Goal: Task Accomplishment & Management: Use online tool/utility

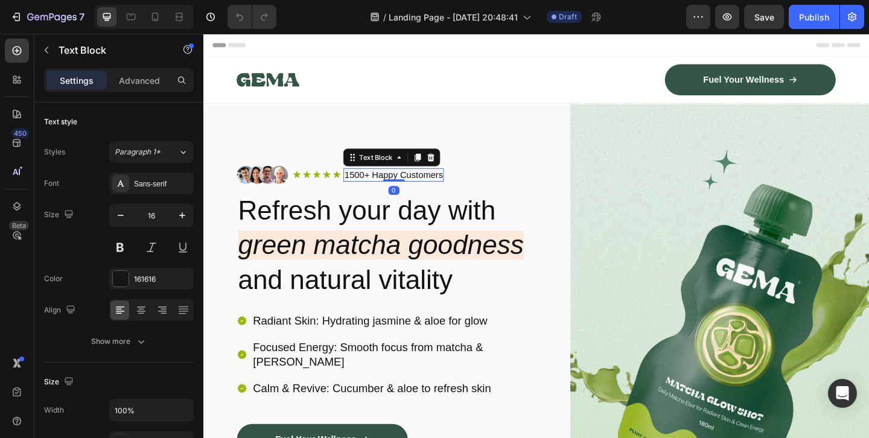
click at [373, 186] on p "1500+ Happy Customers" at bounding box center [410, 187] width 107 height 13
click at [395, 185] on p "100+ Happy Customers" at bounding box center [408, 187] width 102 height 13
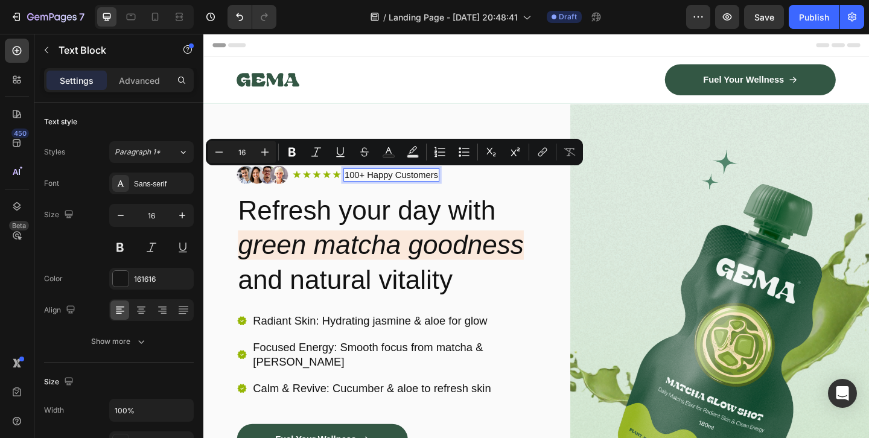
click at [411, 186] on p "100+ Happy Customers" at bounding box center [408, 187] width 102 height 13
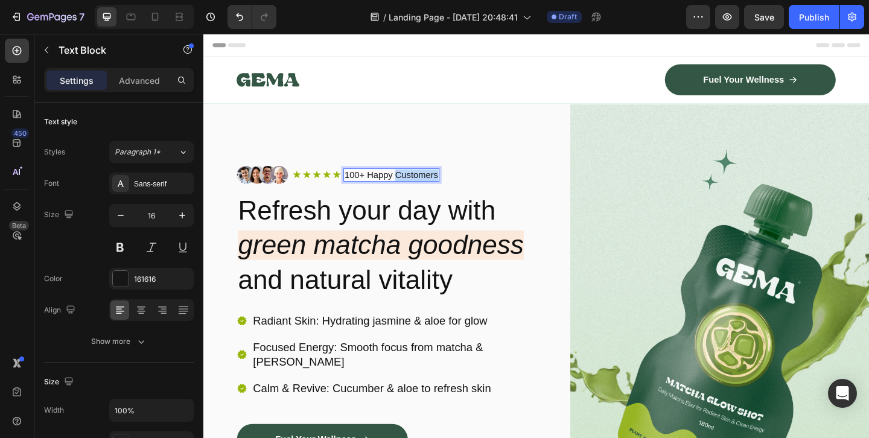
click at [411, 186] on p "100+ Happy Customers" at bounding box center [408, 187] width 102 height 13
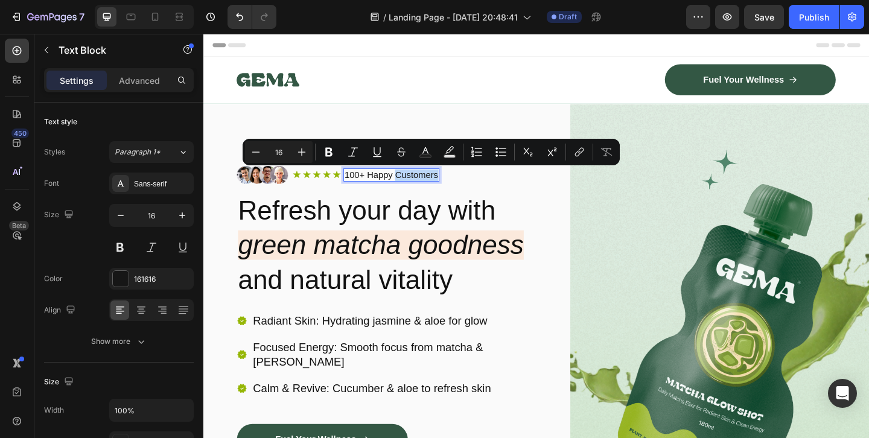
click at [396, 189] on p "100+ Happy Customers" at bounding box center [408, 187] width 102 height 13
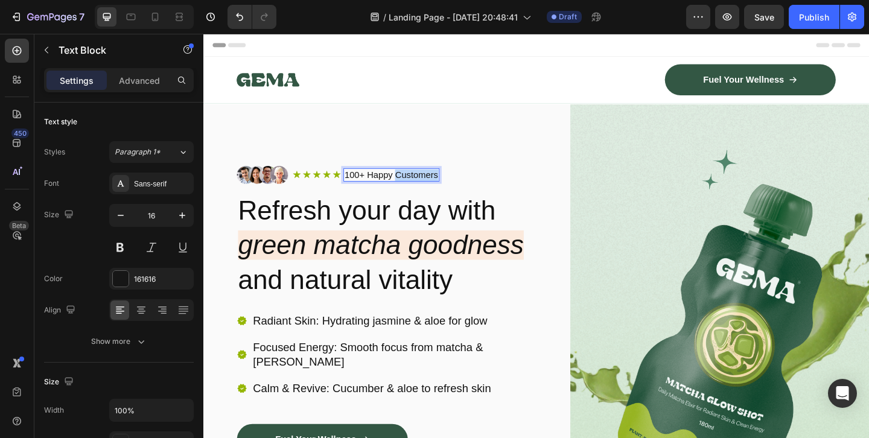
click at [396, 189] on p "100+ Happy Customers" at bounding box center [408, 187] width 102 height 13
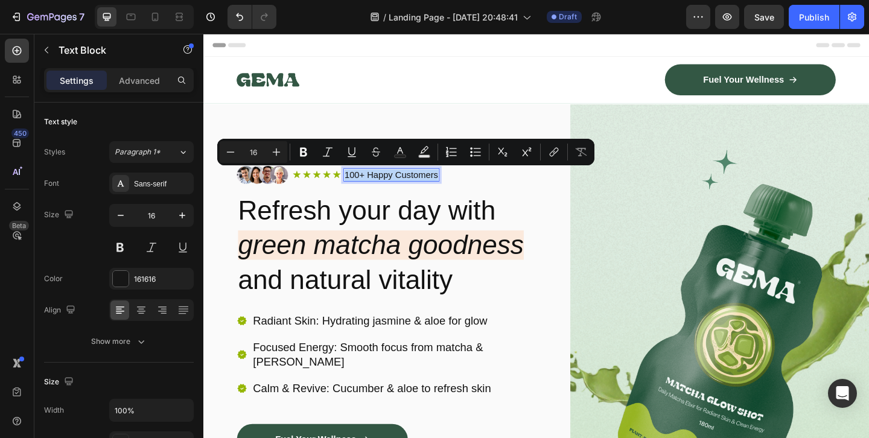
click at [396, 189] on p "100+ Happy Customers" at bounding box center [408, 187] width 102 height 13
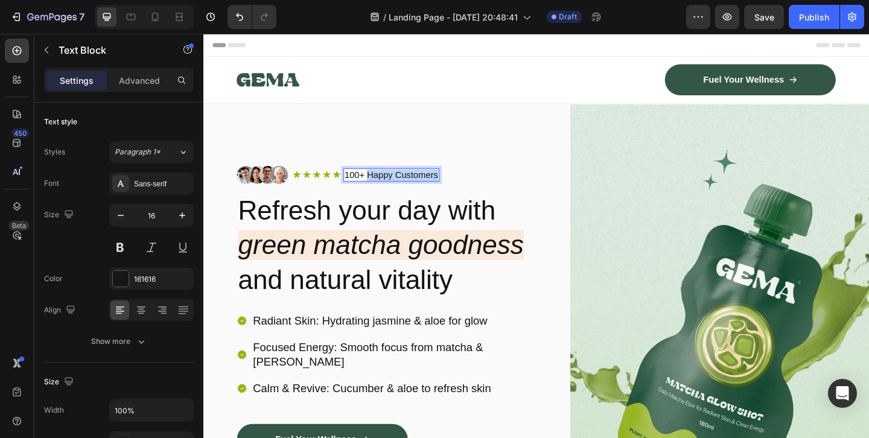
drag, startPoint x: 384, startPoint y: 185, endPoint x: 456, endPoint y: 183, distance: 72.4
click at [456, 183] on p "100+ Happy Customers" at bounding box center [408, 187] width 102 height 13
click at [347, 186] on icon at bounding box center [348, 187] width 8 height 8
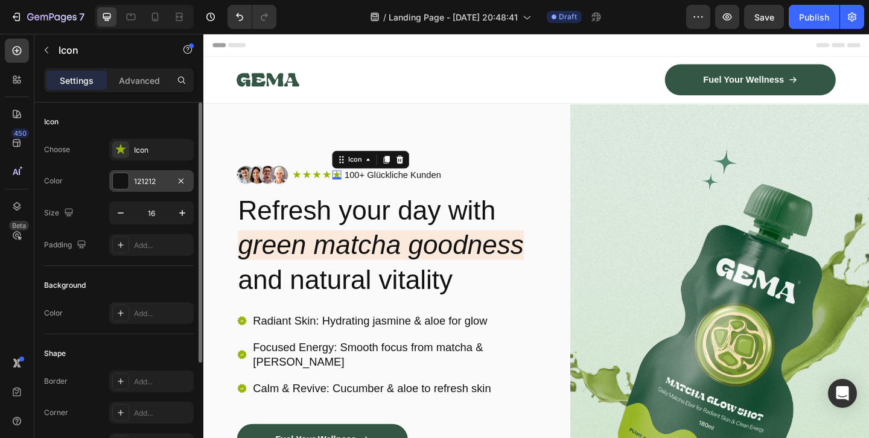
click at [144, 182] on div "121212" at bounding box center [151, 181] width 35 height 11
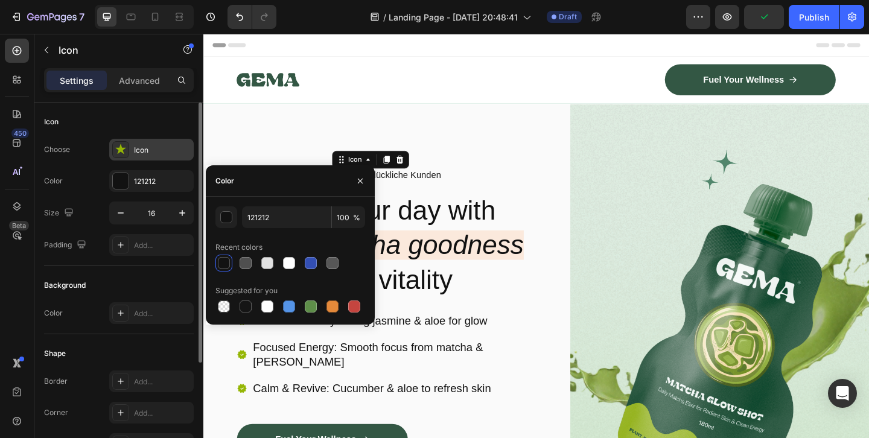
click at [155, 147] on div "Icon" at bounding box center [162, 150] width 57 height 11
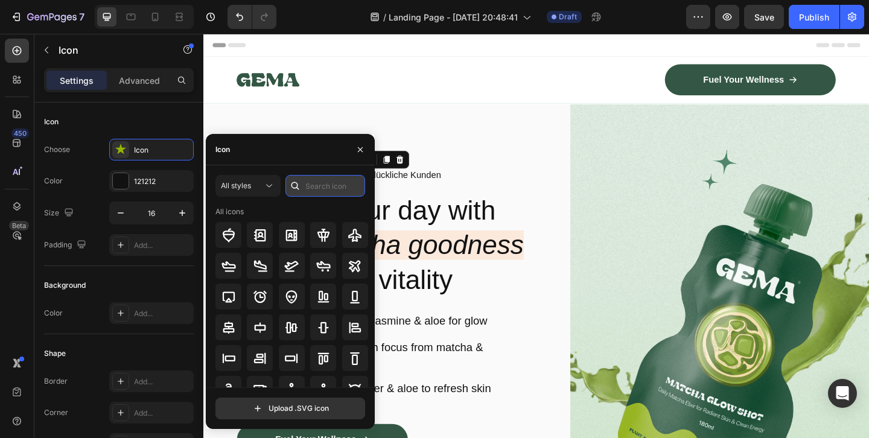
click at [313, 188] on input "text" at bounding box center [325, 186] width 80 height 22
type input "star"
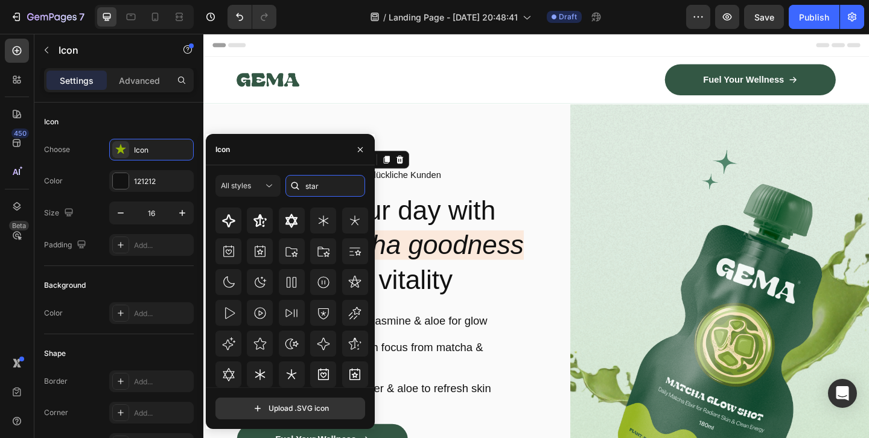
scroll to position [133, 0]
click at [361, 153] on icon "button" at bounding box center [360, 150] width 10 height 10
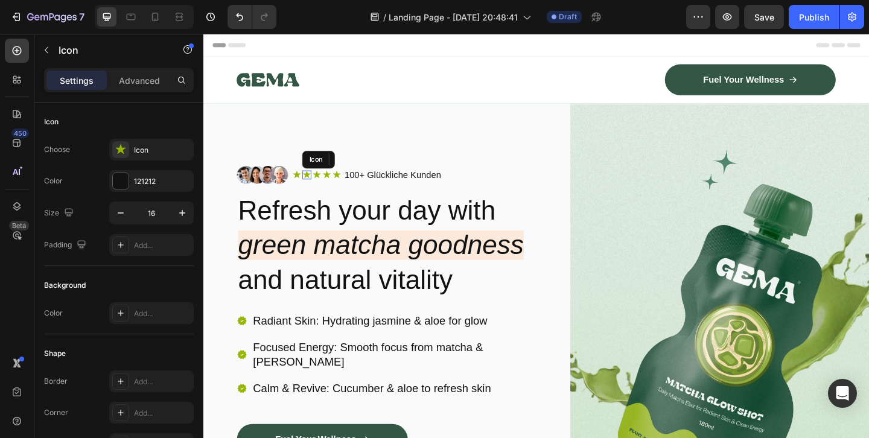
click at [312, 189] on icon at bounding box center [316, 187] width 10 height 10
click at [303, 186] on icon at bounding box center [305, 187] width 8 height 8
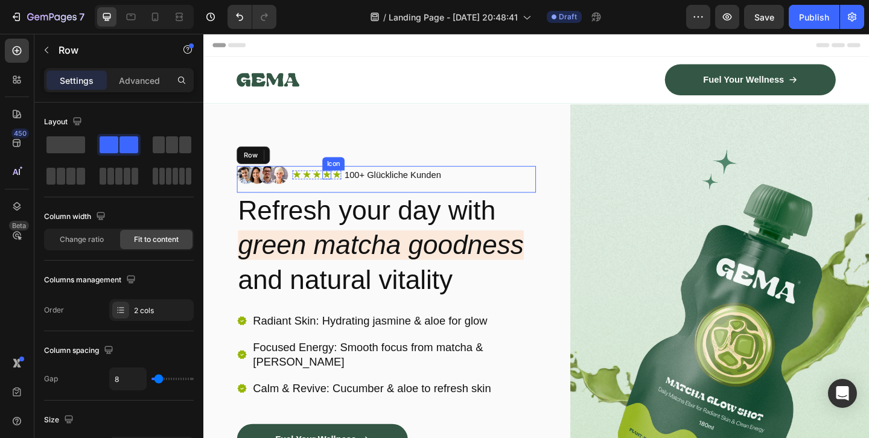
click at [335, 189] on icon at bounding box center [337, 187] width 8 height 8
click at [319, 186] on icon at bounding box center [315, 187] width 8 height 8
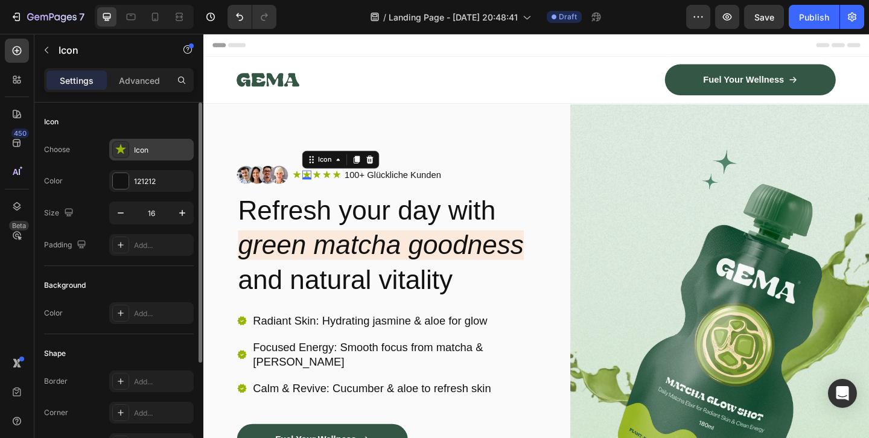
click at [142, 154] on div "Icon" at bounding box center [162, 150] width 57 height 11
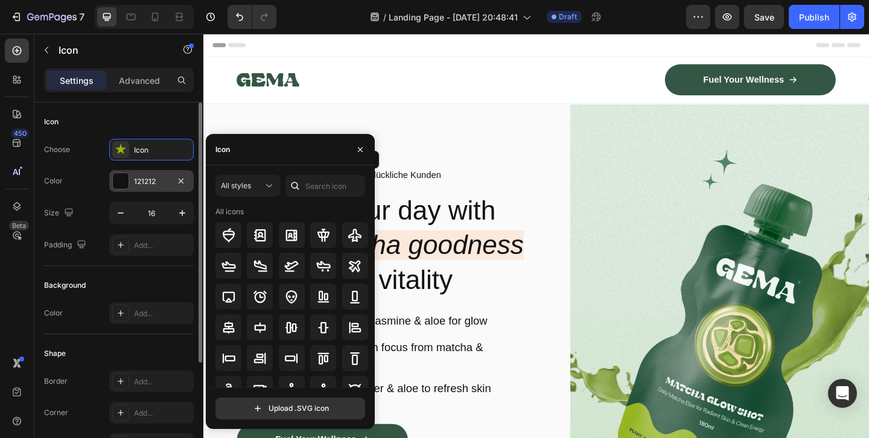
click at [142, 177] on div "121212" at bounding box center [151, 181] width 35 height 11
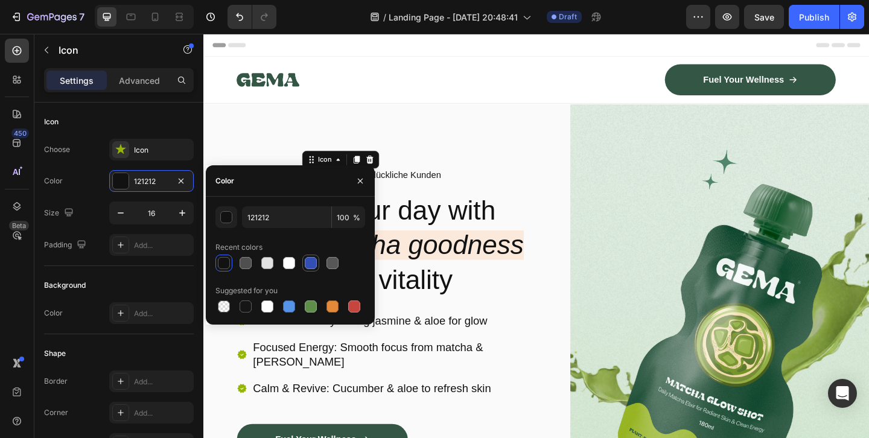
drag, startPoint x: 310, startPoint y: 263, endPoint x: 98, endPoint y: 121, distance: 254.9
click at [310, 263] on div at bounding box center [311, 263] width 12 height 12
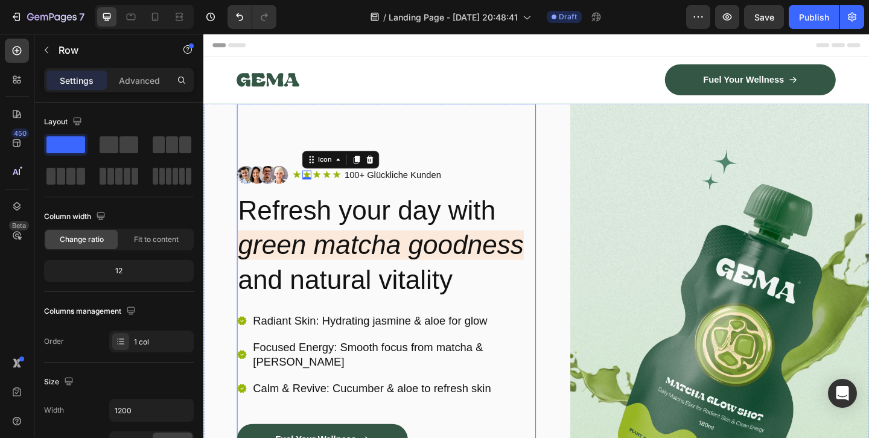
click at [299, 151] on div "Image Icon Icon 0 Icon Icon Icon Icon List 100+ Glückliche Kunden Text Block Ro…" at bounding box center [402, 362] width 325 height 504
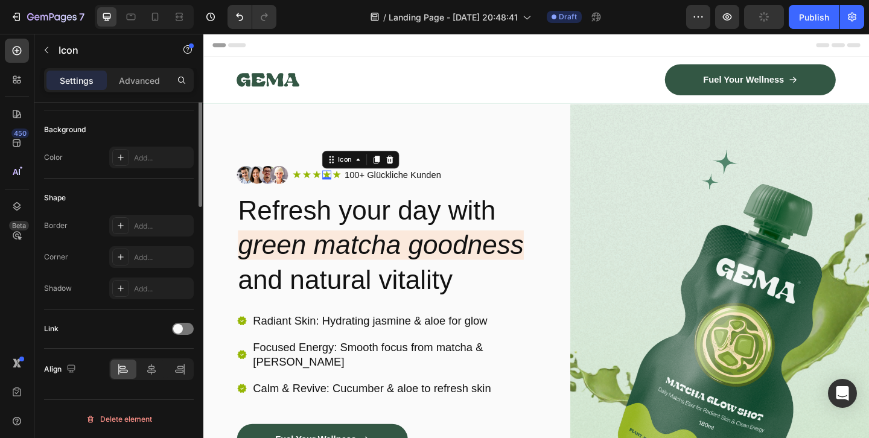
scroll to position [0, 0]
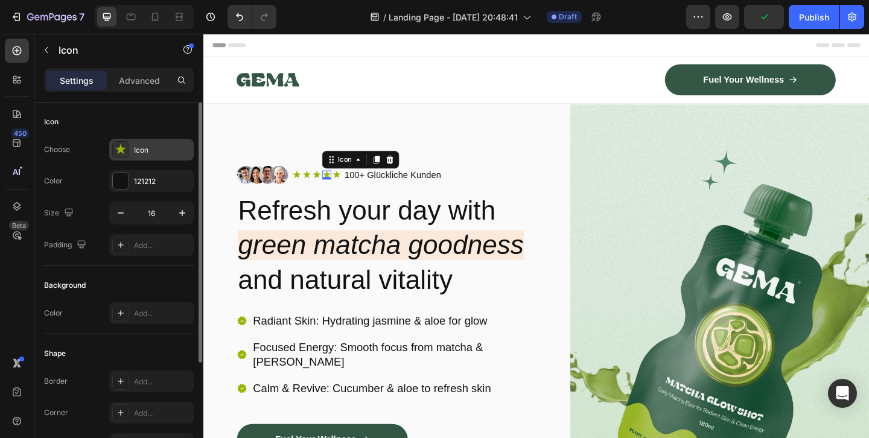
click at [146, 155] on div "Icon" at bounding box center [162, 150] width 57 height 11
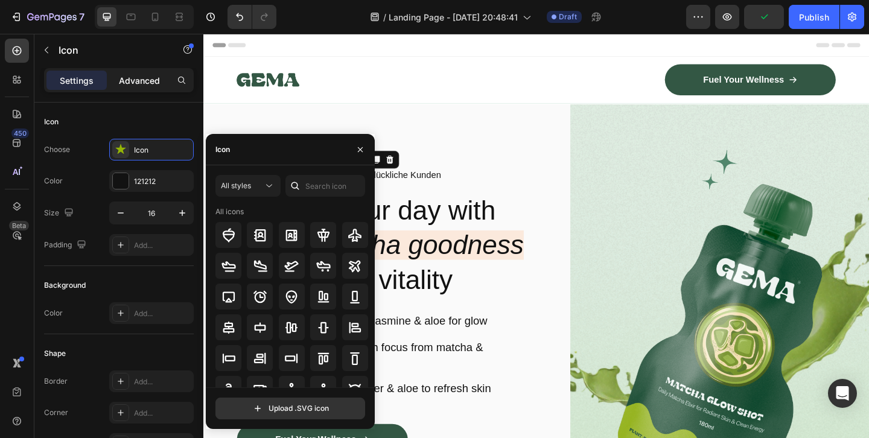
click at [148, 80] on p "Advanced" at bounding box center [139, 80] width 41 height 13
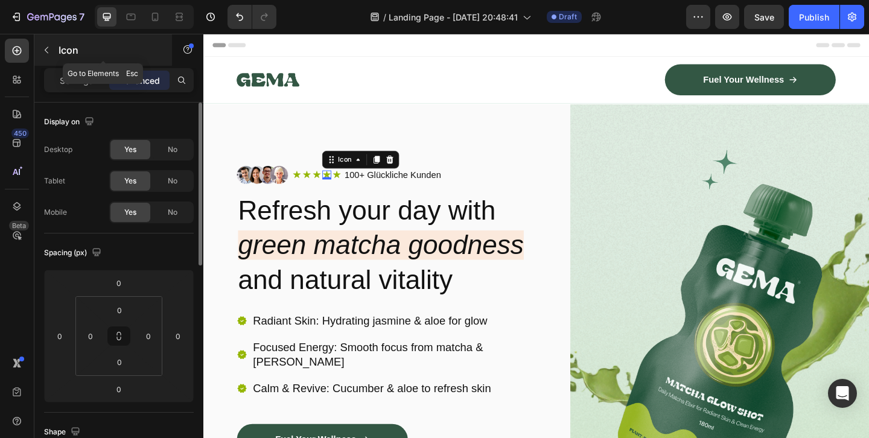
click at [49, 48] on icon "button" at bounding box center [47, 50] width 10 height 10
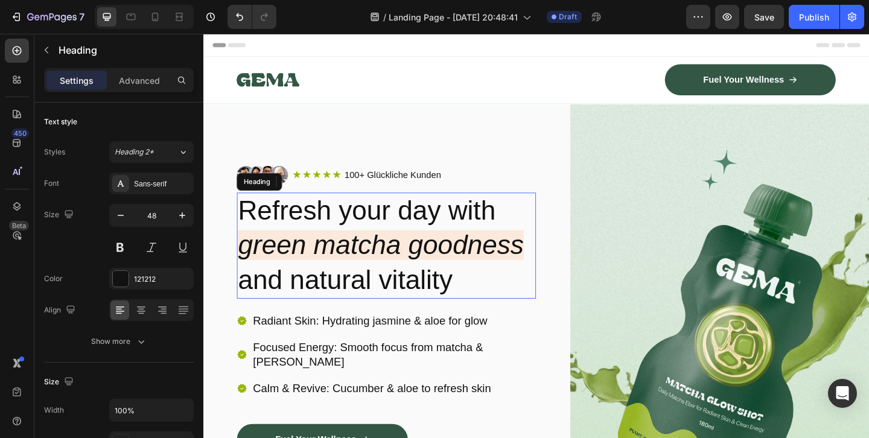
click at [398, 231] on h2 "Refresh your day with green matcha goodness and natural vitality" at bounding box center [402, 263] width 325 height 115
click at [315, 228] on p "Refresh your day with green matcha goodness and natural vitality" at bounding box center [402, 264] width 323 height 113
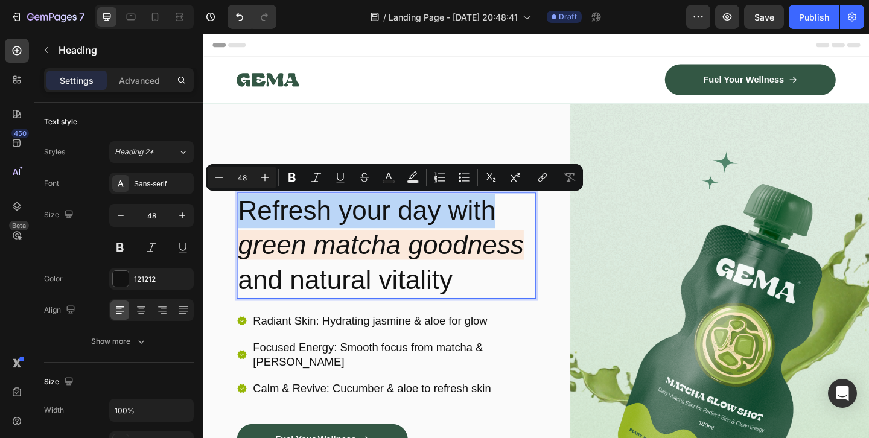
drag, startPoint x: 525, startPoint y: 225, endPoint x: 248, endPoint y: 225, distance: 277.0
click at [248, 225] on p "Refresh your day with green matcha goodness and natural vitality" at bounding box center [402, 264] width 323 height 113
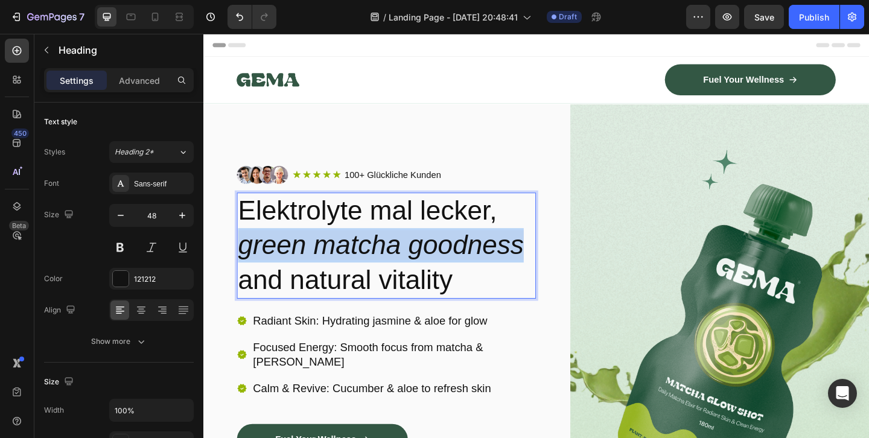
drag, startPoint x: 246, startPoint y: 259, endPoint x: 549, endPoint y: 256, distance: 303.5
click at [549, 256] on icon "green matcha goodness" at bounding box center [396, 263] width 311 height 32
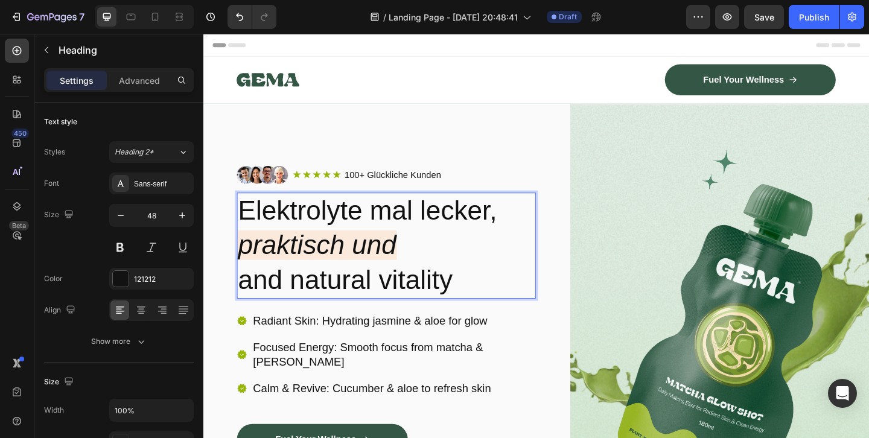
click at [387, 223] on p "Elektrolyte mal lecker, praktisch und and natural vitality" at bounding box center [402, 264] width 323 height 113
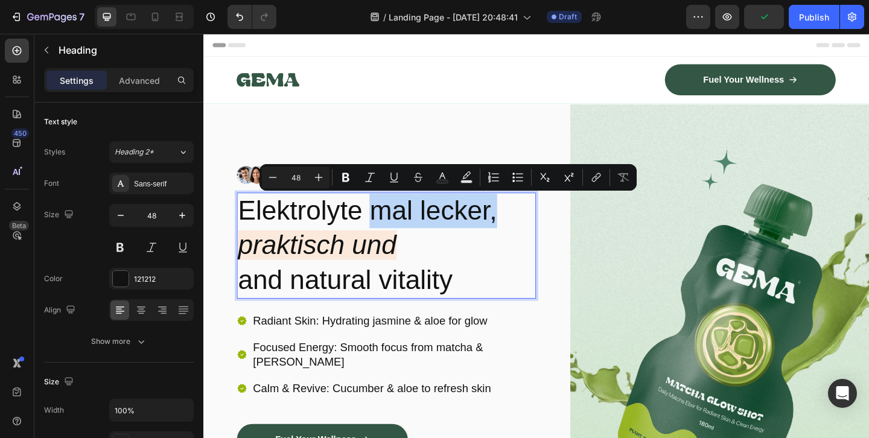
drag, startPoint x: 387, startPoint y: 223, endPoint x: 521, endPoint y: 212, distance: 135.0
click at [523, 213] on p "Elektrolyte mal lecker, praktisch und and natural vitality" at bounding box center [402, 264] width 323 height 113
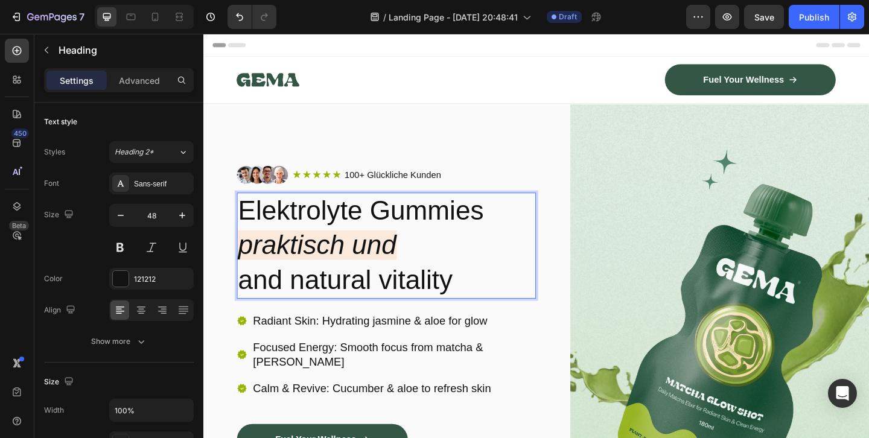
drag, startPoint x: 247, startPoint y: 266, endPoint x: 411, endPoint y: 262, distance: 163.6
click at [413, 262] on icon "praktisch und" at bounding box center [327, 263] width 173 height 32
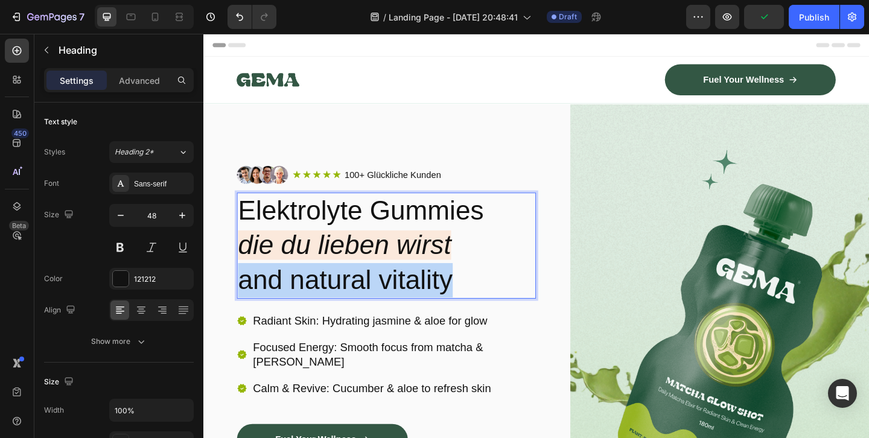
drag, startPoint x: 475, startPoint y: 303, endPoint x: 249, endPoint y: 303, distance: 226.3
click at [249, 303] on p "Elektrolyte Gummies die du lieben wirst and natural vitality" at bounding box center [402, 264] width 323 height 113
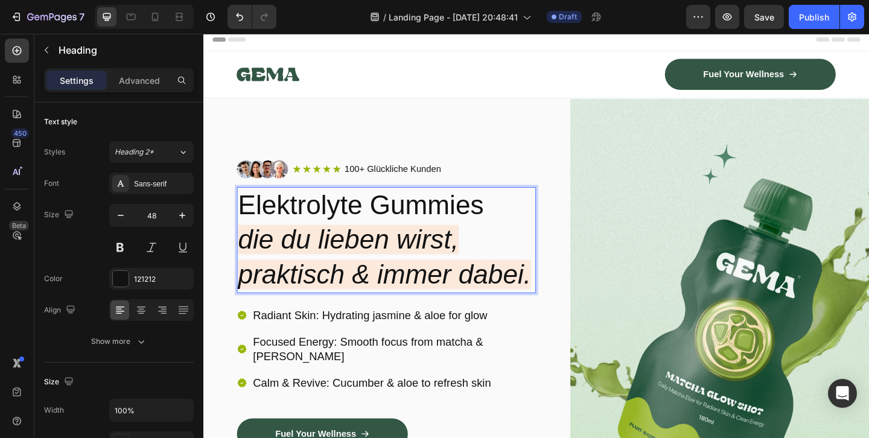
scroll to position [10, 0]
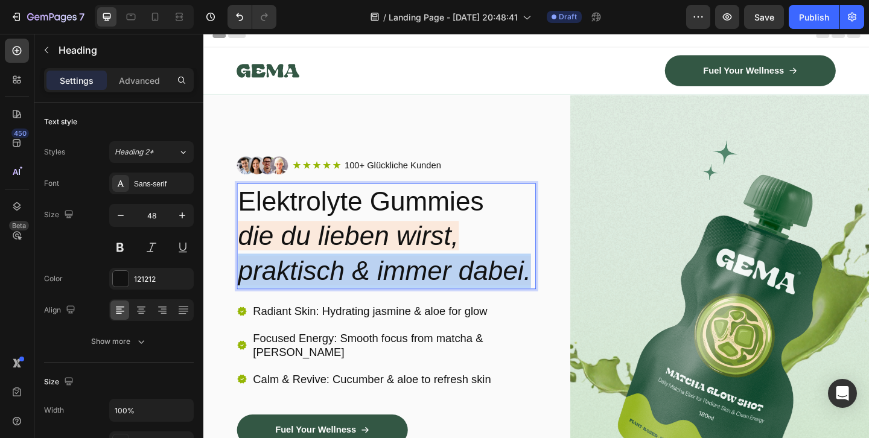
drag, startPoint x: 560, startPoint y: 286, endPoint x: 243, endPoint y: 290, distance: 316.8
click at [243, 290] on p "Elektrolyte Gummies die du lieben wirst, praktisch & immer dabei." at bounding box center [402, 253] width 323 height 113
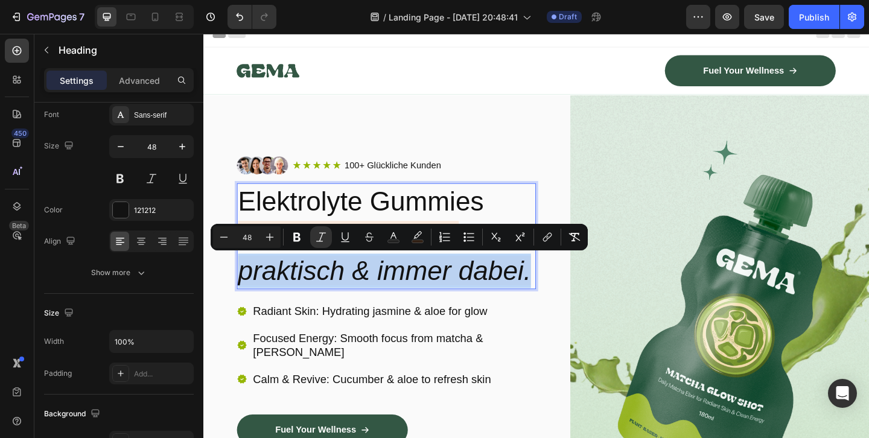
scroll to position [0, 0]
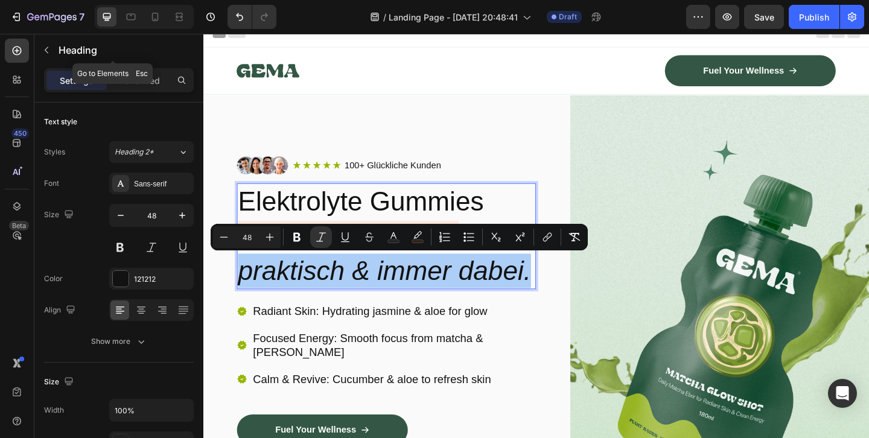
click at [142, 67] on div "Heading" at bounding box center [112, 51] width 157 height 34
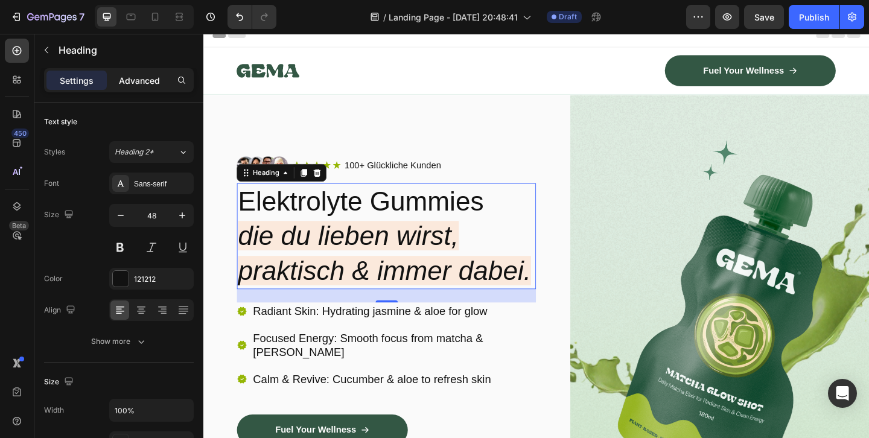
click at [148, 84] on p "Advanced" at bounding box center [139, 80] width 41 height 13
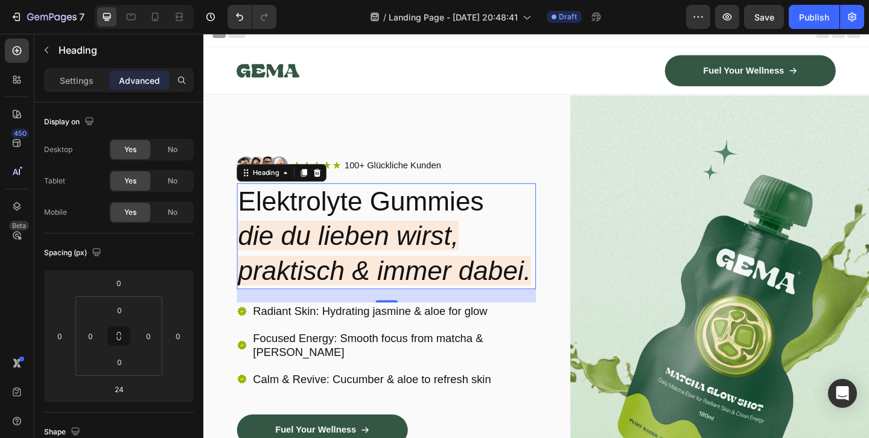
click at [480, 286] on icon "praktisch & immer dabei." at bounding box center [400, 291] width 319 height 32
click at [546, 288] on icon "praktisch & immer dabei." at bounding box center [400, 291] width 319 height 32
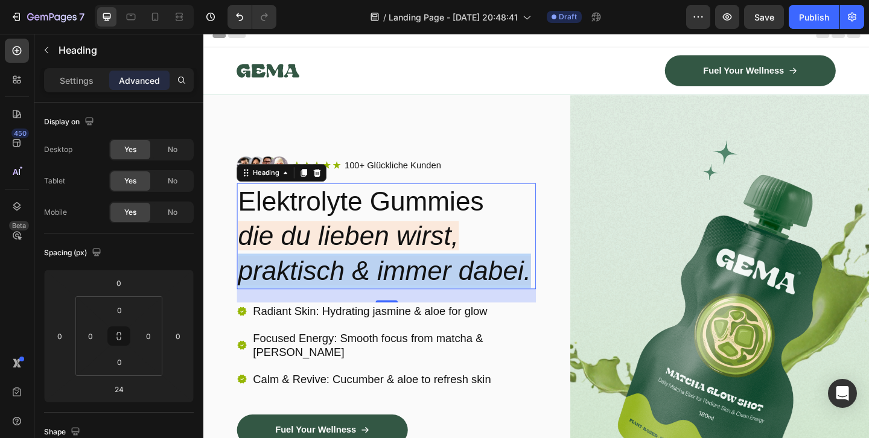
drag, startPoint x: 561, startPoint y: 287, endPoint x: 245, endPoint y: 296, distance: 315.7
click at [245, 296] on p "Elektrolyte Gummies die du lieben wirst, praktisch & immer dabei." at bounding box center [402, 253] width 323 height 113
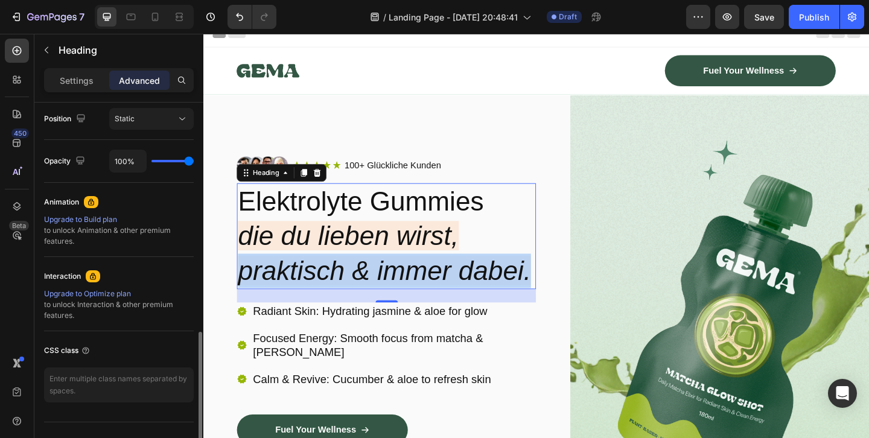
scroll to position [468, 0]
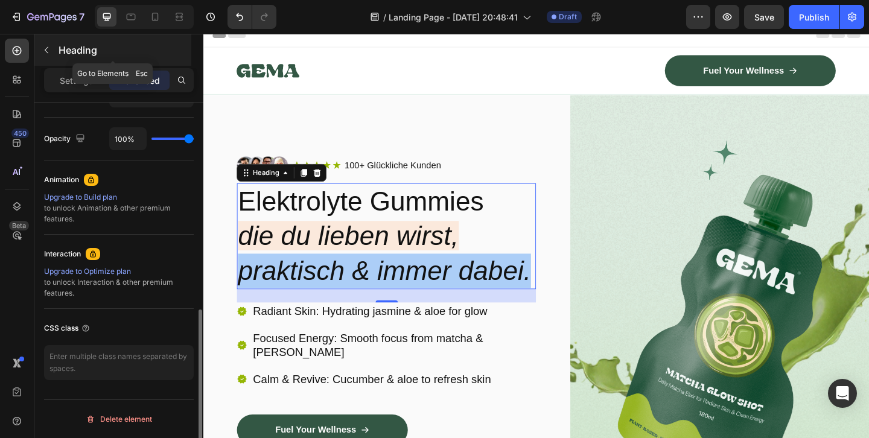
click at [50, 48] on icon "button" at bounding box center [47, 50] width 10 height 10
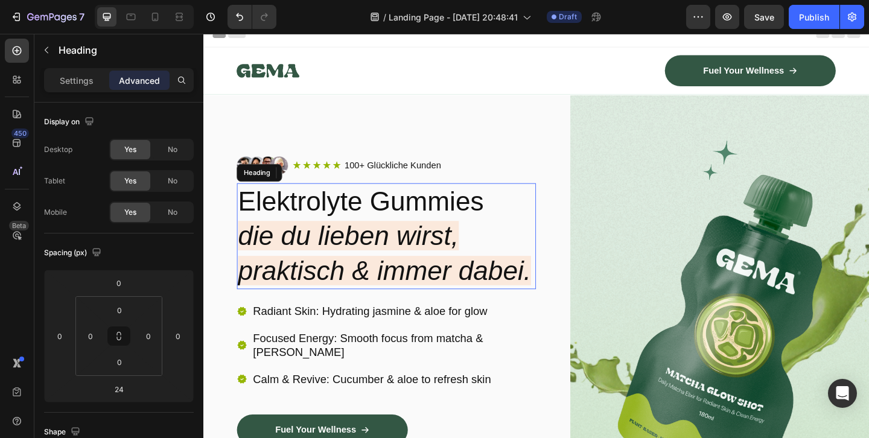
click at [340, 260] on icon "die du lieben wirst," at bounding box center [361, 253] width 240 height 32
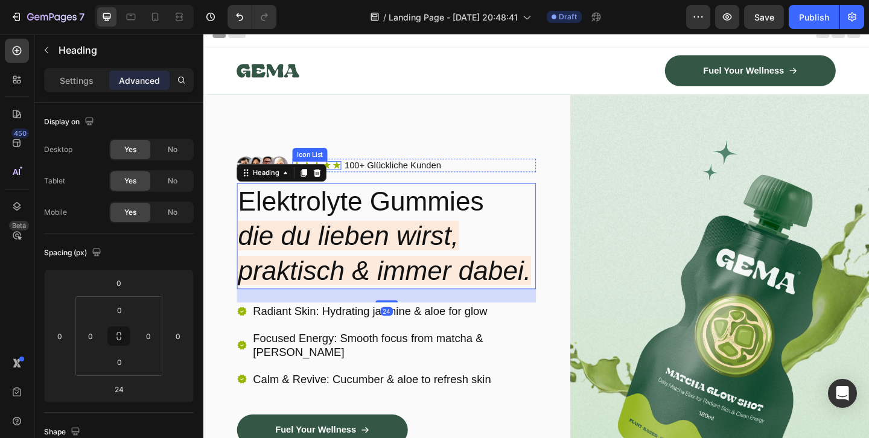
click at [343, 177] on div "Icon Icon Icon Icon Icon" at bounding box center [326, 177] width 53 height 10
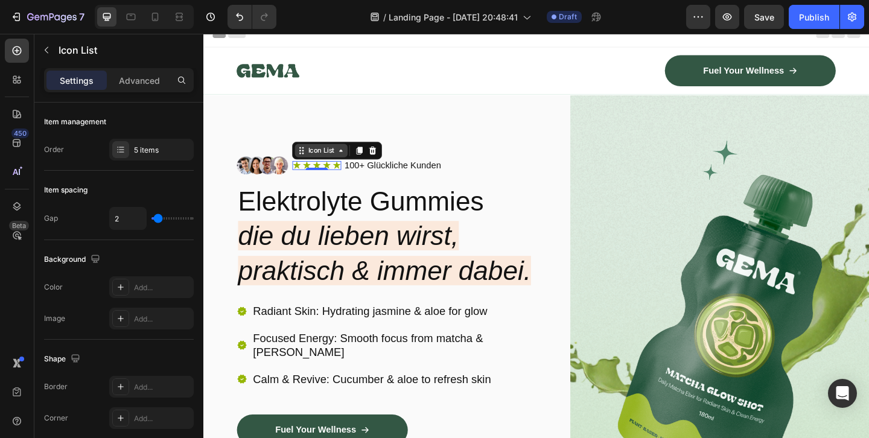
click at [354, 161] on icon at bounding box center [353, 160] width 4 height 2
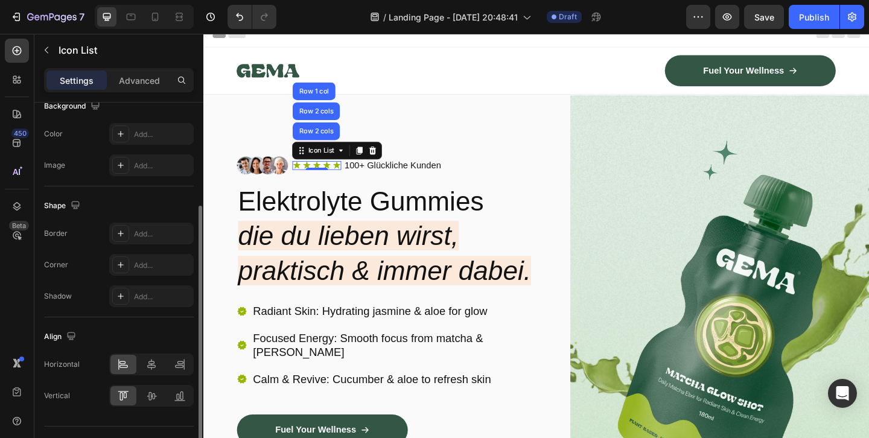
scroll to position [180, 0]
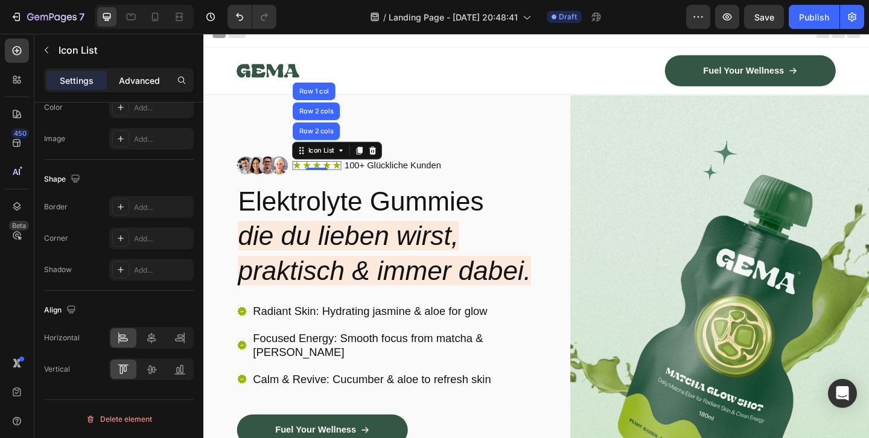
click at [132, 81] on p "Advanced" at bounding box center [139, 80] width 41 height 13
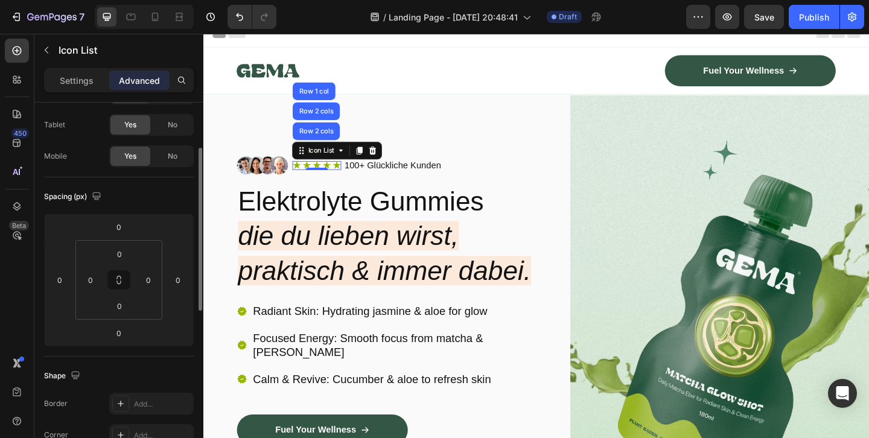
scroll to position [0, 0]
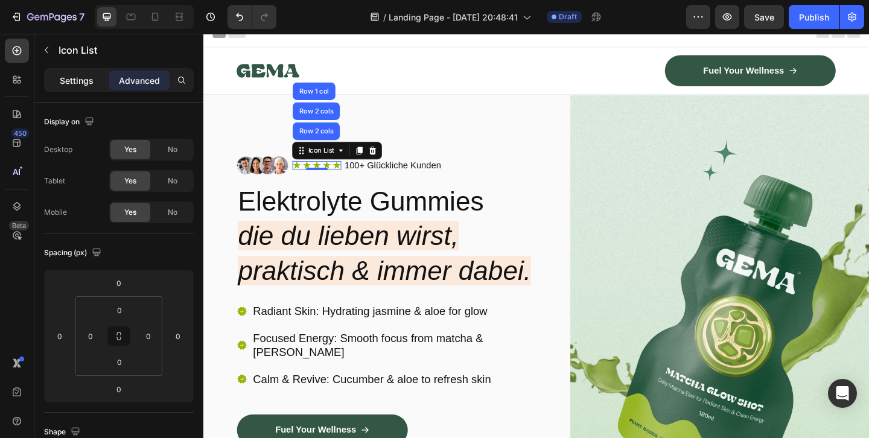
click at [86, 84] on p "Settings" at bounding box center [77, 80] width 34 height 13
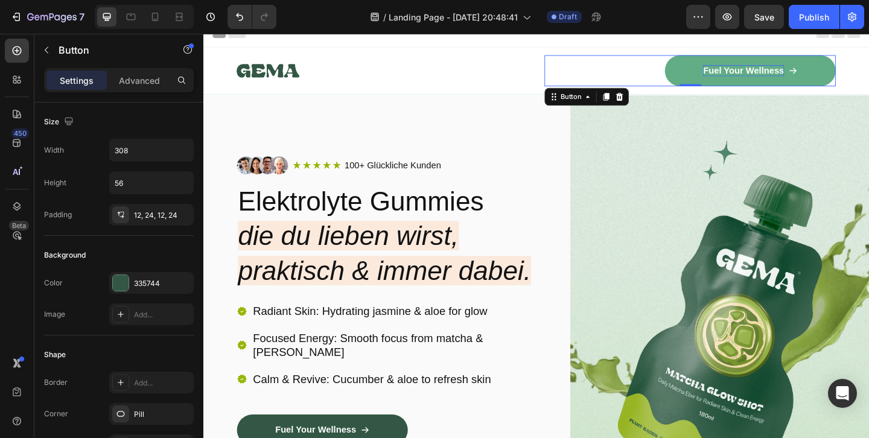
click at [811, 74] on p "Fuel Your Wellness" at bounding box center [791, 74] width 88 height 13
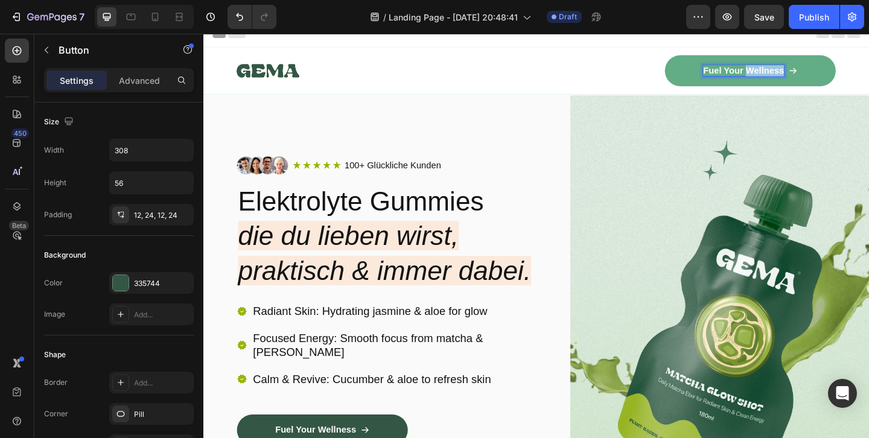
click at [811, 74] on p "Fuel Your Wellness" at bounding box center [791, 74] width 88 height 13
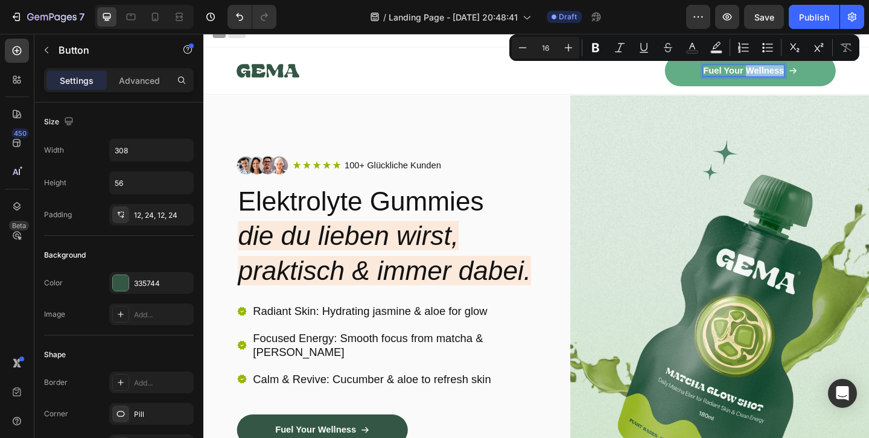
click at [807, 74] on p "Fuel Your Wellness" at bounding box center [791, 74] width 88 height 13
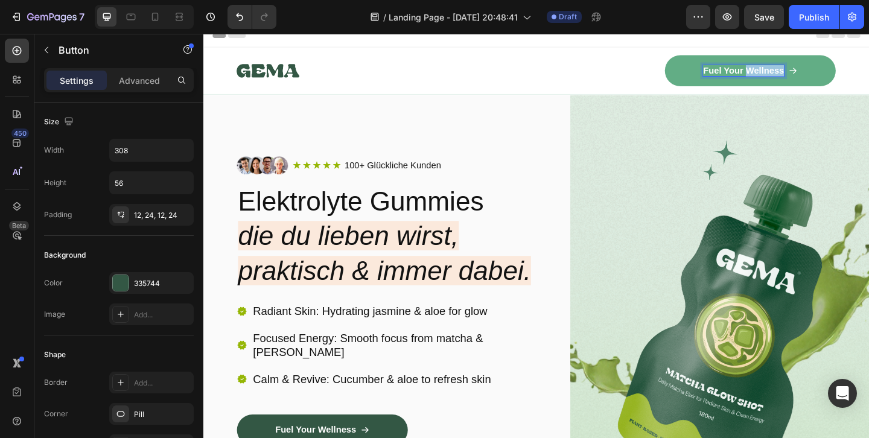
click at [807, 74] on p "Fuel Your Wellness" at bounding box center [791, 74] width 88 height 13
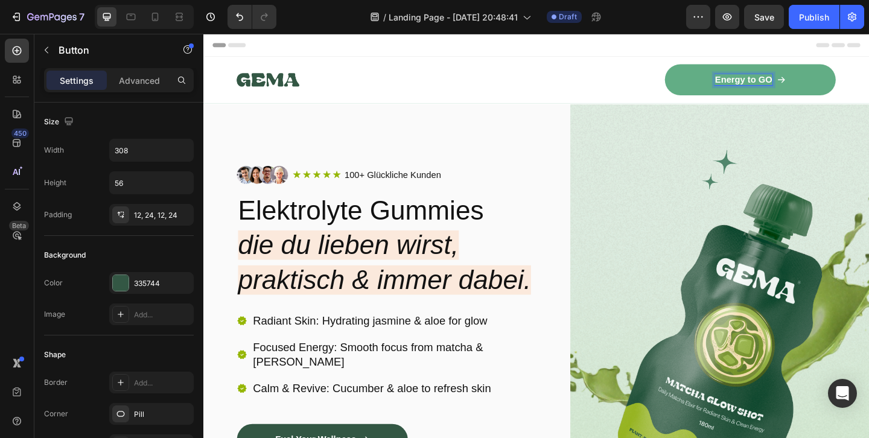
click at [644, 42] on div "Header" at bounding box center [565, 46] width 705 height 24
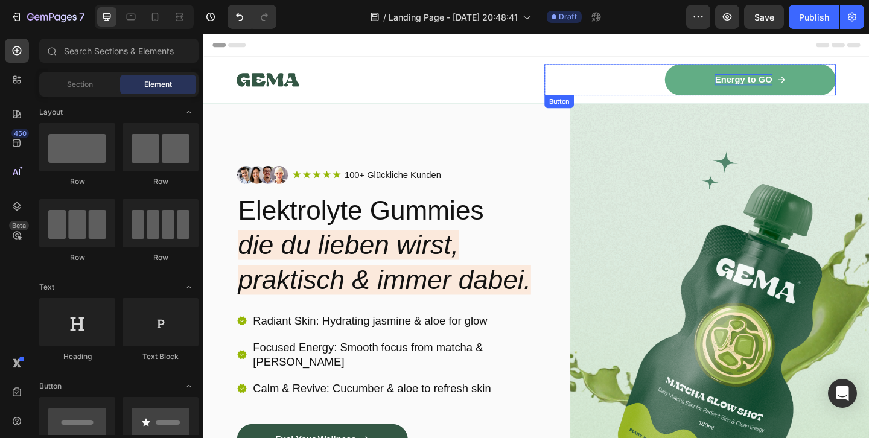
click at [737, 78] on link "Energy to GO" at bounding box center [798, 84] width 186 height 34
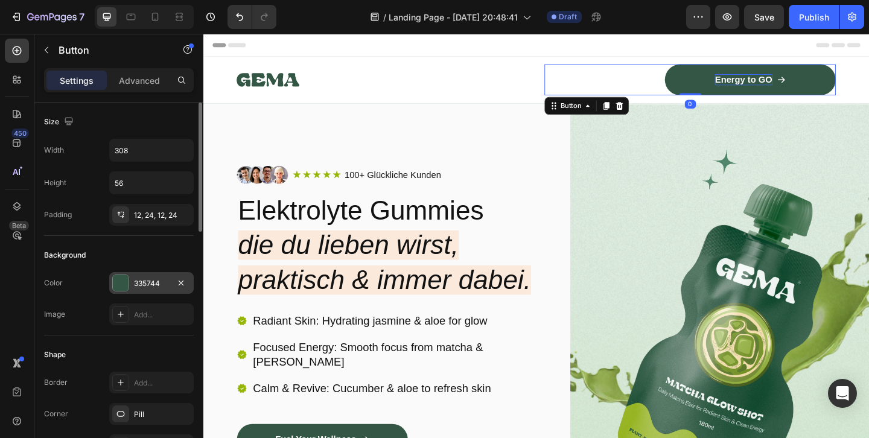
click at [121, 282] on div at bounding box center [121, 283] width 16 height 16
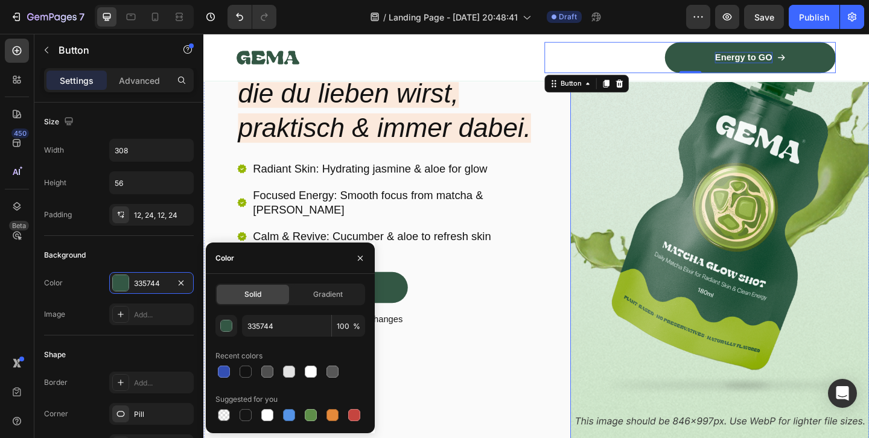
scroll to position [212, 0]
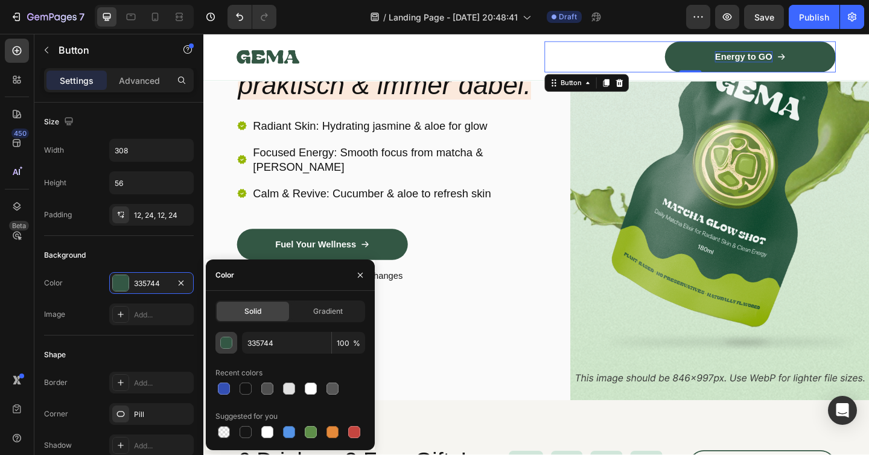
click at [230, 343] on div "button" at bounding box center [227, 343] width 12 height 12
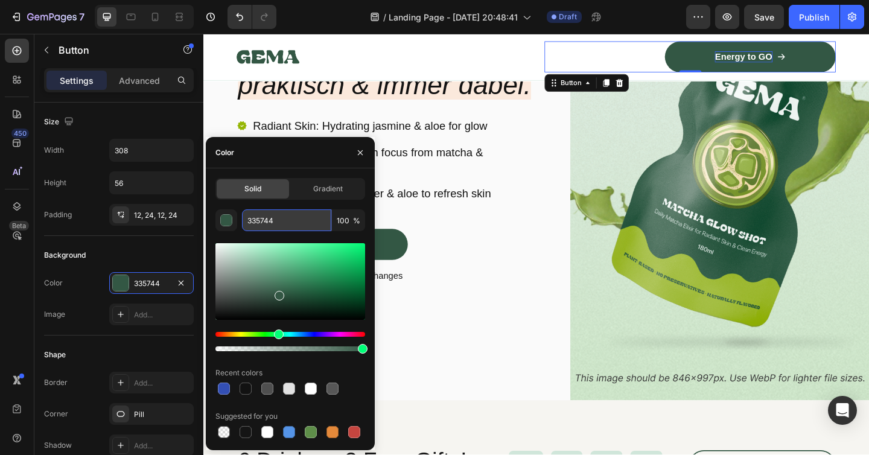
click at [267, 218] on input "335744" at bounding box center [286, 220] width 89 height 22
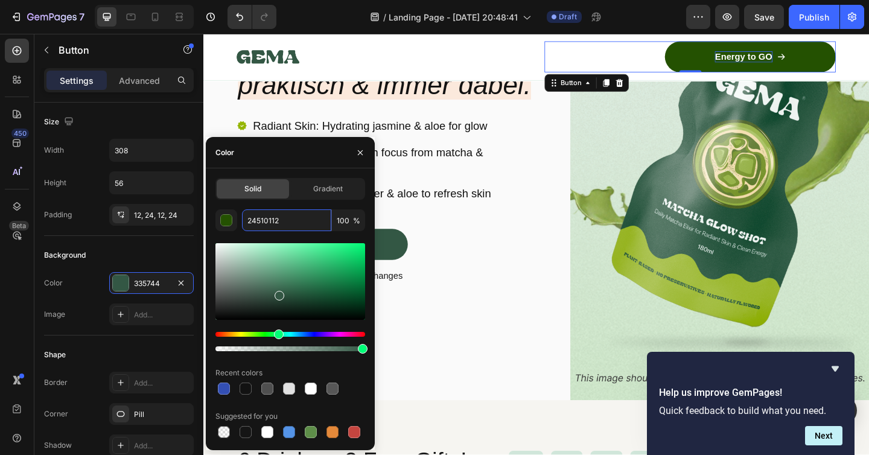
type input "245101124"
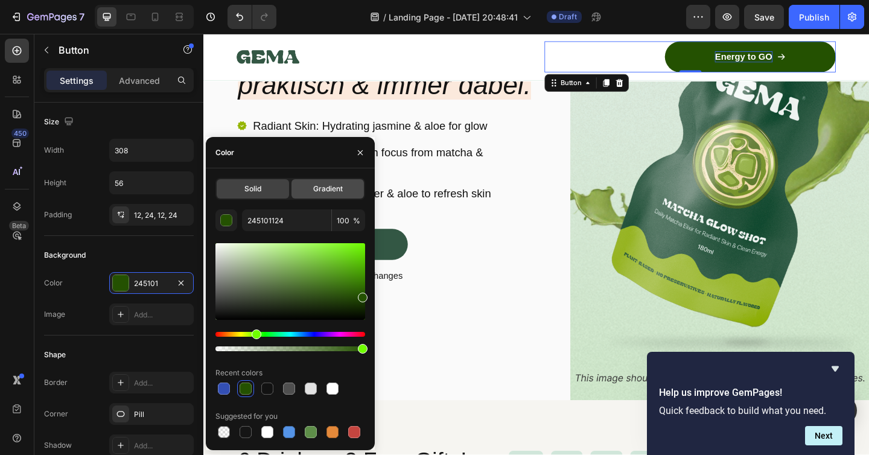
click at [328, 190] on span "Gradient" at bounding box center [328, 188] width 30 height 11
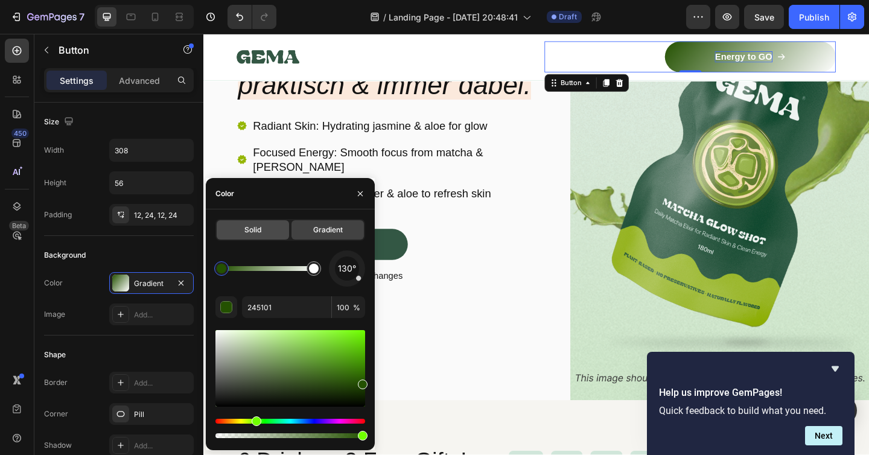
click at [271, 229] on div "Solid" at bounding box center [253, 229] width 72 height 19
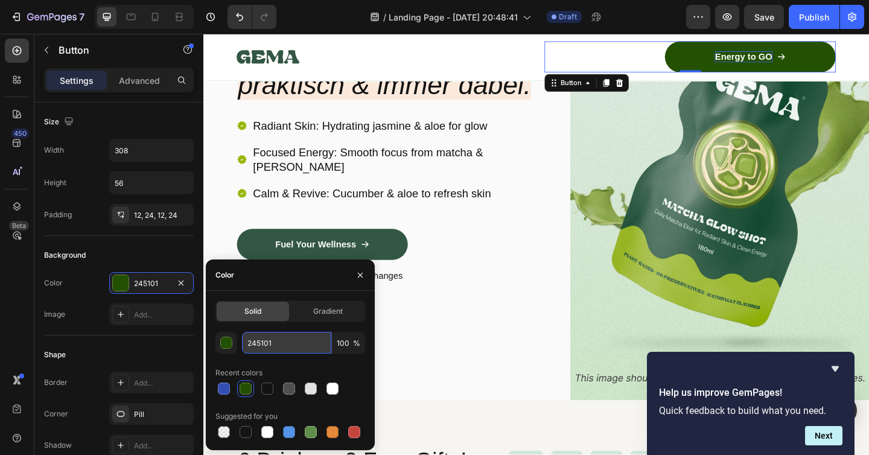
click at [264, 343] on input "245101" at bounding box center [286, 343] width 89 height 22
click at [357, 431] on div at bounding box center [354, 432] width 12 height 12
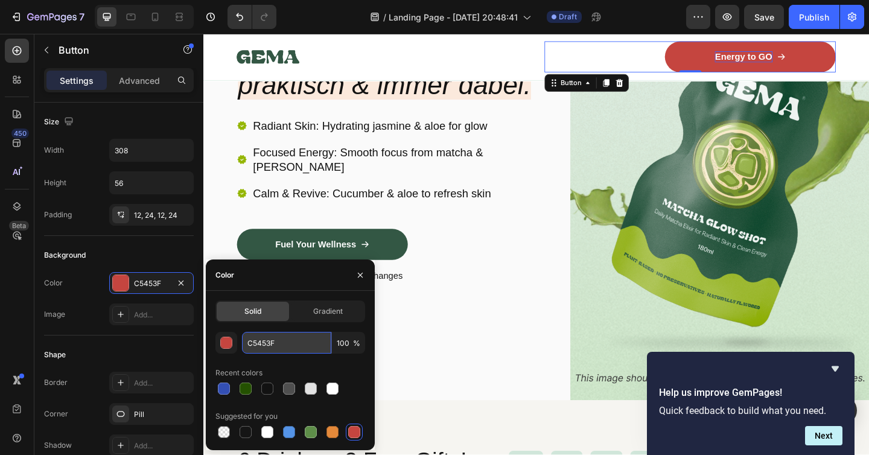
click at [267, 343] on input "C5453F" at bounding box center [286, 343] width 89 height 22
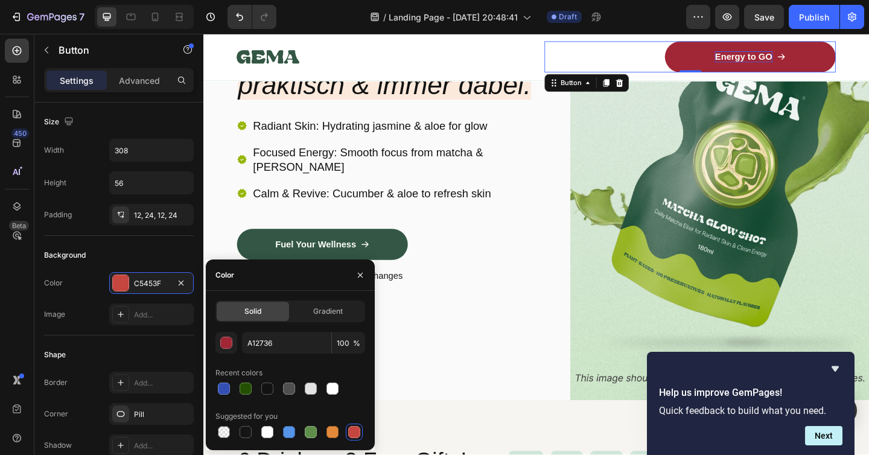
click at [342, 399] on div "A12736 100 % Recent colors Suggested for you" at bounding box center [290, 386] width 150 height 109
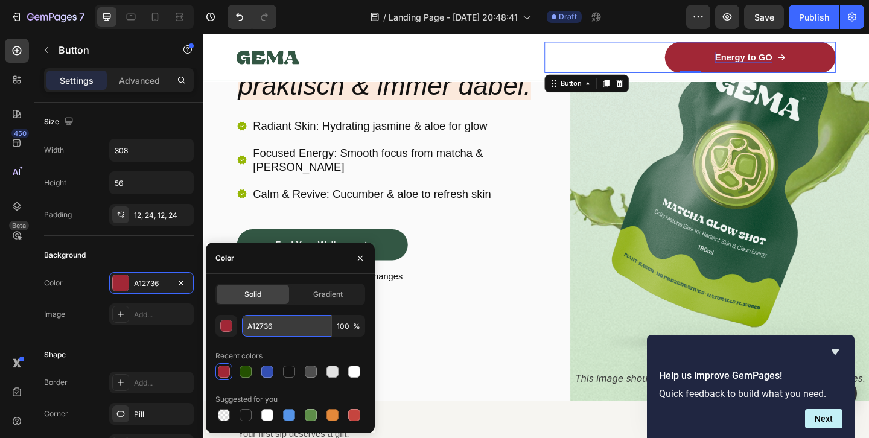
click at [262, 332] on input "A12736" at bounding box center [286, 326] width 89 height 22
paste input "#F5657C"
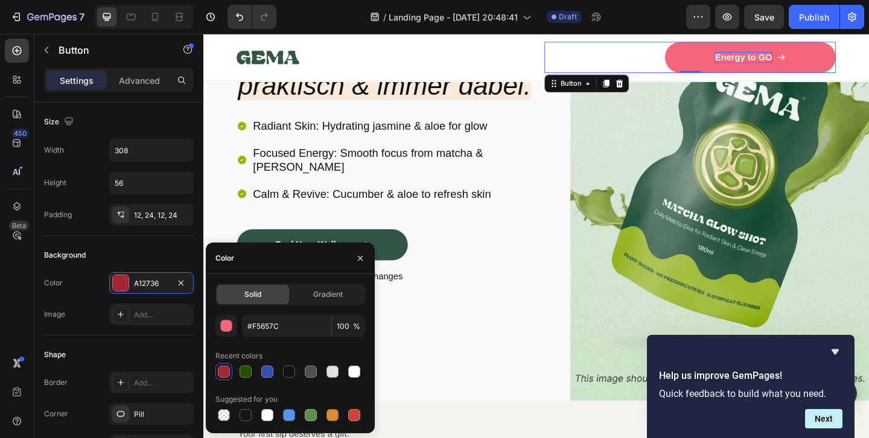
click at [303, 350] on div "Recent colors" at bounding box center [290, 355] width 150 height 19
type input "F5657C"
click at [364, 259] on icon "button" at bounding box center [360, 258] width 10 height 10
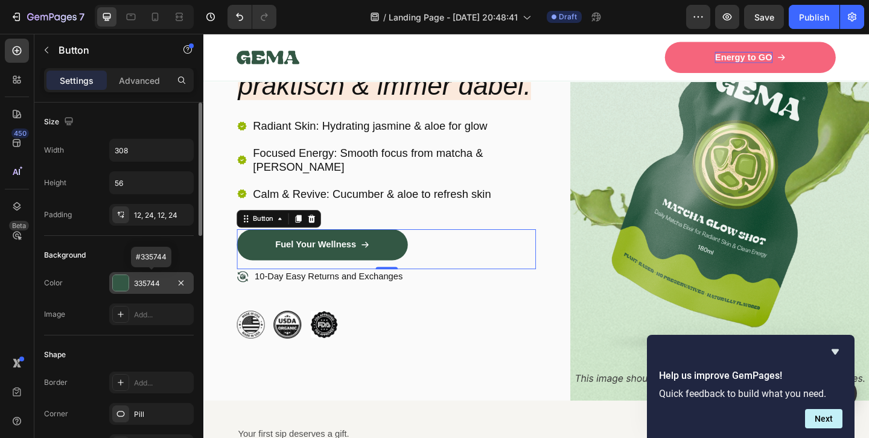
click at [157, 283] on div "335744" at bounding box center [151, 283] width 35 height 11
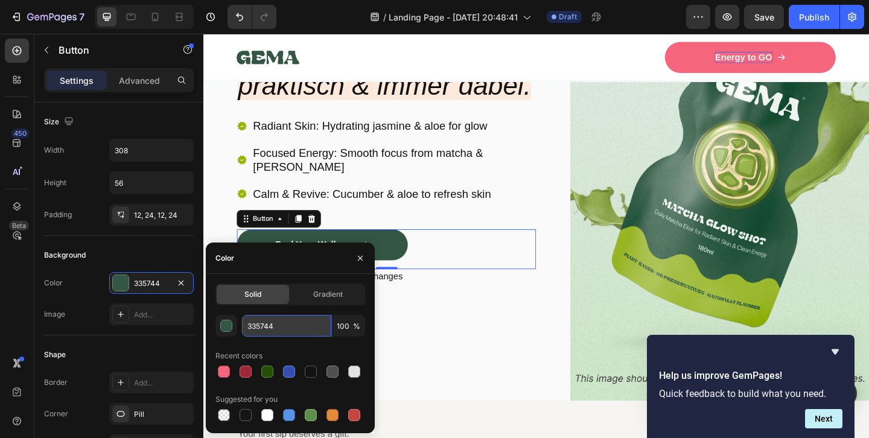
click at [263, 325] on input "335744" at bounding box center [286, 326] width 89 height 22
paste input "#09A0BE"
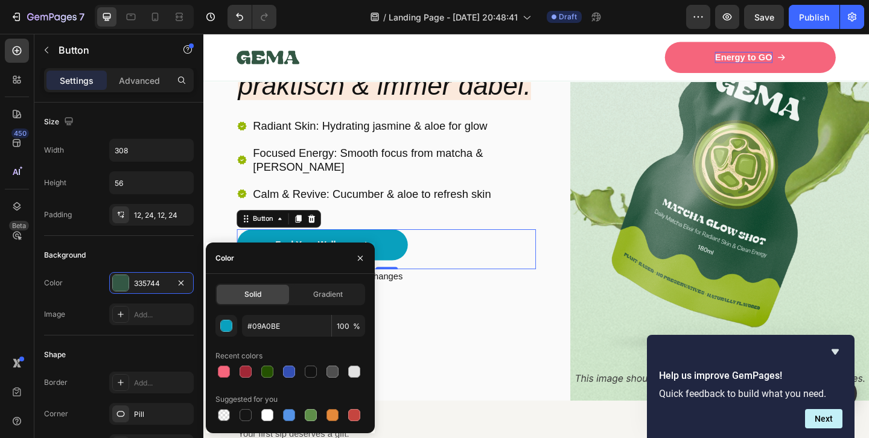
click at [308, 350] on div "Recent colors" at bounding box center [290, 355] width 150 height 19
type input "09A0BE"
click at [361, 258] on icon "button" at bounding box center [360, 258] width 10 height 10
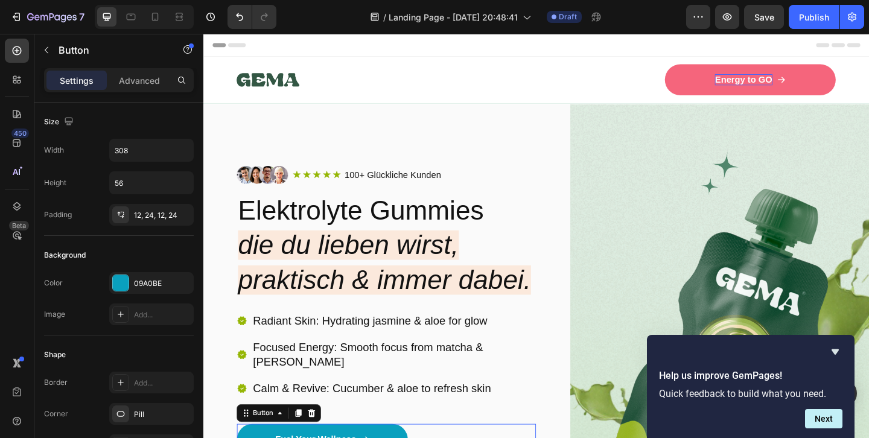
scroll to position [0, 0]
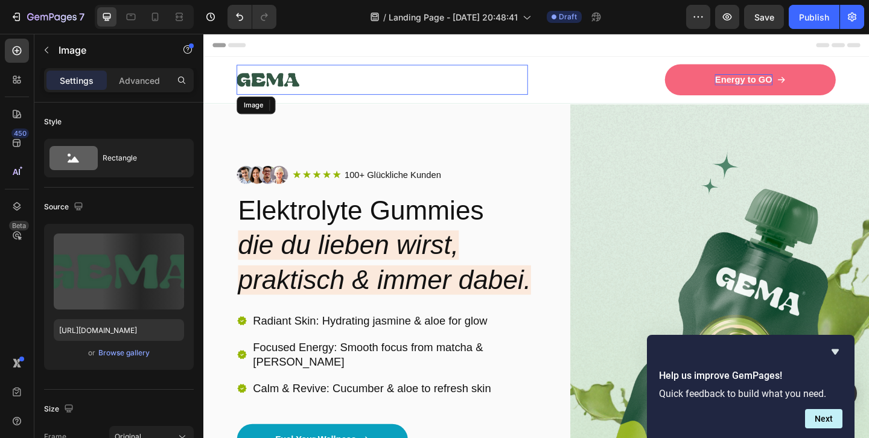
click at [269, 81] on img at bounding box center [274, 84] width 68 height 33
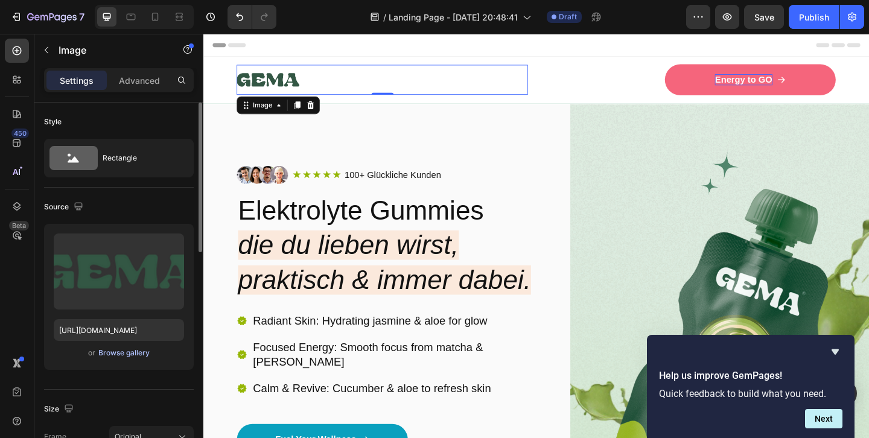
click at [110, 352] on div "Browse gallery" at bounding box center [123, 353] width 51 height 11
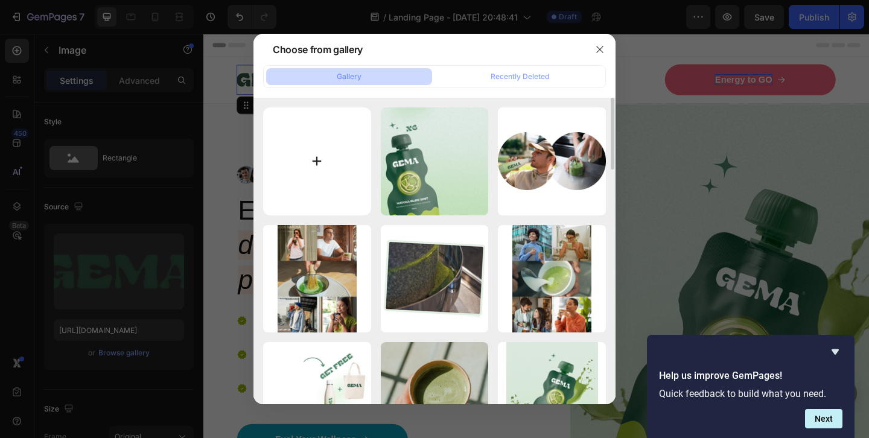
click at [323, 161] on input "file" at bounding box center [317, 161] width 108 height 108
type input "C:\fakepath\ontrack_logo_schwarz.png"
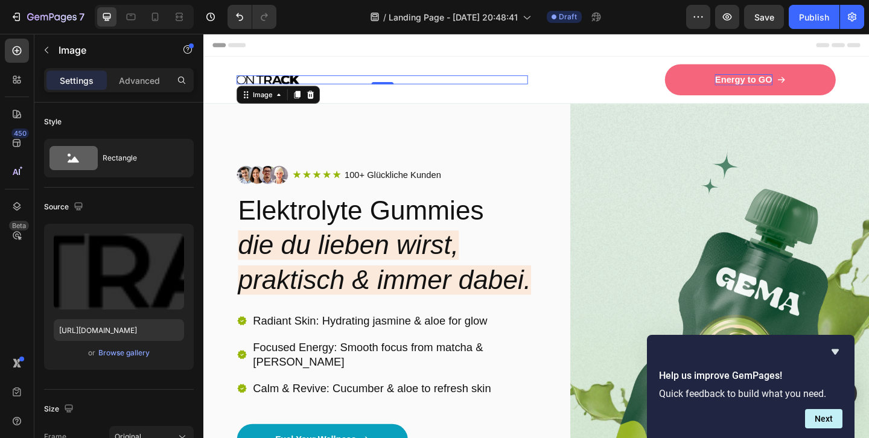
type input "[URL][DOMAIN_NAME]"
click at [377, 129] on div "Image Icon Icon Icon Icon Icon Icon List 100+ Glückliche Kunden Text Block Row …" at bounding box center [402, 377] width 325 height 535
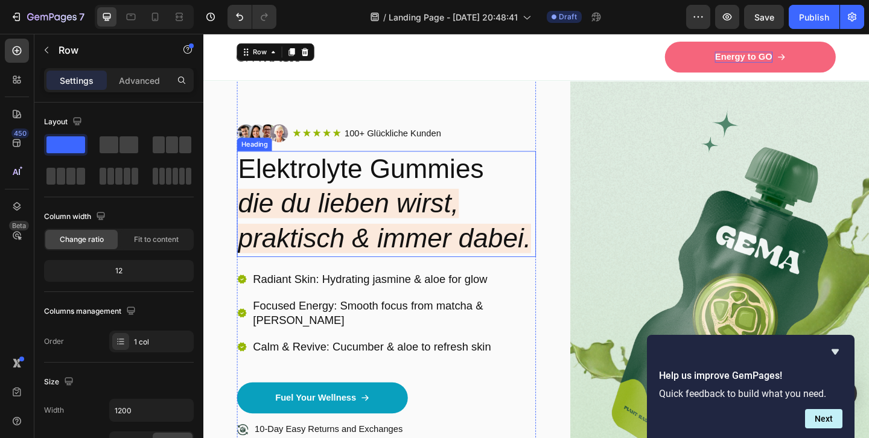
scroll to position [61, 0]
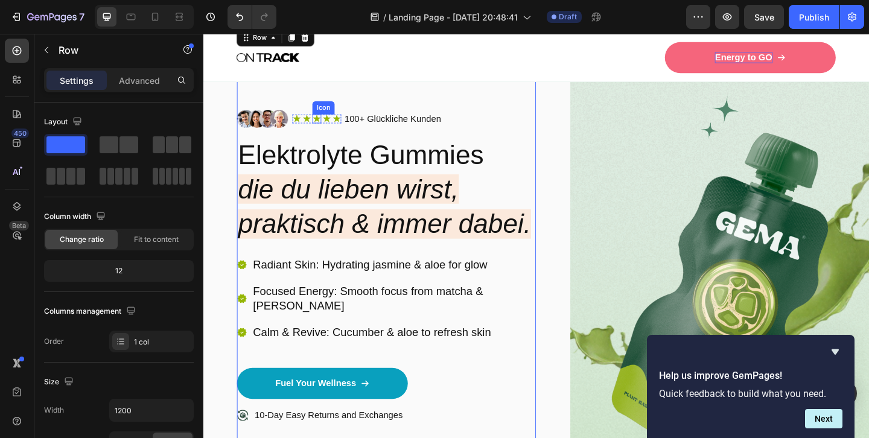
click at [324, 125] on icon at bounding box center [326, 126] width 8 height 8
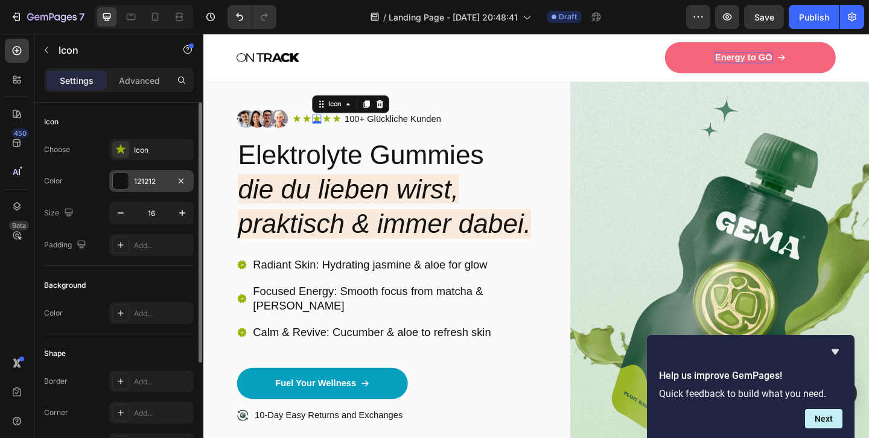
click at [140, 179] on div "121212" at bounding box center [151, 181] width 35 height 11
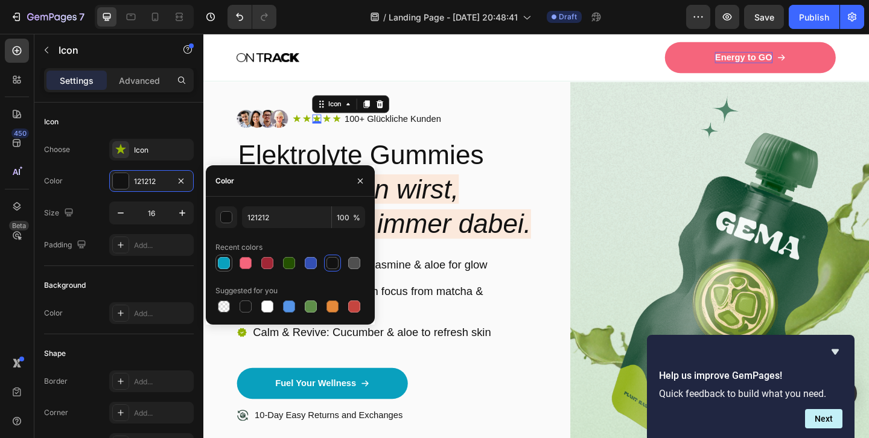
click at [224, 268] on div at bounding box center [224, 263] width 12 height 12
type input "09A0BE"
click at [359, 182] on icon "button" at bounding box center [360, 180] width 5 height 5
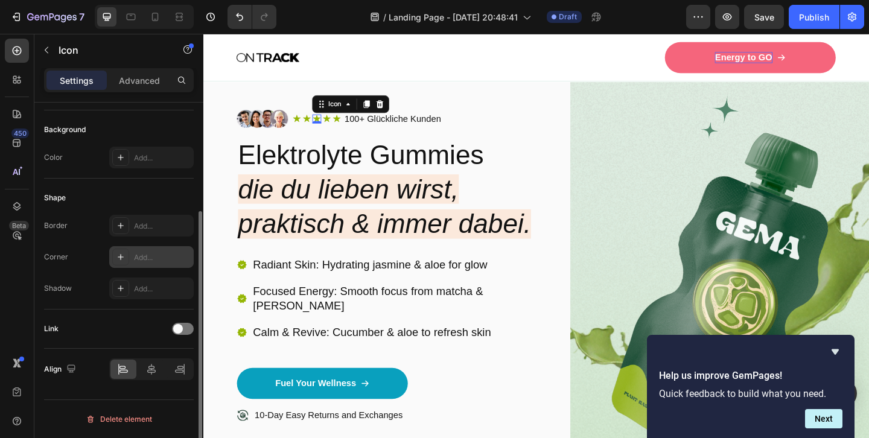
scroll to position [0, 0]
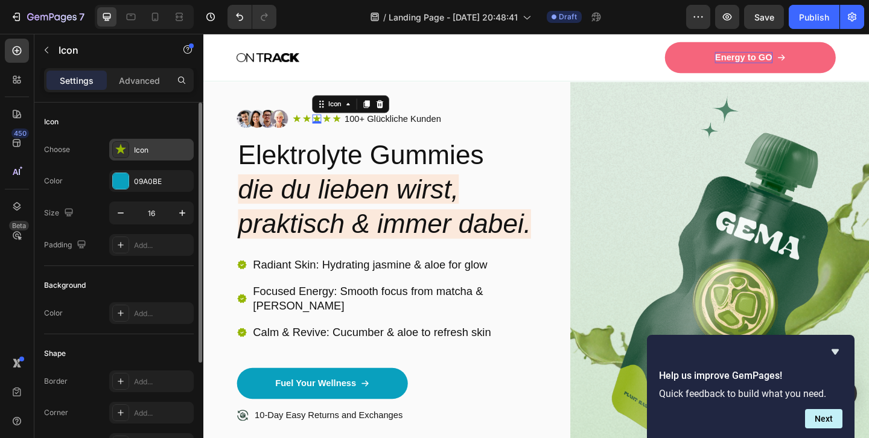
click at [144, 151] on div "Icon" at bounding box center [162, 150] width 57 height 11
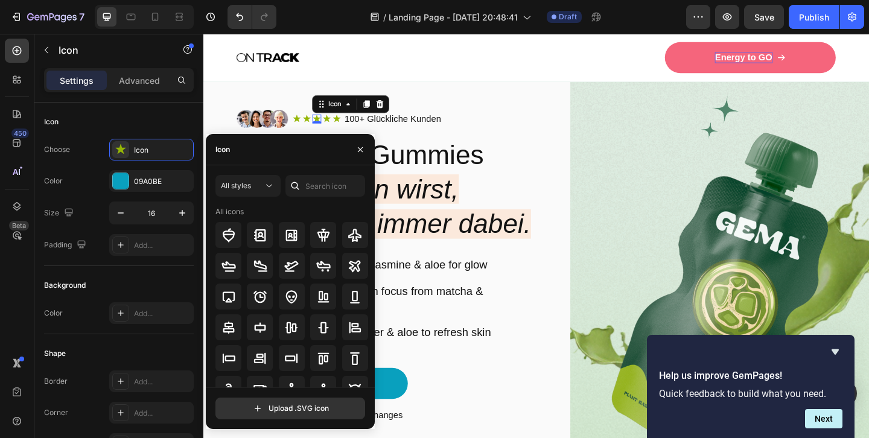
click at [321, 197] on div "All styles All icons" at bounding box center [290, 281] width 150 height 212
click at [319, 188] on input "text" at bounding box center [325, 186] width 80 height 22
type input "star"
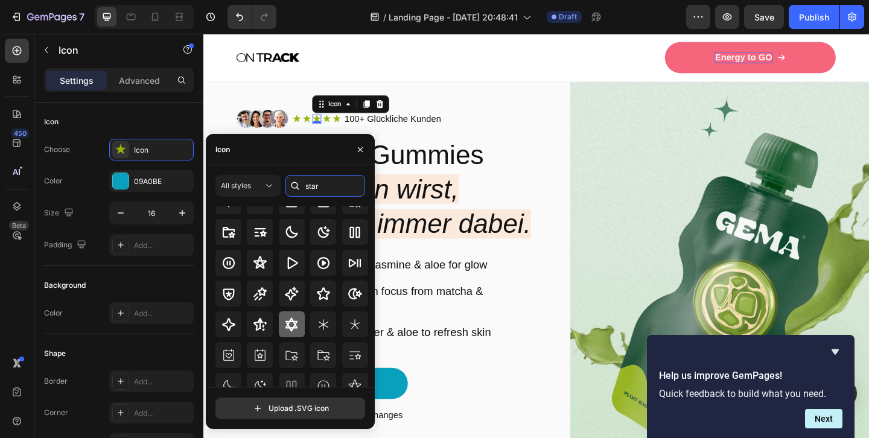
scroll to position [45, 0]
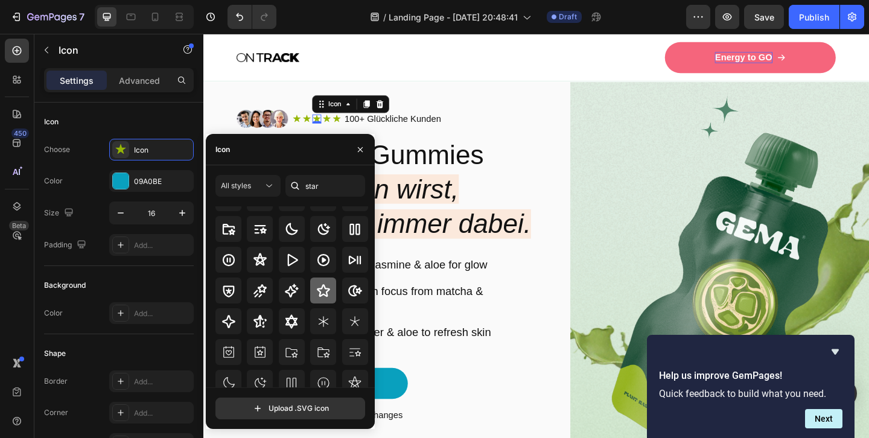
click at [322, 295] on icon at bounding box center [323, 290] width 13 height 13
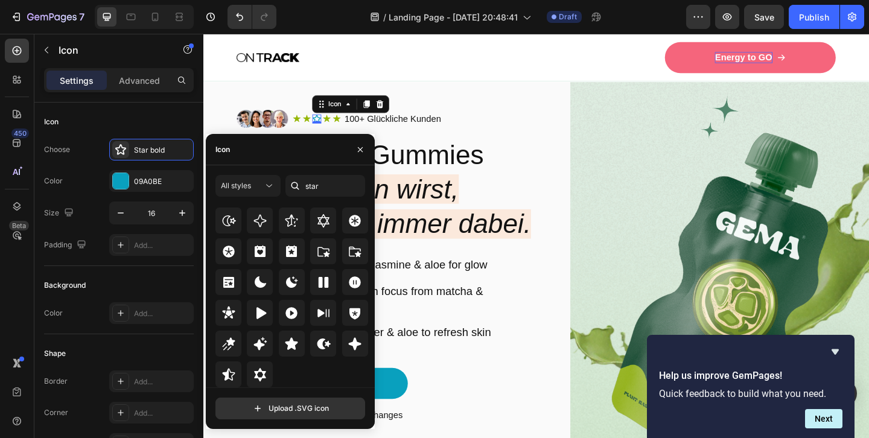
scroll to position [366, 0]
click at [290, 345] on icon at bounding box center [291, 343] width 13 height 12
click at [363, 154] on icon "button" at bounding box center [360, 150] width 10 height 10
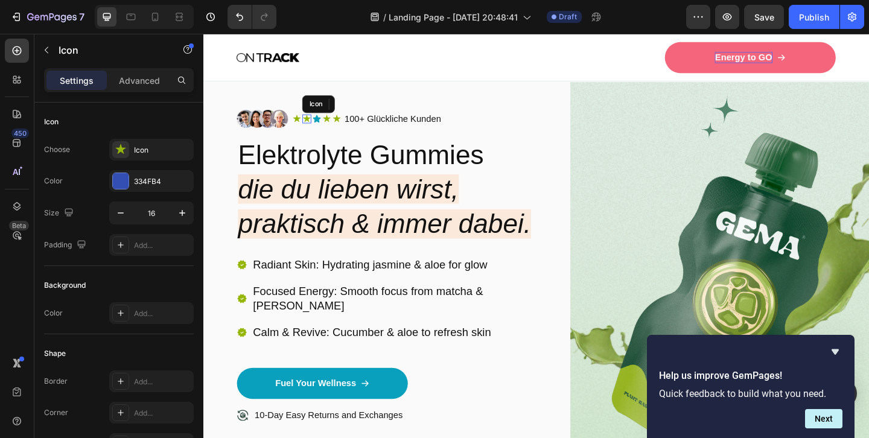
click at [317, 124] on icon at bounding box center [316, 126] width 10 height 10
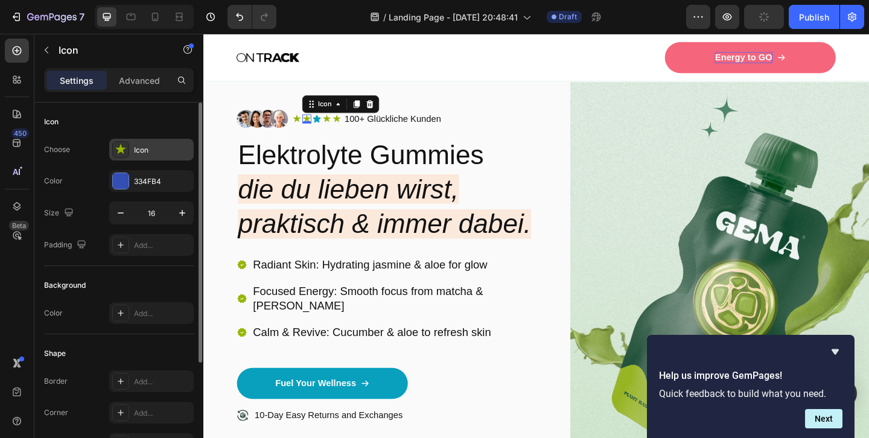
click at [156, 149] on div "Icon" at bounding box center [162, 150] width 57 height 11
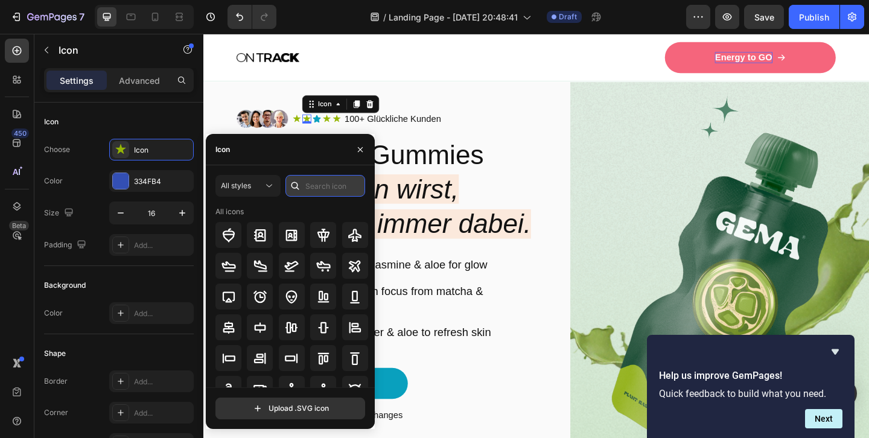
click at [317, 190] on input "text" at bounding box center [325, 186] width 80 height 22
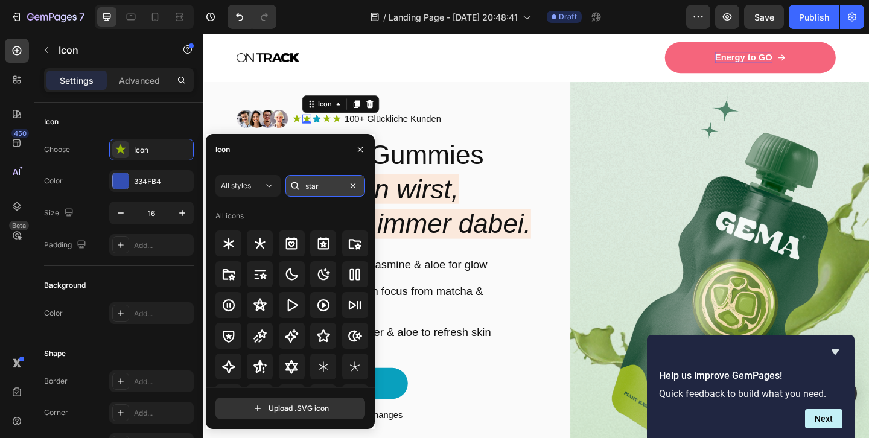
type input "star"
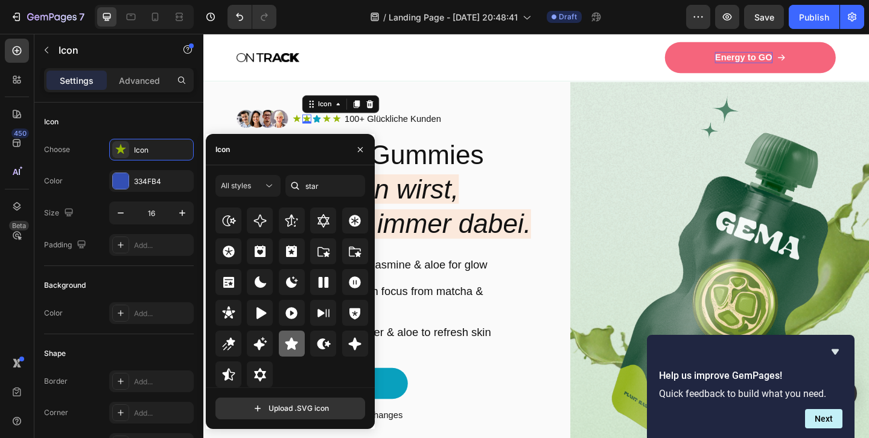
click at [287, 344] on icon at bounding box center [291, 343] width 13 height 12
click at [302, 124] on icon at bounding box center [305, 126] width 10 height 10
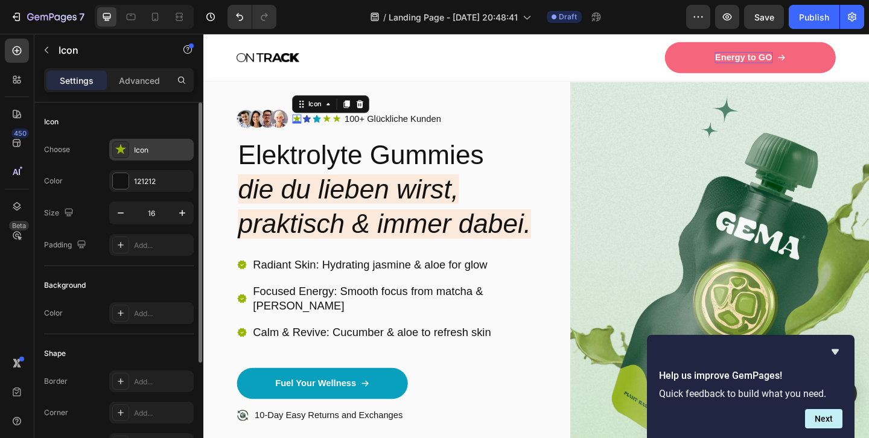
click at [167, 153] on div "Icon" at bounding box center [162, 150] width 57 height 11
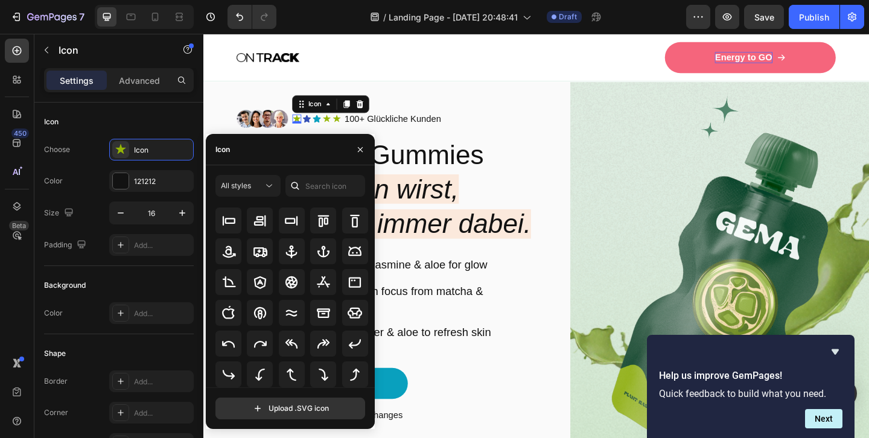
scroll to position [133, 0]
click at [326, 183] on input "text" at bounding box center [325, 186] width 80 height 22
type input "star"
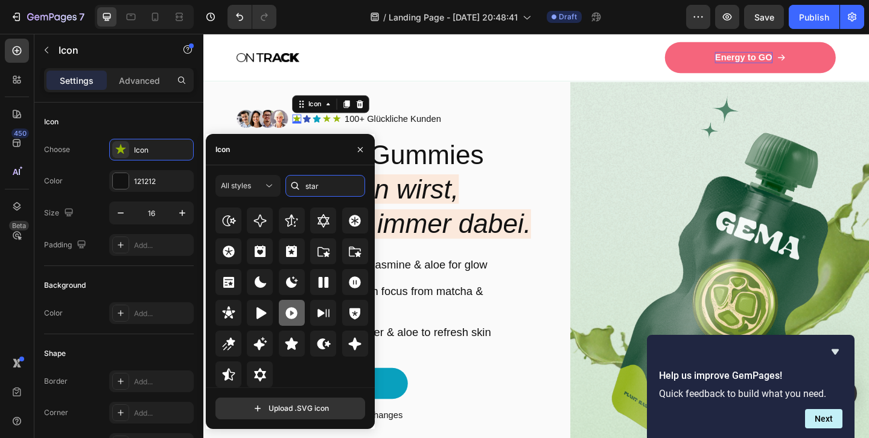
scroll to position [366, 0]
click at [294, 337] on icon at bounding box center [291, 344] width 14 height 14
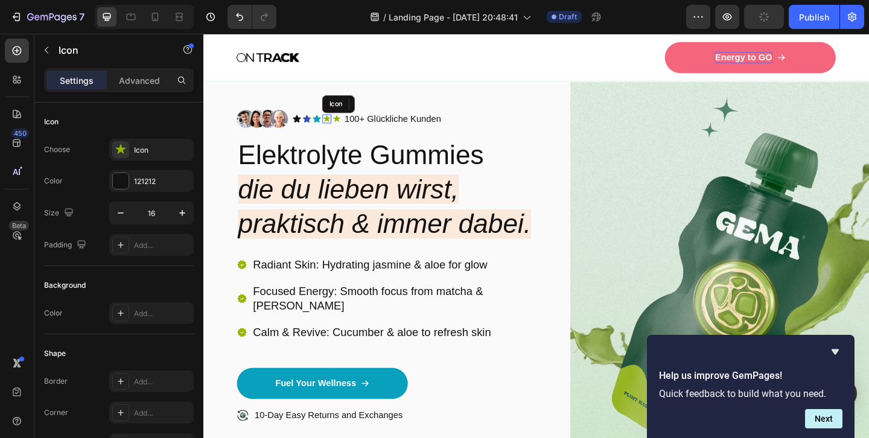
click at [337, 125] on icon at bounding box center [337, 126] width 8 height 8
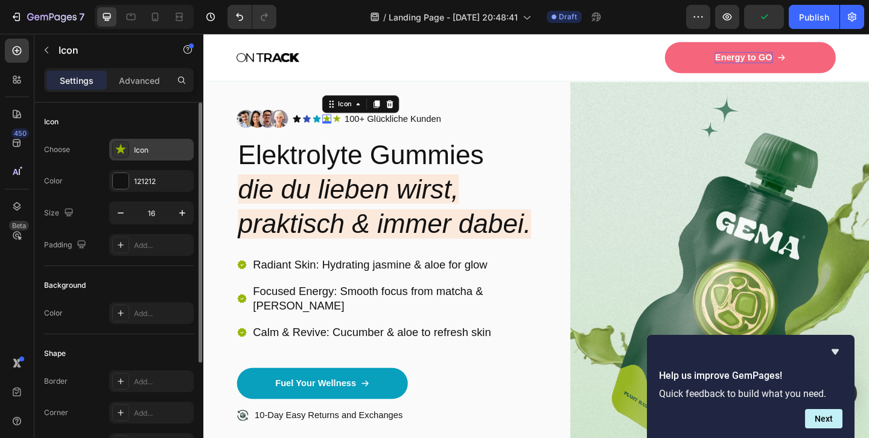
click at [142, 149] on div "Icon" at bounding box center [162, 150] width 57 height 11
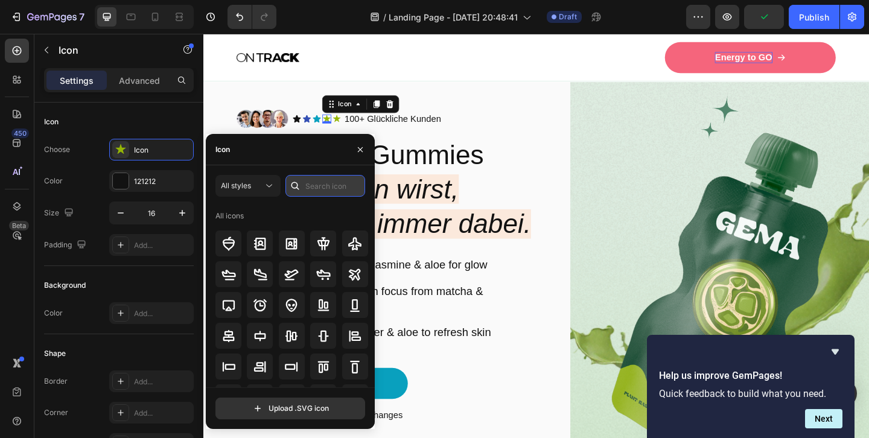
click at [324, 186] on input "text" at bounding box center [325, 186] width 80 height 22
type input "star"
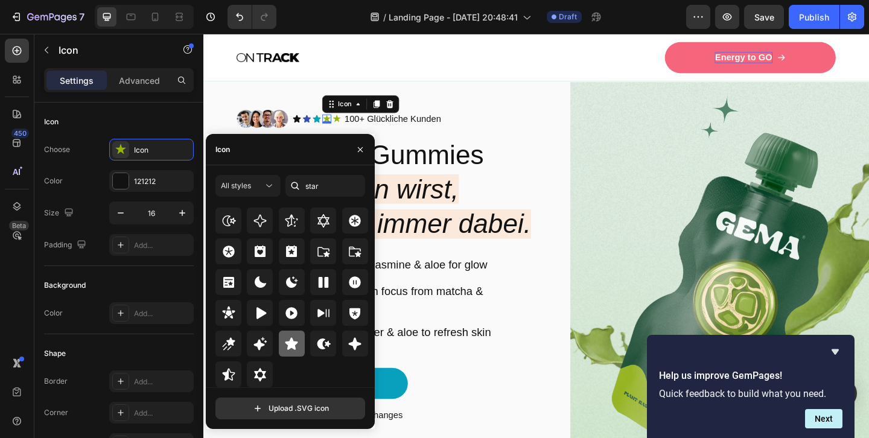
click at [290, 340] on icon at bounding box center [291, 343] width 13 height 12
click at [349, 124] on icon at bounding box center [348, 126] width 10 height 10
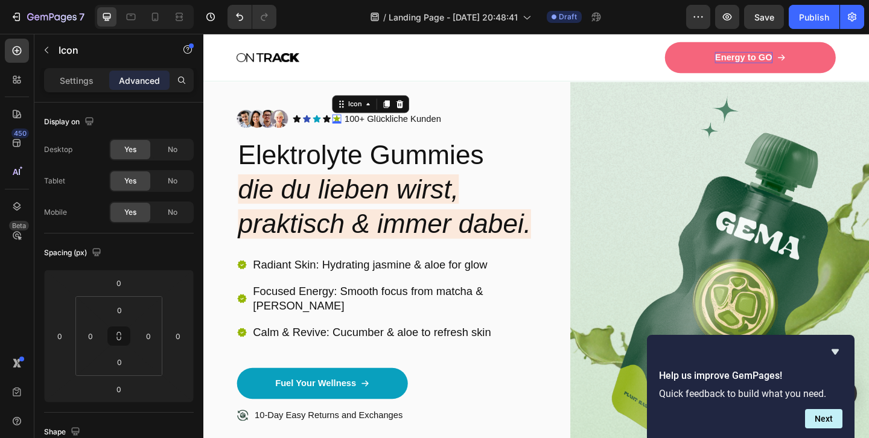
click at [347, 125] on icon at bounding box center [348, 126] width 8 height 8
click at [346, 126] on div "0" at bounding box center [348, 131] width 12 height 10
click at [348, 126] on icon at bounding box center [348, 126] width 8 height 8
click at [81, 83] on p "Settings" at bounding box center [77, 80] width 34 height 13
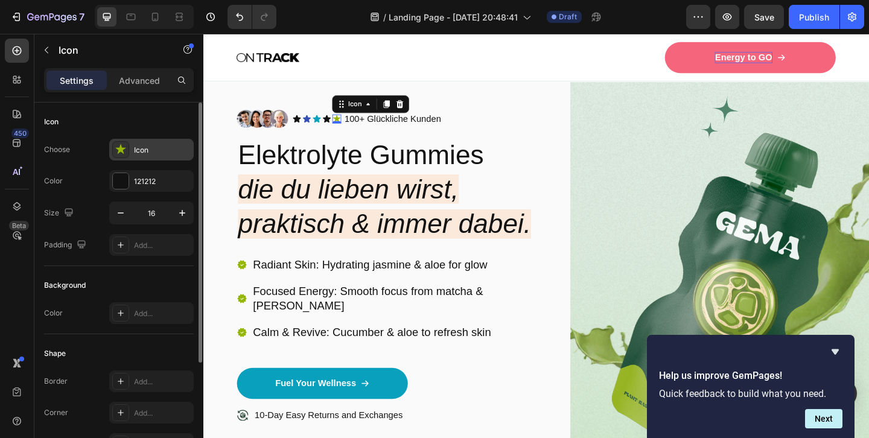
click at [148, 152] on div "Icon" at bounding box center [162, 150] width 57 height 11
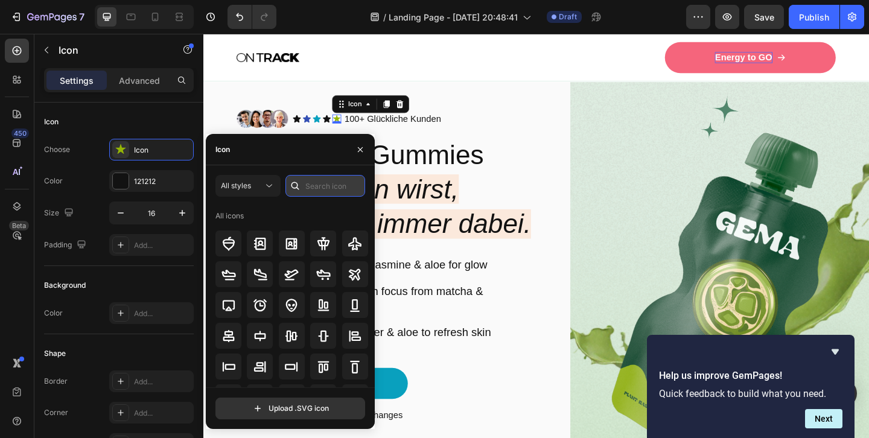
click at [325, 187] on input "text" at bounding box center [325, 186] width 80 height 22
type input "star"
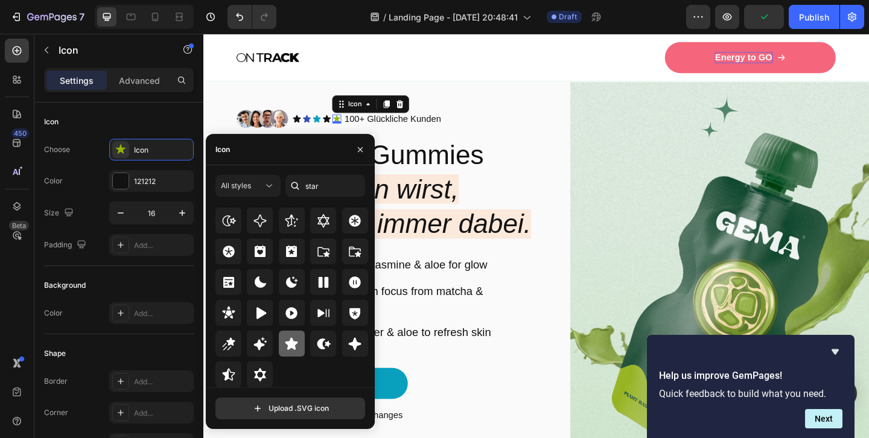
click at [288, 346] on icon at bounding box center [291, 343] width 13 height 12
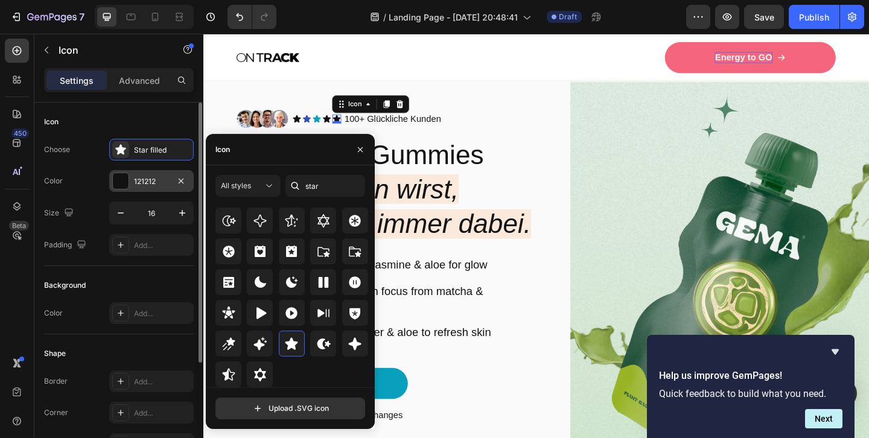
click at [161, 176] on div "121212" at bounding box center [151, 181] width 35 height 11
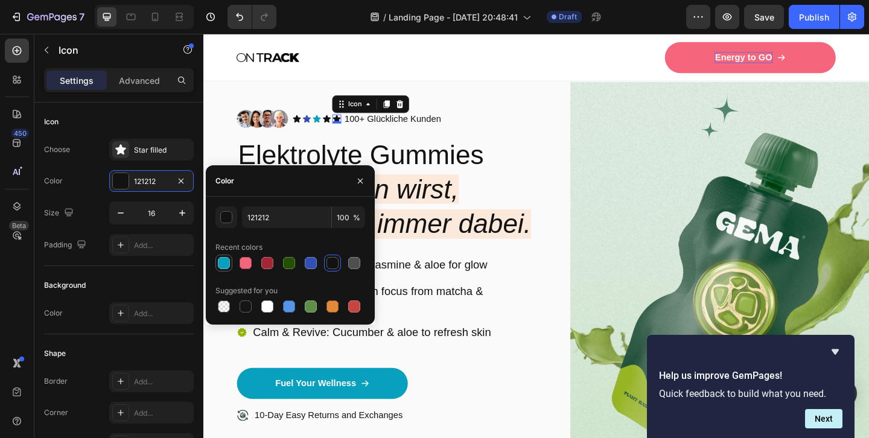
click at [231, 261] on div at bounding box center [224, 263] width 14 height 14
type input "09A0BE"
click at [339, 125] on icon at bounding box center [337, 126] width 8 height 8
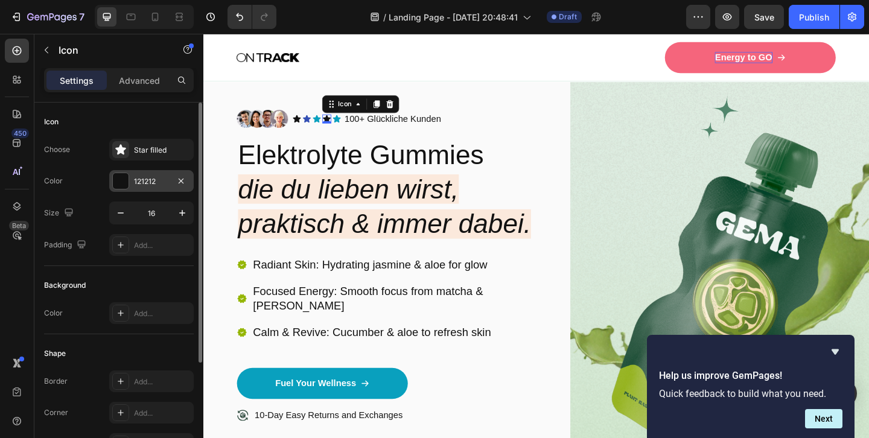
click at [171, 180] on div "121212" at bounding box center [151, 181] width 84 height 22
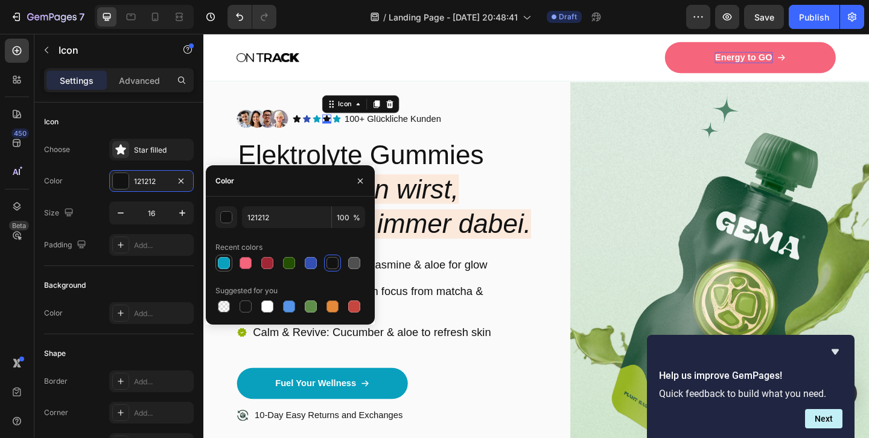
click at [224, 264] on div at bounding box center [224, 263] width 12 height 12
type input "09A0BE"
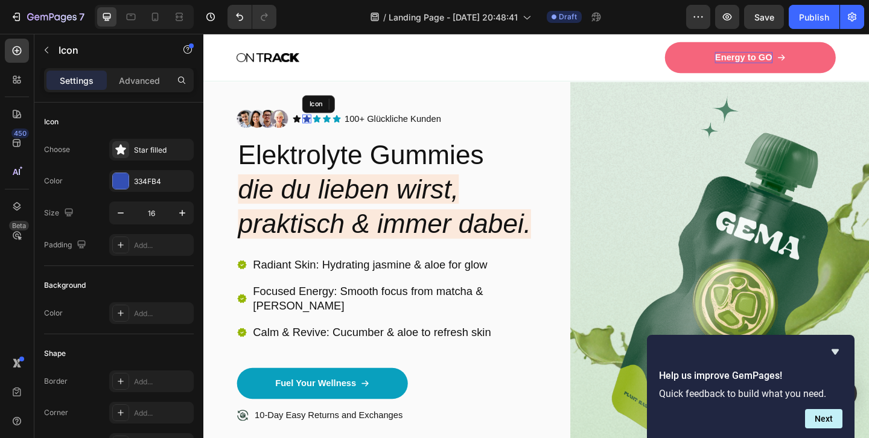
click at [315, 124] on icon at bounding box center [315, 126] width 8 height 8
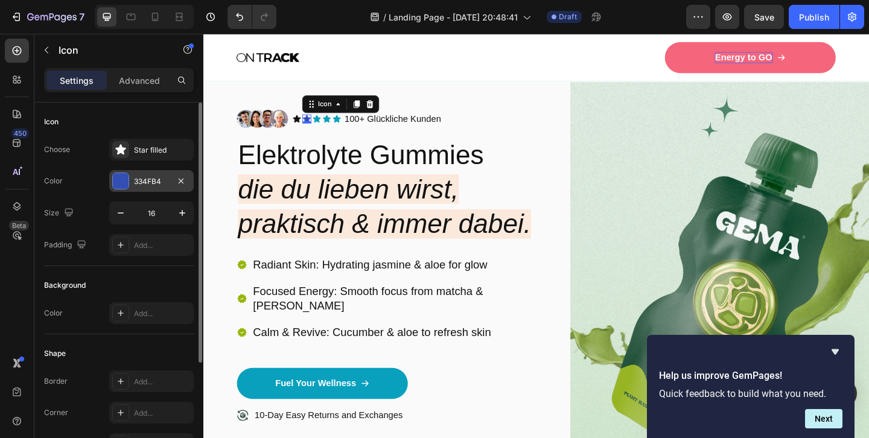
click at [145, 176] on div "334FB4" at bounding box center [151, 181] width 35 height 11
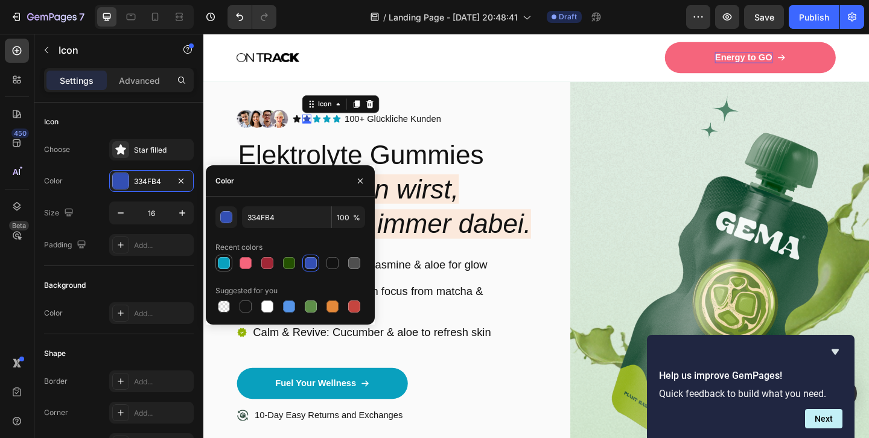
click at [231, 259] on div at bounding box center [223, 263] width 17 height 17
type input "09A0BE"
click at [307, 124] on icon at bounding box center [305, 126] width 10 height 10
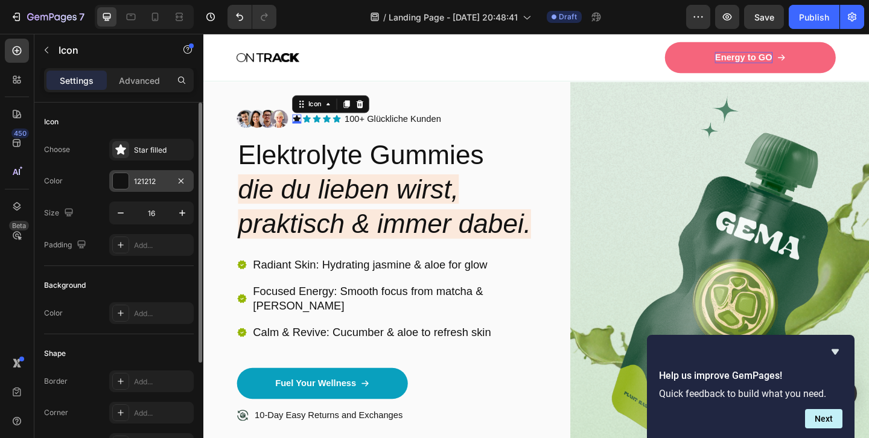
click at [142, 181] on div "121212" at bounding box center [151, 181] width 35 height 11
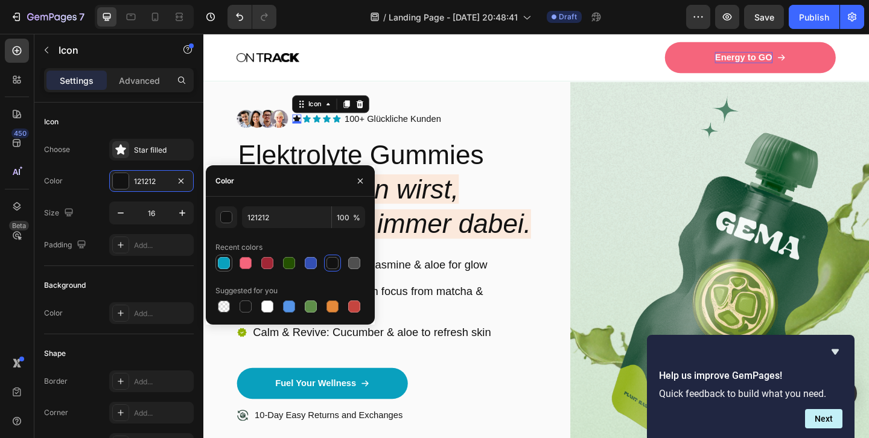
click at [224, 266] on div at bounding box center [224, 263] width 12 height 12
type input "09A0BE"
click at [362, 178] on icon "button" at bounding box center [360, 181] width 10 height 10
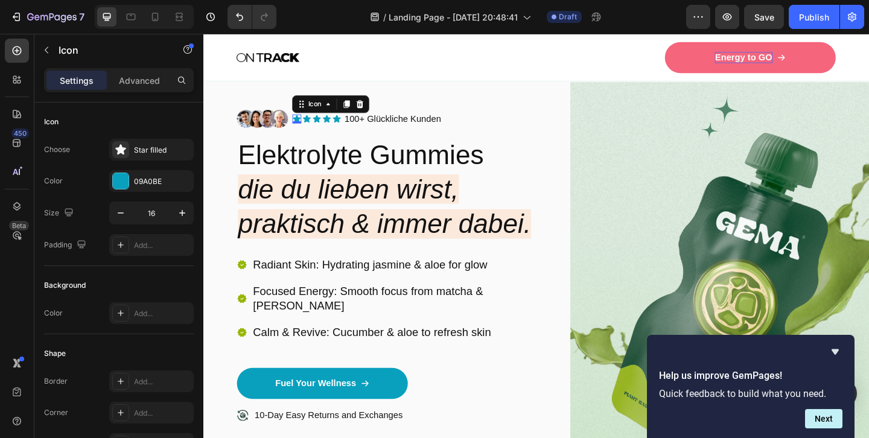
click at [400, 92] on div "Image Icon 0 Icon Icon Icon Icon Icon List 100+ Glückliche Kunden Text Block Ro…" at bounding box center [402, 316] width 325 height 535
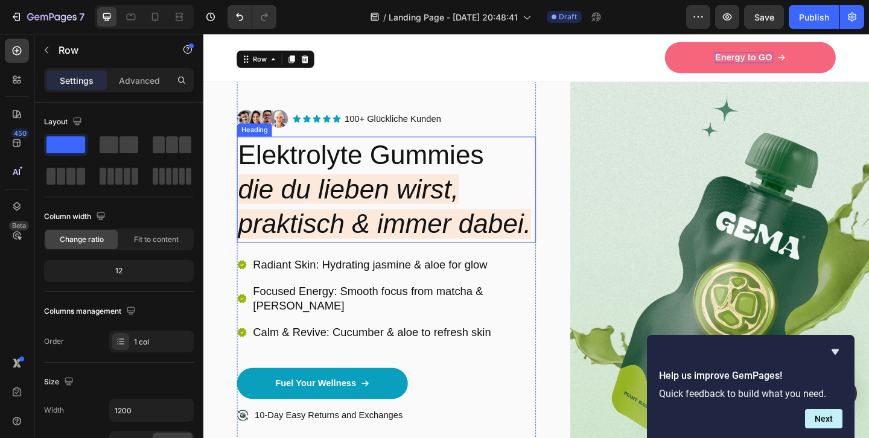
scroll to position [107, 0]
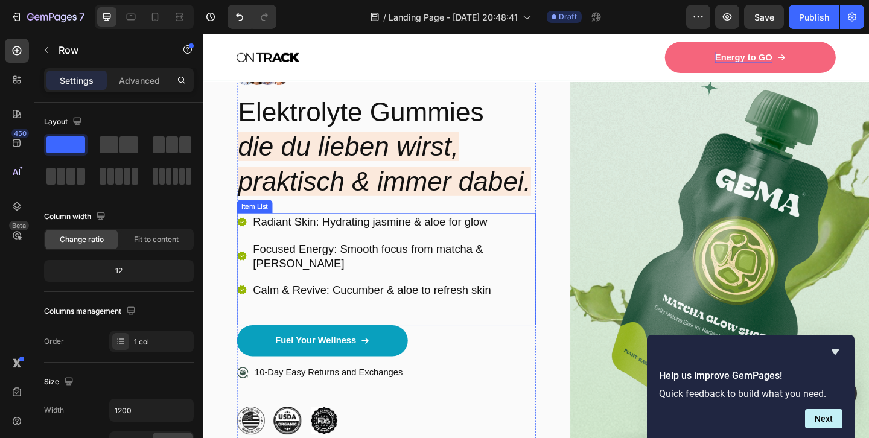
click at [245, 235] on icon at bounding box center [245, 239] width 10 height 10
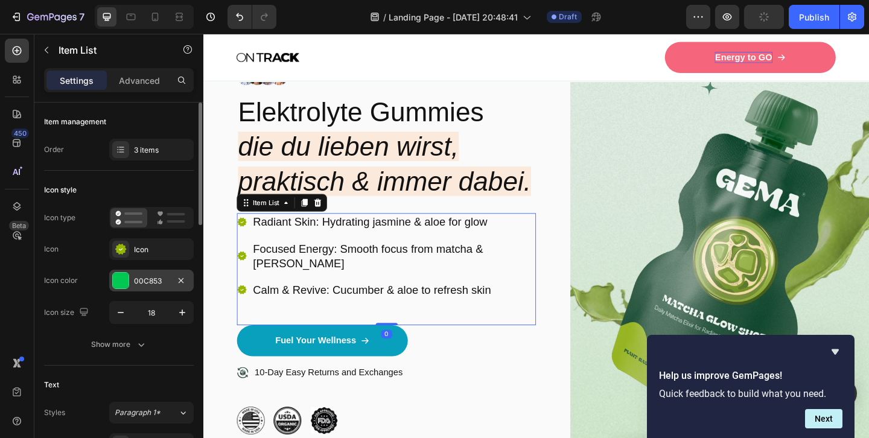
click at [150, 278] on div "00C853" at bounding box center [151, 281] width 35 height 11
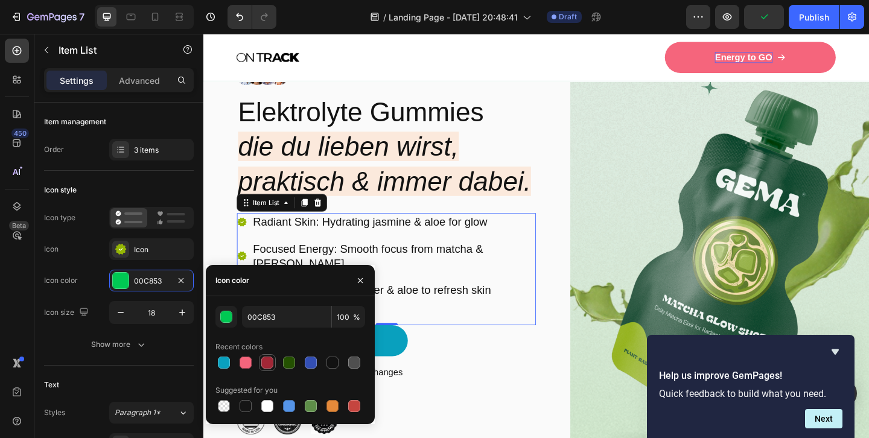
click at [266, 361] on div at bounding box center [267, 363] width 12 height 12
type input "A12736"
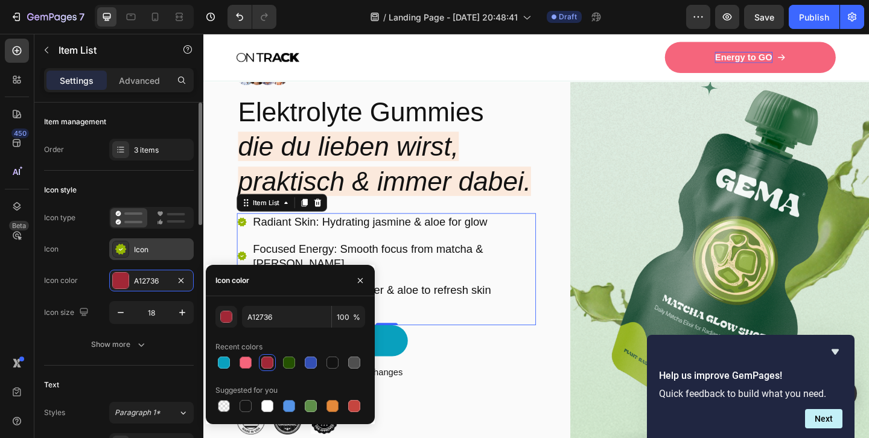
click at [168, 248] on div "Icon" at bounding box center [162, 249] width 57 height 11
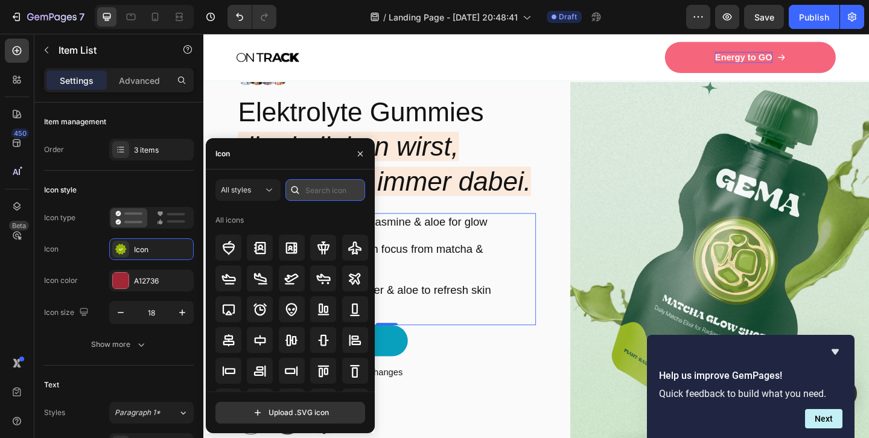
click at [315, 199] on input "text" at bounding box center [325, 190] width 80 height 22
type input "check"
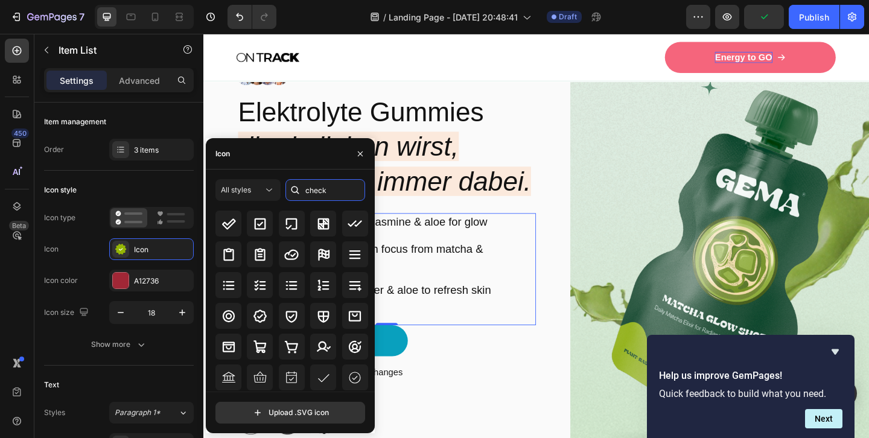
scroll to position [57, 0]
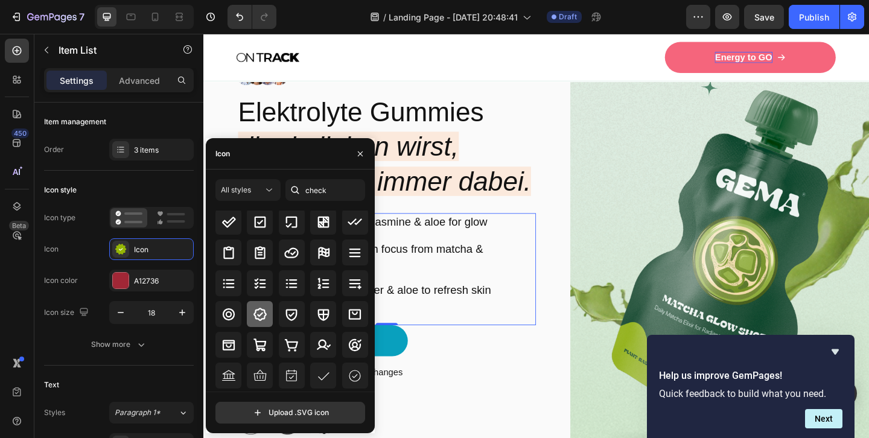
click at [260, 319] on icon at bounding box center [260, 314] width 14 height 14
click at [356, 161] on button "button" at bounding box center [360, 153] width 19 height 19
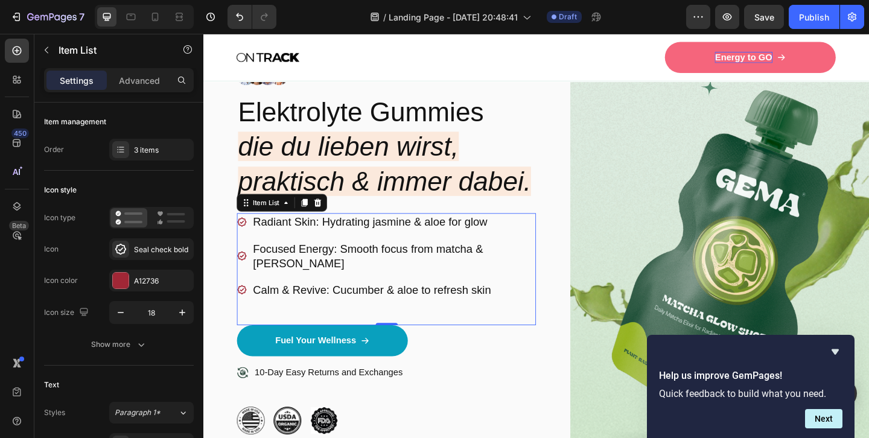
click at [246, 240] on icon at bounding box center [245, 238] width 11 height 11
click at [150, 286] on div "A12736" at bounding box center [151, 281] width 35 height 11
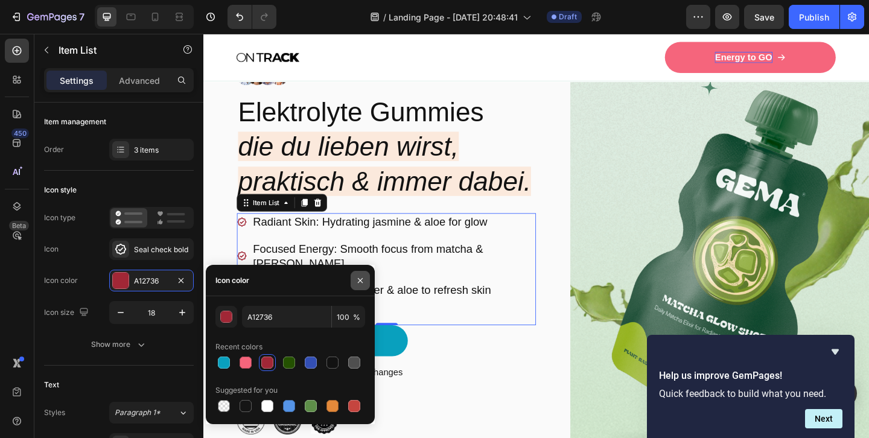
click at [359, 279] on icon "button" at bounding box center [360, 280] width 5 height 5
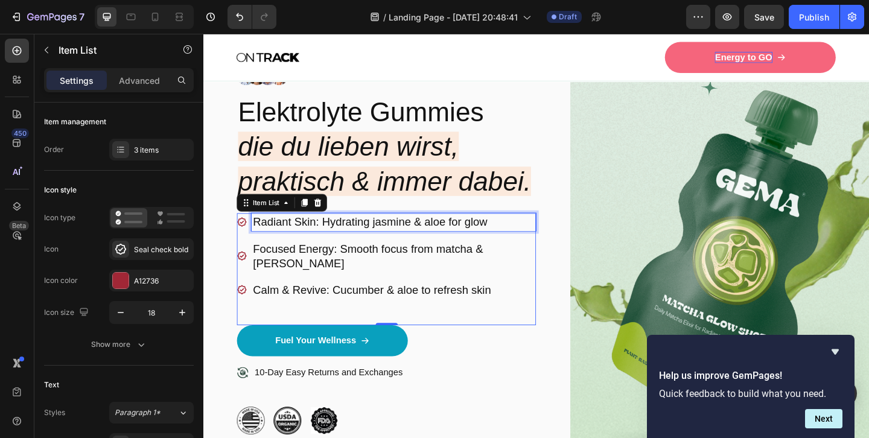
click at [354, 240] on p "Radiant Skin: Hydrating jasmine & aloe for glow" at bounding box center [410, 239] width 306 height 16
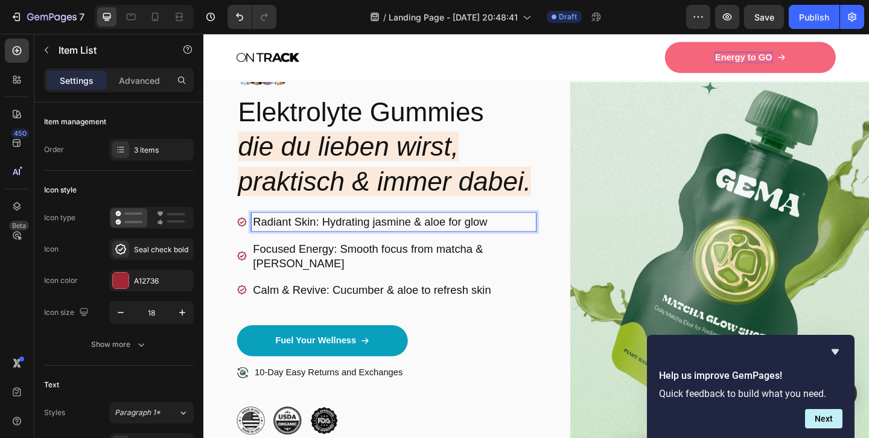
click at [278, 238] on p "Radiant Skin: Hydrating jasmine & aloe for glow" at bounding box center [410, 239] width 306 height 16
click at [301, 236] on p "Radiant Skin: Hydrating jasmine & aloe for glow" at bounding box center [410, 239] width 306 height 16
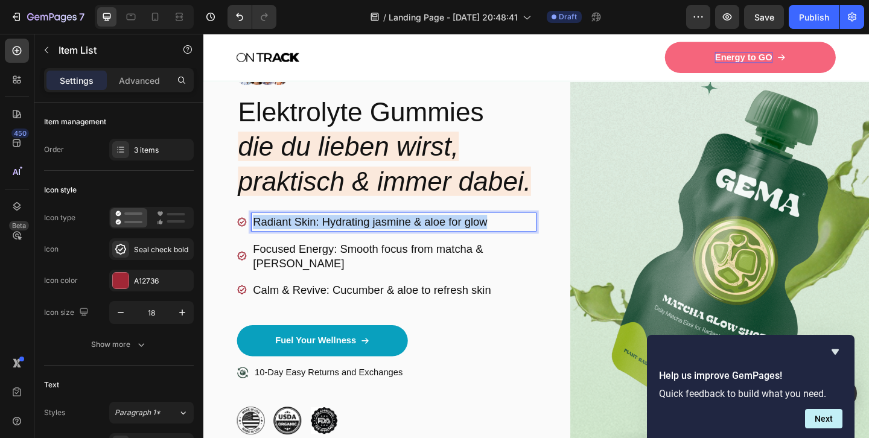
click at [301, 236] on p "Radiant Skin: Hydrating jasmine & aloe for glow" at bounding box center [410, 239] width 306 height 16
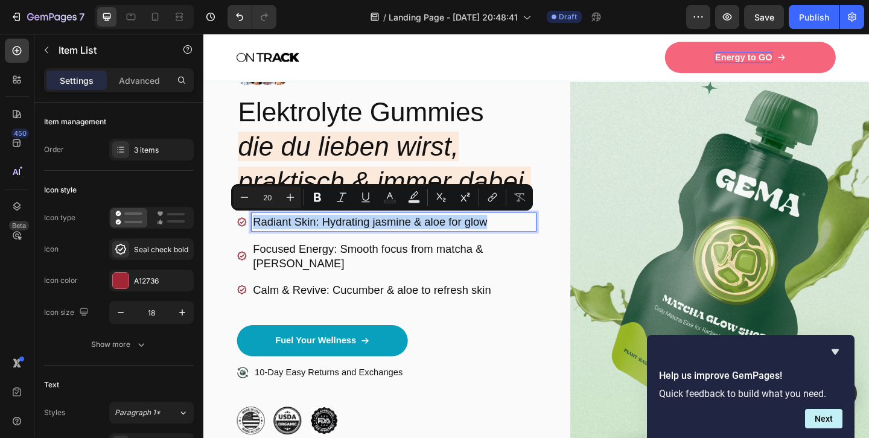
click at [301, 236] on p "Radiant Skin: Hydrating jasmine & aloe for glow" at bounding box center [410, 239] width 306 height 16
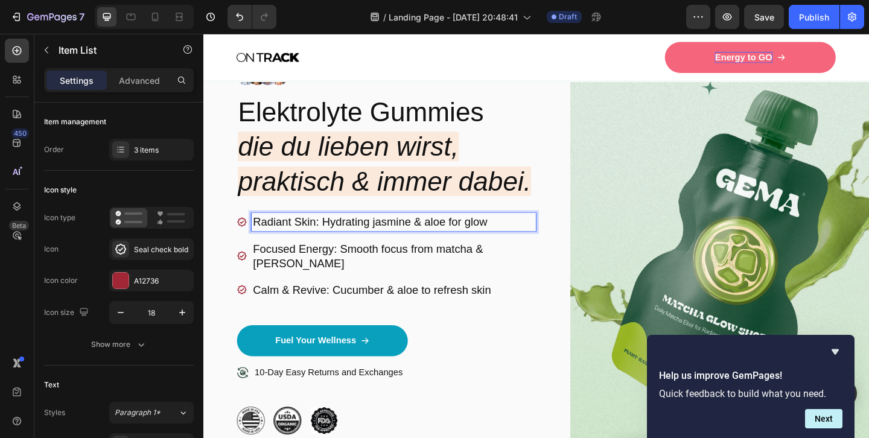
click at [310, 237] on p "Radiant Skin: Hydrating jasmine & aloe for glow" at bounding box center [410, 239] width 306 height 16
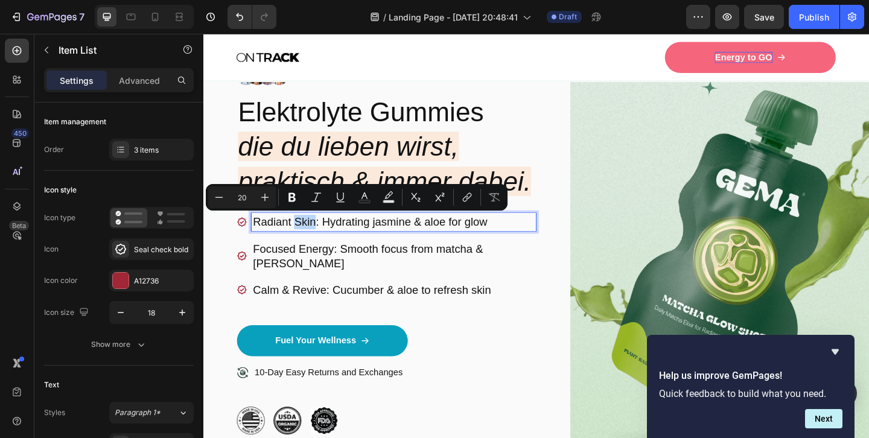
click at [310, 237] on p "Radiant Skin: Hydrating jasmine & aloe for glow" at bounding box center [410, 239] width 306 height 16
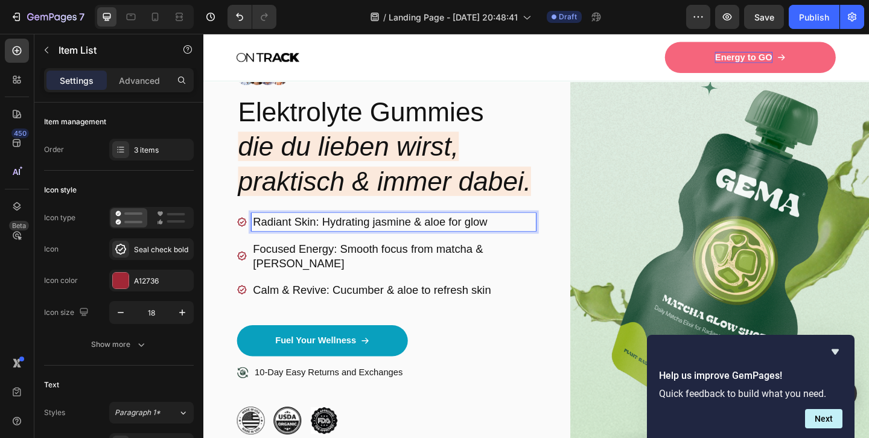
click at [270, 238] on p "Radiant Skin: Hydrating jasmine & aloe for glow" at bounding box center [410, 239] width 306 height 16
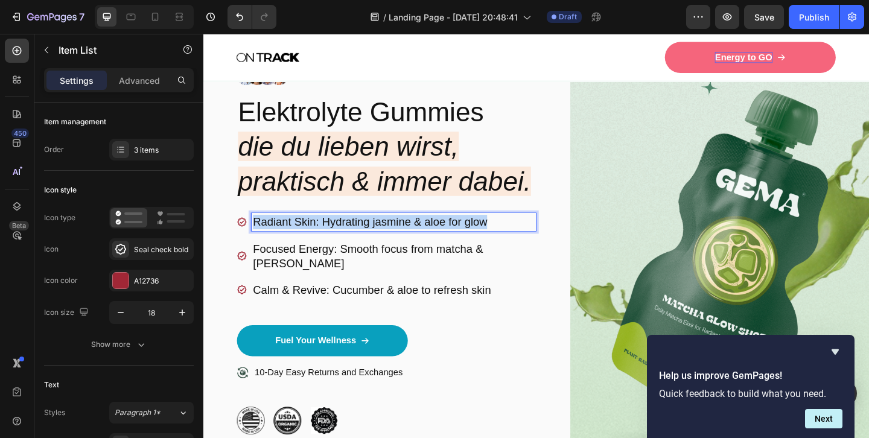
click at [270, 238] on p "Radiant Skin: Hydrating jasmine & aloe for glow" at bounding box center [410, 239] width 306 height 16
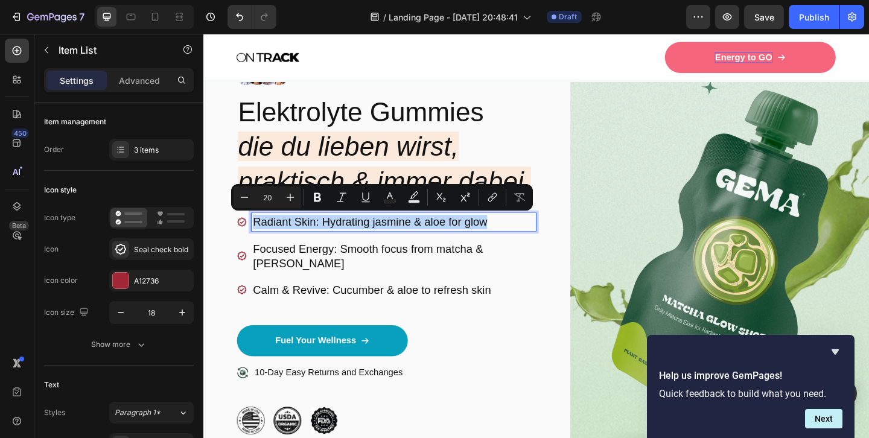
click at [270, 238] on p "Radiant Skin: Hydrating jasmine & aloe for glow" at bounding box center [410, 239] width 306 height 16
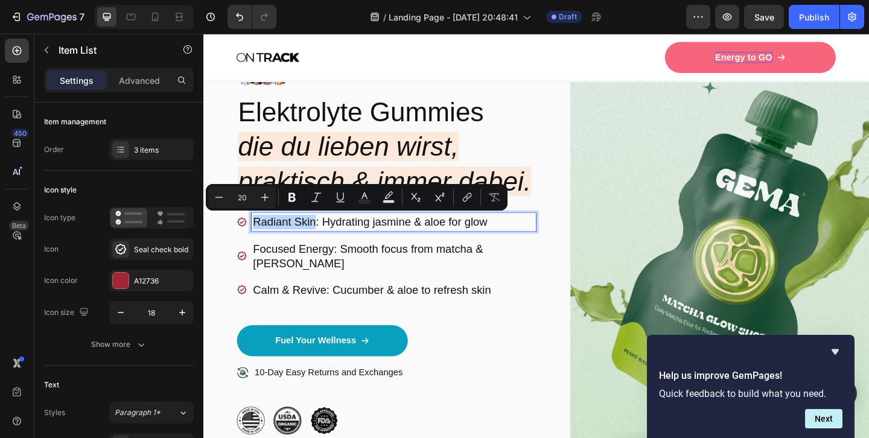
drag, startPoint x: 258, startPoint y: 238, endPoint x: 323, endPoint y: 241, distance: 65.3
click at [323, 241] on p "Radiant Skin: Hydrating jasmine & aloe for glow" at bounding box center [410, 239] width 306 height 16
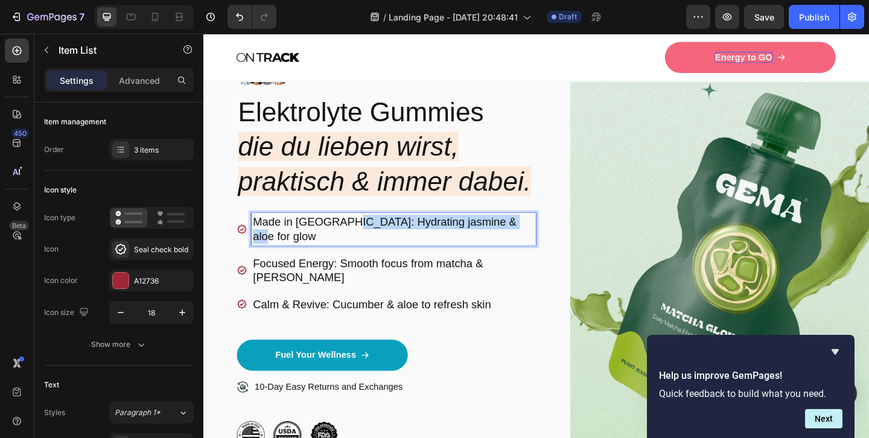
drag, startPoint x: 361, startPoint y: 238, endPoint x: 535, endPoint y: 238, distance: 173.2
click at [536, 238] on p "Made in [GEOGRAPHIC_DATA]: Hydrating jasmine & aloe for glow" at bounding box center [410, 246] width 306 height 31
click at [294, 275] on p "Focused Energy: Smooth focus from matcha & [PERSON_NAME]" at bounding box center [410, 290] width 306 height 31
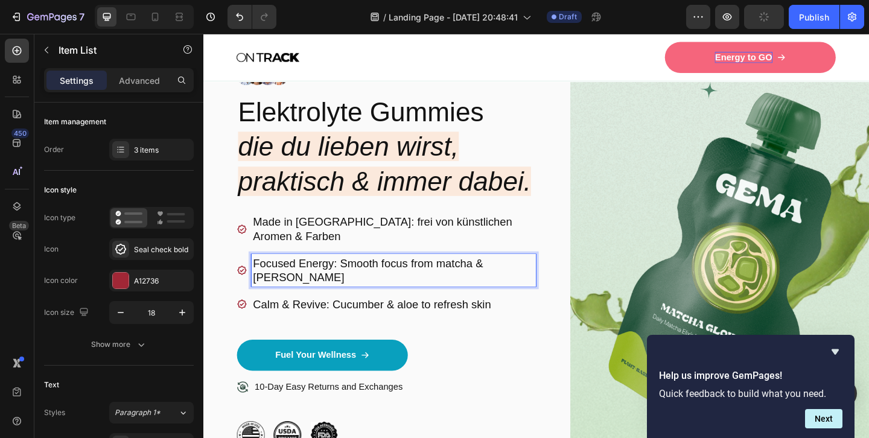
click at [353, 275] on p "Focused Energy: Smooth focus from matcha & [PERSON_NAME]" at bounding box center [410, 290] width 306 height 31
drag, startPoint x: 353, startPoint y: 265, endPoint x: 554, endPoint y: 265, distance: 200.9
click at [554, 275] on p "Focused Energy: Smooth focus from matcha & [PERSON_NAME]" at bounding box center [410, 290] width 306 height 31
click at [286, 275] on p "Focused Energy: Smooth focus from matcha & [PERSON_NAME]" at bounding box center [410, 290] width 306 height 31
click at [320, 275] on p "Focused Energy: Smooth focus from matcha & [PERSON_NAME]" at bounding box center [410, 290] width 306 height 31
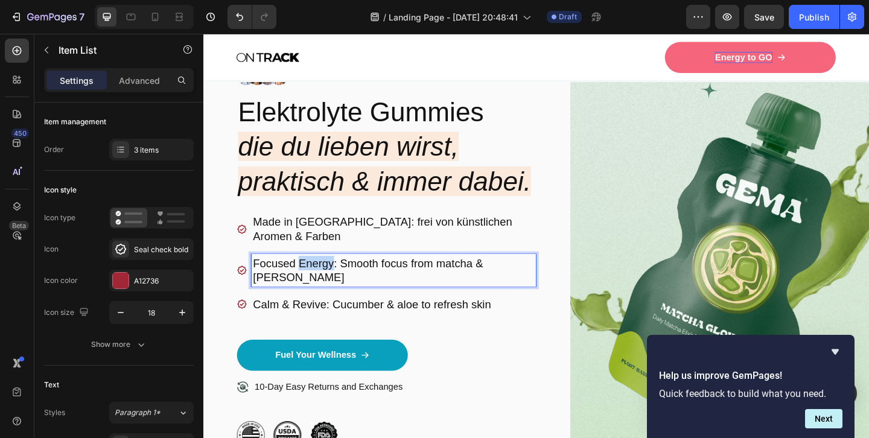
click at [320, 275] on p "Focused Energy: Smooth focus from matcha & [PERSON_NAME]" at bounding box center [410, 290] width 306 height 31
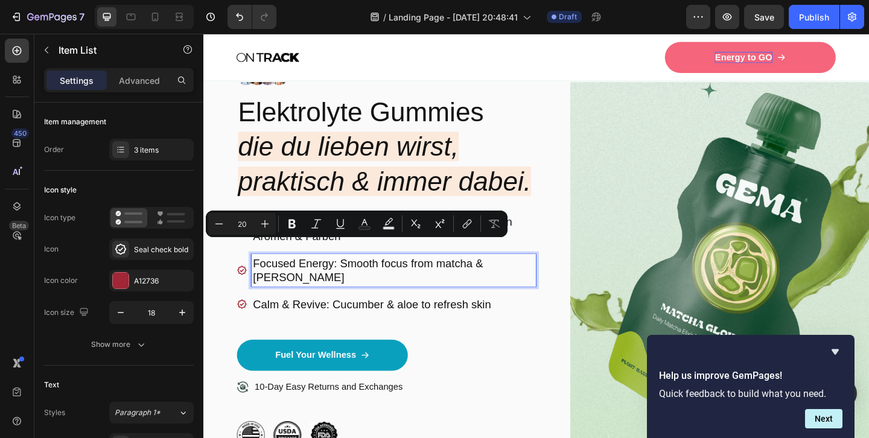
click at [294, 275] on p "Focused Energy: Smooth focus from matcha & [PERSON_NAME]" at bounding box center [410, 290] width 306 height 31
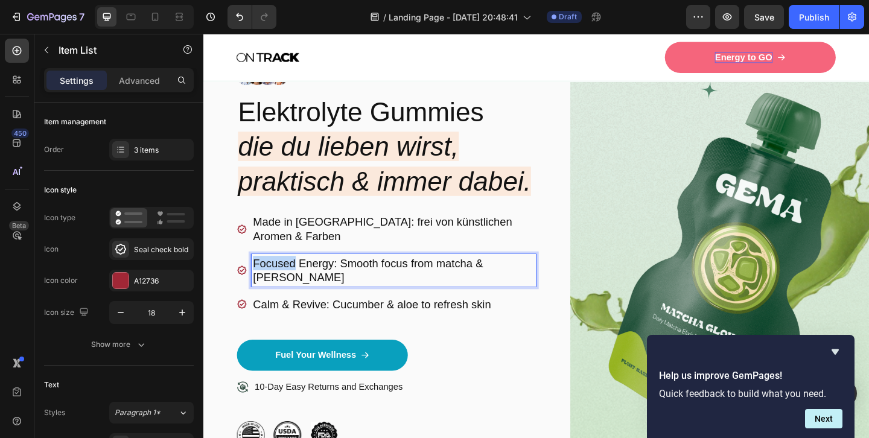
click at [294, 275] on p "Focused Energy: Smooth focus from matcha & [PERSON_NAME]" at bounding box center [410, 290] width 306 height 31
drag, startPoint x: 339, startPoint y: 263, endPoint x: 544, endPoint y: 262, distance: 205.2
click at [544, 275] on p "Energy Boost: Smooth focus from matcha & [PERSON_NAME]" at bounding box center [410, 290] width 306 height 31
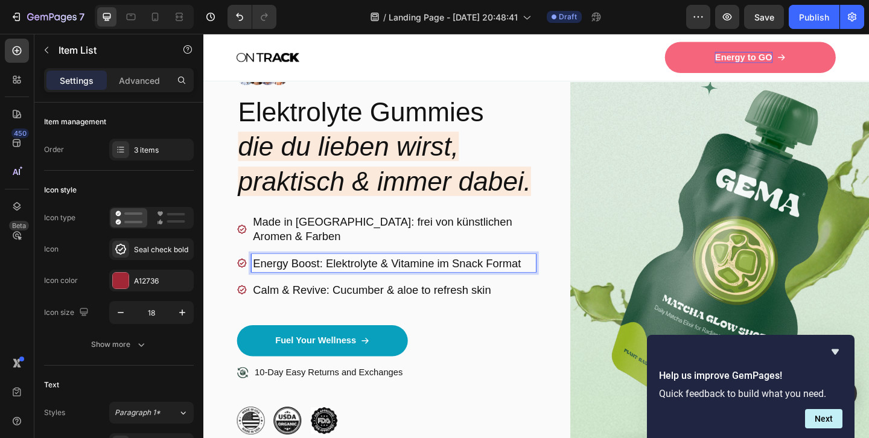
click at [319, 304] on p "Calm & Revive: Cucumber & aloe to refresh skin" at bounding box center [410, 312] width 306 height 16
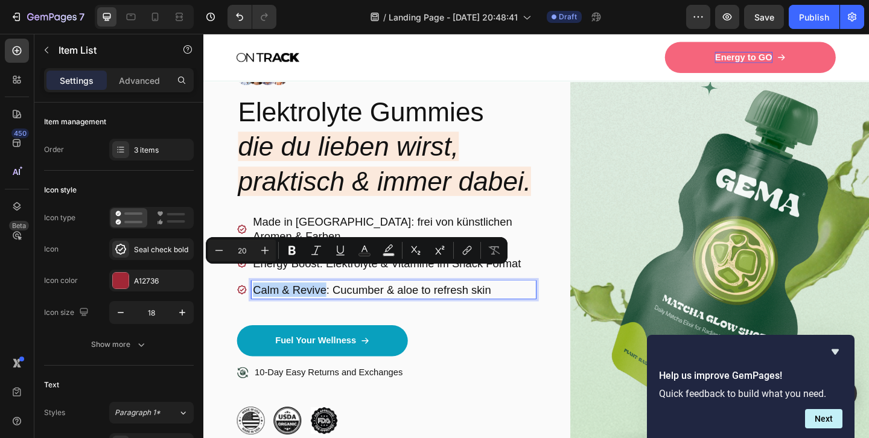
drag, startPoint x: 260, startPoint y: 294, endPoint x: 337, endPoint y: 300, distance: 76.8
click at [337, 304] on p "Calm & Revive: Cucumber & aloe to refresh skin" at bounding box center [410, 312] width 306 height 16
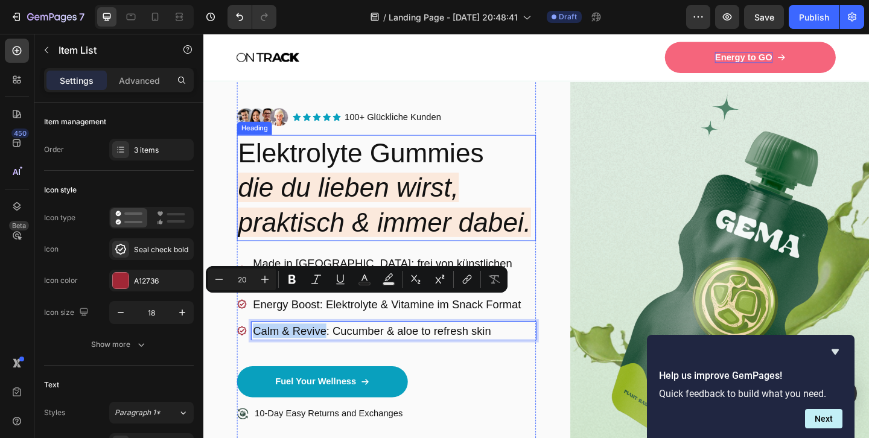
scroll to position [76, 0]
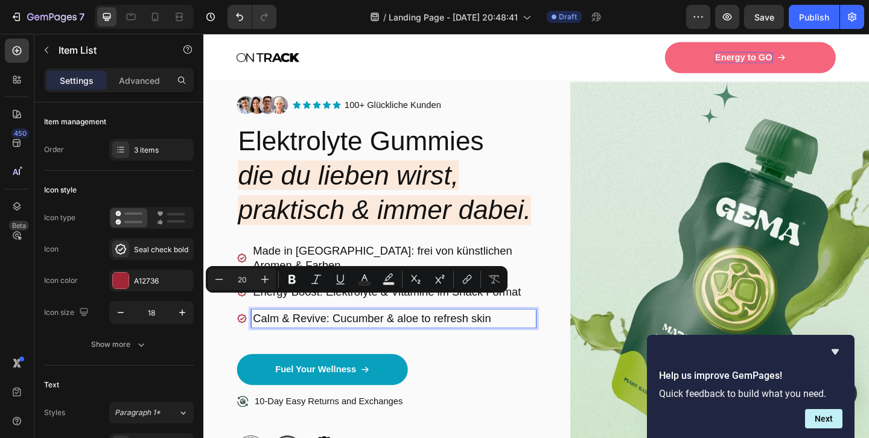
click at [375, 335] on p "Calm & Revive: Cucumber & aloe to refresh skin" at bounding box center [410, 343] width 306 height 16
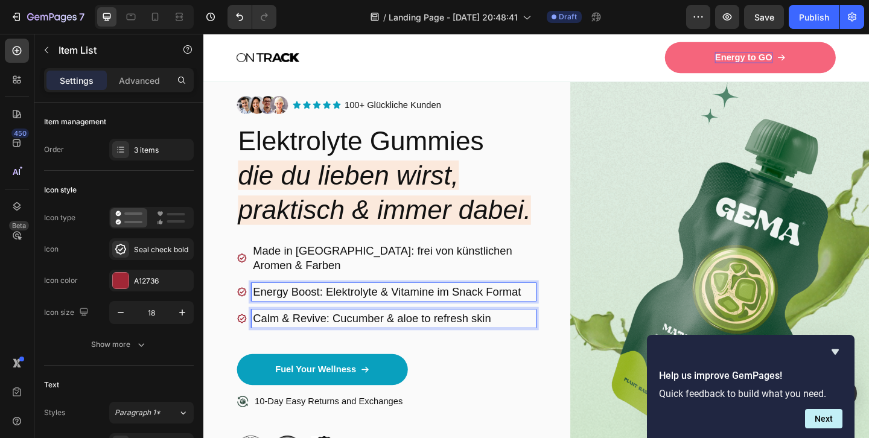
click at [307, 307] on p "Energy Boost: Elektrolyte & Vitamine im Snack Format" at bounding box center [410, 315] width 306 height 16
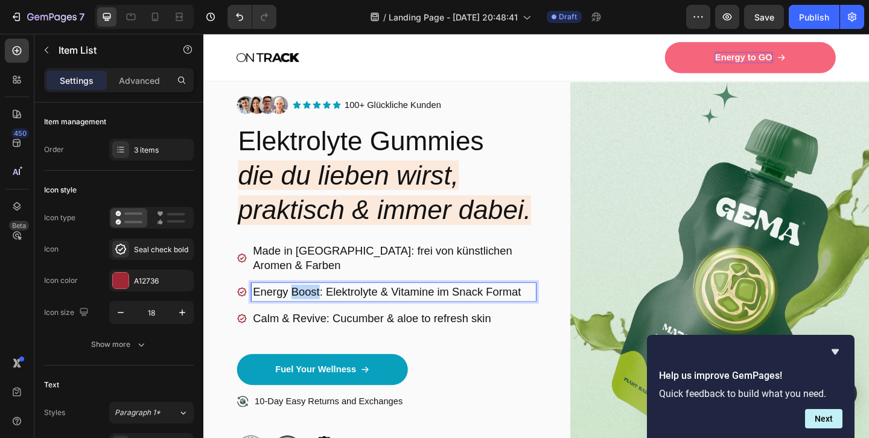
click at [307, 307] on p "Energy Boost: Elektrolyte & Vitamine im Snack Format" at bounding box center [410, 315] width 306 height 16
click at [308, 335] on p "Calm & Revive: Cucumber & aloe to refresh skin" at bounding box center [410, 343] width 306 height 16
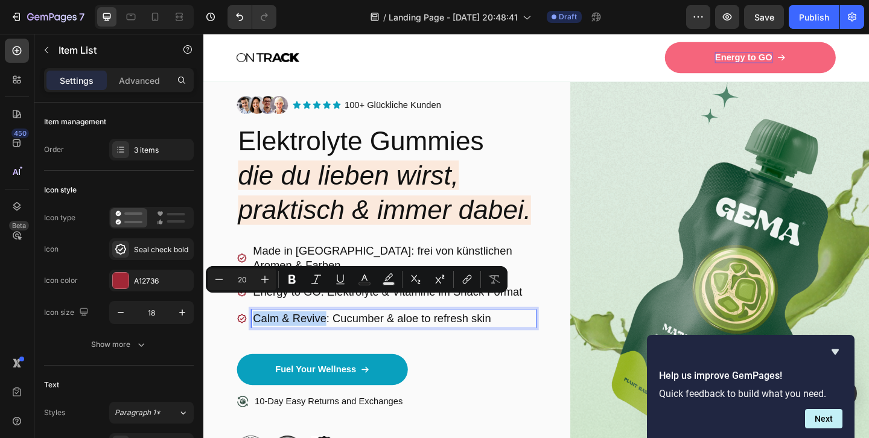
drag, startPoint x: 261, startPoint y: 325, endPoint x: 336, endPoint y: 329, distance: 75.6
click at [336, 335] on p "Calm & Revive: Cucumber & aloe to refresh skin" at bounding box center [410, 343] width 306 height 16
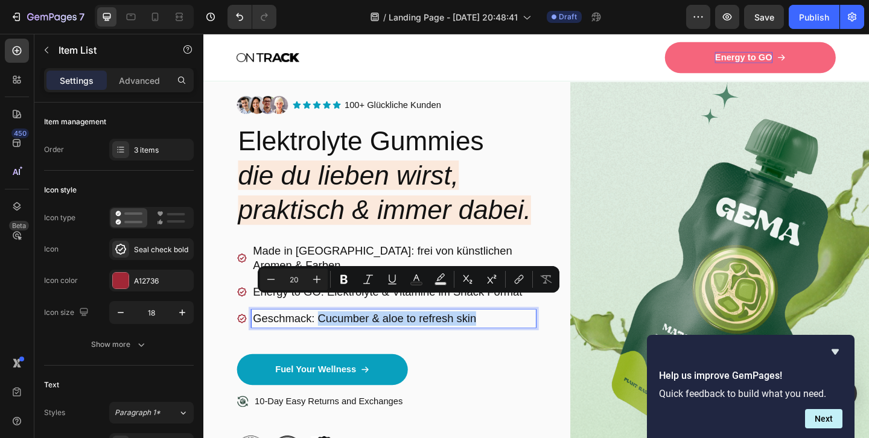
drag, startPoint x: 329, startPoint y: 323, endPoint x: 497, endPoint y: 332, distance: 167.4
click at [497, 335] on p "Geschmack: Cucumber & aloe to refresh skin" at bounding box center [410, 343] width 306 height 16
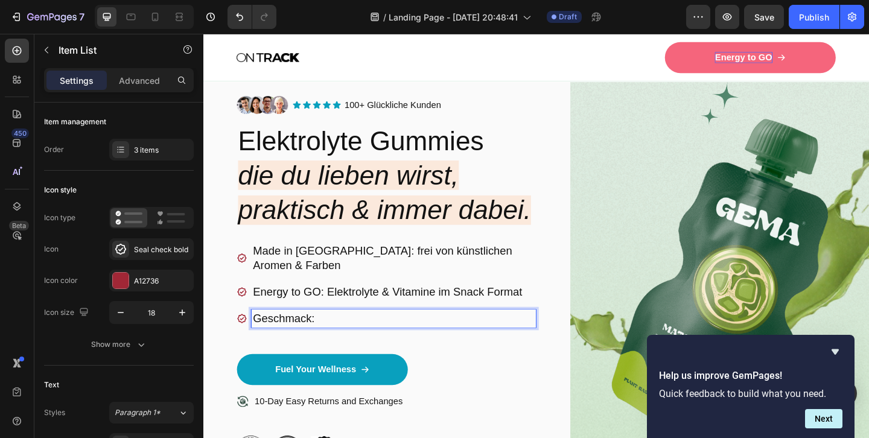
click at [284, 335] on p "Geschmack:" at bounding box center [410, 343] width 306 height 16
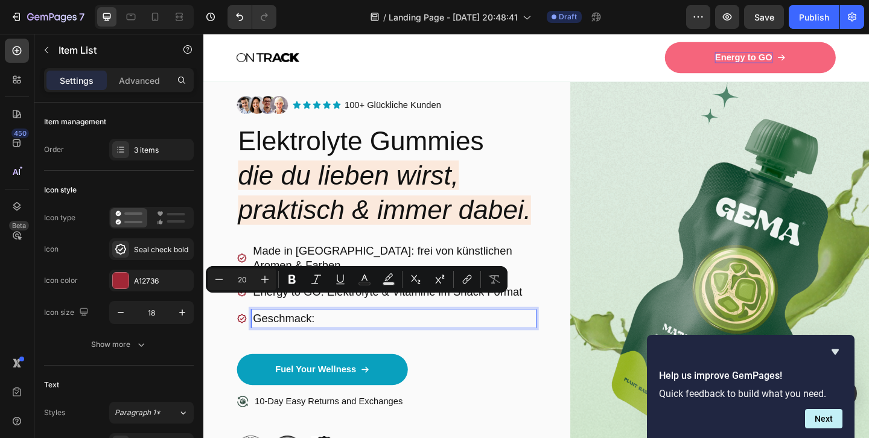
click at [336, 335] on p "Geschmack:" at bounding box center [410, 343] width 306 height 16
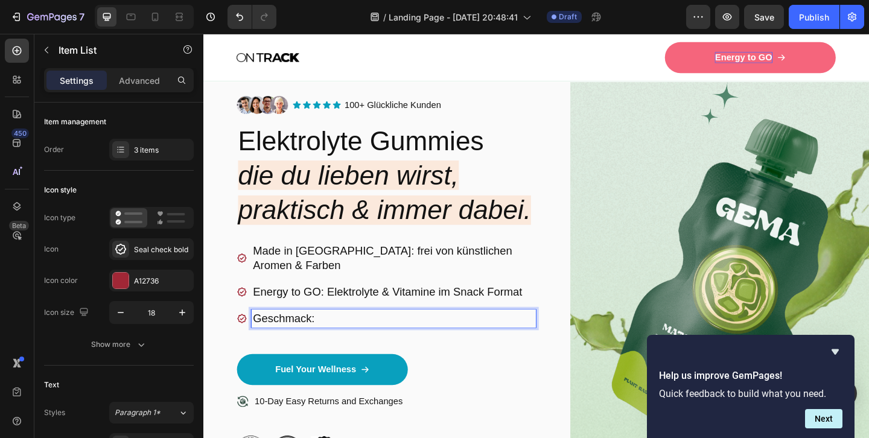
click at [279, 335] on p "Geschmack:" at bounding box center [410, 343] width 306 height 16
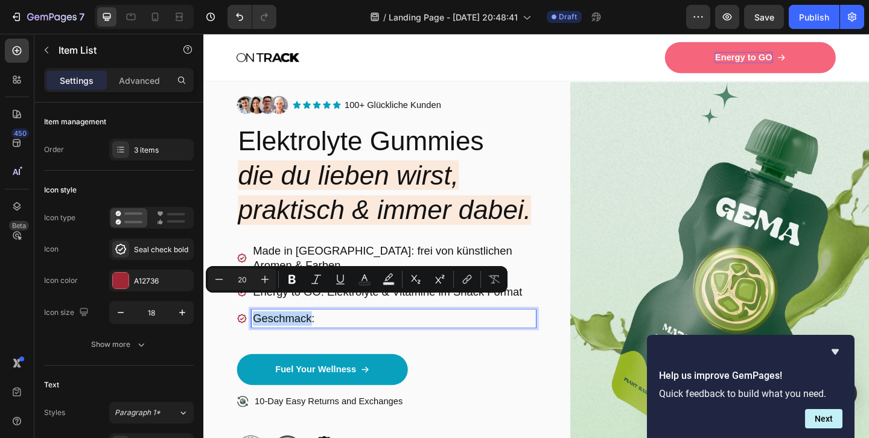
click at [362, 339] on div "Made in [GEOGRAPHIC_DATA]: frei von künstlichen Aromen & Farben Energy to GO: E…" at bounding box center [402, 321] width 325 height 122
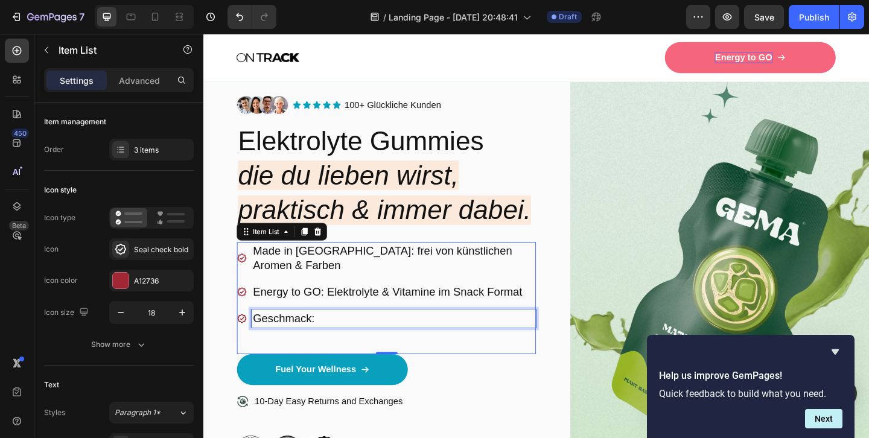
click at [320, 335] on p "Geschmack:" at bounding box center [410, 343] width 306 height 16
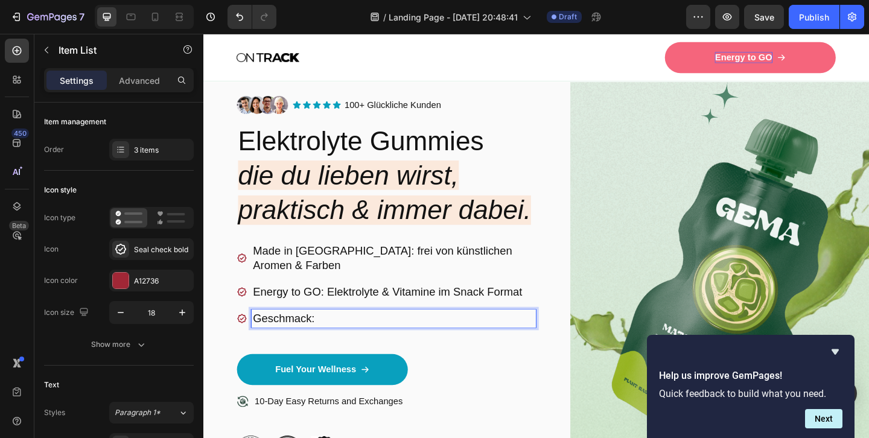
click at [302, 335] on p "Geschmack:" at bounding box center [410, 343] width 306 height 16
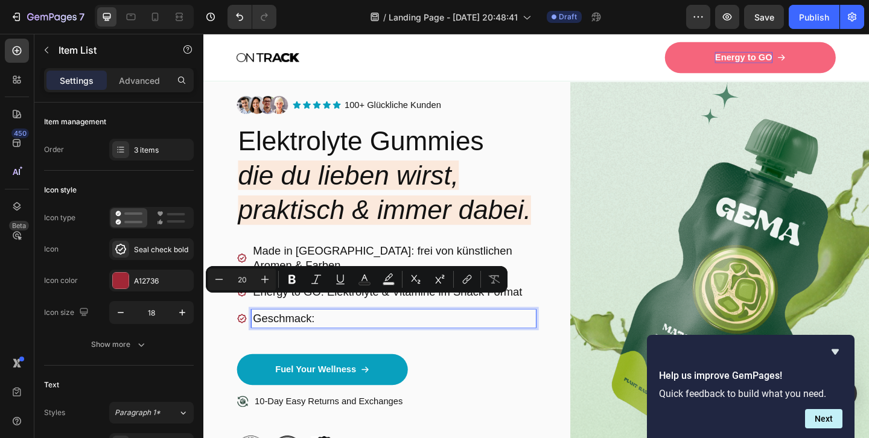
click at [333, 335] on p "Geschmack:" at bounding box center [410, 343] width 306 height 16
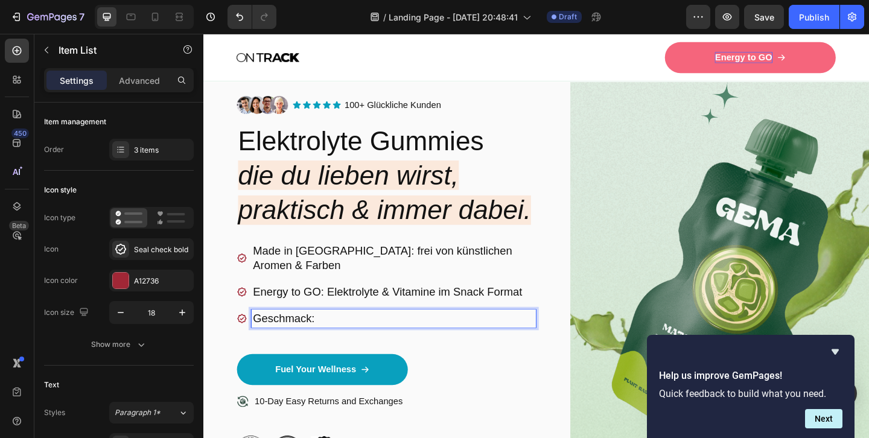
click at [290, 335] on p "Geschmack:" at bounding box center [410, 343] width 306 height 16
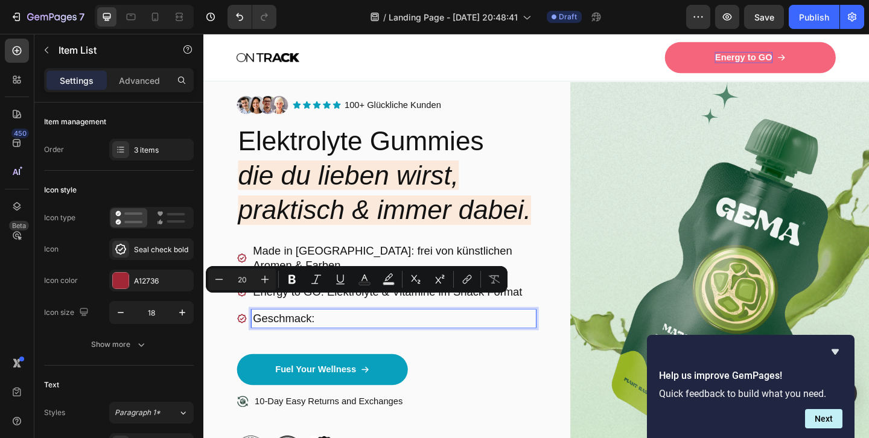
click at [333, 335] on p "Geschmack:" at bounding box center [410, 343] width 306 height 16
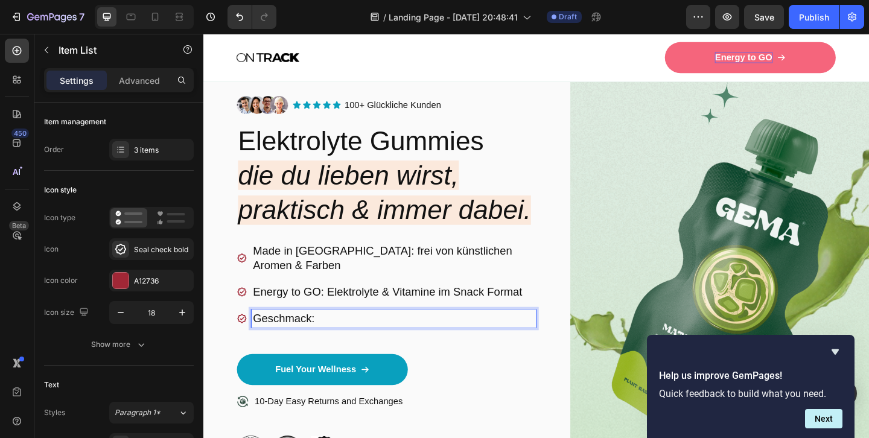
click at [301, 335] on p "Geschmack:" at bounding box center [410, 343] width 306 height 16
click at [331, 335] on p "Geschmack:" at bounding box center [410, 343] width 306 height 16
click at [299, 335] on p "Geschmack:" at bounding box center [410, 343] width 306 height 16
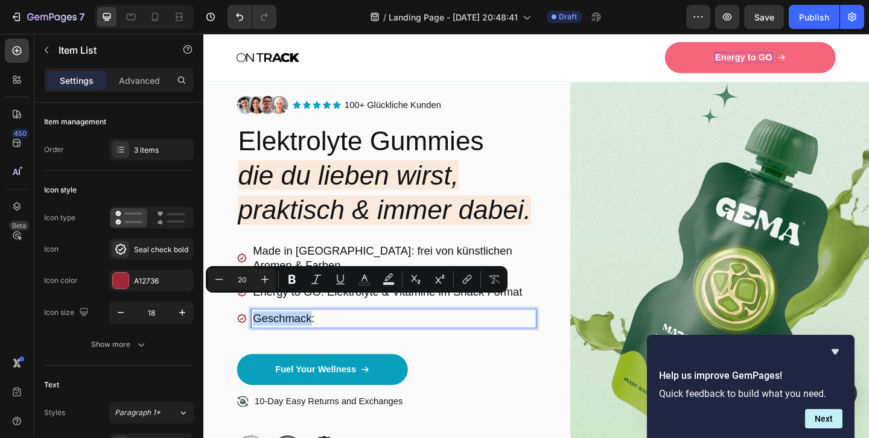
click at [360, 269] on p "Made in [GEOGRAPHIC_DATA]: frei von künstlichen Aromen & Farben" at bounding box center [410, 277] width 306 height 31
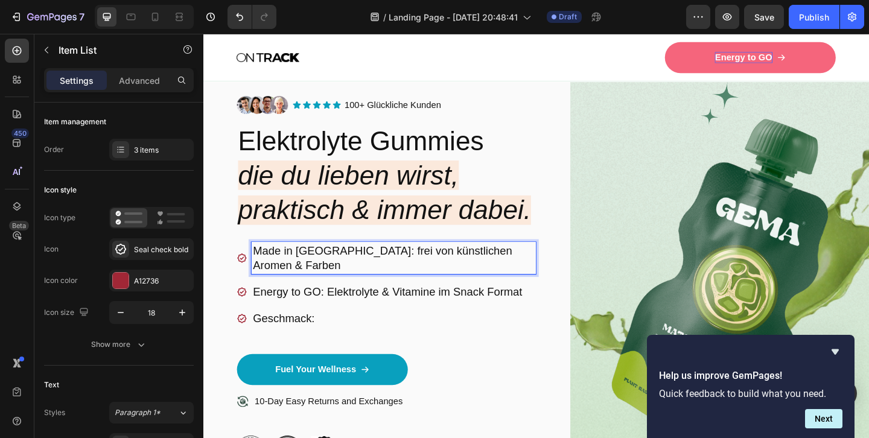
click at [332, 335] on p "Geschmack:" at bounding box center [410, 343] width 306 height 16
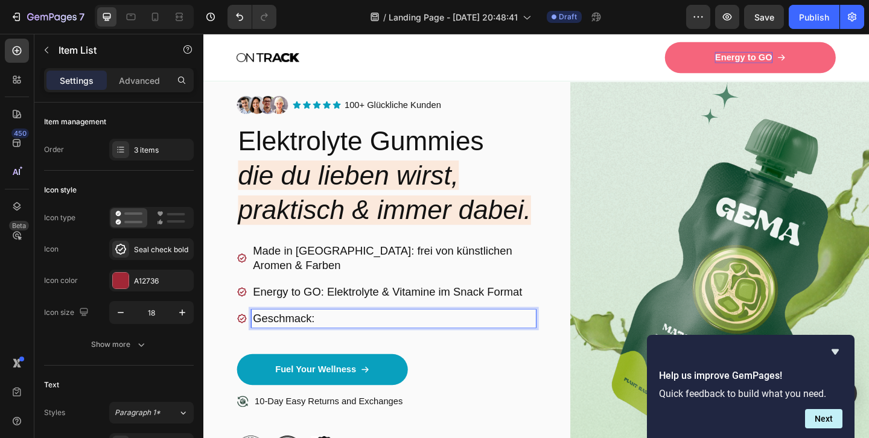
click at [310, 335] on p "Geschmack:" at bounding box center [410, 343] width 306 height 16
click at [314, 335] on p "Preis:" at bounding box center [410, 343] width 306 height 16
click at [291, 335] on p "Preis: 0.66 € pro Portion" at bounding box center [410, 343] width 306 height 16
click at [428, 335] on p "Preis: Nur 0.66 € pro Portion" at bounding box center [410, 343] width 306 height 16
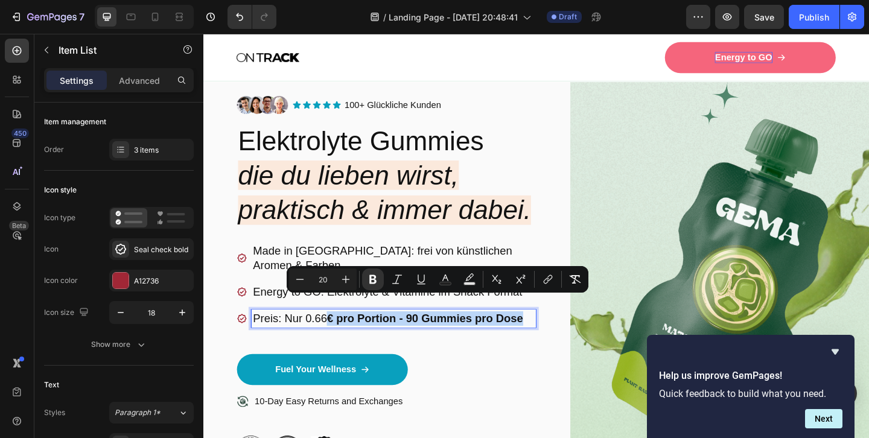
drag, startPoint x: 552, startPoint y: 323, endPoint x: 340, endPoint y: 325, distance: 212.4
click at [340, 337] on strong "€ pro Portion - 90 Gummies pro Dose" at bounding box center [443, 343] width 213 height 13
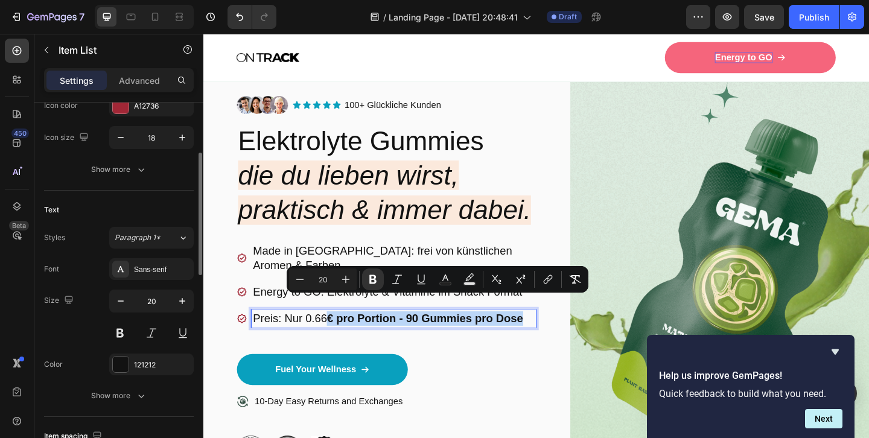
scroll to position [175, 0]
click at [124, 334] on button at bounding box center [120, 333] width 22 height 22
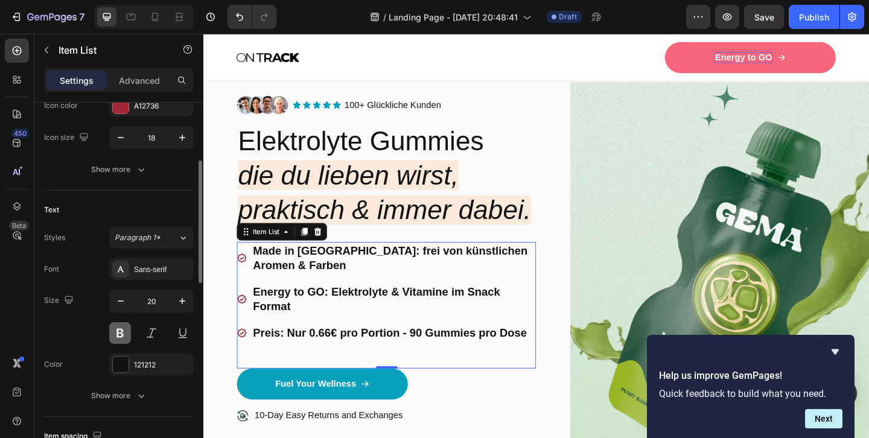
click at [124, 334] on button at bounding box center [120, 333] width 22 height 22
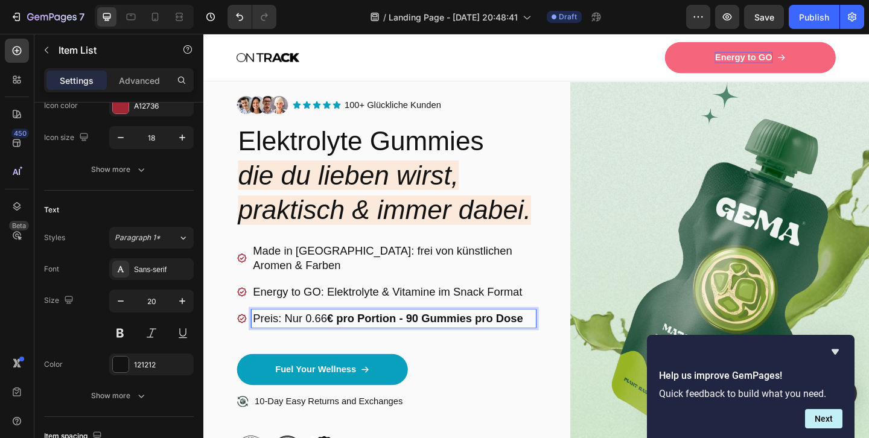
click at [346, 337] on strong "€ pro Portion - 90 Gummies pro Dose" at bounding box center [443, 343] width 213 height 13
drag, startPoint x: 340, startPoint y: 325, endPoint x: 556, endPoint y: 323, distance: 215.4
click at [556, 335] on p "Preis: Nur 0.66 € pro Portion - 90 Gummies pro Dose" at bounding box center [410, 343] width 306 height 16
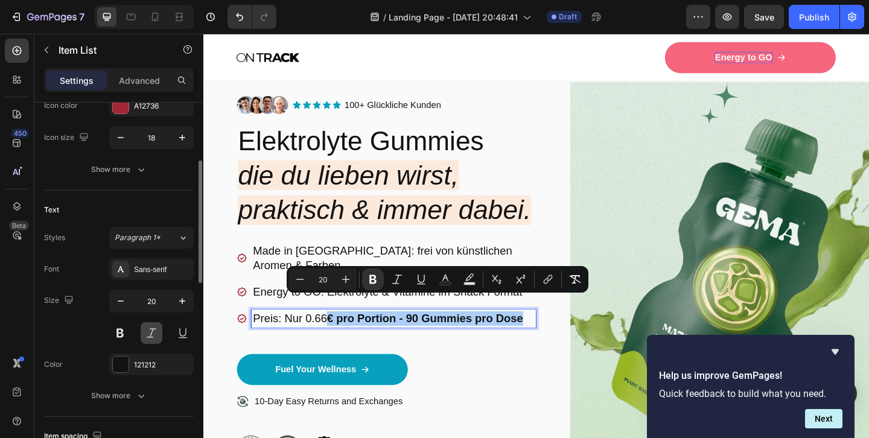
click at [153, 337] on button at bounding box center [152, 333] width 22 height 22
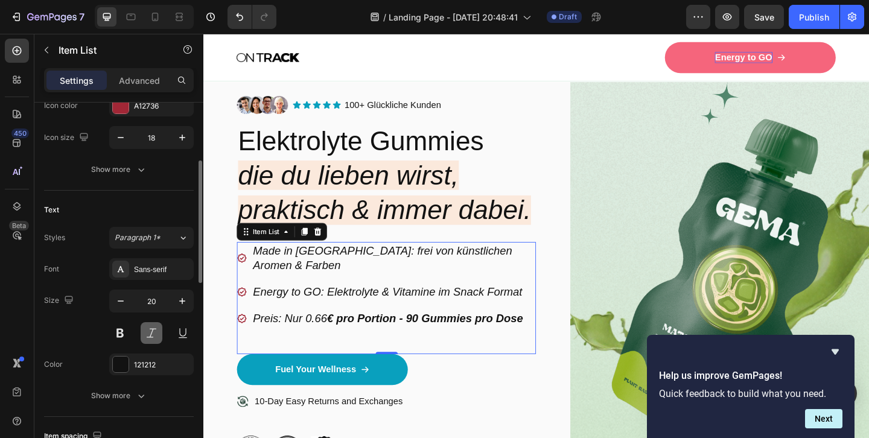
click at [153, 337] on button at bounding box center [152, 333] width 22 height 22
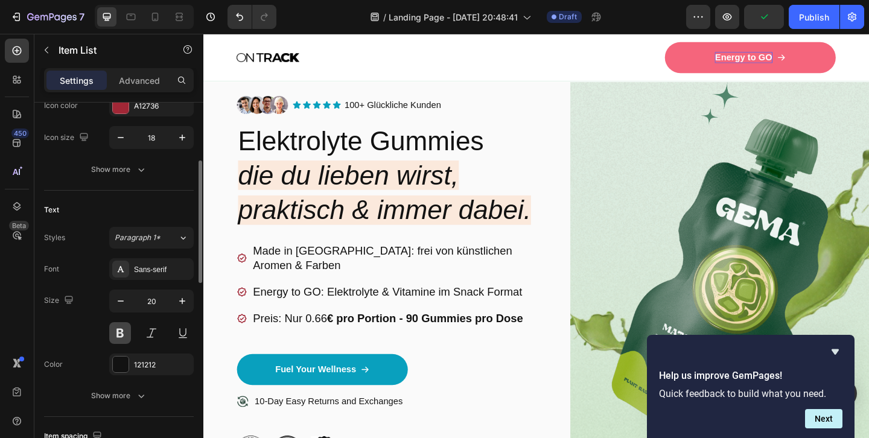
click at [114, 334] on button at bounding box center [120, 333] width 22 height 22
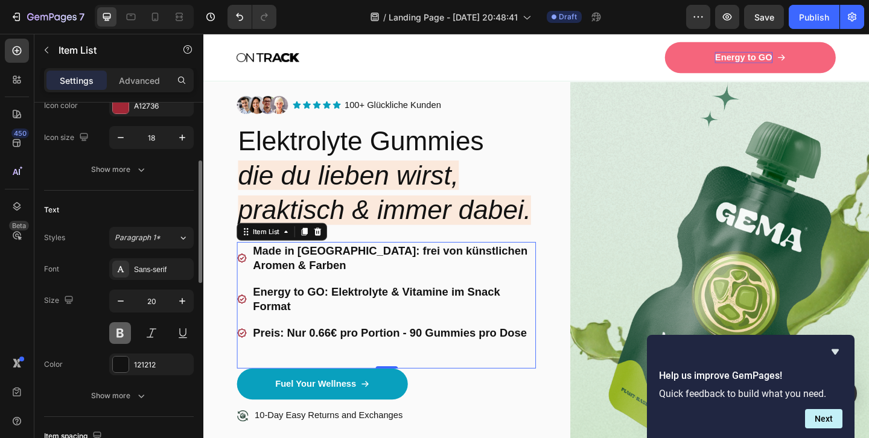
click at [115, 334] on button at bounding box center [120, 333] width 22 height 22
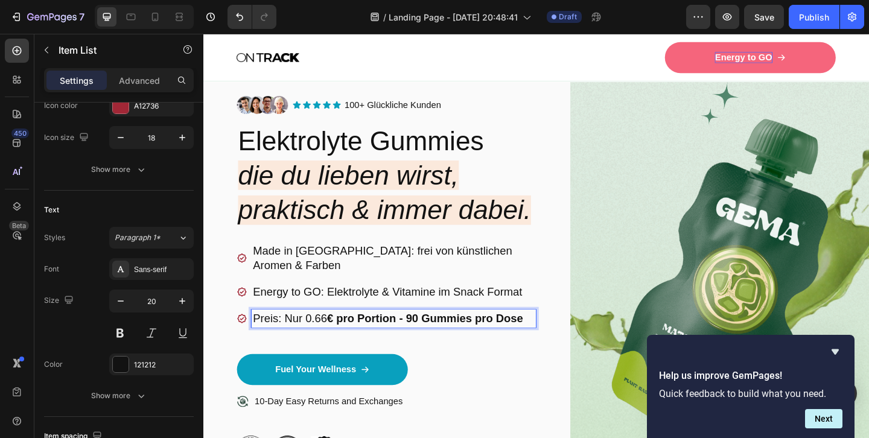
click at [459, 337] on strong "€ pro Portion - 90 Gummies pro Dose" at bounding box center [443, 343] width 213 height 13
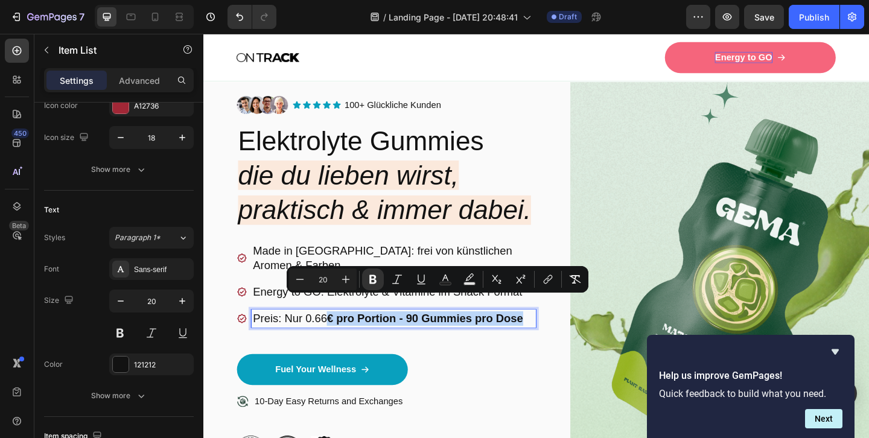
drag, startPoint x: 557, startPoint y: 325, endPoint x: 340, endPoint y: 323, distance: 217.2
click at [340, 335] on p "Preis: Nur 0.66 € pro Portion - 90 Gummies pro Dose" at bounding box center [410, 343] width 306 height 16
click at [371, 279] on icon "Editor contextual toolbar" at bounding box center [372, 279] width 7 height 9
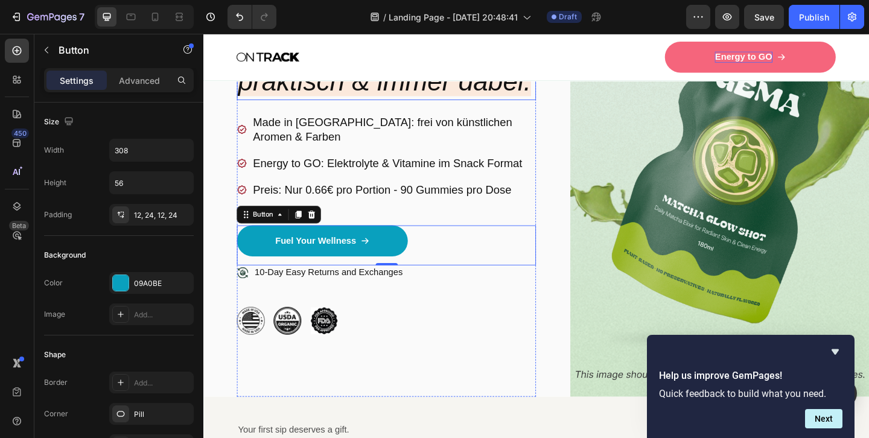
scroll to position [218, 0]
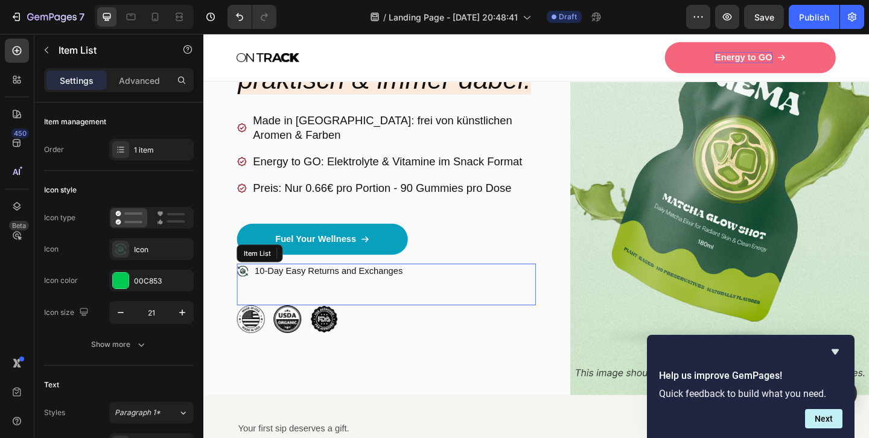
click at [280, 285] on p "10-Day Easy Returns and Exchanges" at bounding box center [339, 291] width 161 height 13
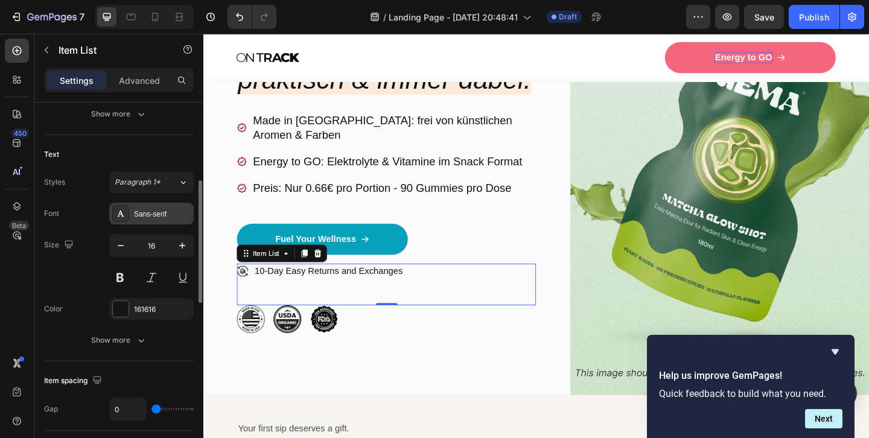
scroll to position [232, 0]
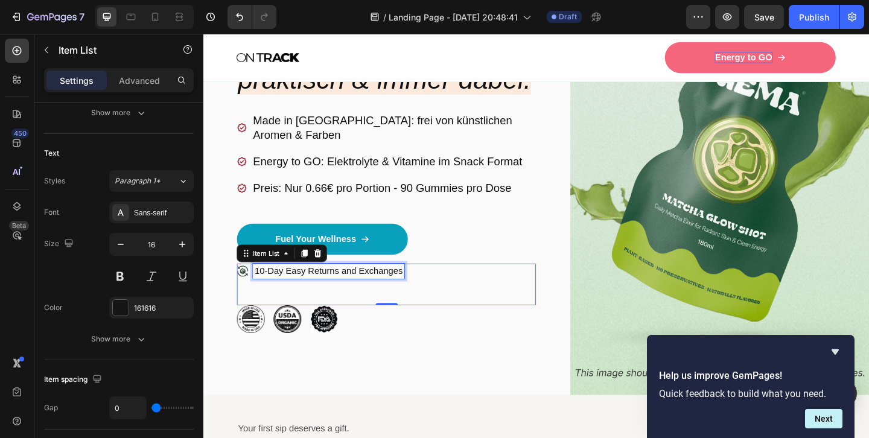
click at [272, 285] on p "10-Day Easy Returns and Exchanges" at bounding box center [339, 291] width 161 height 13
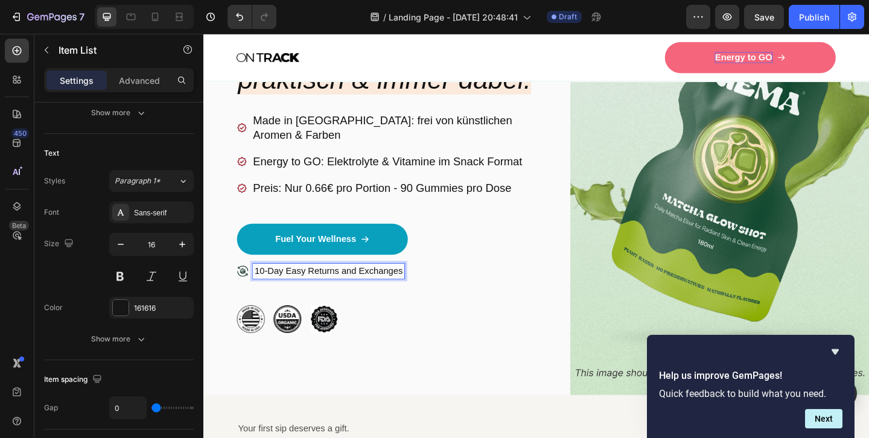
click at [267, 285] on p "10-Day Easy Returns and Exchanges" at bounding box center [339, 291] width 161 height 13
click at [284, 285] on p "14-Day Easy Returns and Exchanges" at bounding box center [339, 291] width 161 height 13
click at [306, 285] on p "14-Tage Easy Returns and Exchanges" at bounding box center [341, 291] width 165 height 13
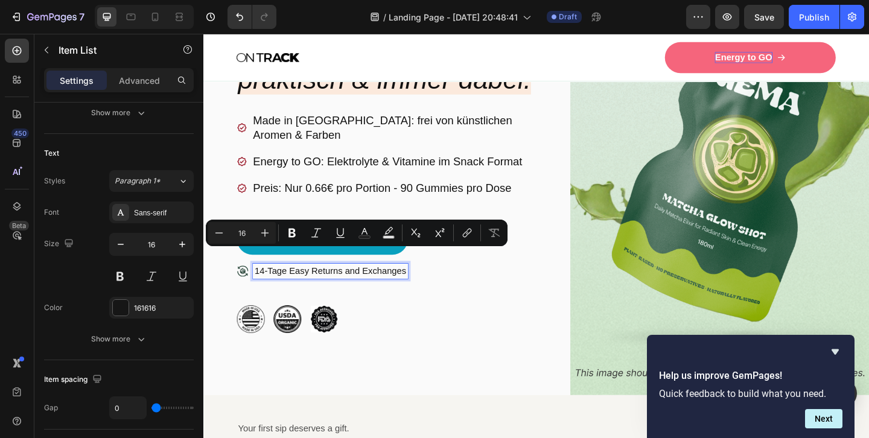
click at [329, 285] on p "14-Tage Easy Returns and Exchanges" at bounding box center [341, 291] width 165 height 13
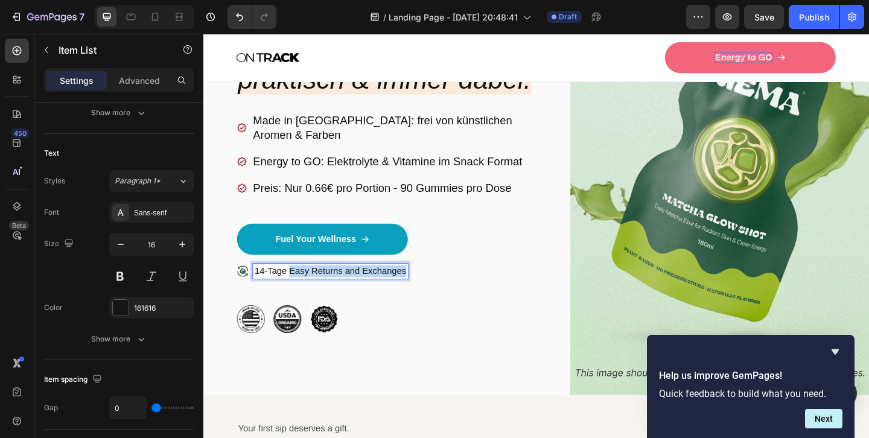
drag, startPoint x: 296, startPoint y: 272, endPoint x: 438, endPoint y: 279, distance: 142.0
click at [440, 284] on div "14-Tage Easy Returns and Exchanges" at bounding box center [402, 306] width 325 height 45
click at [249, 330] on img at bounding box center [255, 344] width 30 height 30
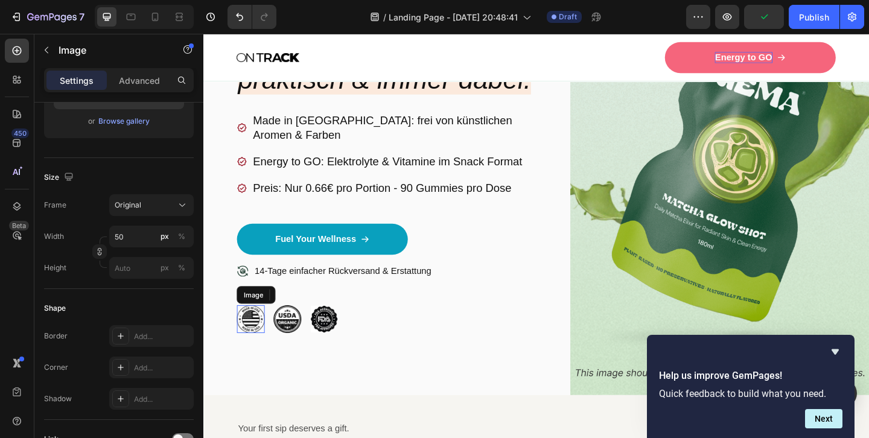
scroll to position [0, 0]
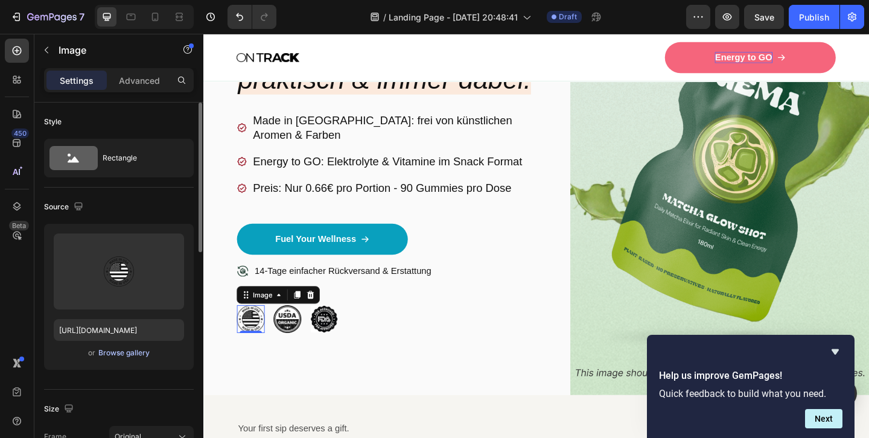
click at [122, 354] on div "Browse gallery" at bounding box center [123, 353] width 51 height 11
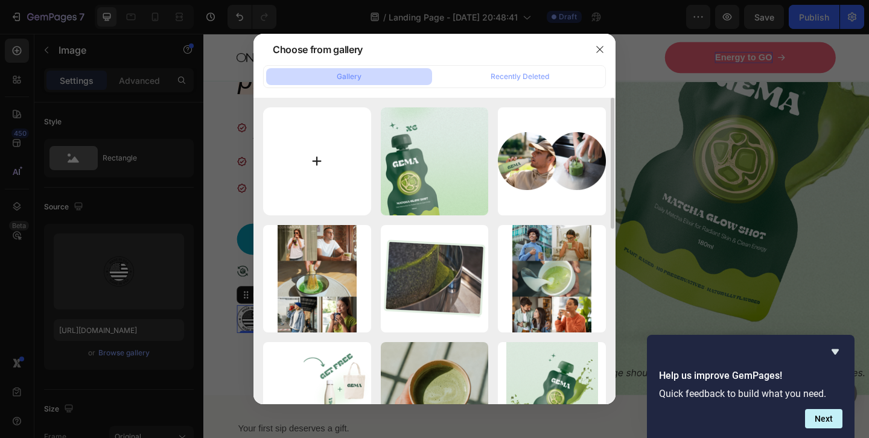
click at [316, 162] on input "file" at bounding box center [317, 161] width 108 height 108
type input "C:\fakepath\Final_Vegan.png"
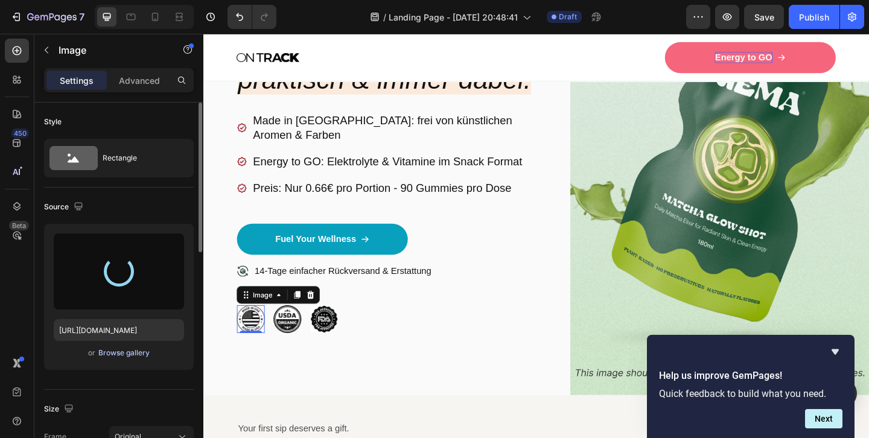
type input "[URL][DOMAIN_NAME]"
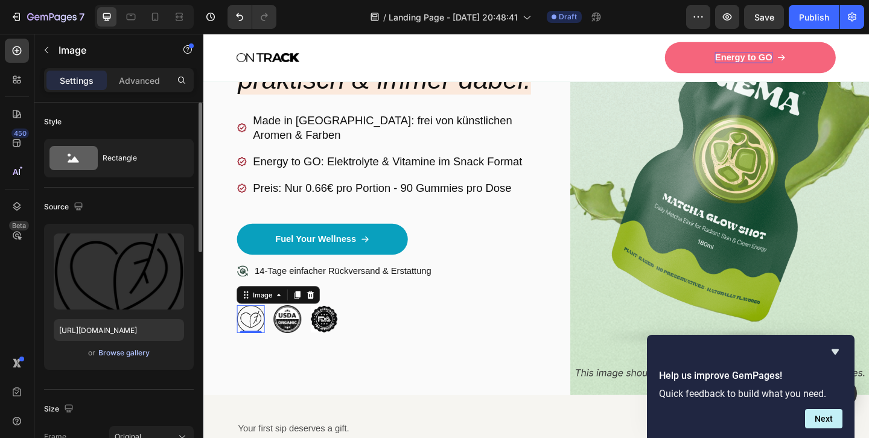
click at [115, 352] on div "Browse gallery" at bounding box center [123, 353] width 51 height 11
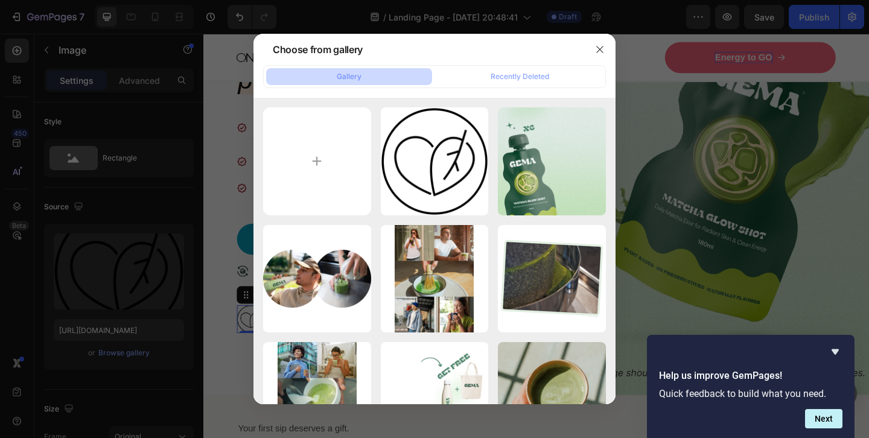
click at [234, 335] on div at bounding box center [434, 219] width 869 height 438
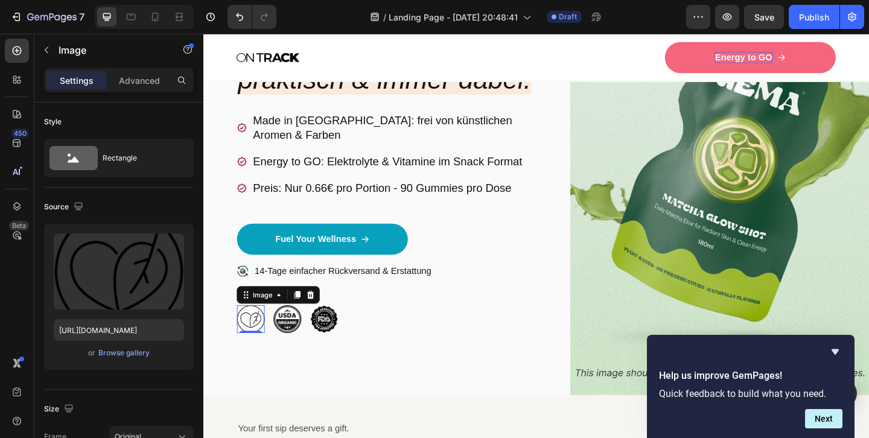
click at [237, 361] on div "Image Icon Icon Icon Icon Icon Icon List 100+ Glückliche Kunden Text Block Row …" at bounding box center [565, 159] width 724 height 535
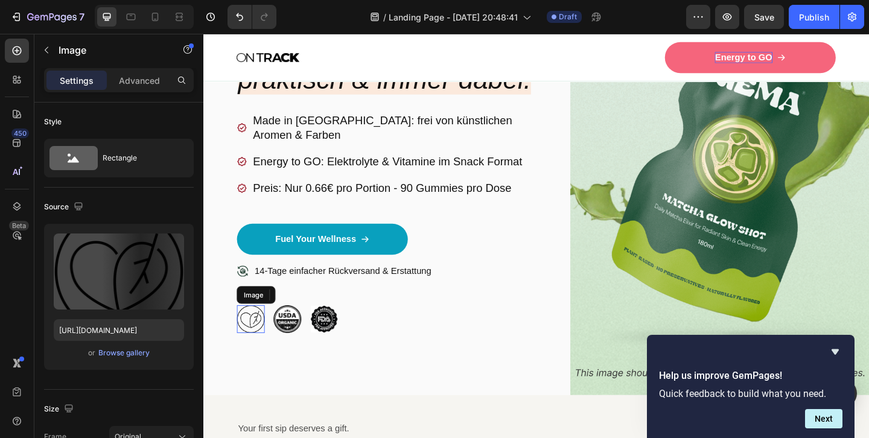
click at [256, 329] on img at bounding box center [255, 344] width 30 height 30
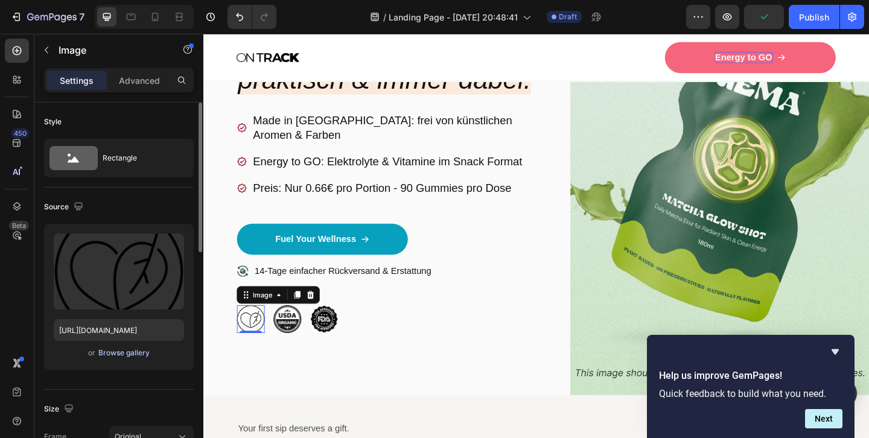
click at [132, 351] on div "Browse gallery" at bounding box center [123, 353] width 51 height 11
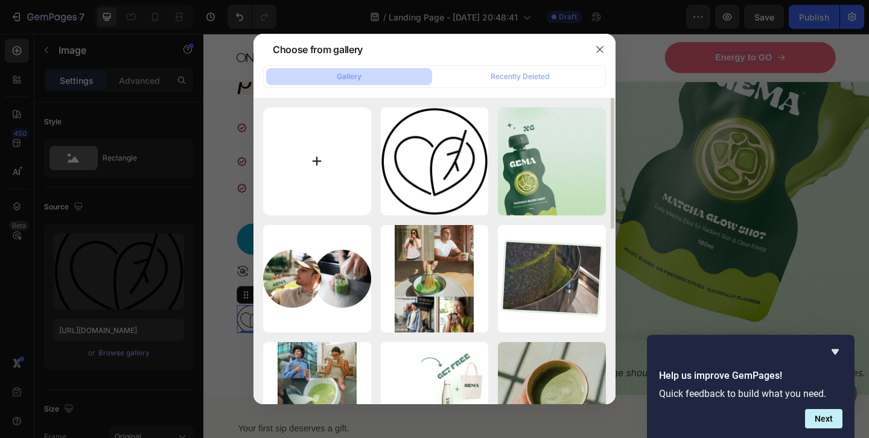
click at [317, 159] on input "file" at bounding box center [317, 161] width 108 height 108
type input "C:\fakepath\icon_ elektrolyte.png"
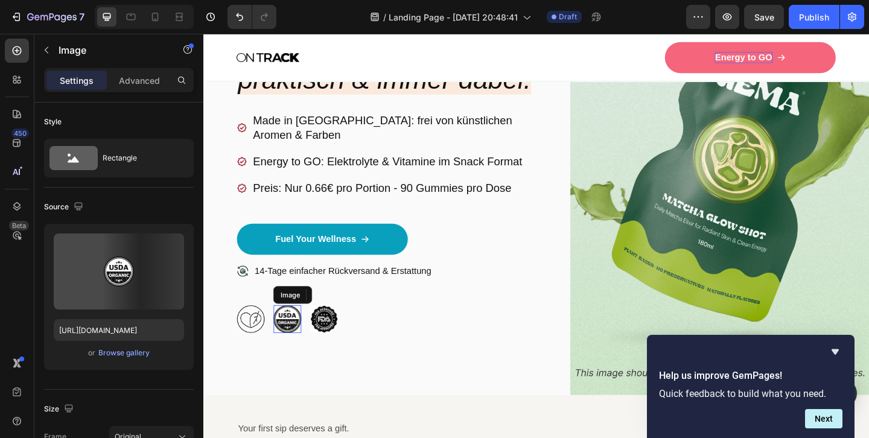
click at [293, 329] on img at bounding box center [294, 344] width 30 height 30
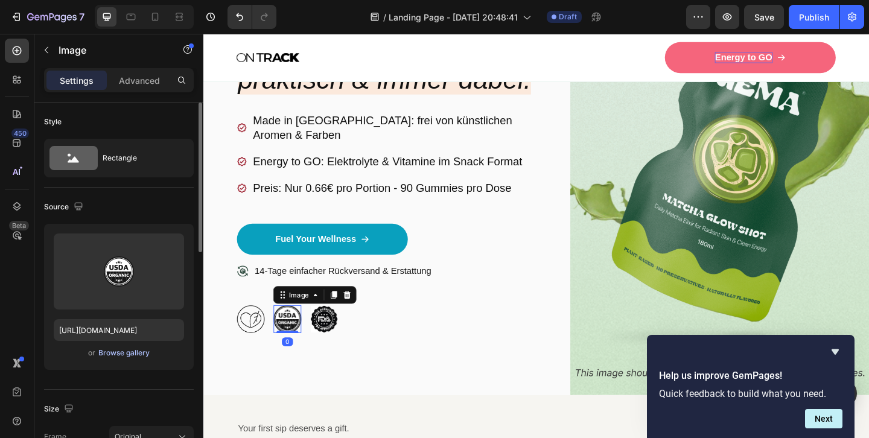
click at [133, 352] on div "Browse gallery" at bounding box center [123, 353] width 51 height 11
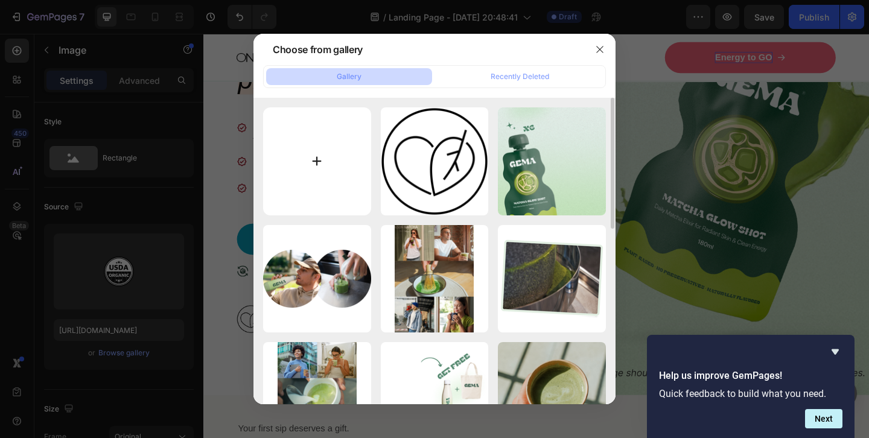
click at [322, 156] on input "file" at bounding box center [317, 161] width 108 height 108
type input "C:\fakepath\icon_hitze.png"
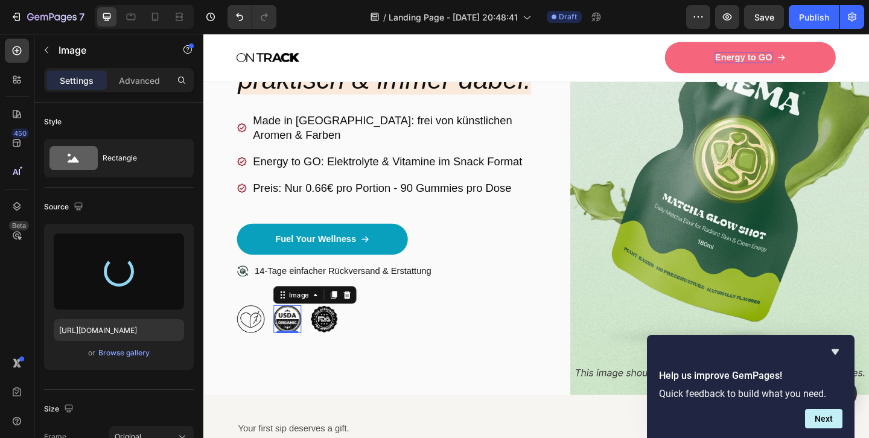
type input "[URL][DOMAIN_NAME]"
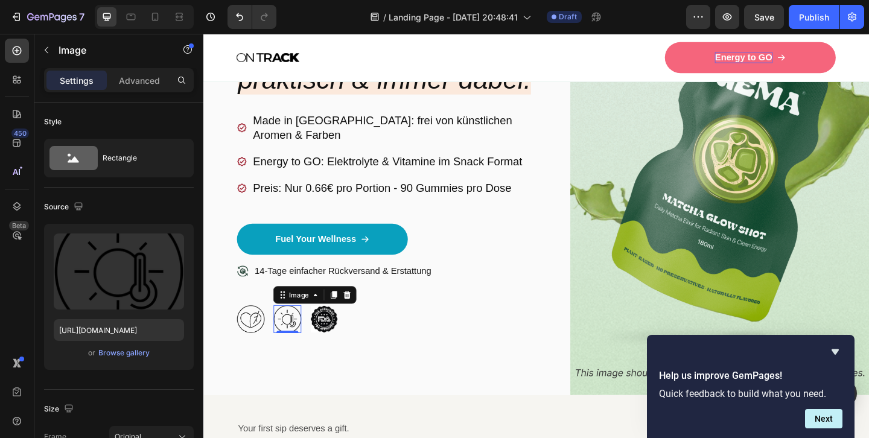
click at [336, 329] on img at bounding box center [334, 344] width 30 height 30
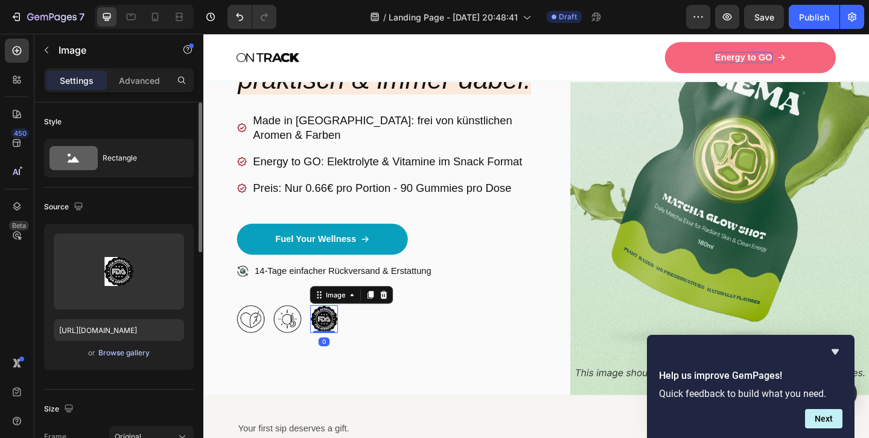
click at [120, 352] on div "Browse gallery" at bounding box center [123, 353] width 51 height 11
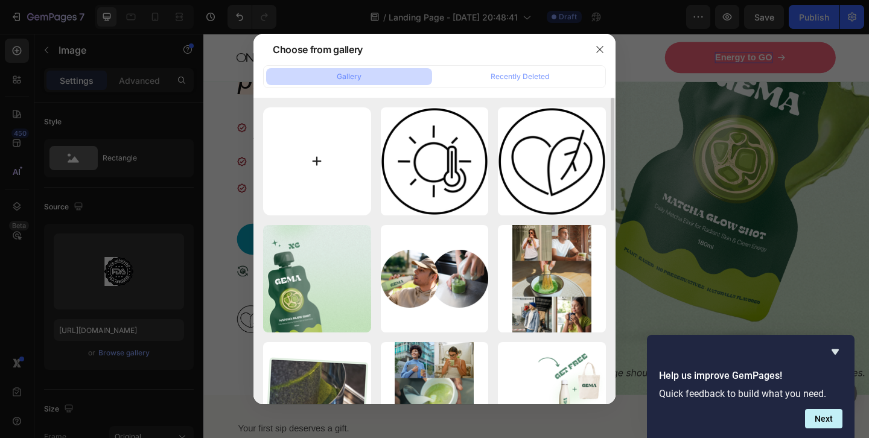
click at [321, 156] on input "file" at bounding box center [317, 161] width 108 height 108
type input "C:\fakepath\icon_ elektrolyte.png"
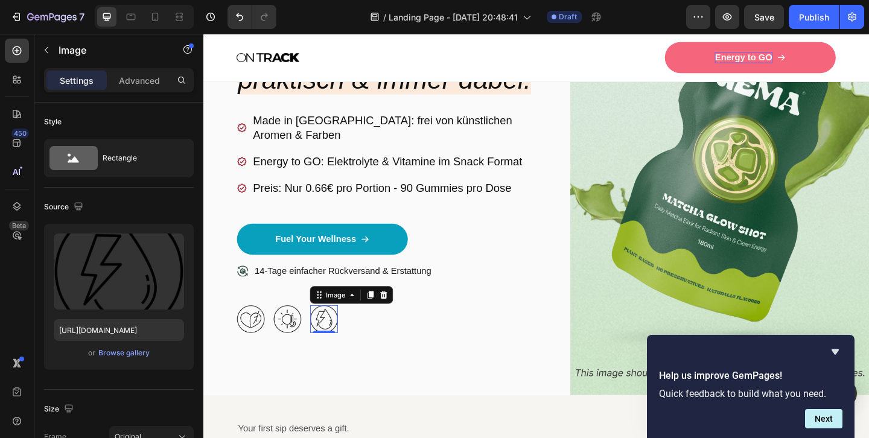
type input "[URL][DOMAIN_NAME]"
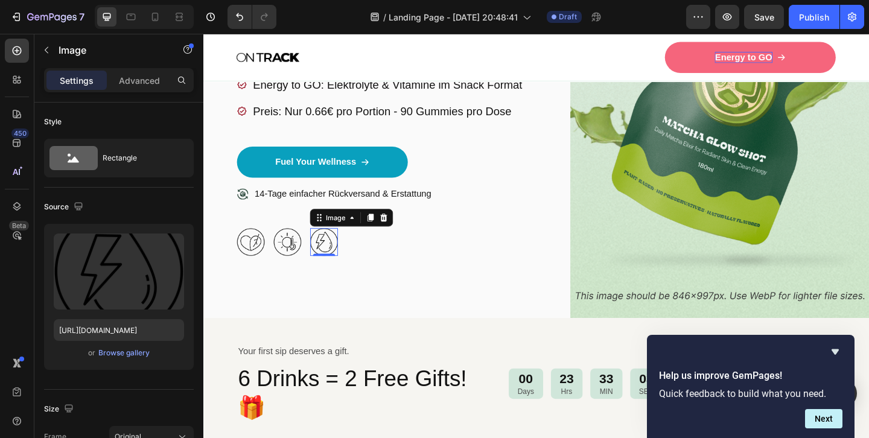
scroll to position [373, 0]
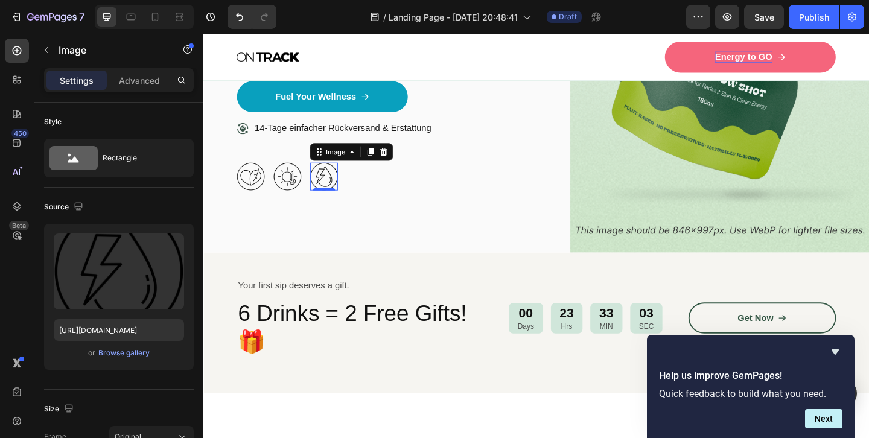
click at [328, 301] on div "Your first sip deserves a gift." at bounding box center [373, 308] width 267 height 15
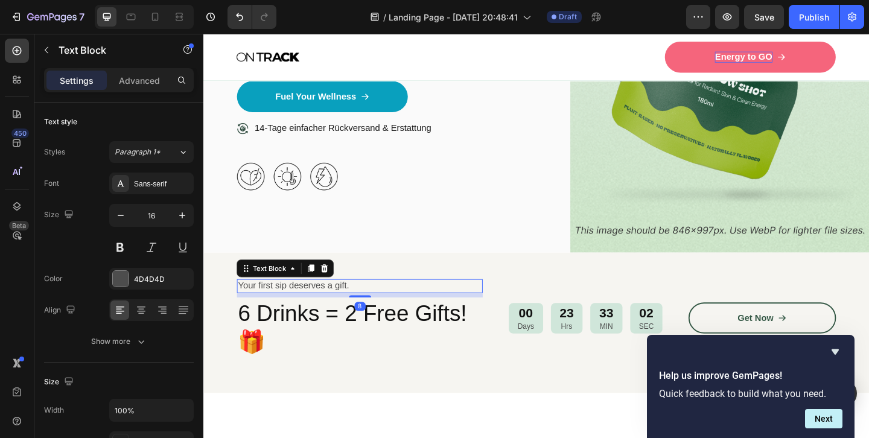
click at [325, 302] on p "Your first sip deserves a gift." at bounding box center [373, 308] width 265 height 13
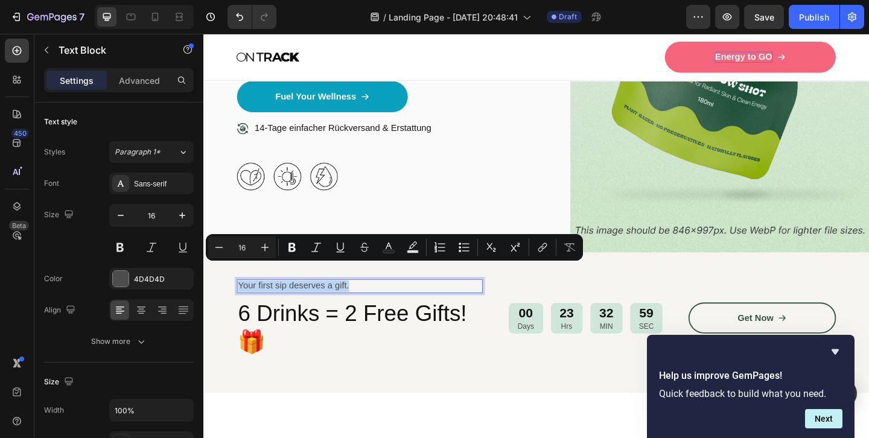
drag, startPoint x: 368, startPoint y: 290, endPoint x: 241, endPoint y: 295, distance: 127.4
click at [241, 302] on p "Your first sip deserves a gift." at bounding box center [373, 308] width 265 height 13
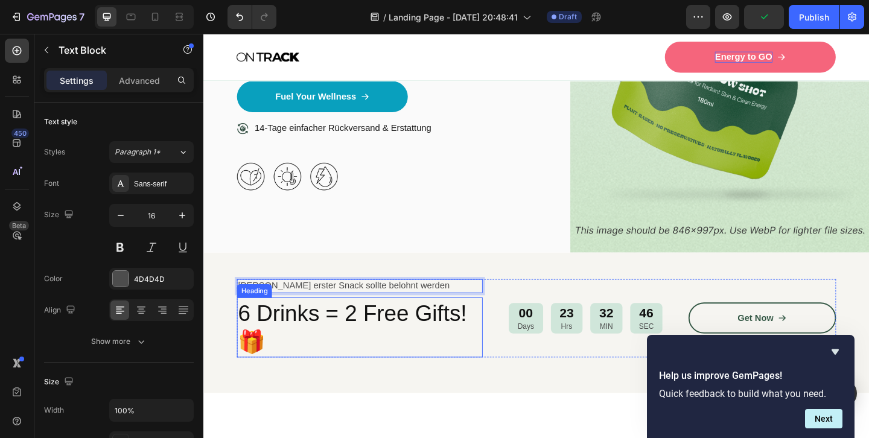
click at [266, 322] on h2 "6 Drinks = 2 Free Gifts!🎁" at bounding box center [373, 352] width 267 height 65
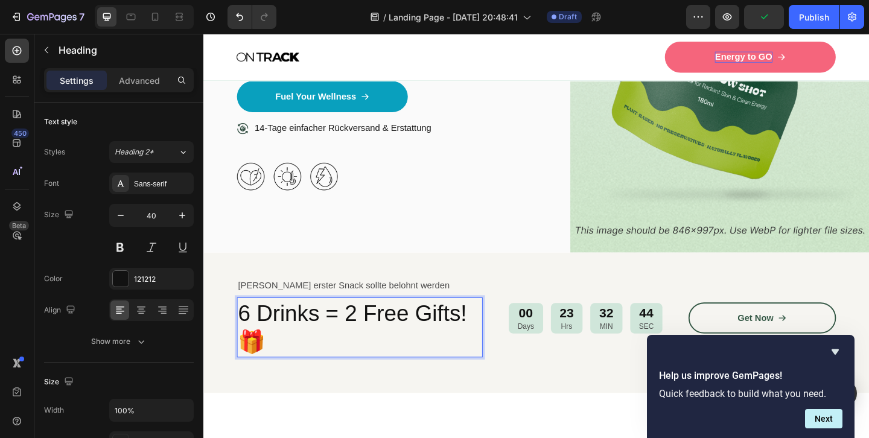
click at [253, 322] on p "6 Drinks = 2 Free Gifts!🎁" at bounding box center [373, 353] width 265 height 63
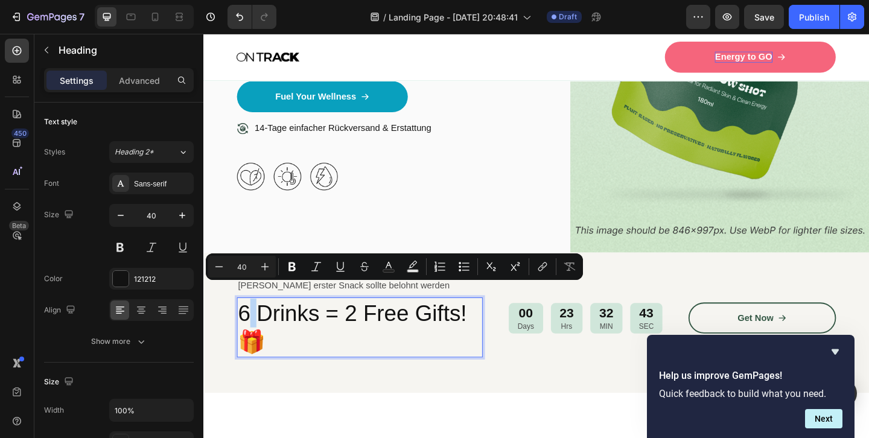
click at [250, 322] on p "6 Drinks = 2 Free Gifts!🎁" at bounding box center [373, 353] width 265 height 63
click at [247, 322] on p "6 Drinks = 2 Free Gifts!🎁" at bounding box center [373, 353] width 265 height 63
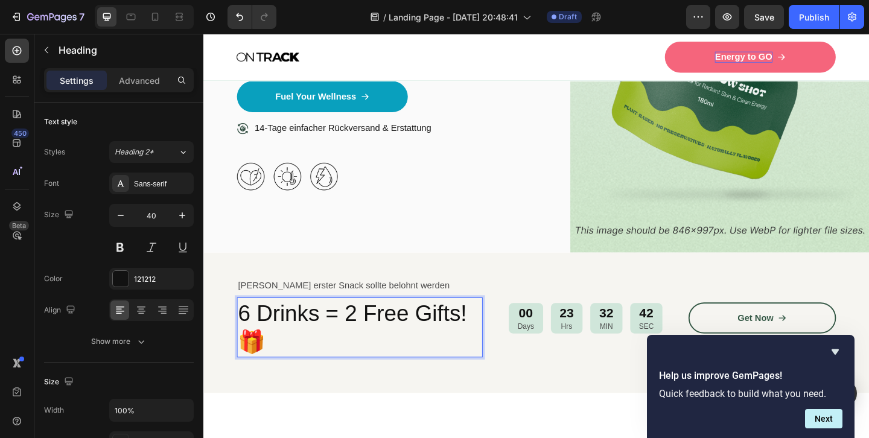
click at [247, 322] on p "6 Drinks = 2 Free Gifts!🎁" at bounding box center [373, 353] width 265 height 63
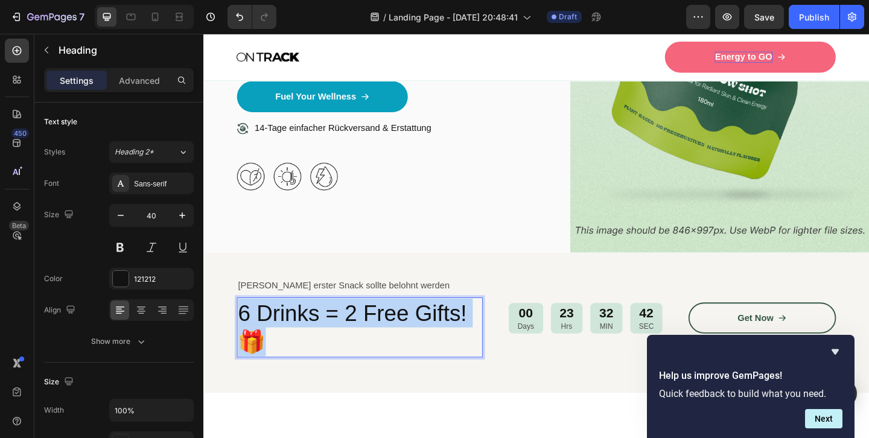
click at [247, 322] on p "6 Drinks = 2 Free Gifts!🎁" at bounding box center [373, 353] width 265 height 63
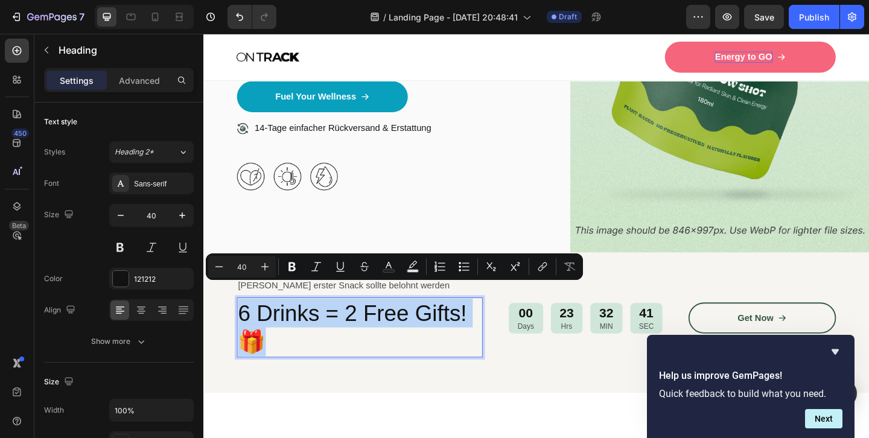
click at [247, 322] on p "6 Drinks = 2 Free Gifts!🎁" at bounding box center [373, 353] width 265 height 63
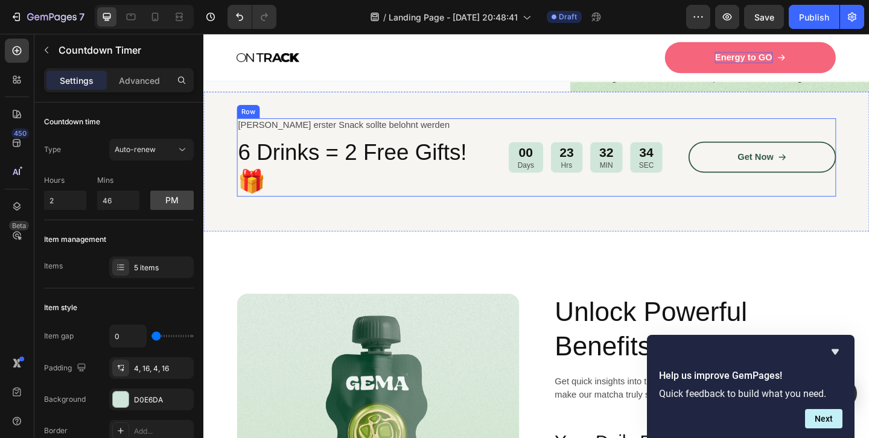
scroll to position [487, 0]
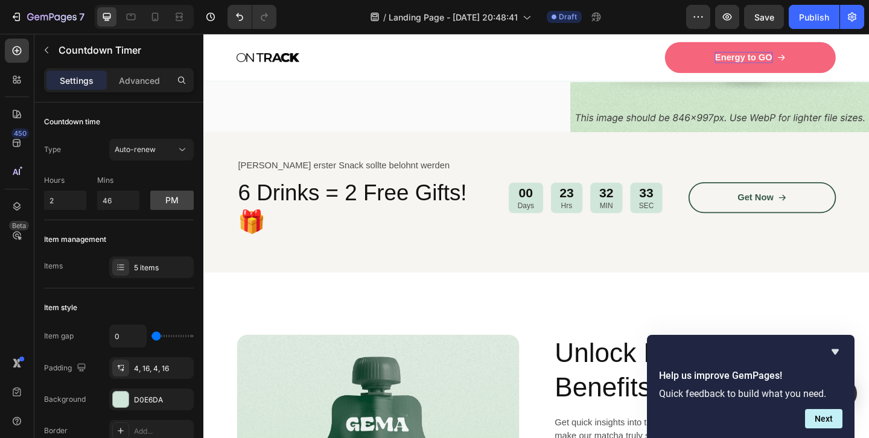
click at [555, 223] on p "Days" at bounding box center [554, 221] width 18 height 10
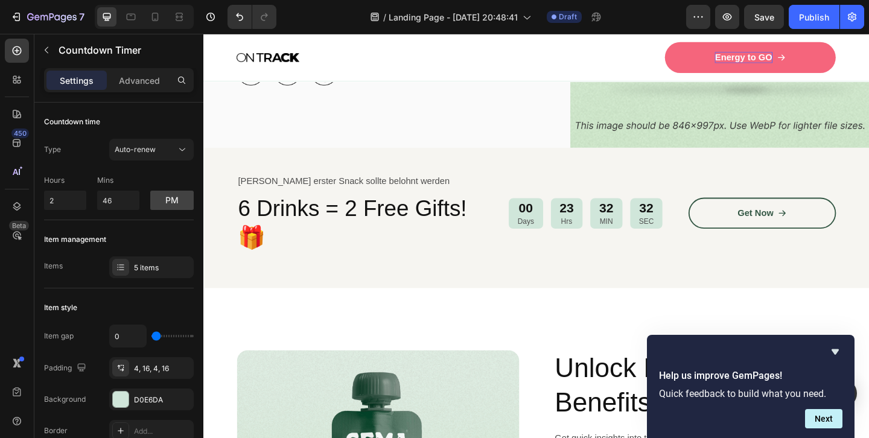
scroll to position [287, 0]
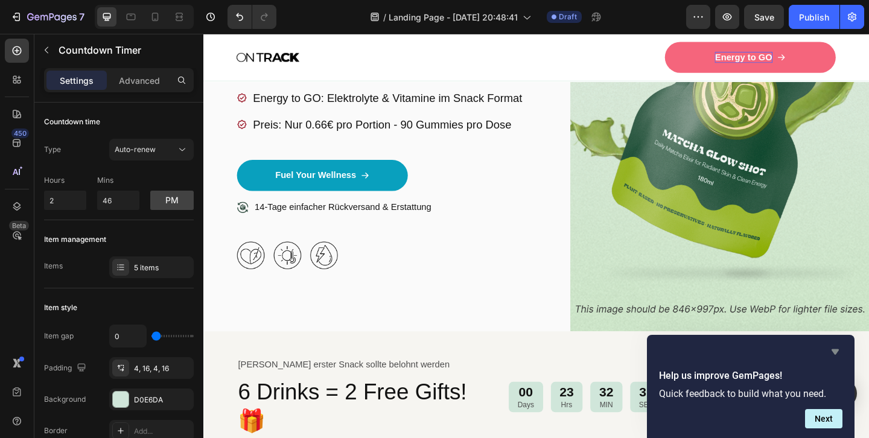
click at [835, 354] on icon "Hide survey" at bounding box center [835, 351] width 7 height 5
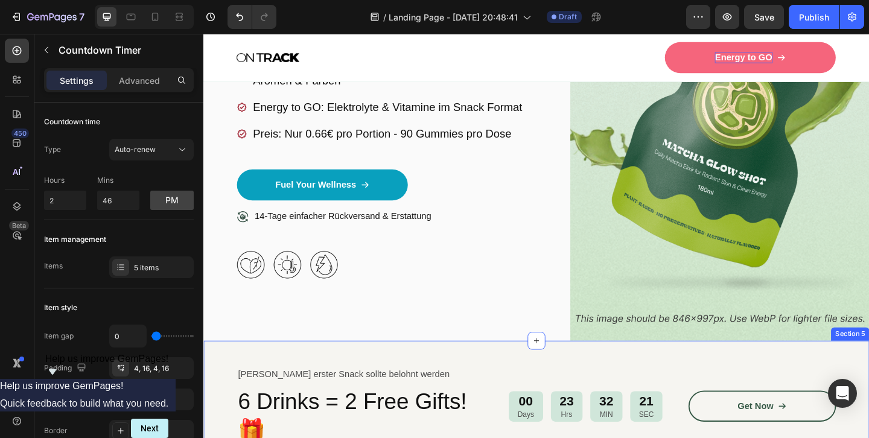
scroll to position [276, 0]
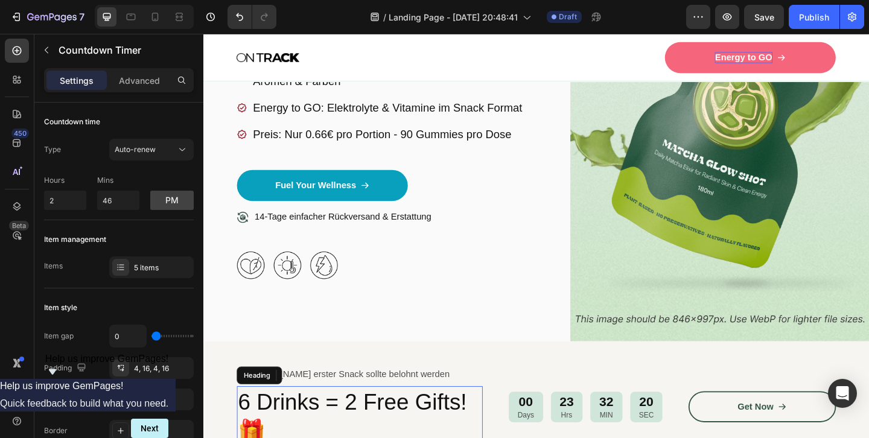
drag, startPoint x: 556, startPoint y: 402, endPoint x: 524, endPoint y: 377, distance: 41.2
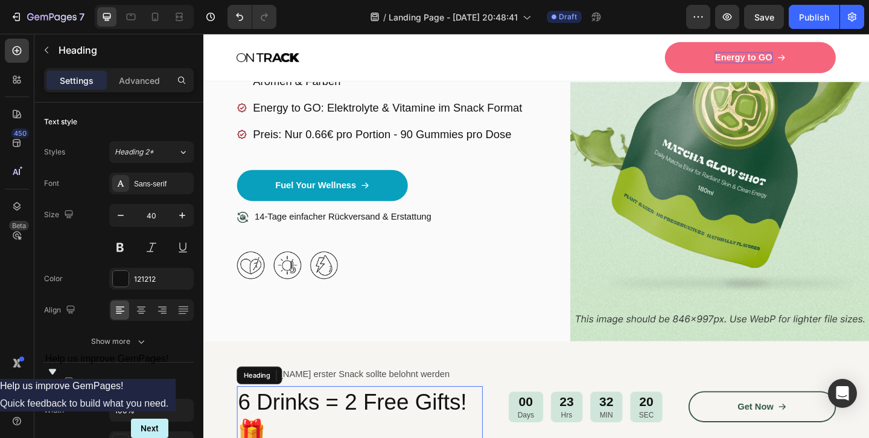
scroll to position [327, 0]
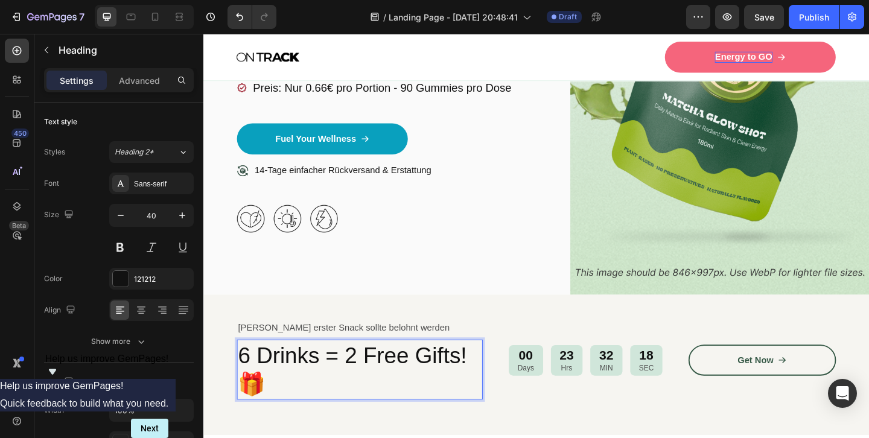
click at [249, 367] on p "6 Drinks = 2 Free Gifts!🎁" at bounding box center [373, 398] width 265 height 63
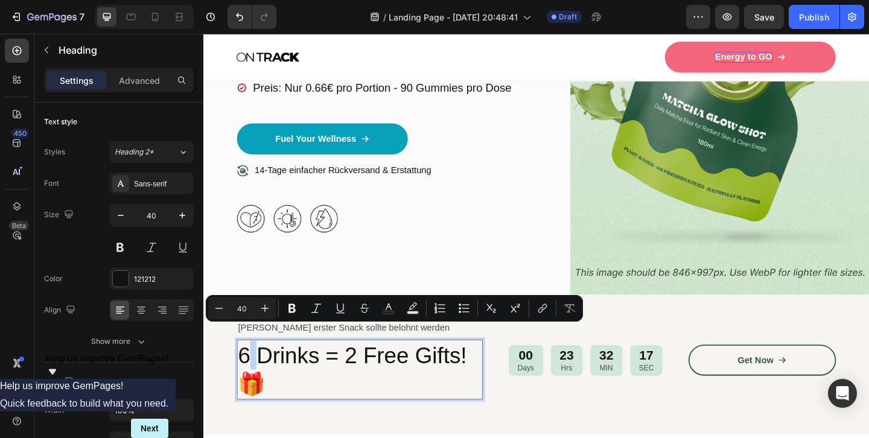
click at [248, 367] on p "6 Drinks = 2 Free Gifts!🎁" at bounding box center [373, 398] width 265 height 63
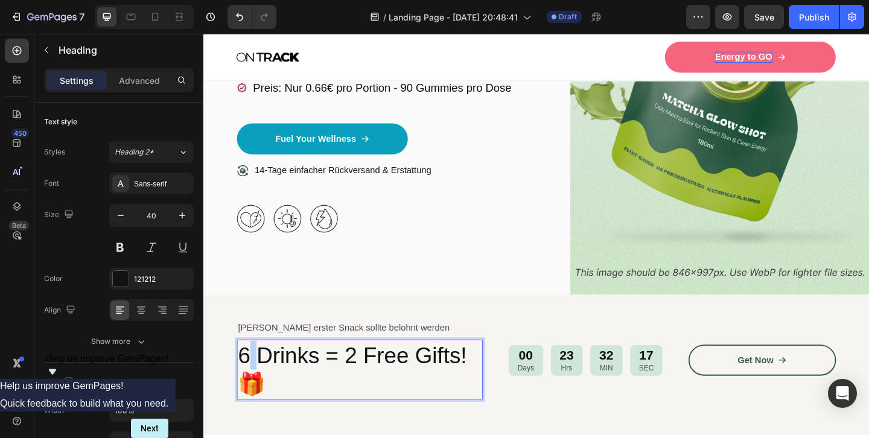
click at [248, 367] on p "6 Drinks = 2 Free Gifts!🎁" at bounding box center [373, 398] width 265 height 63
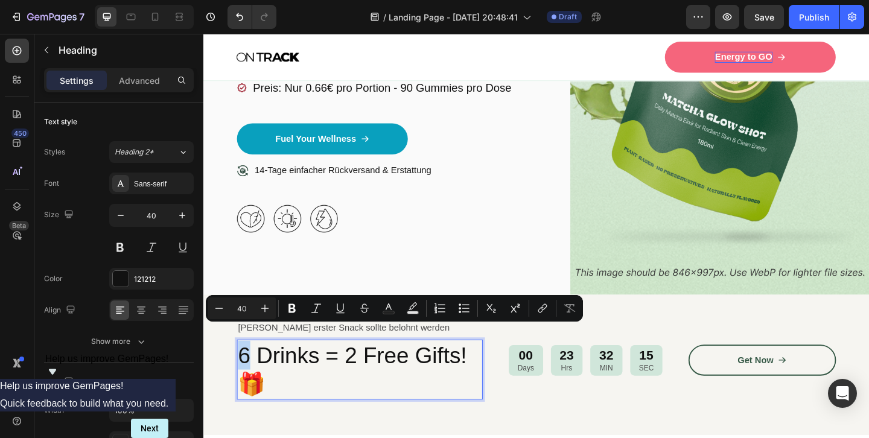
click at [250, 367] on p "6 Drinks = 2 Free Gifts!🎁" at bounding box center [373, 398] width 265 height 63
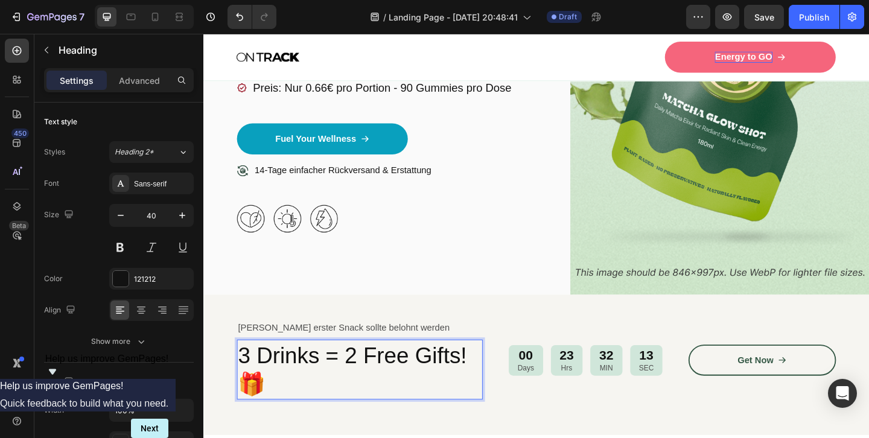
click at [292, 367] on p "3 Drinks = 2 Free Gifts!🎁" at bounding box center [373, 398] width 265 height 63
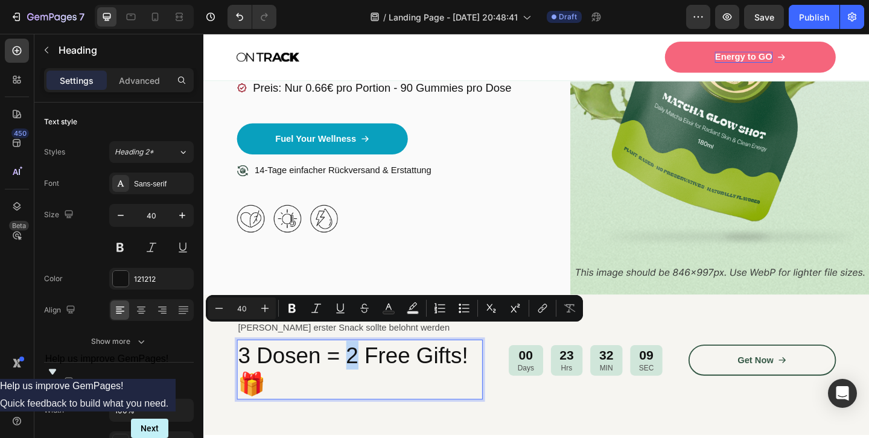
click at [366, 367] on p "3 Dosen = 2 Free Gifts!🎁" at bounding box center [373, 398] width 265 height 63
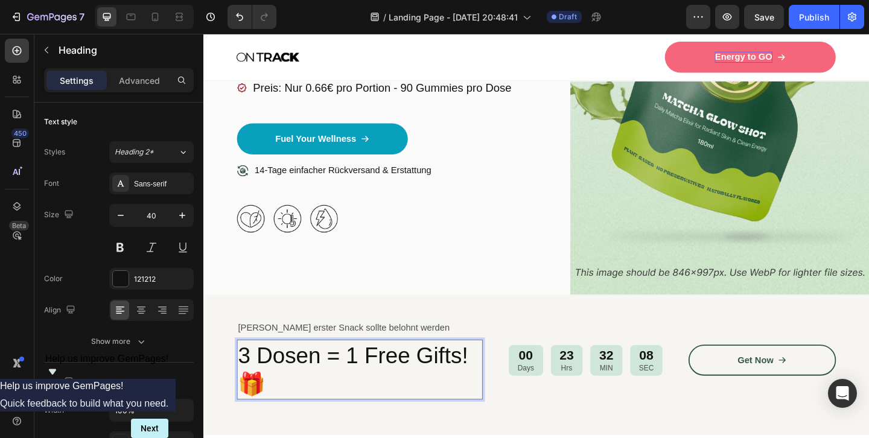
click at [395, 367] on p "3 Dosen = 1 Free Gifts!🎁" at bounding box center [373, 398] width 265 height 63
click at [472, 367] on p "3 Dosen = 1 Gratis Gifts!🎁" at bounding box center [373, 398] width 265 height 63
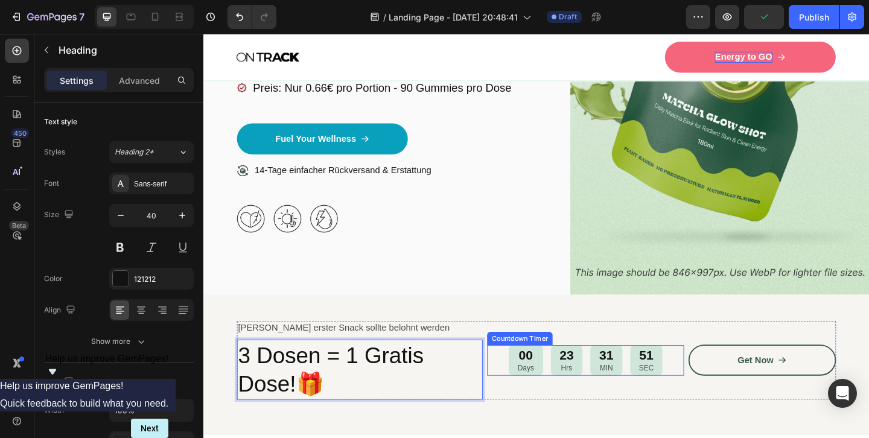
click at [558, 375] on div "00" at bounding box center [554, 384] width 18 height 18
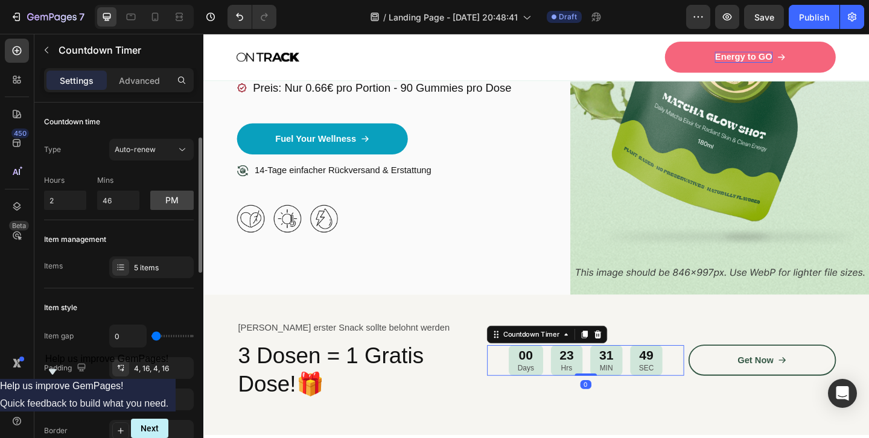
scroll to position [34, 0]
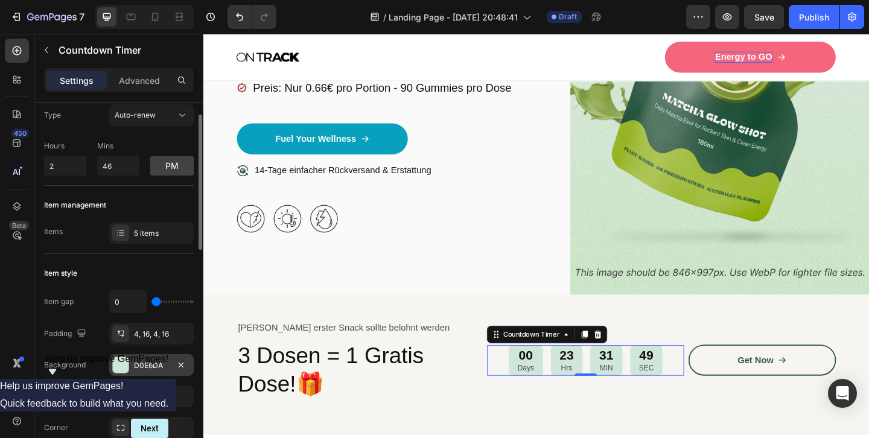
click at [153, 364] on div "D0E6DA" at bounding box center [151, 365] width 35 height 11
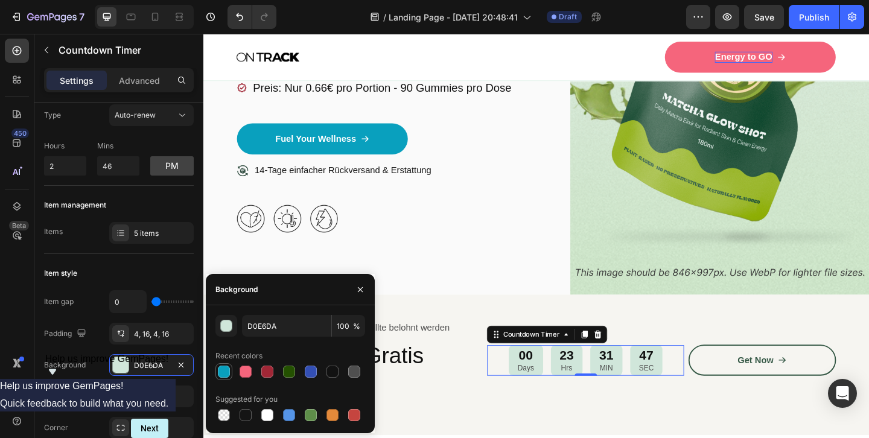
click at [228, 369] on div at bounding box center [224, 372] width 12 height 12
type input "09A0BE"
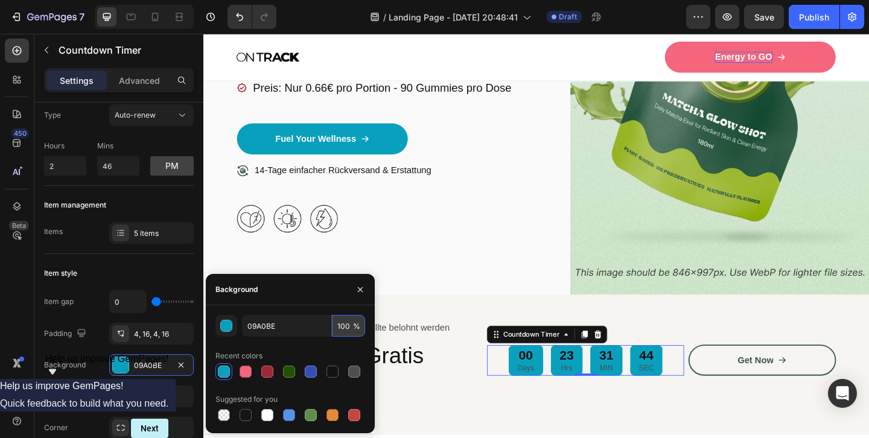
click at [345, 334] on input "100" at bounding box center [348, 326] width 33 height 22
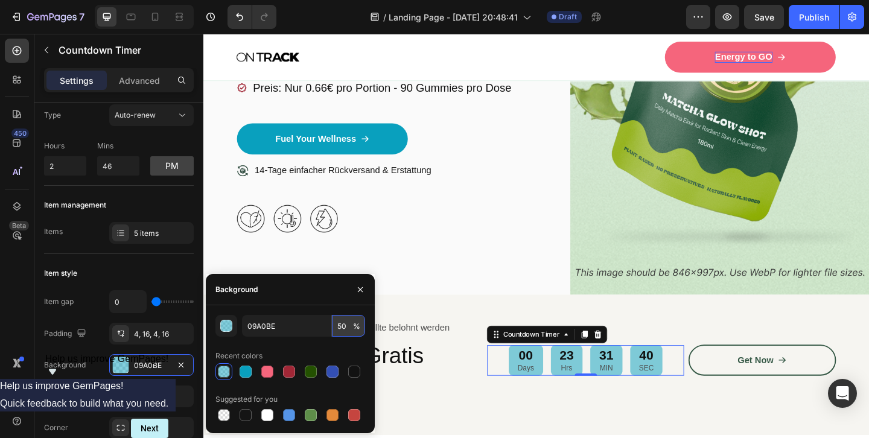
click at [346, 331] on input "50" at bounding box center [348, 326] width 33 height 22
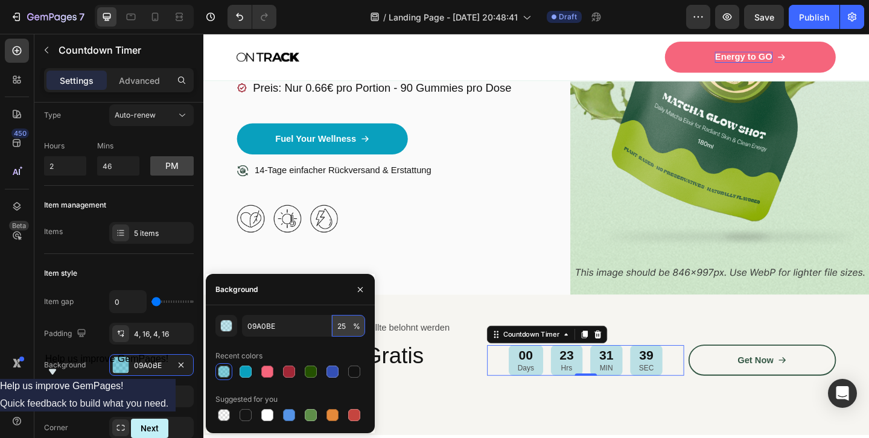
type input "25"
click at [359, 289] on icon "button" at bounding box center [360, 290] width 10 height 10
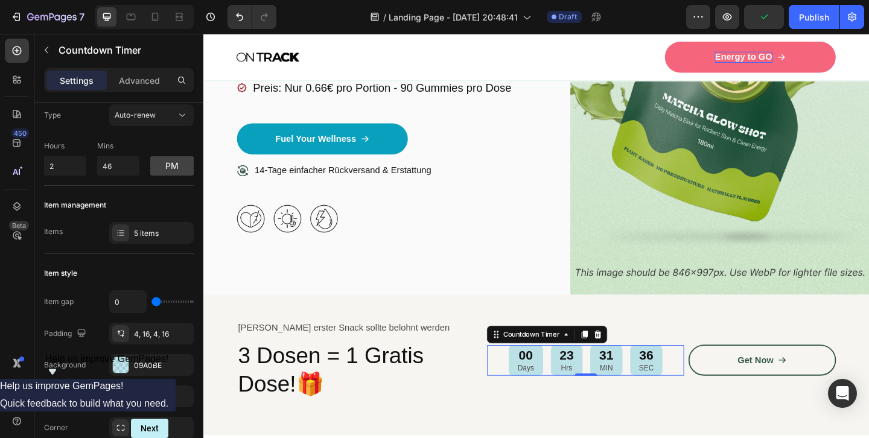
click at [776, 375] on link "Get Now" at bounding box center [811, 389] width 161 height 34
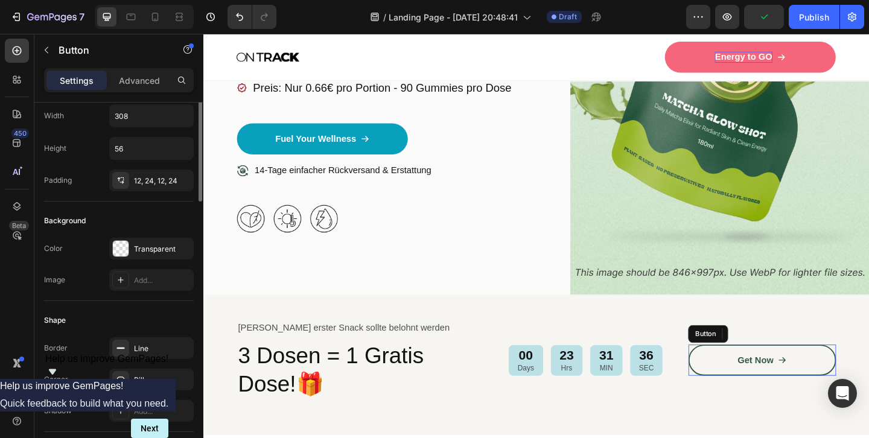
scroll to position [0, 0]
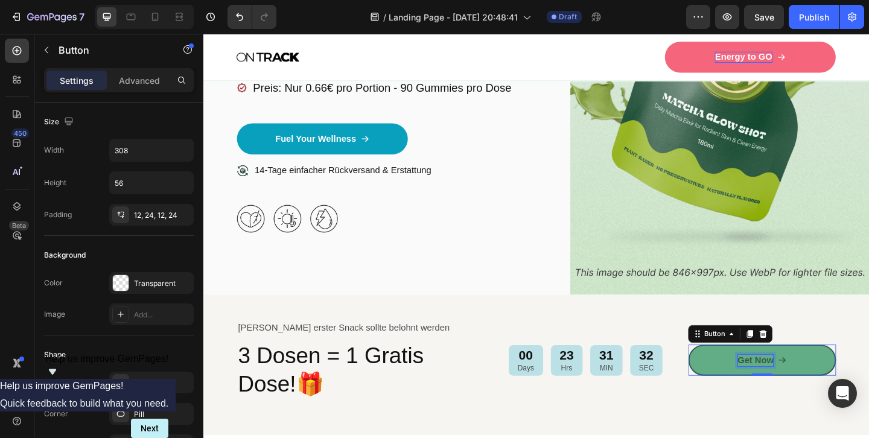
click at [785, 383] on p "Get Now" at bounding box center [803, 389] width 39 height 13
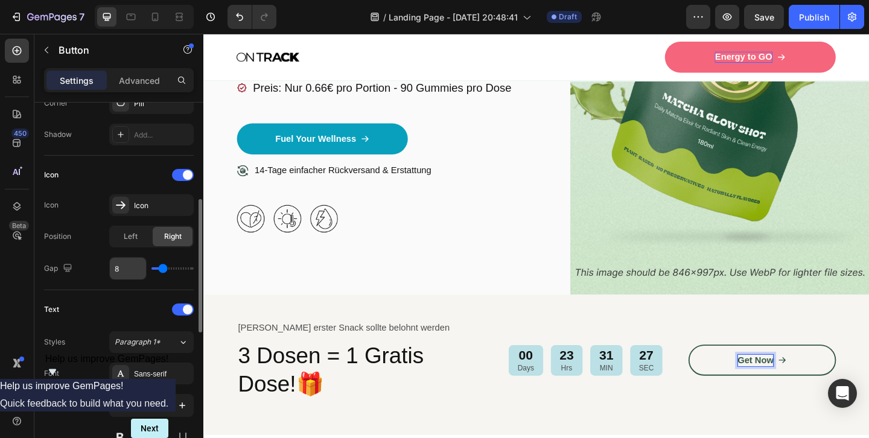
scroll to position [317, 0]
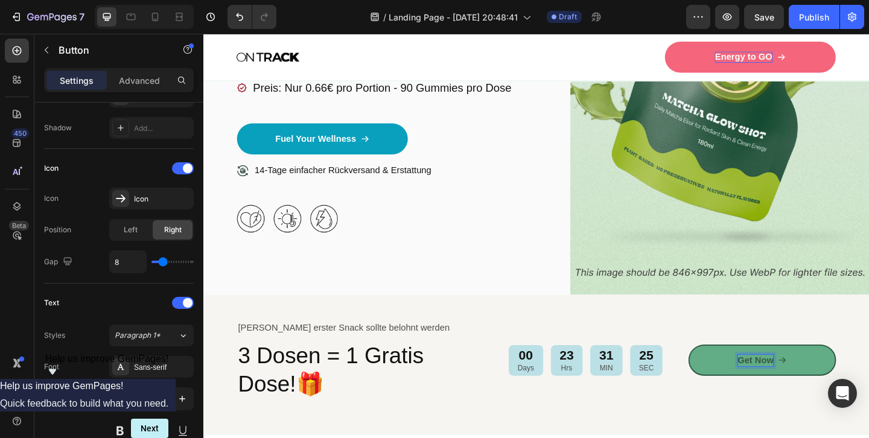
click at [793, 383] on p "Get Now" at bounding box center [803, 389] width 39 height 13
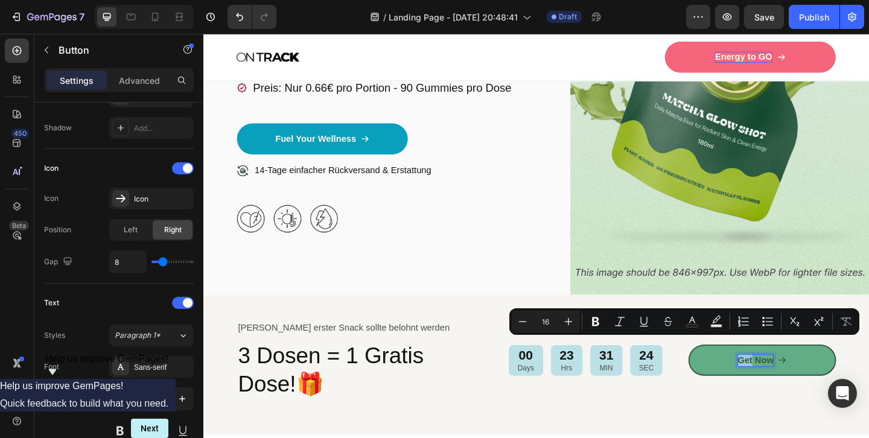
click at [803, 383] on p "Get Now" at bounding box center [803, 389] width 39 height 13
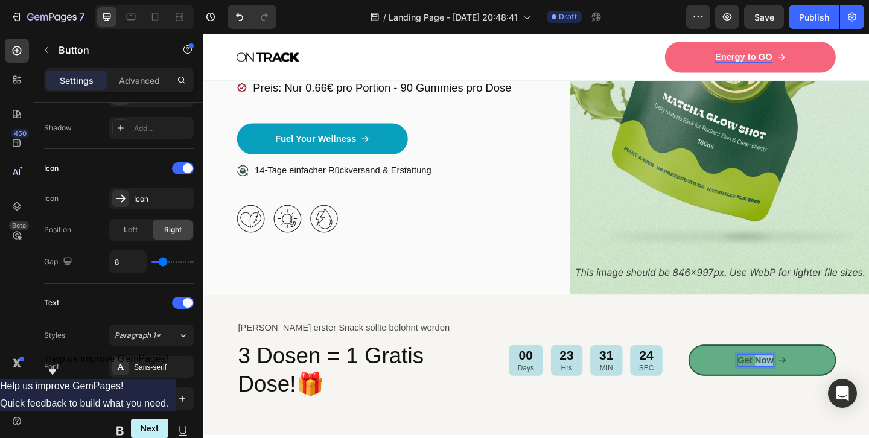
click at [803, 383] on p "Get Now" at bounding box center [803, 389] width 39 height 13
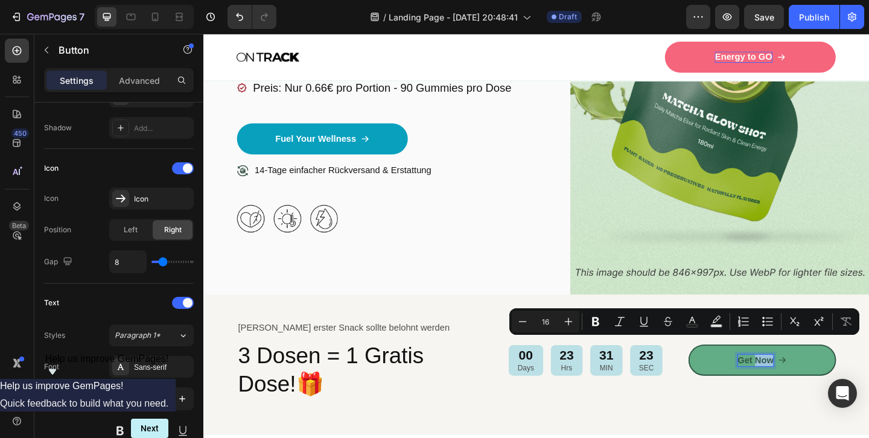
click at [803, 383] on p "Get Now" at bounding box center [803, 389] width 39 height 13
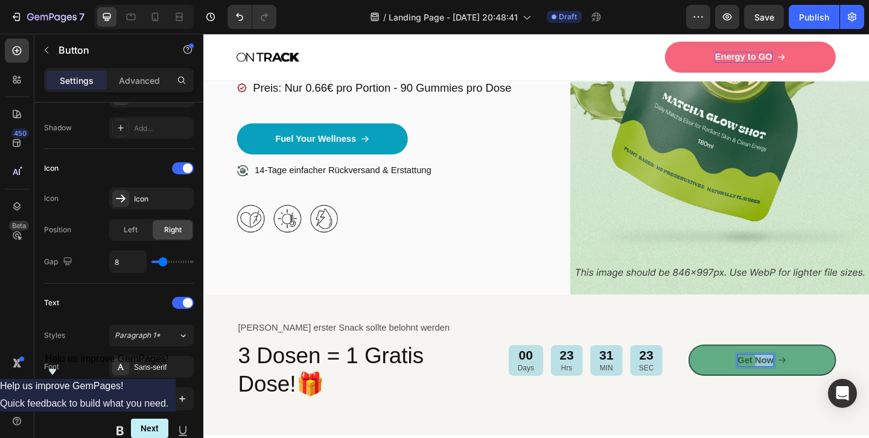
click at [803, 383] on p "Get Now" at bounding box center [803, 389] width 39 height 13
click at [743, 373] on link "Jetzt ausprobieren" at bounding box center [811, 389] width 161 height 34
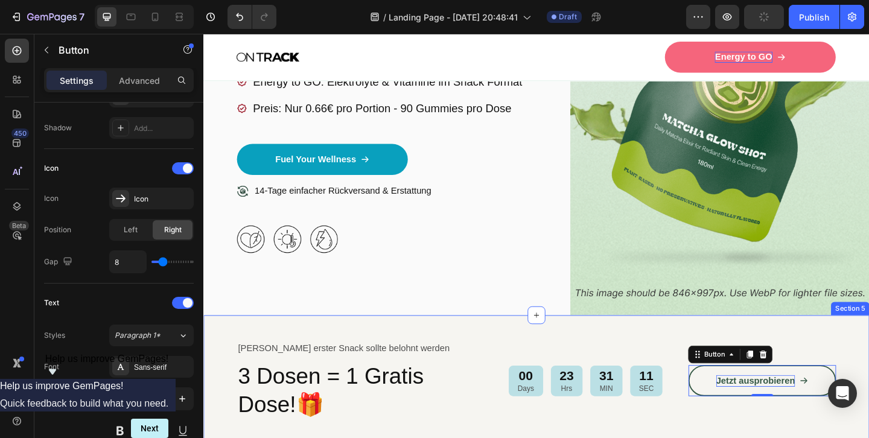
scroll to position [318, 0]
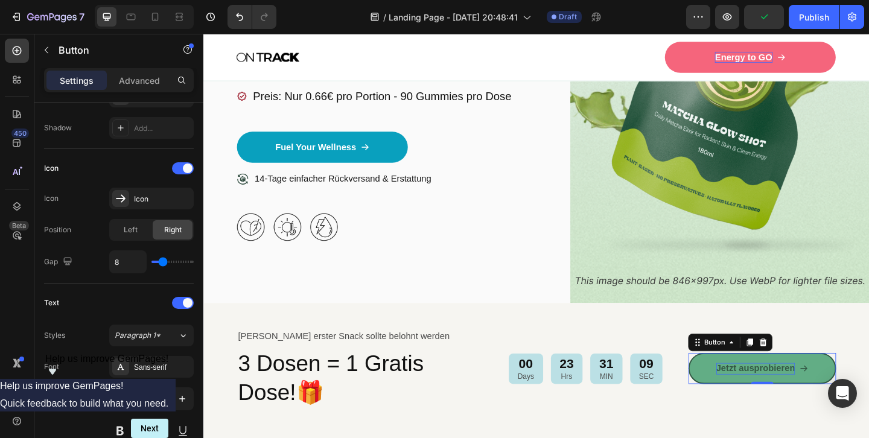
click at [749, 381] on link "Jetzt ausprobieren" at bounding box center [811, 398] width 161 height 34
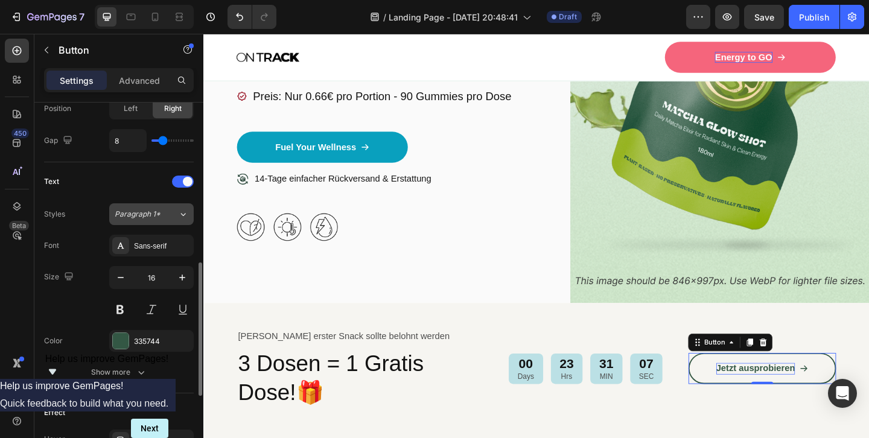
scroll to position [440, 0]
click at [135, 337] on div "335744" at bounding box center [151, 340] width 35 height 11
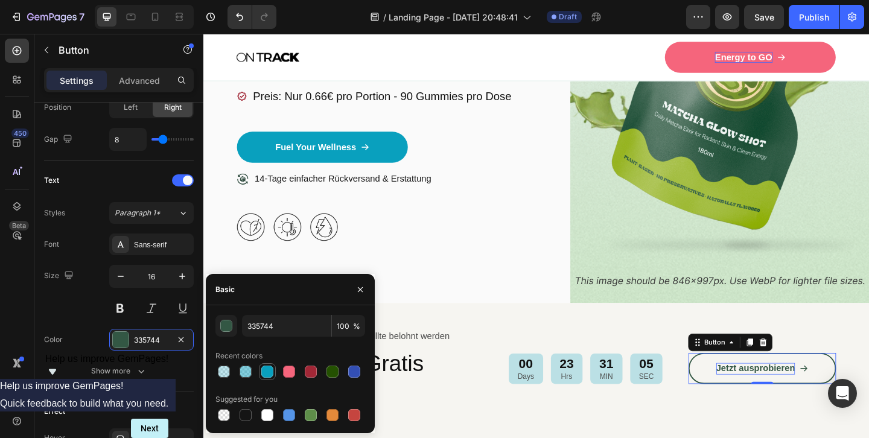
click at [269, 372] on div at bounding box center [267, 372] width 12 height 12
type input "09A0BE"
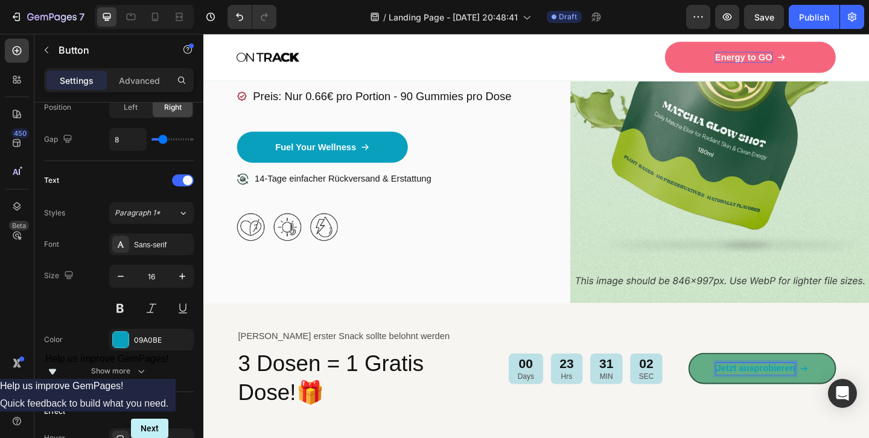
click at [756, 382] on link "Jetzt ausprobieren" at bounding box center [811, 398] width 161 height 34
click at [752, 382] on link "Jetzt ausprobieren" at bounding box center [811, 398] width 161 height 34
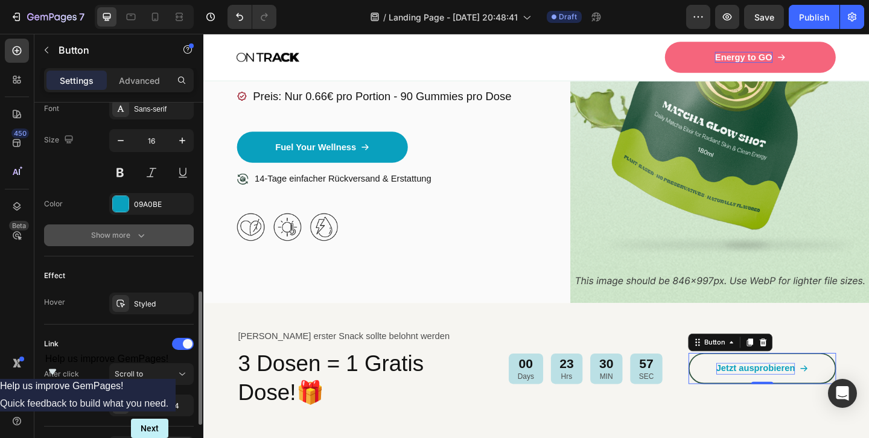
scroll to position [562, 0]
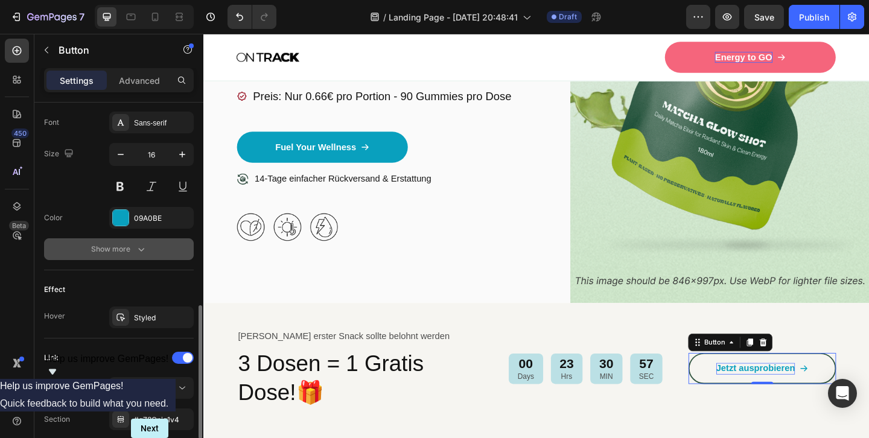
click at [132, 250] on div "Show more" at bounding box center [119, 249] width 56 height 12
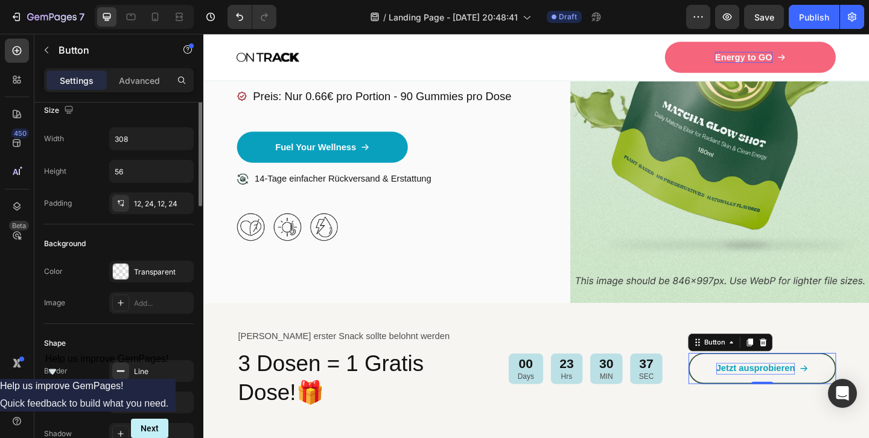
scroll to position [0, 0]
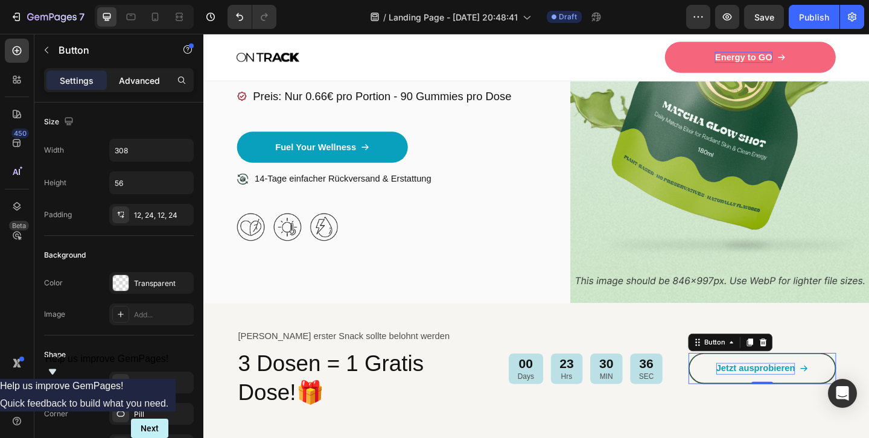
click at [144, 87] on div "Advanced" at bounding box center [139, 80] width 60 height 19
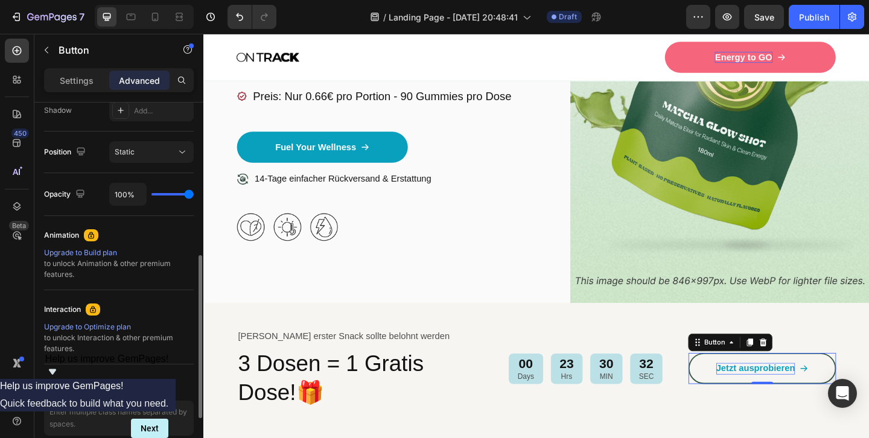
scroll to position [392, 0]
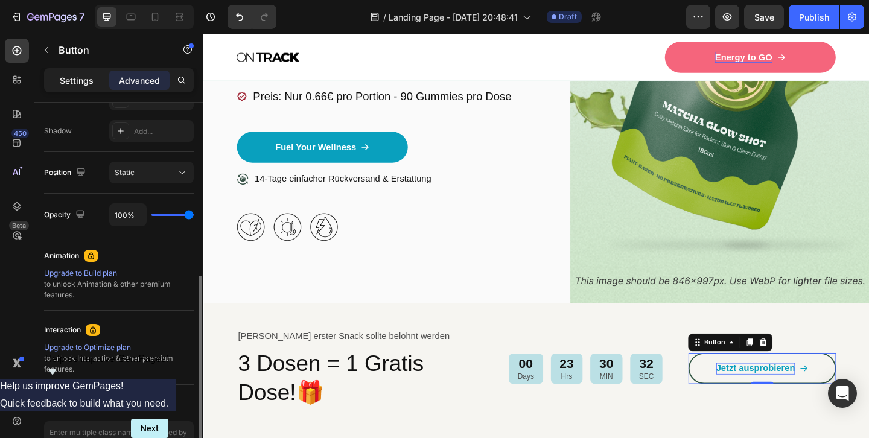
click at [87, 77] on p "Settings" at bounding box center [77, 80] width 34 height 13
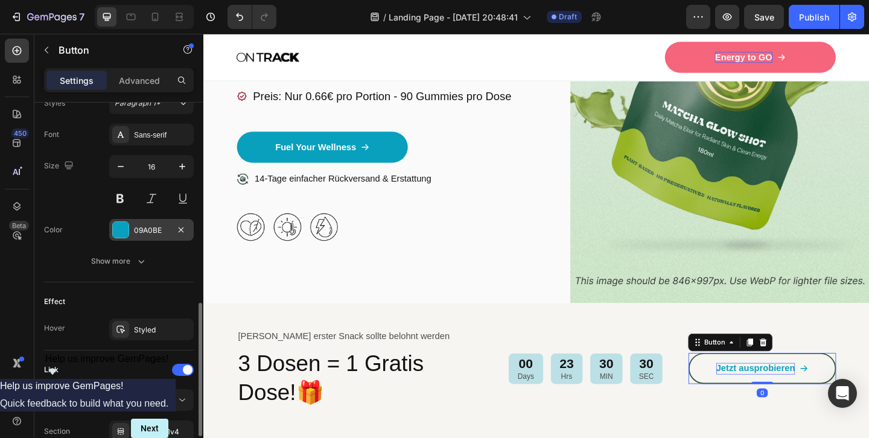
scroll to position [552, 0]
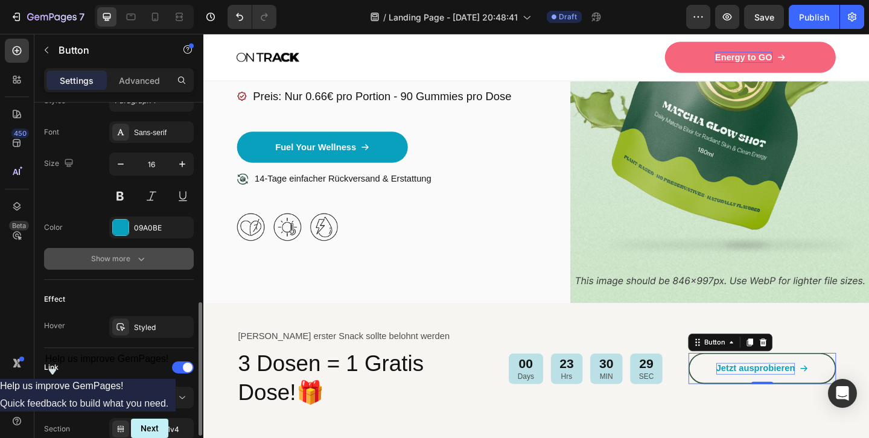
click at [137, 258] on icon "button" at bounding box center [141, 259] width 12 height 12
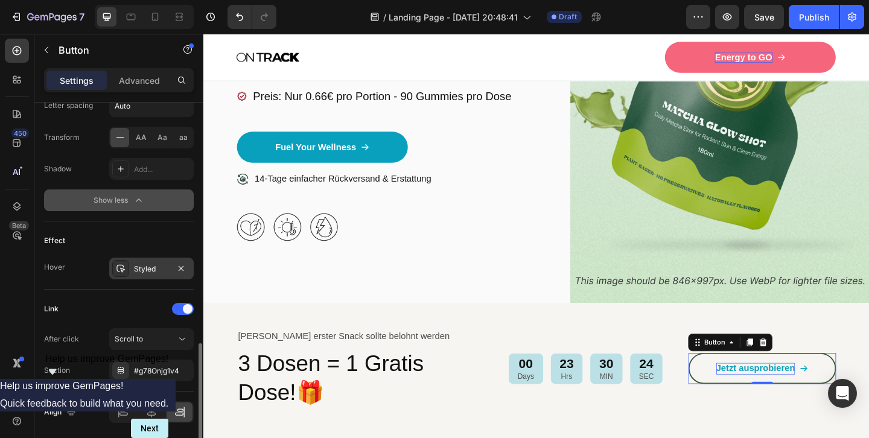
scroll to position [774, 0]
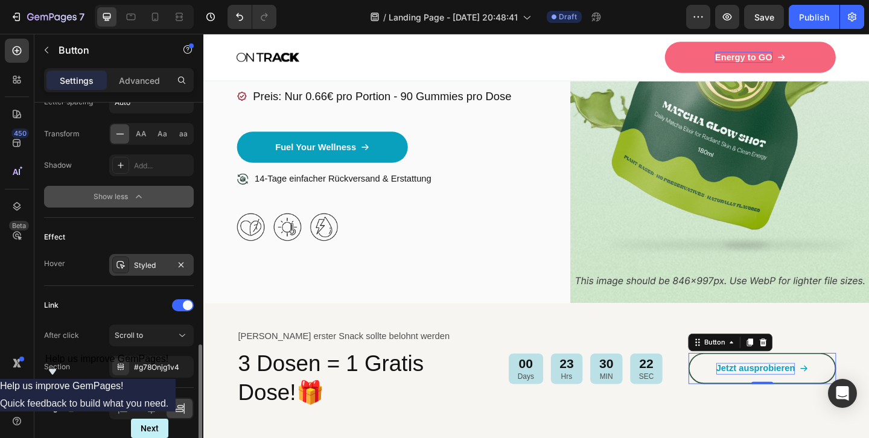
click at [124, 261] on icon at bounding box center [121, 265] width 10 height 10
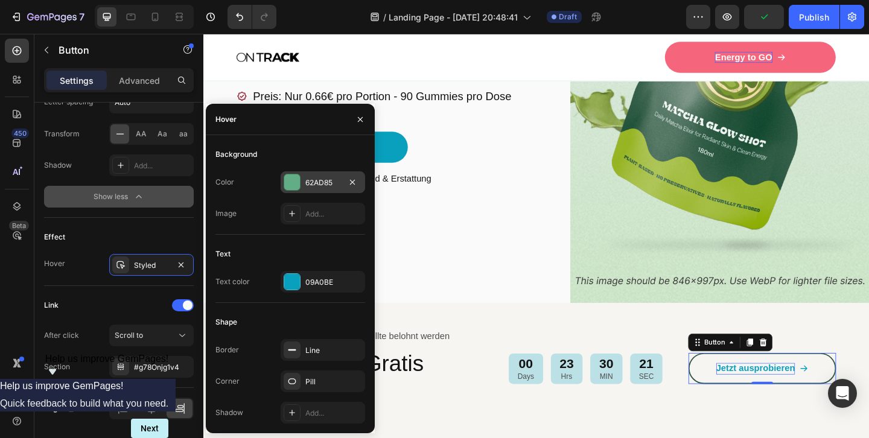
click at [332, 178] on div "62AD85" at bounding box center [322, 182] width 35 height 11
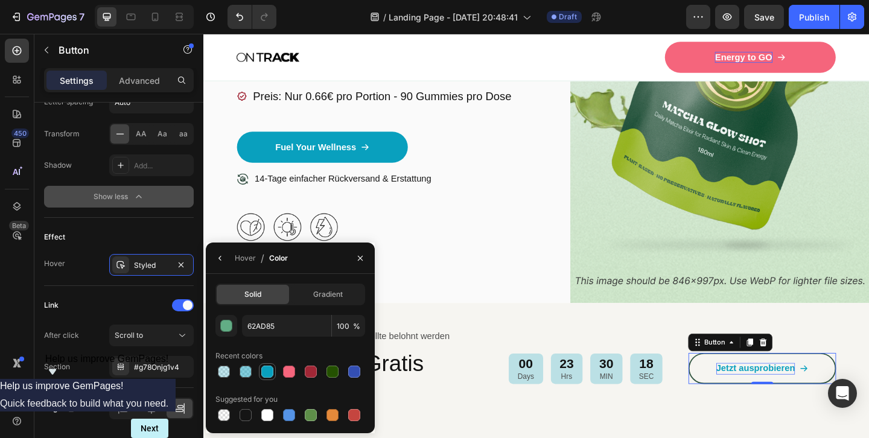
click at [268, 372] on div at bounding box center [267, 372] width 12 height 12
type input "09A0BE"
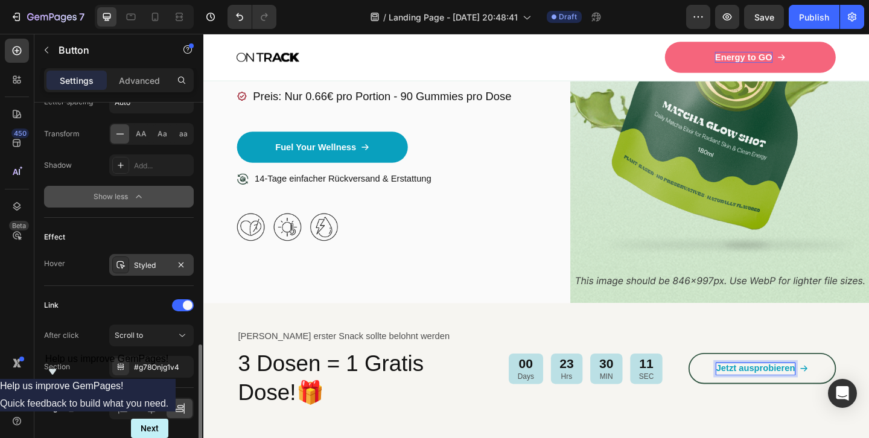
click at [119, 264] on icon at bounding box center [121, 265] width 10 height 10
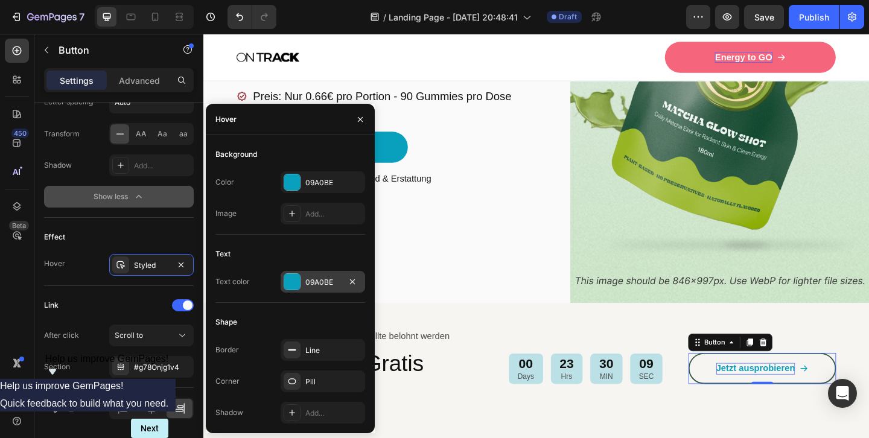
click at [293, 281] on div at bounding box center [292, 282] width 16 height 16
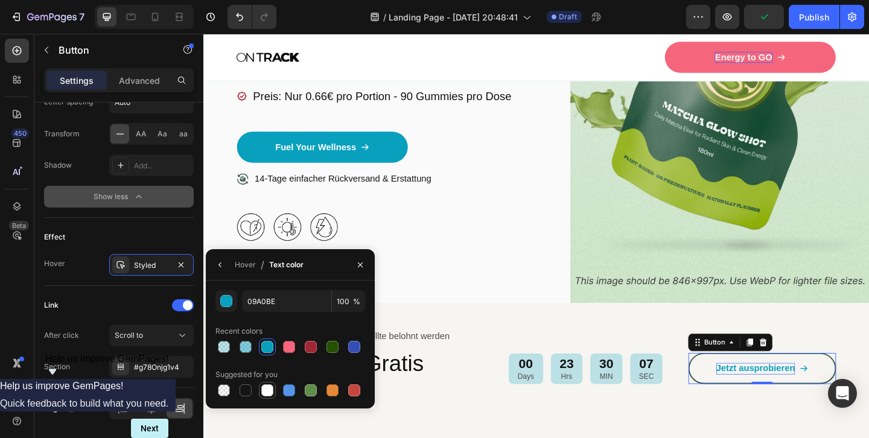
click at [268, 390] on div at bounding box center [267, 390] width 12 height 12
type input "FFFFFF"
click at [361, 270] on button "button" at bounding box center [360, 264] width 19 height 19
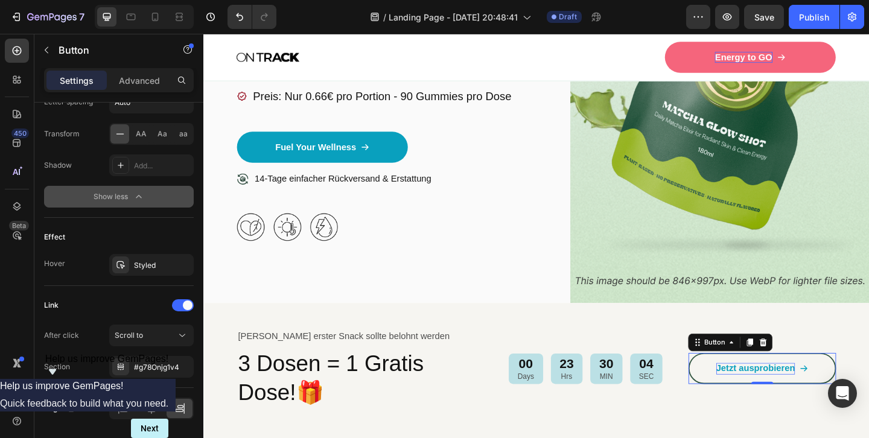
click at [747, 413] on div "Jetzt ausprobieren Button 0" at bounding box center [811, 397] width 161 height 85
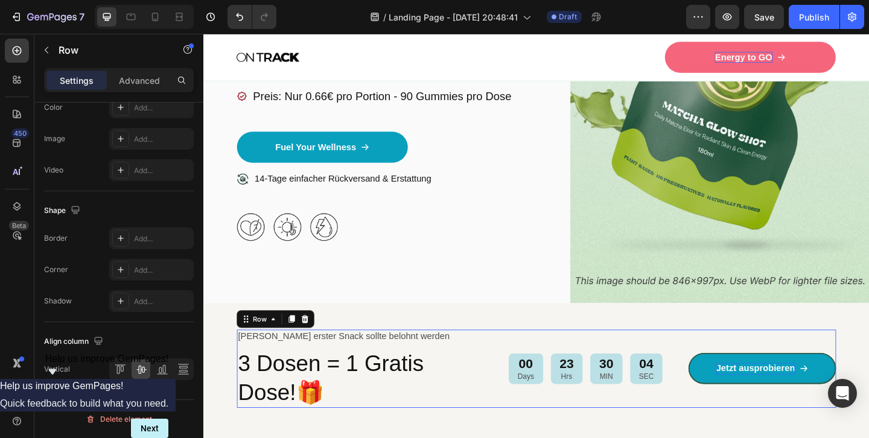
scroll to position [0, 0]
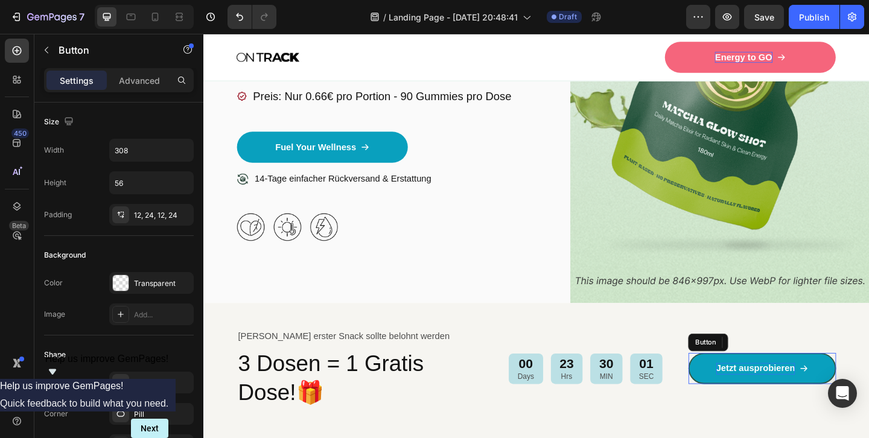
click at [755, 381] on link "Jetzt ausprobieren" at bounding box center [811, 398] width 161 height 34
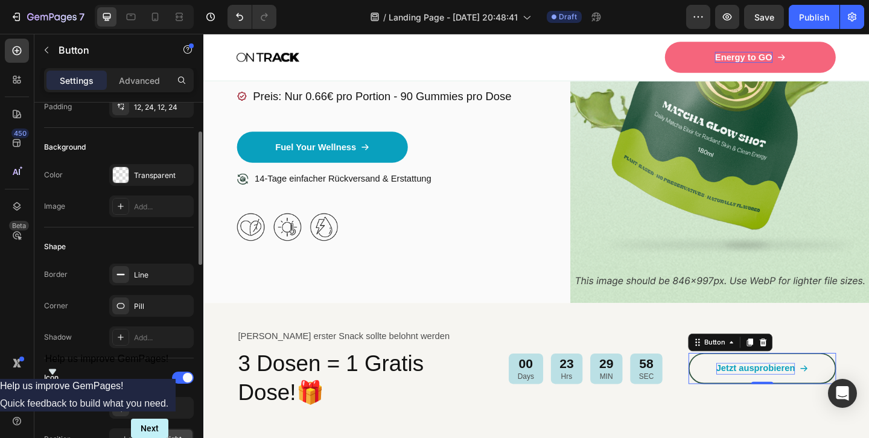
scroll to position [112, 0]
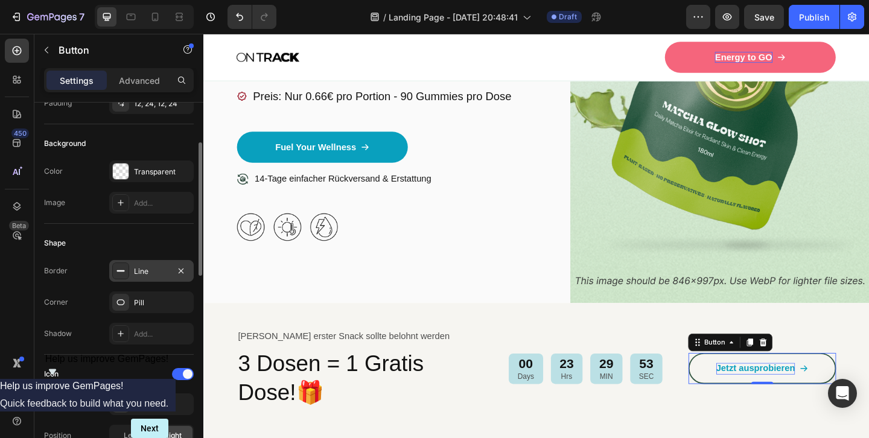
click at [124, 270] on rect at bounding box center [121, 270] width 8 height 1
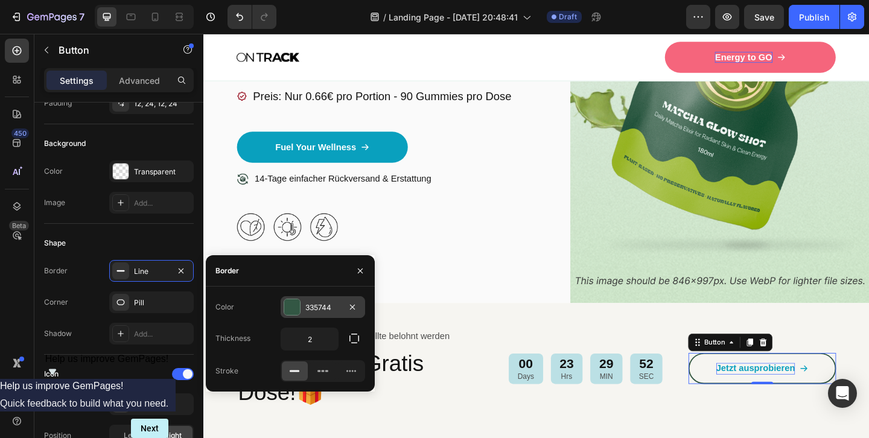
click at [285, 308] on div at bounding box center [292, 307] width 16 height 16
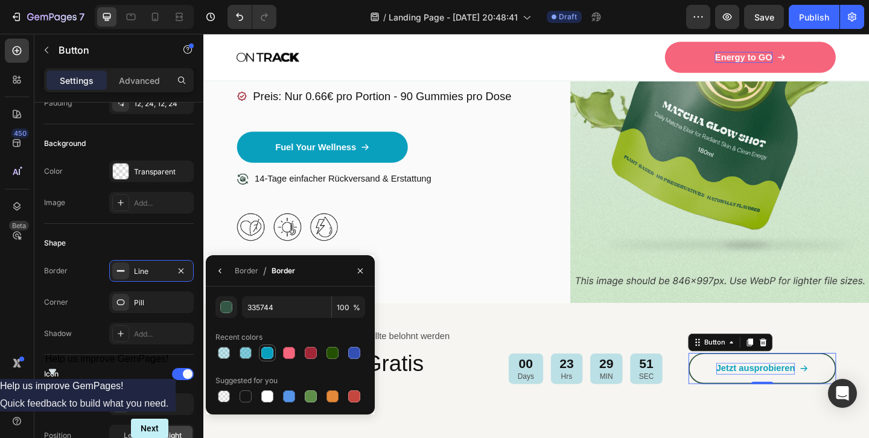
click at [266, 351] on div at bounding box center [267, 353] width 12 height 12
type input "09A0BE"
click at [358, 268] on icon "button" at bounding box center [360, 271] width 10 height 10
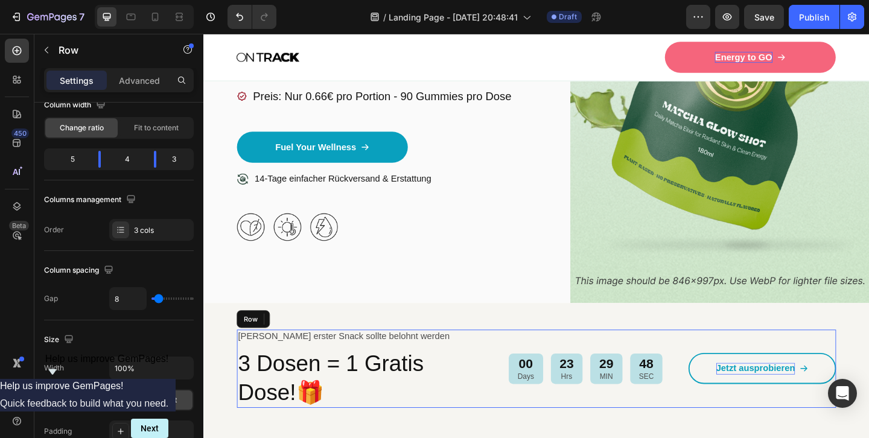
click at [719, 414] on div "00 Days 23 Hrs 29 MIN 48 SEC Countdown Timer" at bounding box center [619, 397] width 214 height 85
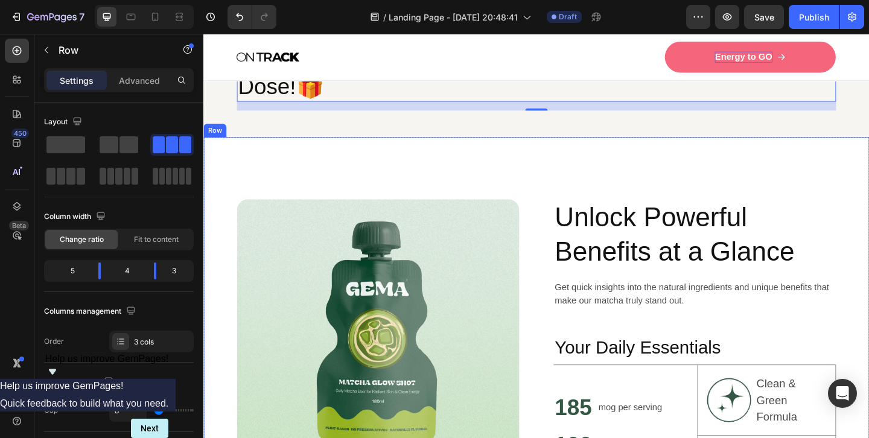
scroll to position [550, 0]
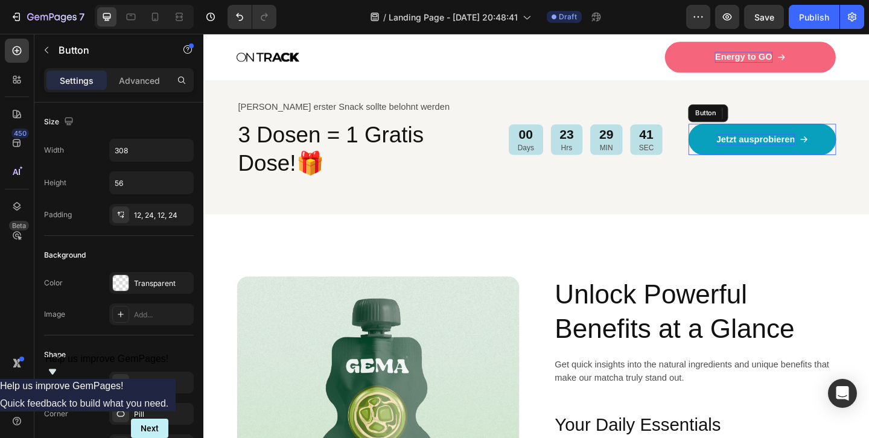
click at [824, 154] on link "Jetzt ausprobieren" at bounding box center [811, 149] width 161 height 34
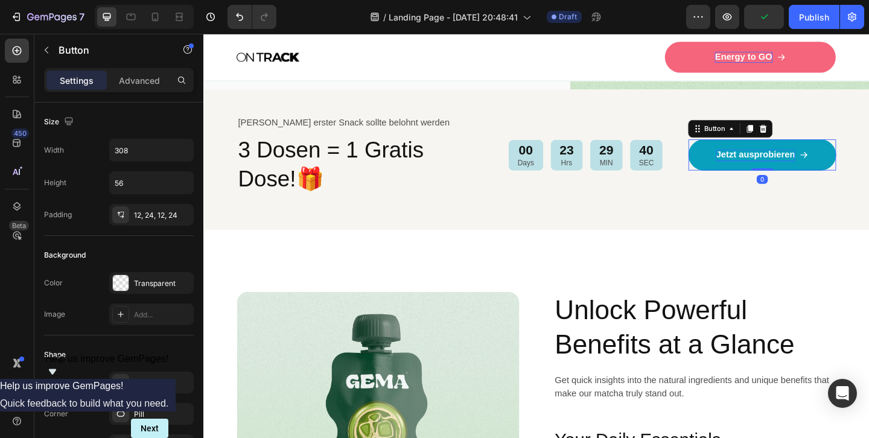
click at [824, 154] on link "Jetzt ausprobieren" at bounding box center [811, 165] width 161 height 34
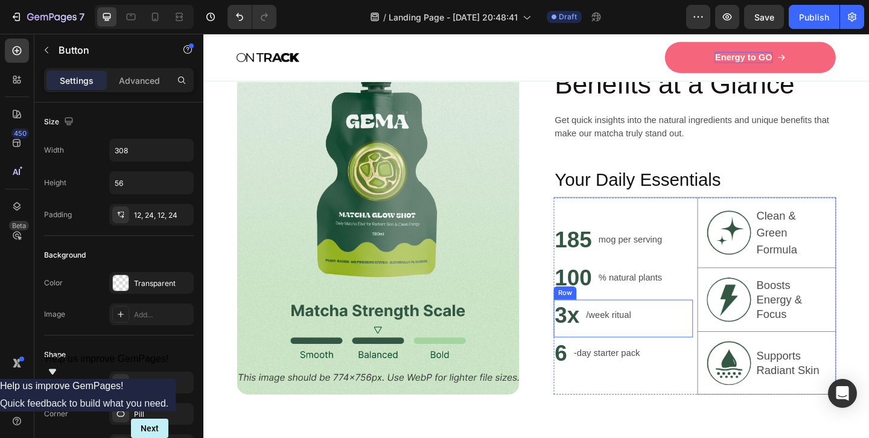
scroll to position [851, 0]
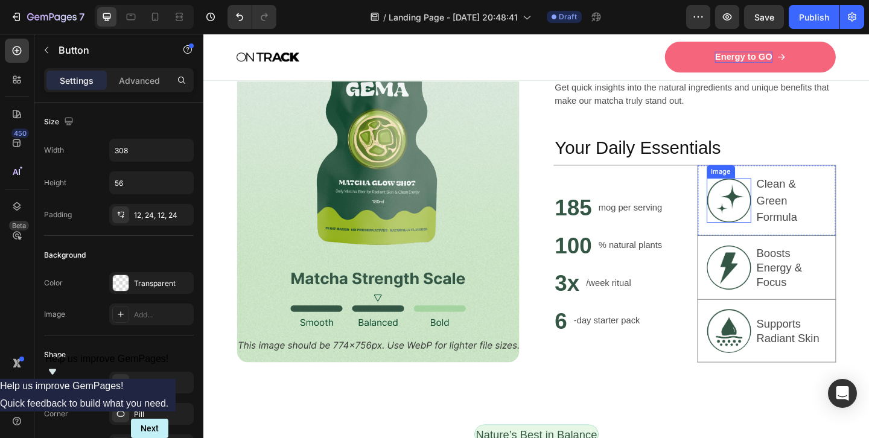
click at [784, 206] on img at bounding box center [775, 215] width 48 height 48
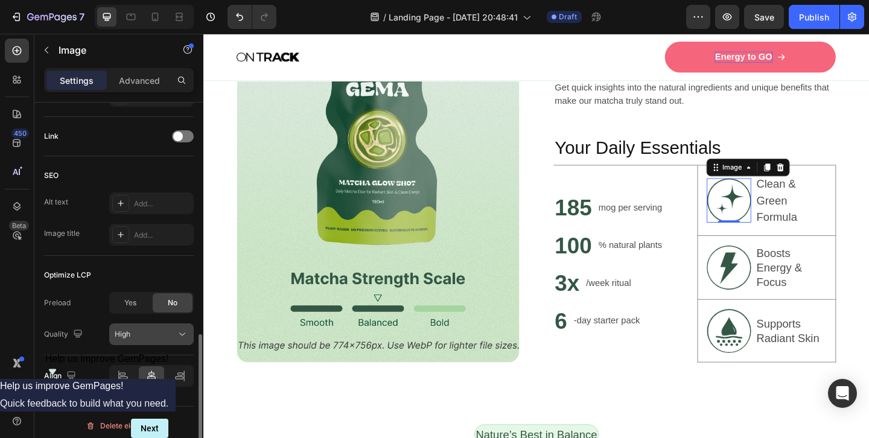
scroll to position [571, 0]
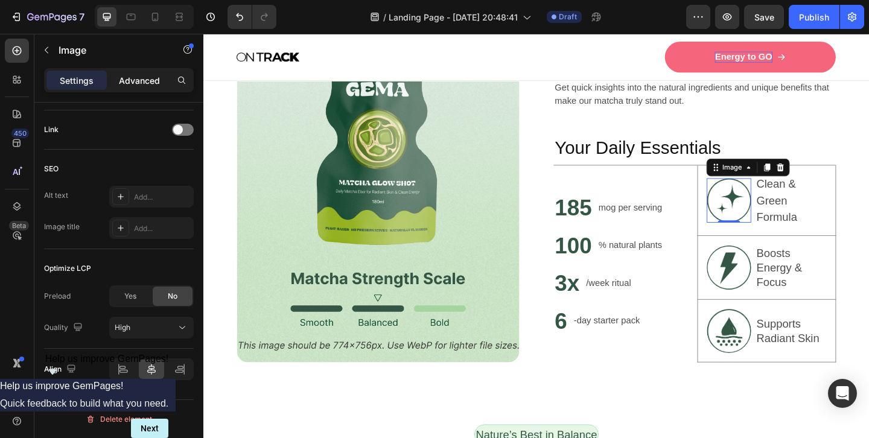
click at [129, 84] on p "Advanced" at bounding box center [139, 80] width 41 height 13
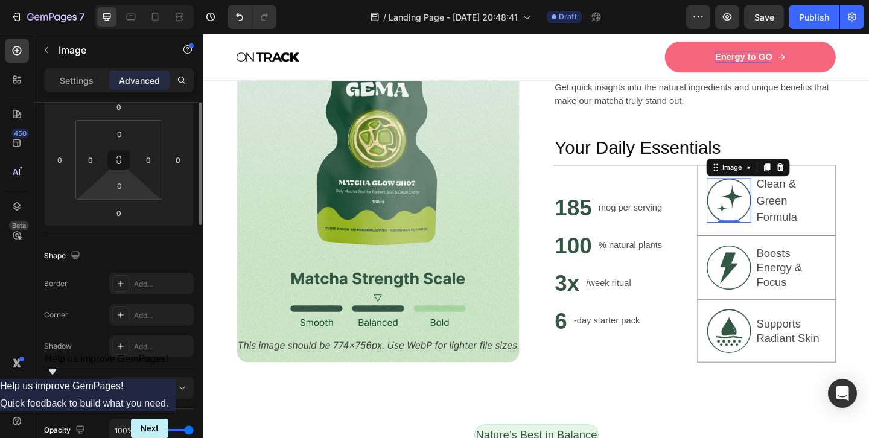
scroll to position [0, 0]
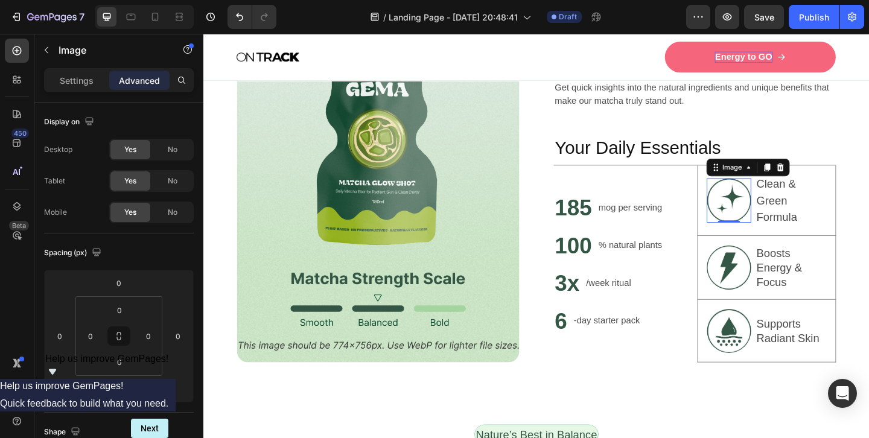
click at [664, 167] on h2 "Your Daily Essentials" at bounding box center [737, 158] width 307 height 28
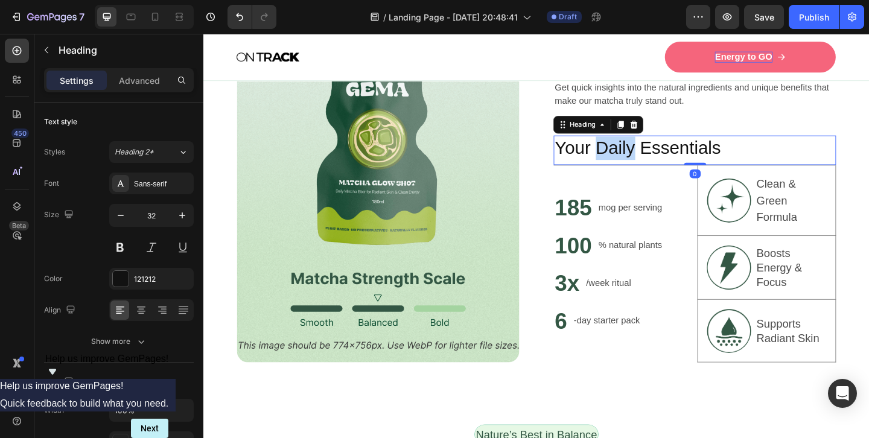
click at [643, 161] on p "Your Daily Essentials" at bounding box center [737, 157] width 305 height 25
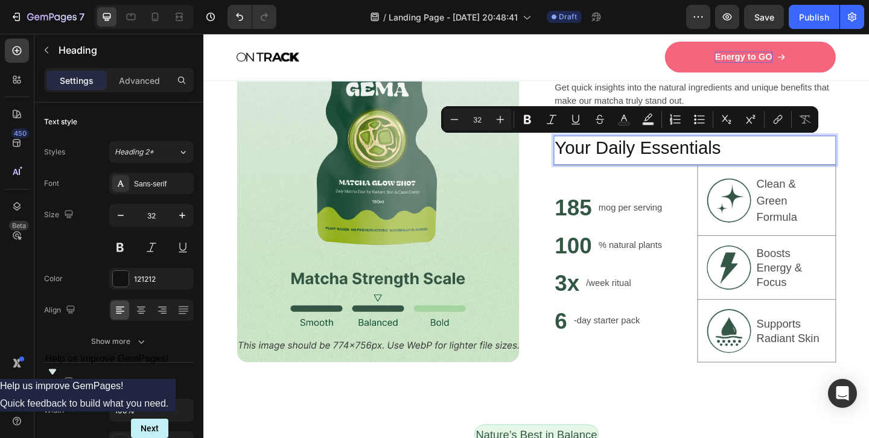
click at [619, 160] on p "Your Daily Essentials" at bounding box center [737, 157] width 305 height 25
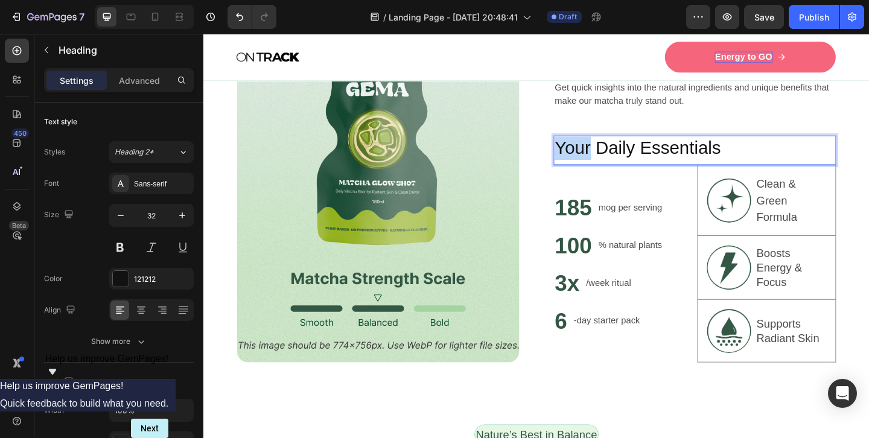
click at [619, 160] on p "Your Daily Essentials" at bounding box center [737, 157] width 305 height 25
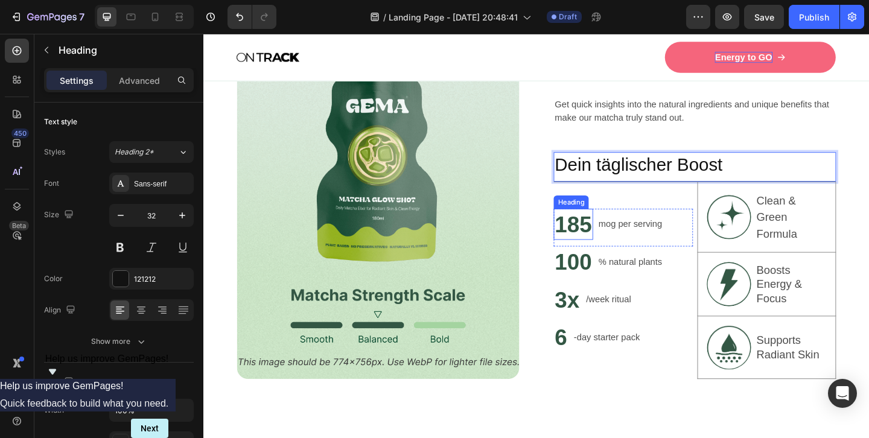
click at [607, 242] on h2 "185" at bounding box center [605, 241] width 43 height 34
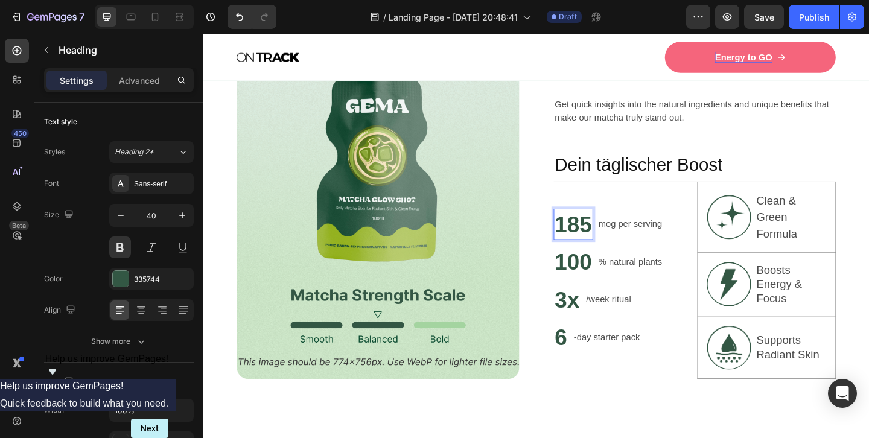
click at [607, 242] on p "185" at bounding box center [605, 240] width 40 height 31
click at [644, 240] on p "mog per serving" at bounding box center [667, 241] width 69 height 14
click at [654, 240] on p "mg per serving" at bounding box center [665, 241] width 64 height 14
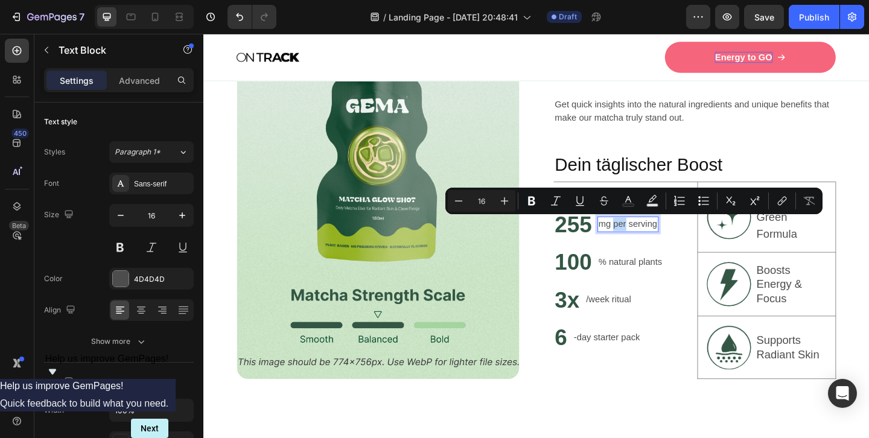
click at [656, 240] on p "mg per serving" at bounding box center [665, 241] width 64 height 14
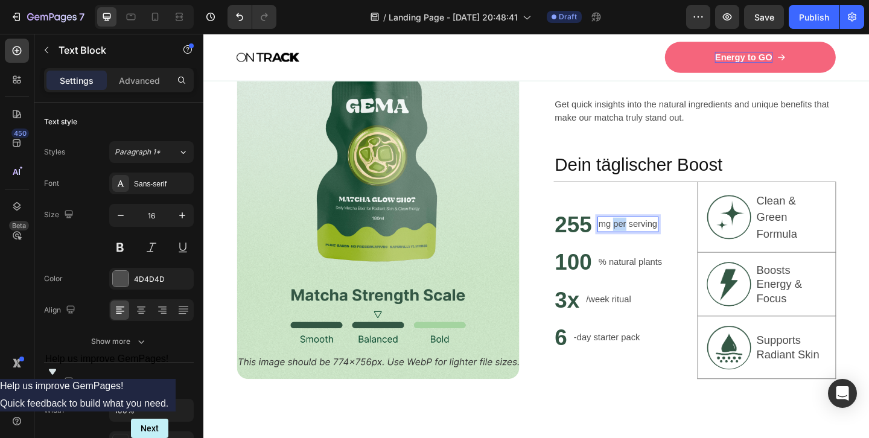
click at [656, 240] on p "mg per serving" at bounding box center [665, 241] width 64 height 14
click at [651, 280] on p "% natural plants" at bounding box center [667, 282] width 69 height 14
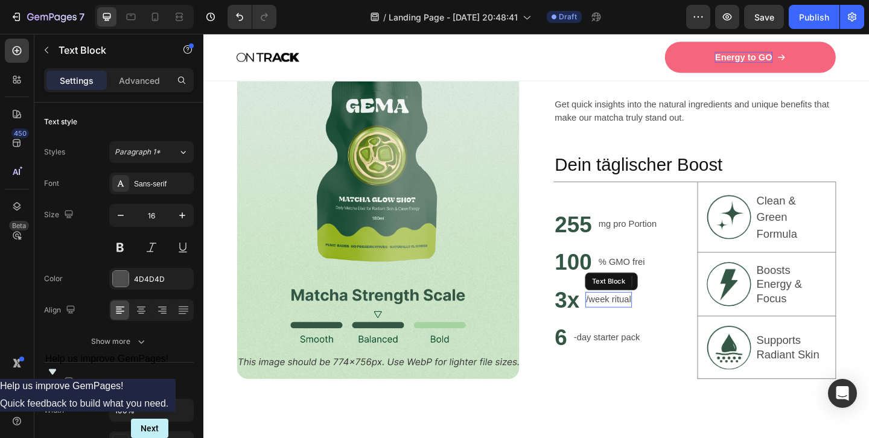
click at [635, 322] on p "/week ritual" at bounding box center [644, 323] width 49 height 14
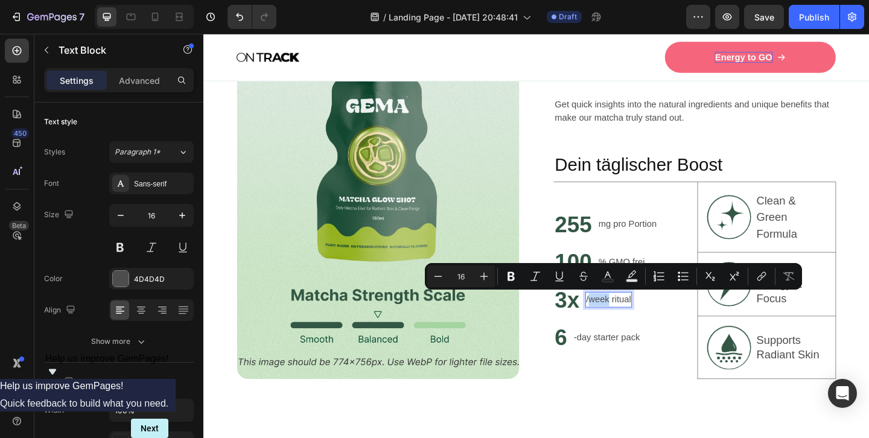
click at [641, 323] on p "/week ritual" at bounding box center [644, 323] width 49 height 14
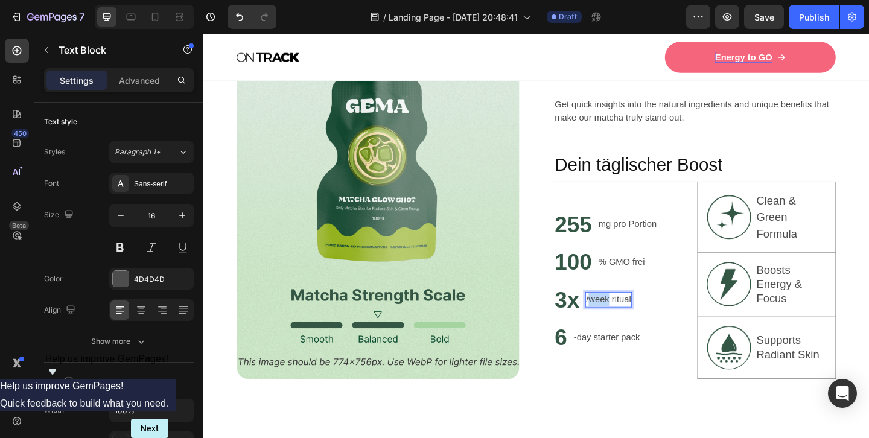
click at [641, 323] on p "/week ritual" at bounding box center [644, 323] width 49 height 14
click at [594, 361] on h2 "6" at bounding box center [592, 364] width 16 height 34
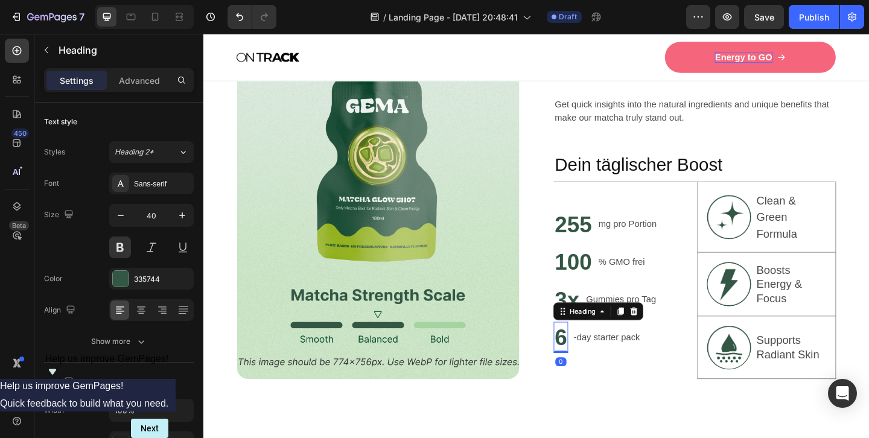
click at [593, 361] on p "6" at bounding box center [591, 363] width 13 height 31
click at [592, 361] on p "6" at bounding box center [591, 363] width 13 height 31
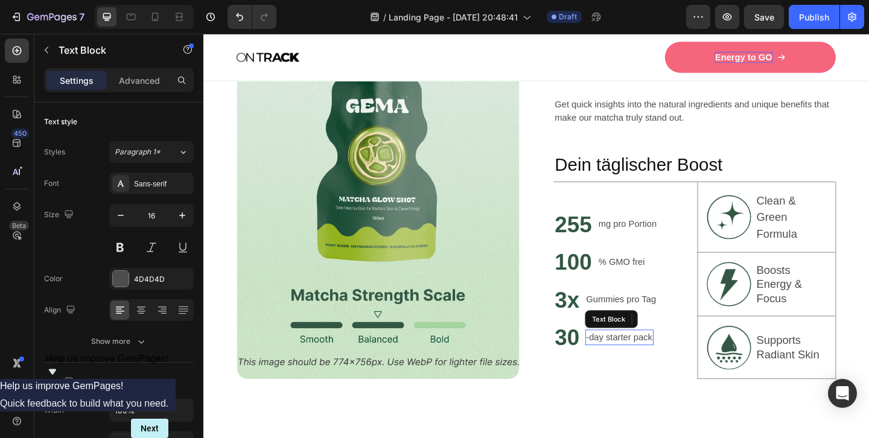
click at [631, 366] on p "-day starter pack" at bounding box center [656, 364] width 72 height 14
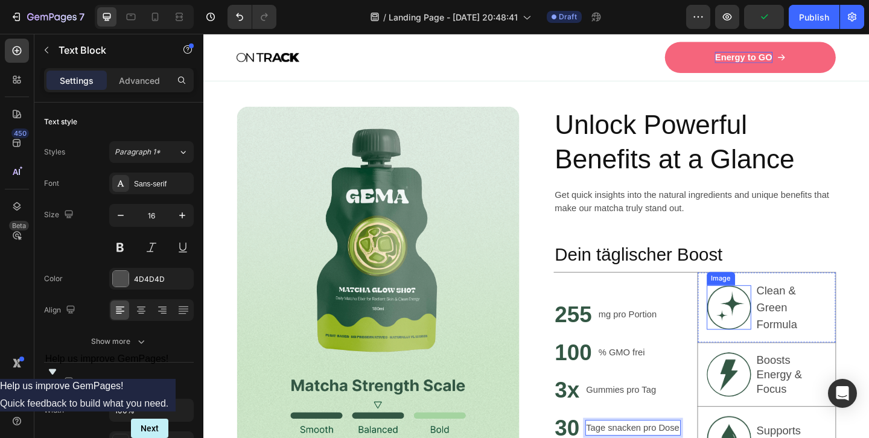
scroll to position [720, 0]
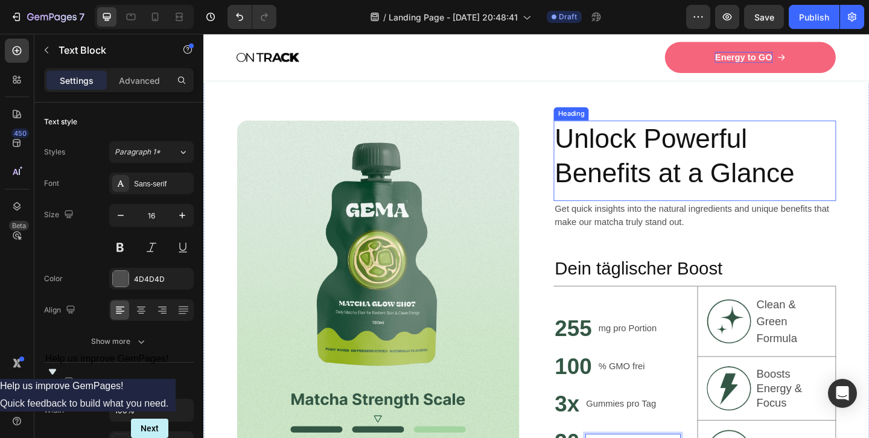
click at [675, 156] on h2 "Unlock Powerful Benefits at a Glance" at bounding box center [737, 167] width 307 height 78
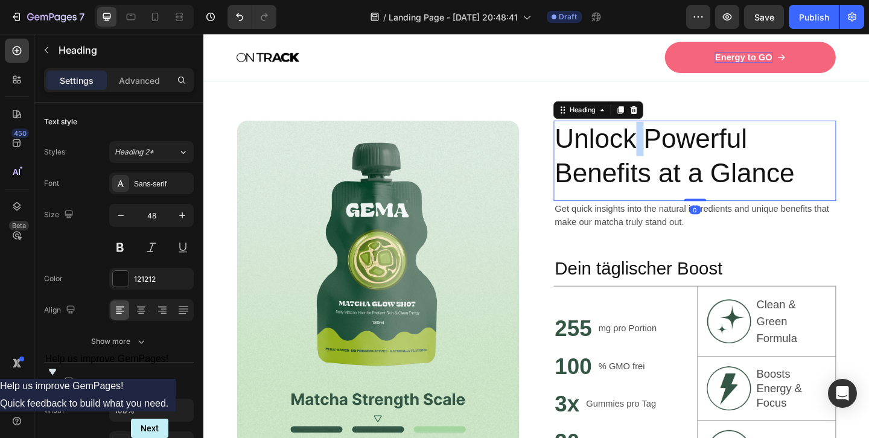
click at [675, 156] on p "Unlock Powerful Benefits at a Glance" at bounding box center [737, 166] width 305 height 75
click at [620, 154] on p "Unlock Powerful Benefits at a Glance" at bounding box center [737, 166] width 305 height 75
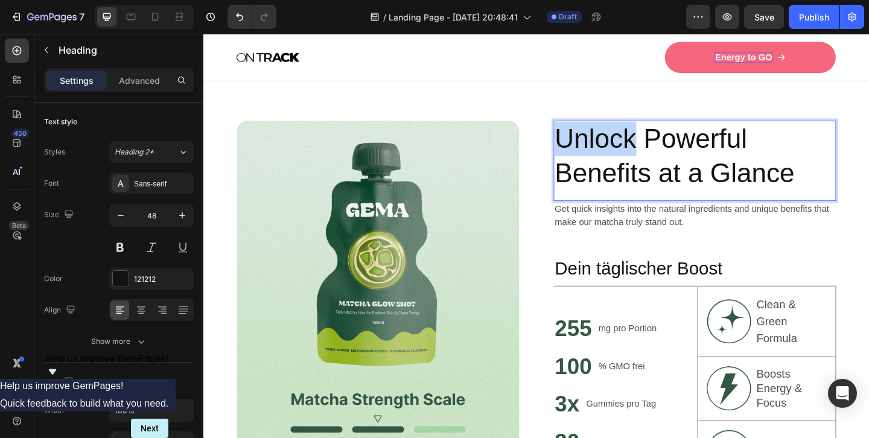
click at [620, 154] on p "Unlock Powerful Benefits at a Glance" at bounding box center [737, 166] width 305 height 75
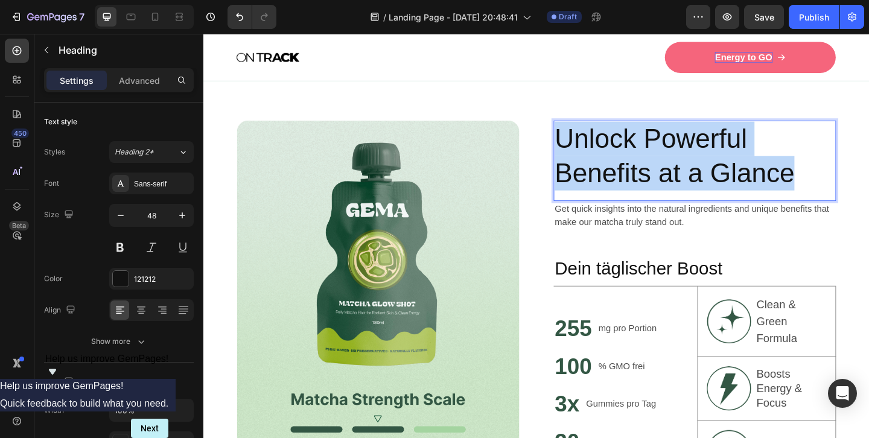
click at [620, 154] on p "Unlock Powerful Benefits at a Glance" at bounding box center [737, 166] width 305 height 75
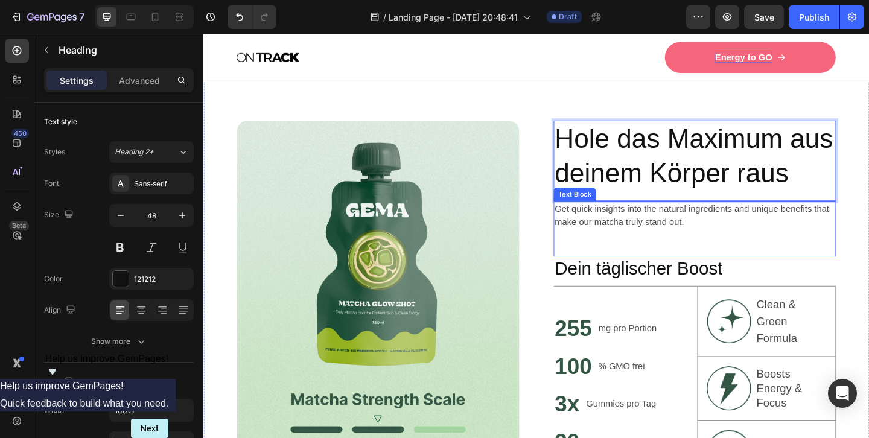
click at [650, 244] on p "Get quick insights into the natural ingredients and unique benefits that make o…" at bounding box center [737, 231] width 305 height 29
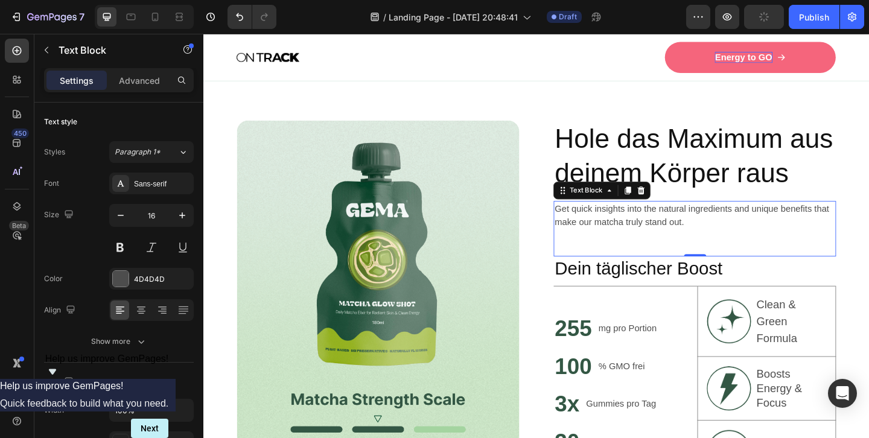
click at [734, 235] on p "Get quick insights into the natural ingredients and unique benefits that make o…" at bounding box center [737, 231] width 305 height 29
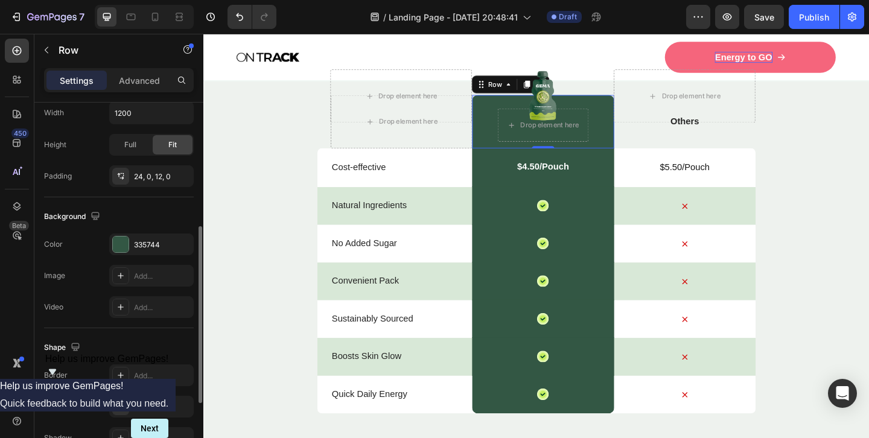
scroll to position [281, 0]
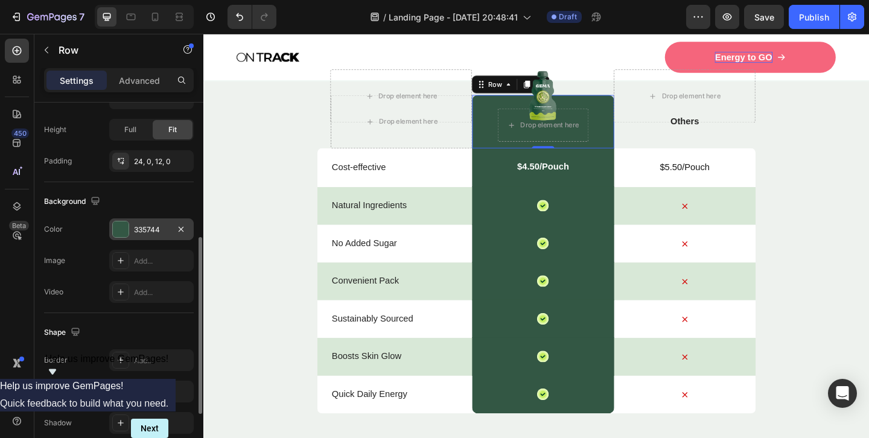
click at [141, 233] on div "335744" at bounding box center [151, 229] width 35 height 11
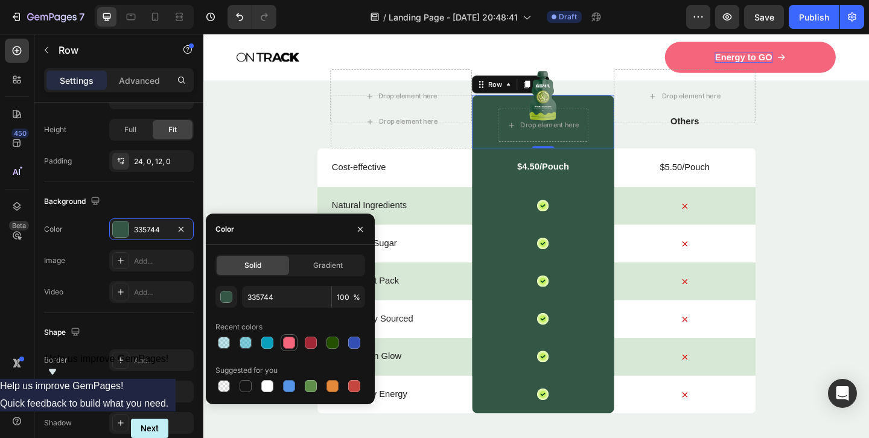
click at [288, 346] on div at bounding box center [289, 343] width 12 height 12
type input "F5657C"
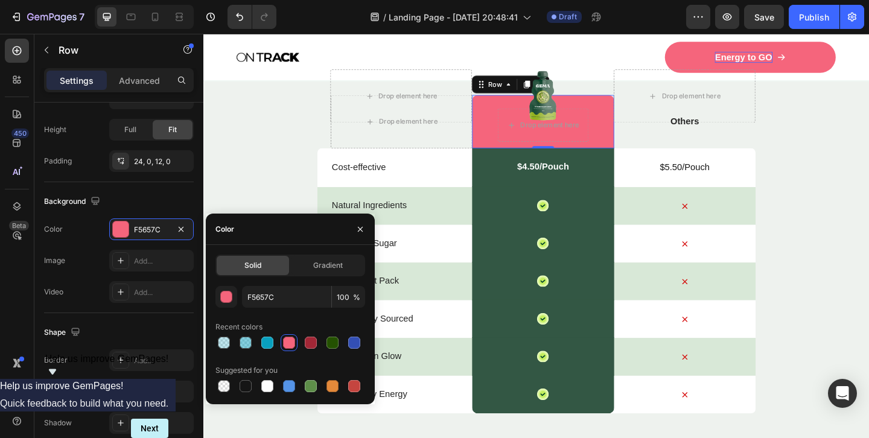
click at [515, 183] on div "$4.50/Pouch Text Block Row" at bounding box center [572, 178] width 154 height 43
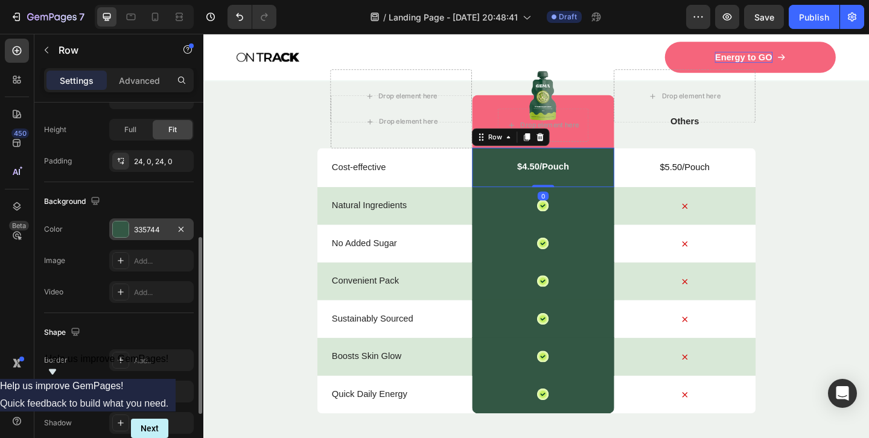
click at [162, 232] on div "335744" at bounding box center [151, 229] width 35 height 11
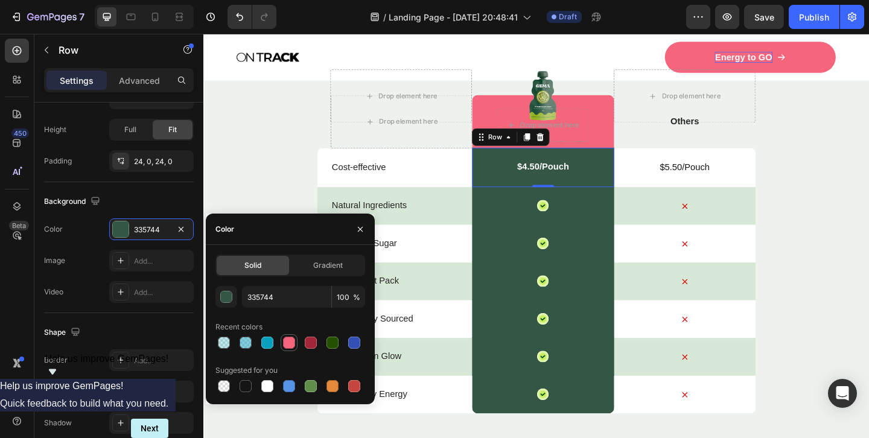
click at [290, 339] on div at bounding box center [289, 343] width 12 height 12
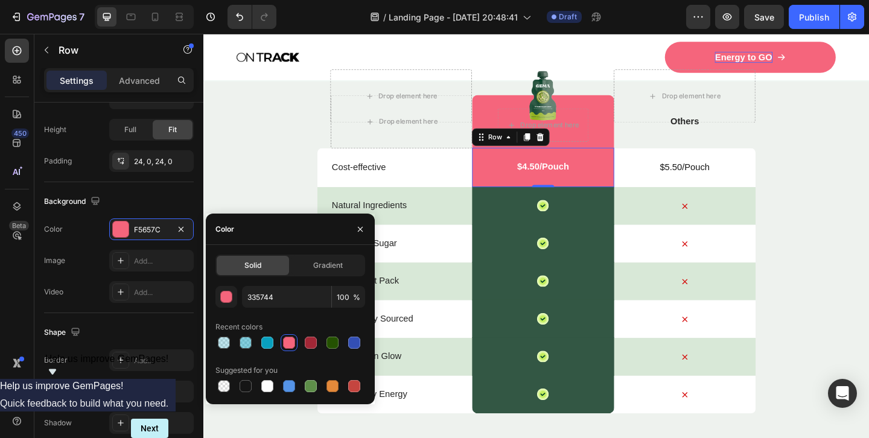
type input "F5657C"
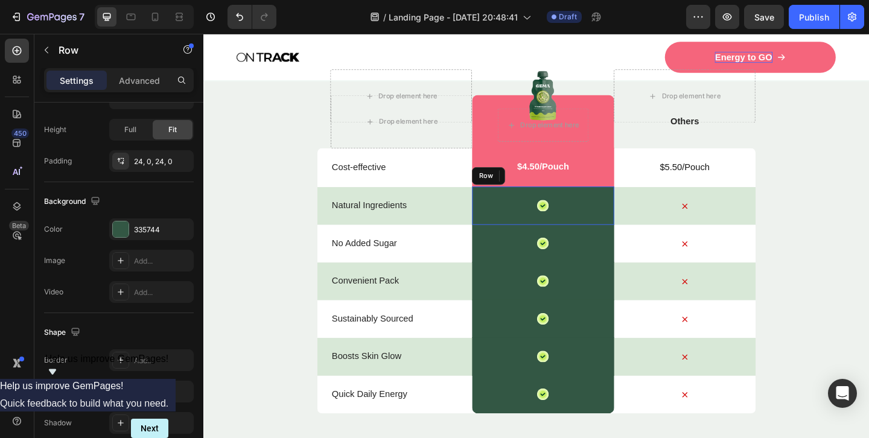
click at [529, 211] on div "Icon Row" at bounding box center [572, 221] width 154 height 42
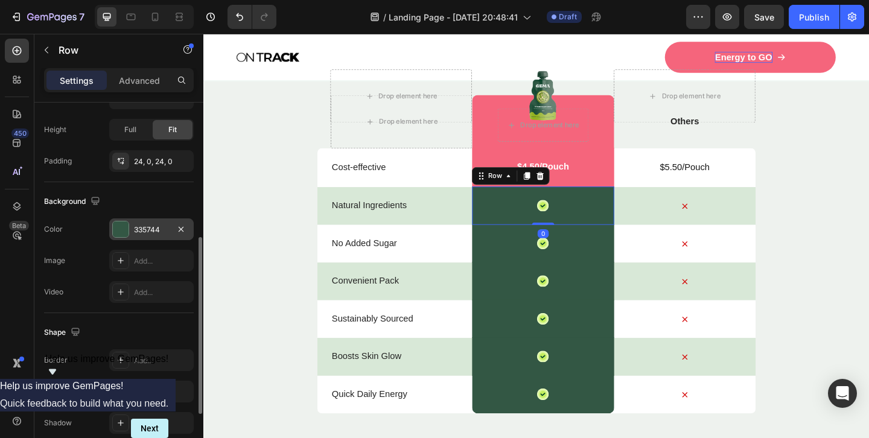
click at [151, 233] on div "335744" at bounding box center [151, 229] width 35 height 11
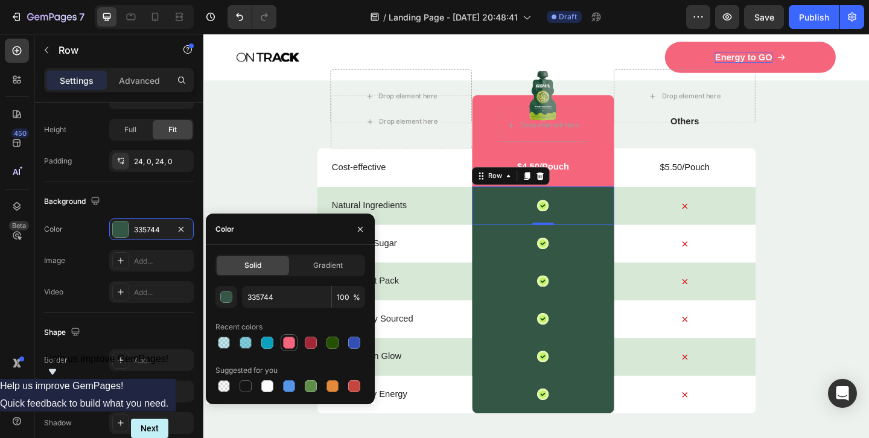
click at [288, 351] on div at bounding box center [289, 342] width 17 height 17
type input "F5657C"
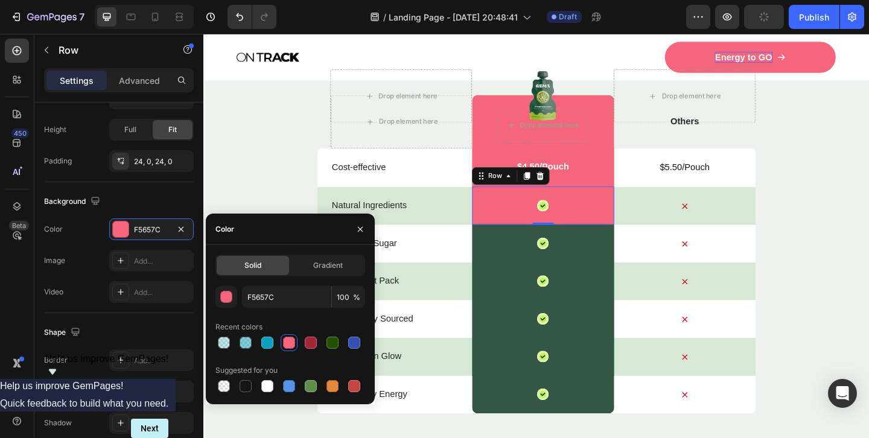
click at [538, 245] on div "Icon Row" at bounding box center [572, 262] width 154 height 42
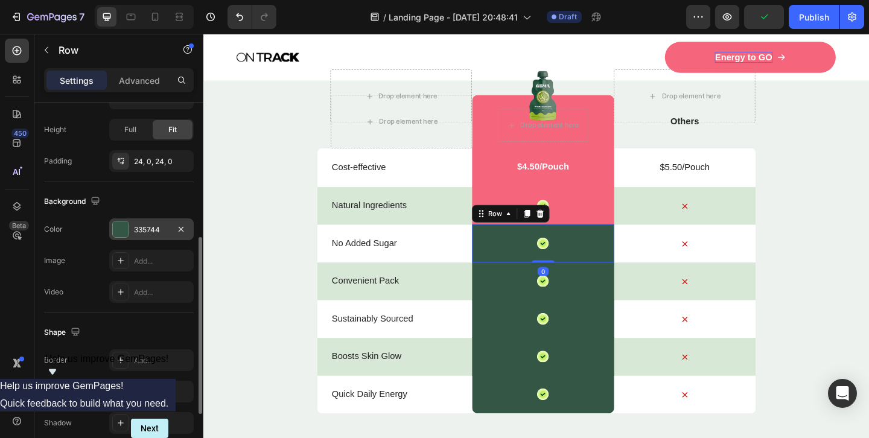
click at [124, 226] on div at bounding box center [121, 229] width 16 height 16
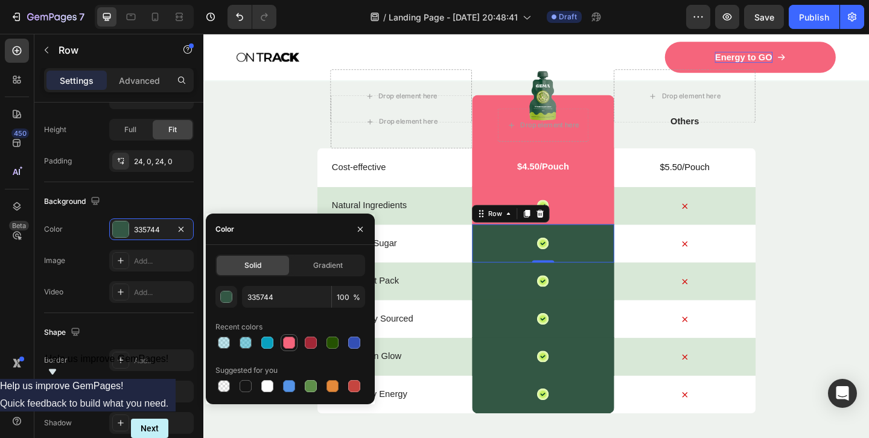
click at [288, 348] on div at bounding box center [289, 343] width 12 height 12
type input "F5657C"
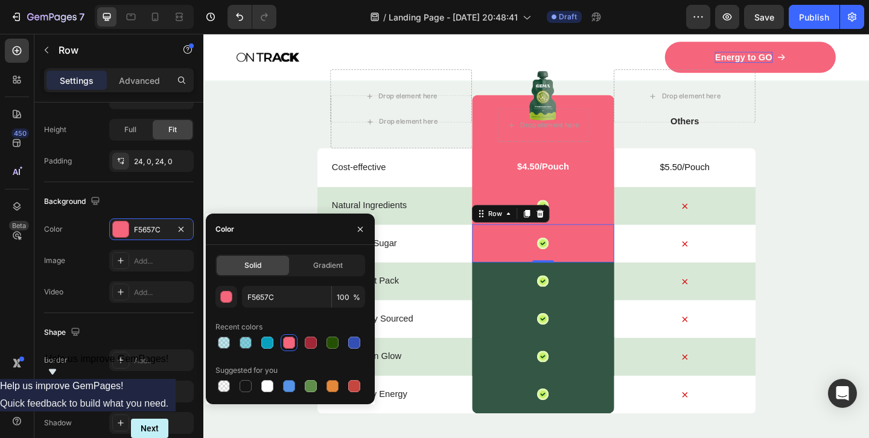
click at [535, 289] on div "Icon Row" at bounding box center [572, 303] width 154 height 42
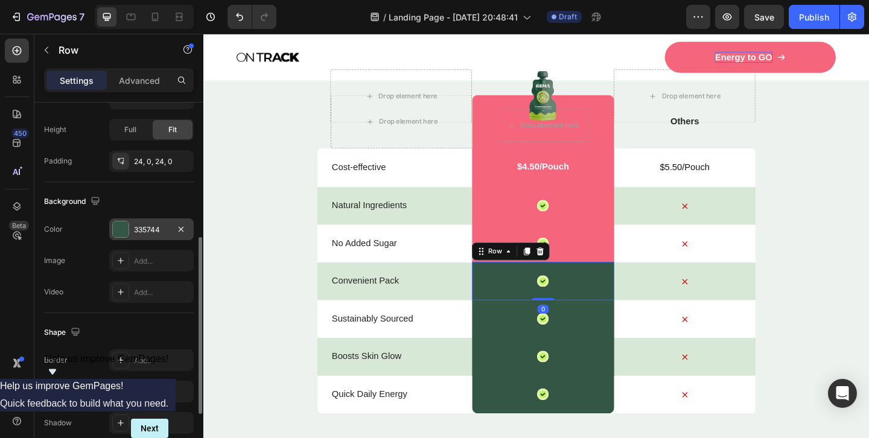
click at [154, 234] on div "335744" at bounding box center [151, 229] width 35 height 11
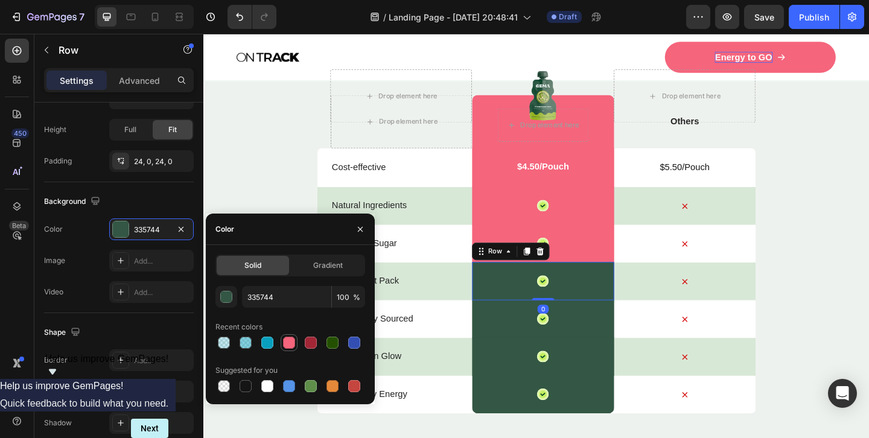
click at [288, 341] on div at bounding box center [289, 343] width 12 height 12
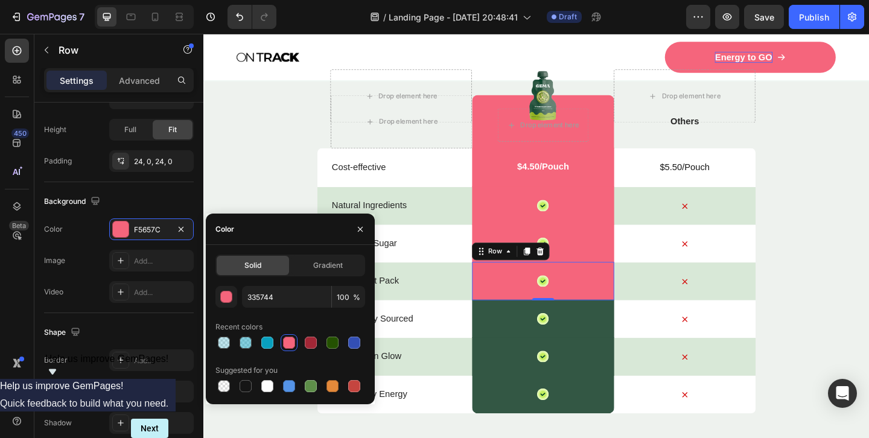
type input "F5657C"
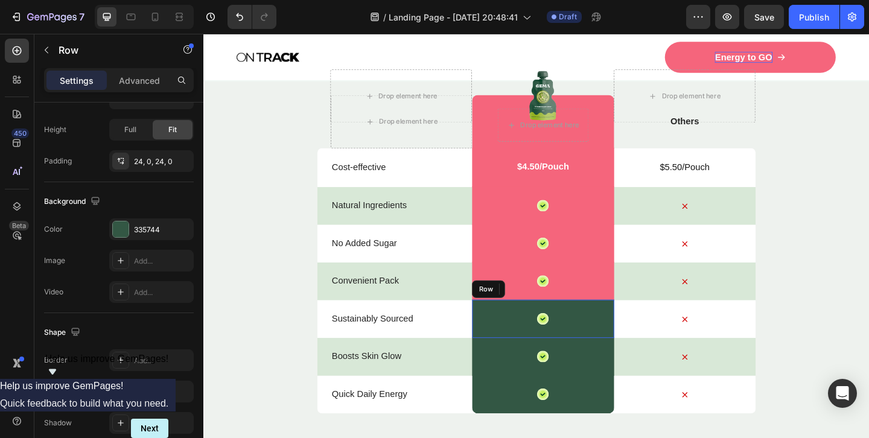
click at [539, 347] on div "Icon Row" at bounding box center [572, 344] width 154 height 42
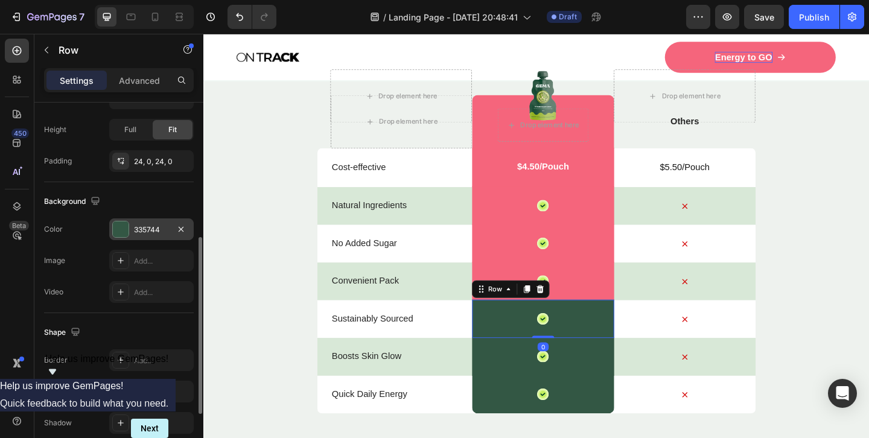
click at [147, 233] on div "335744" at bounding box center [151, 229] width 35 height 11
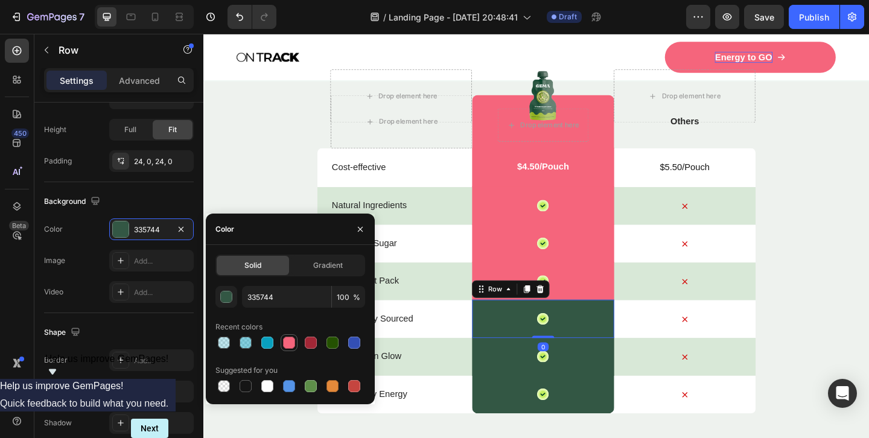
click at [288, 342] on div at bounding box center [289, 343] width 12 height 12
type input "F5657C"
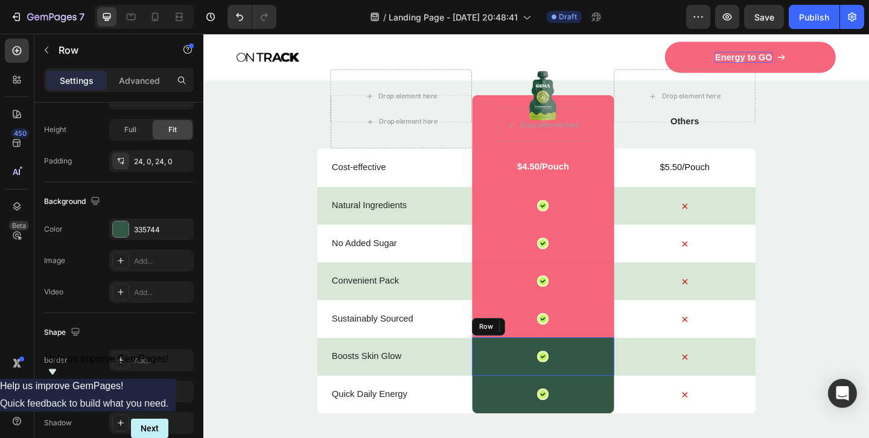
click at [523, 392] on div "Icon Row" at bounding box center [572, 385] width 154 height 42
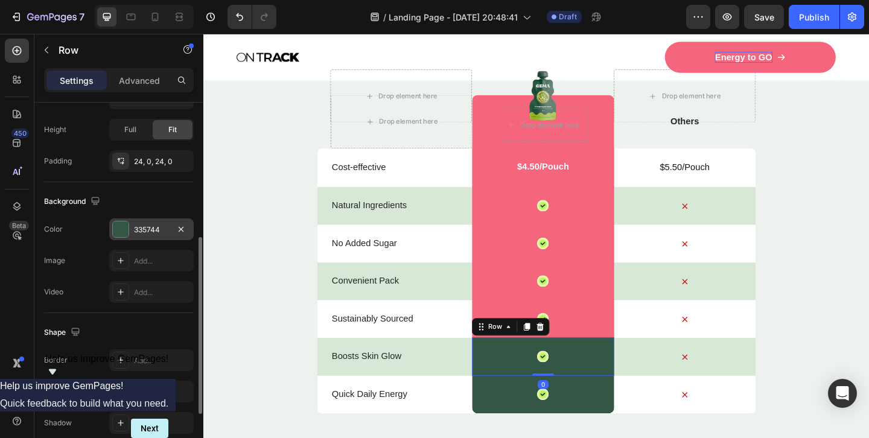
click at [142, 232] on div "335744" at bounding box center [151, 229] width 35 height 11
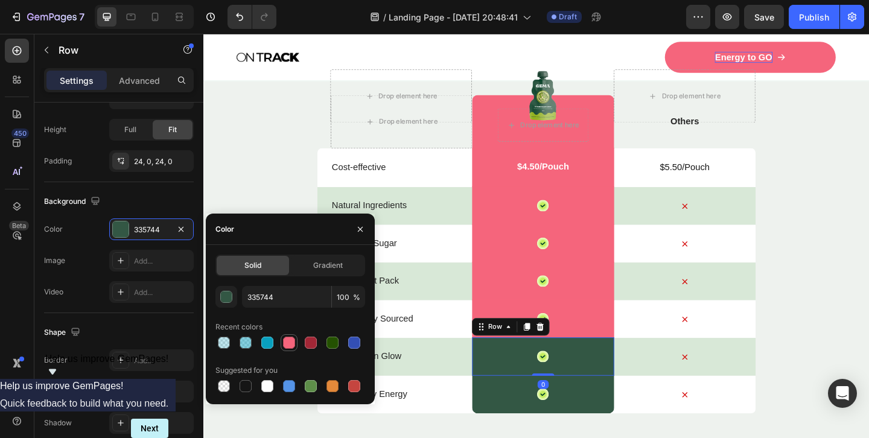
click at [291, 341] on div at bounding box center [289, 343] width 12 height 12
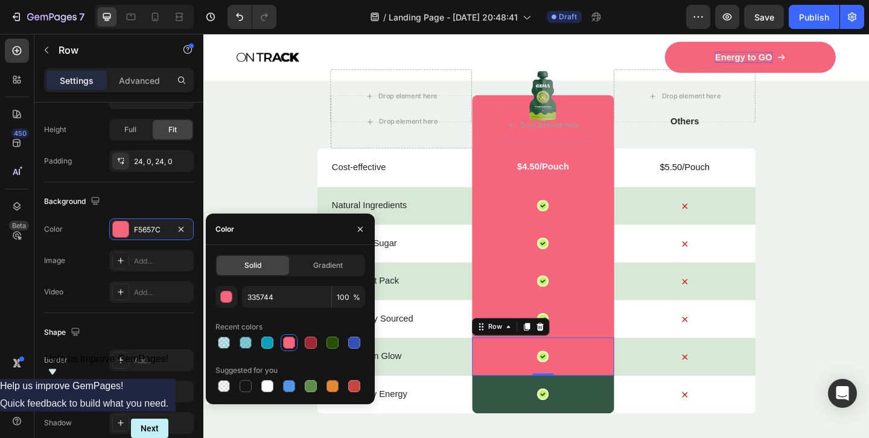
type input "F5657C"
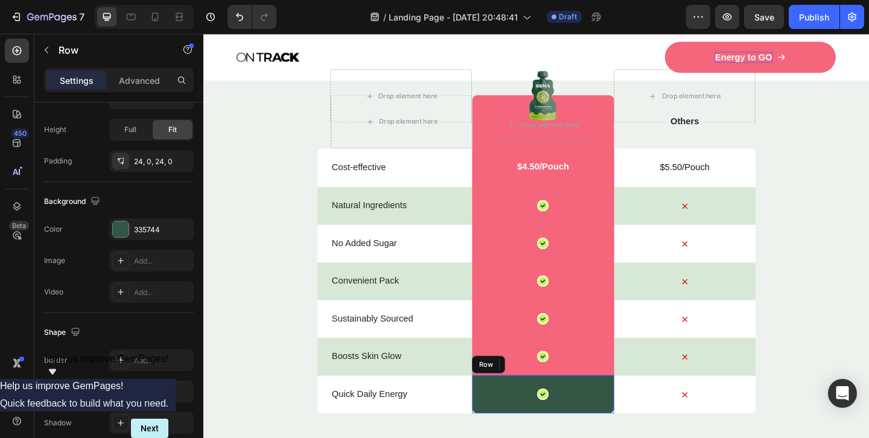
click at [523, 424] on div "Icon Row" at bounding box center [572, 426] width 154 height 42
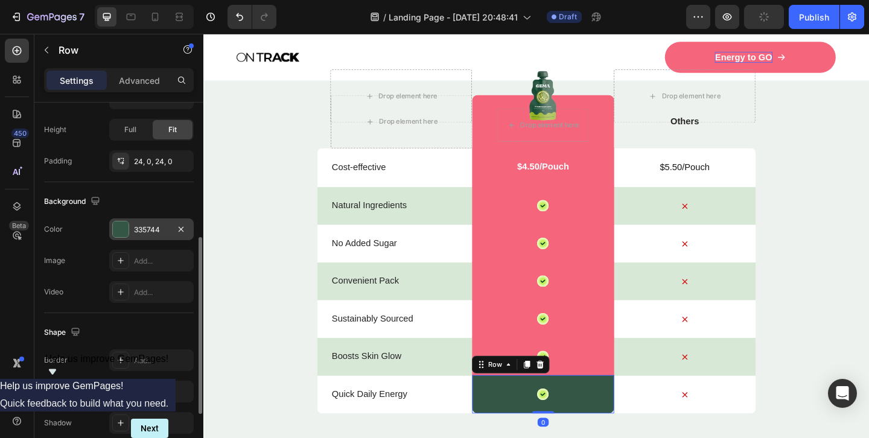
click at [154, 225] on div "335744" at bounding box center [151, 229] width 35 height 11
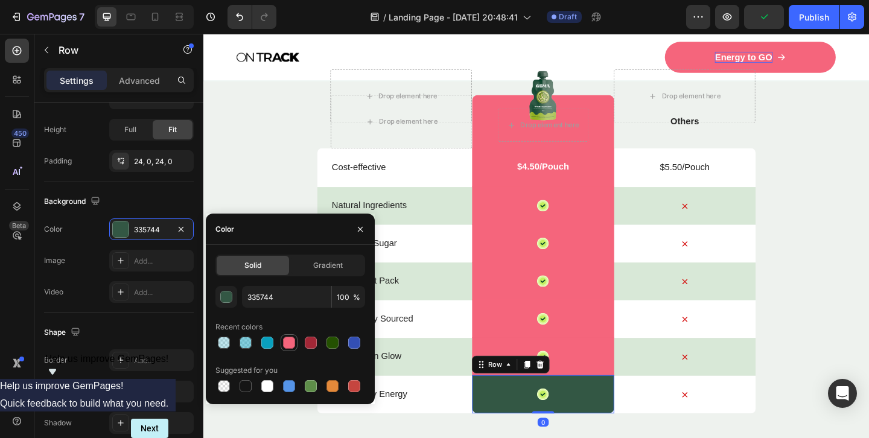
click at [288, 347] on div at bounding box center [289, 343] width 12 height 12
type input "F5657C"
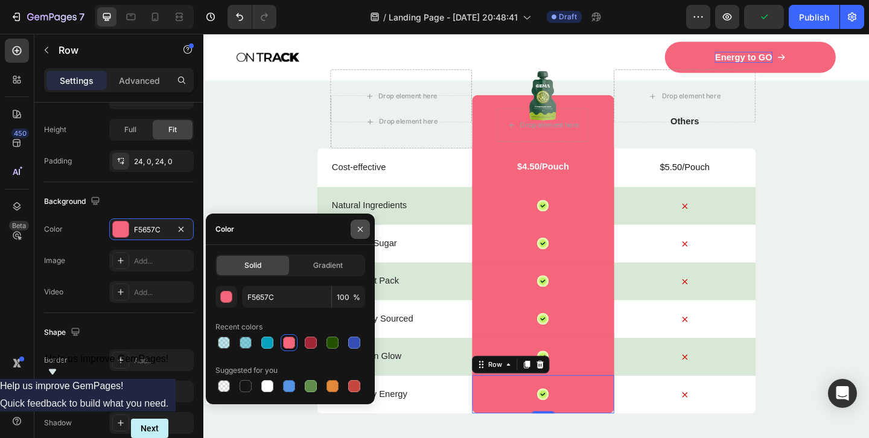
click at [363, 234] on icon "button" at bounding box center [360, 229] width 10 height 10
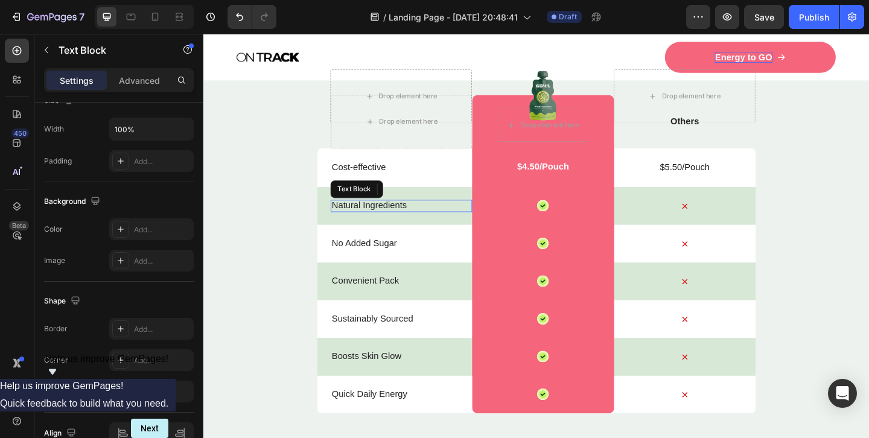
click at [346, 222] on p "Natural Ingredients" at bounding box center [418, 220] width 151 height 13
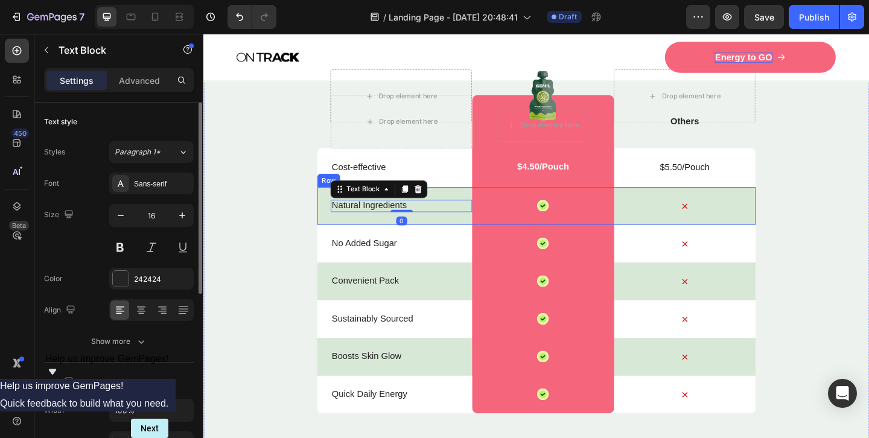
click at [332, 235] on div "Natural Ingredients Text Block 0 Icon Row Icon Row" at bounding box center [565, 220] width 477 height 41
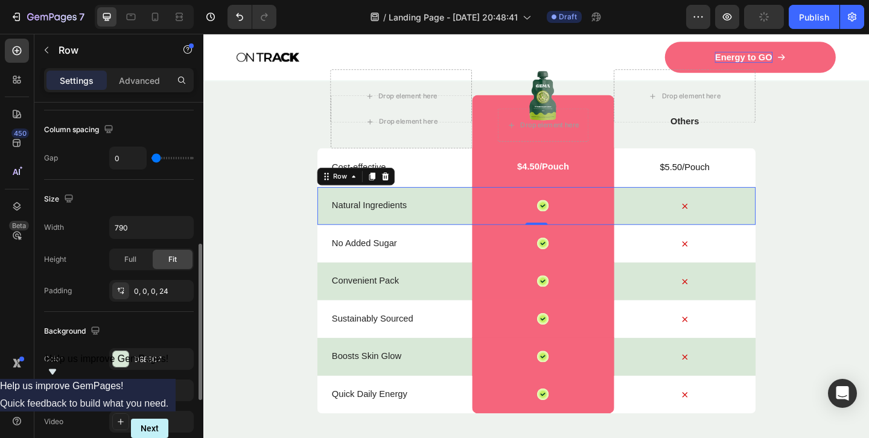
scroll to position [276, 0]
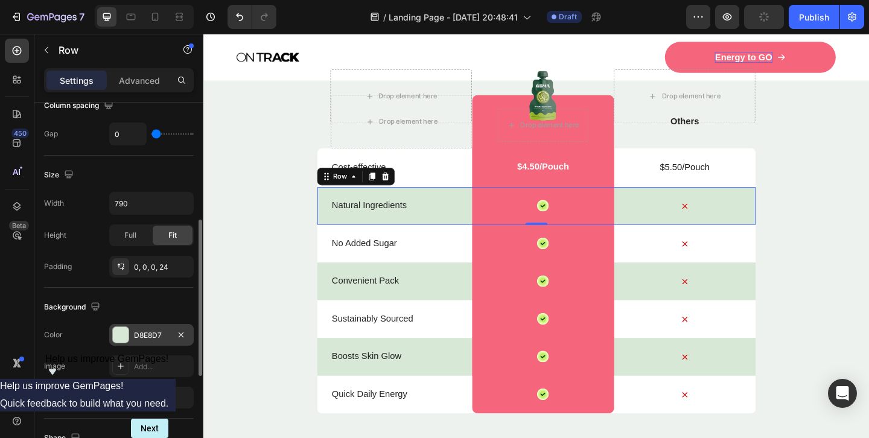
click at [159, 337] on div "D8E8D7" at bounding box center [151, 335] width 35 height 11
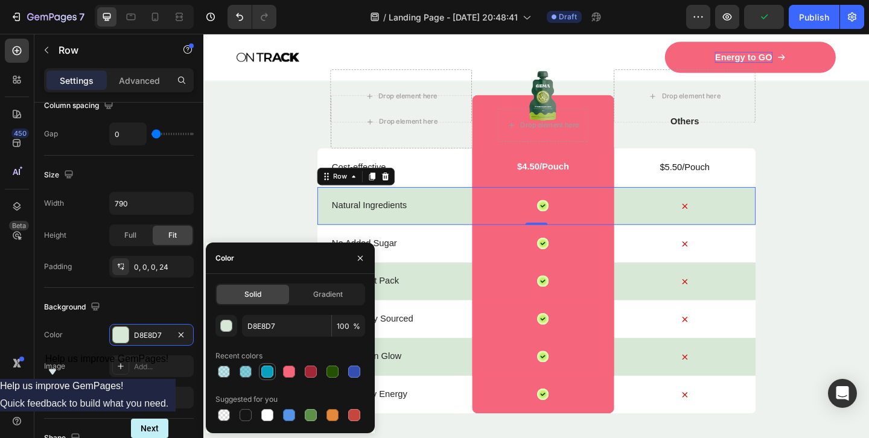
click at [265, 372] on div at bounding box center [267, 372] width 12 height 12
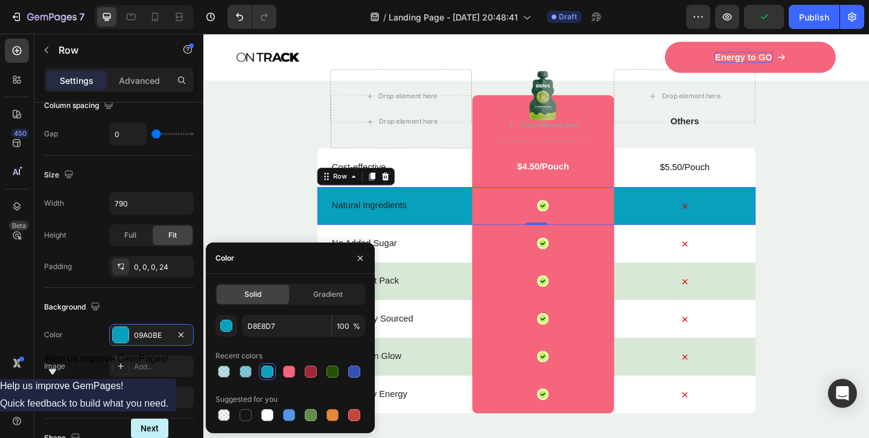
type input "09A0BE"
click at [340, 327] on input "100" at bounding box center [348, 326] width 33 height 22
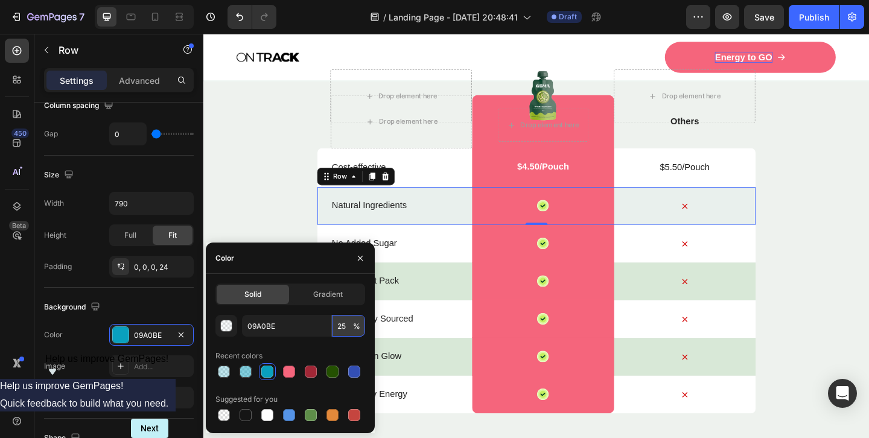
type input "25"
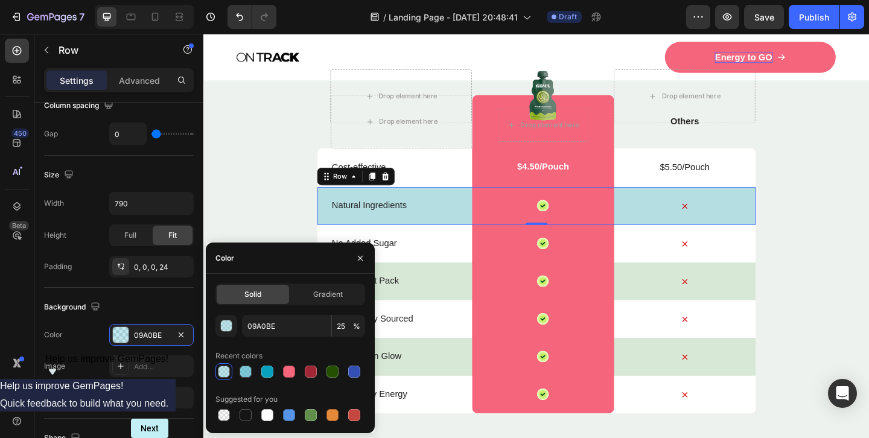
click at [450, 308] on p "Convenient Pack" at bounding box center [418, 302] width 151 height 13
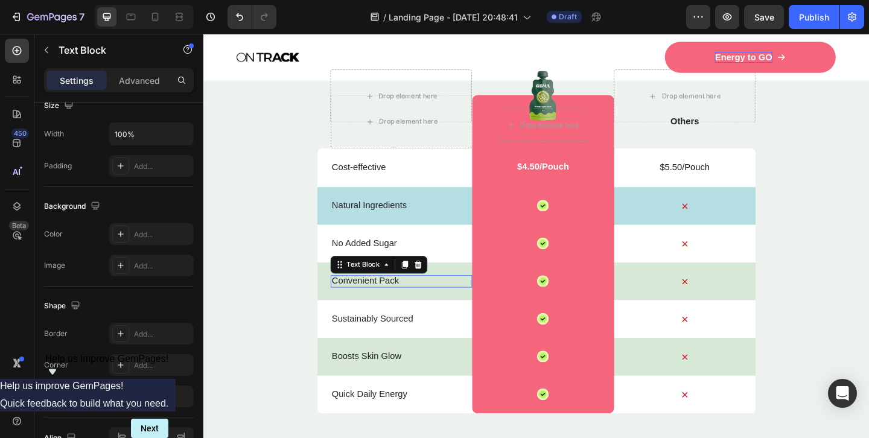
scroll to position [0, 0]
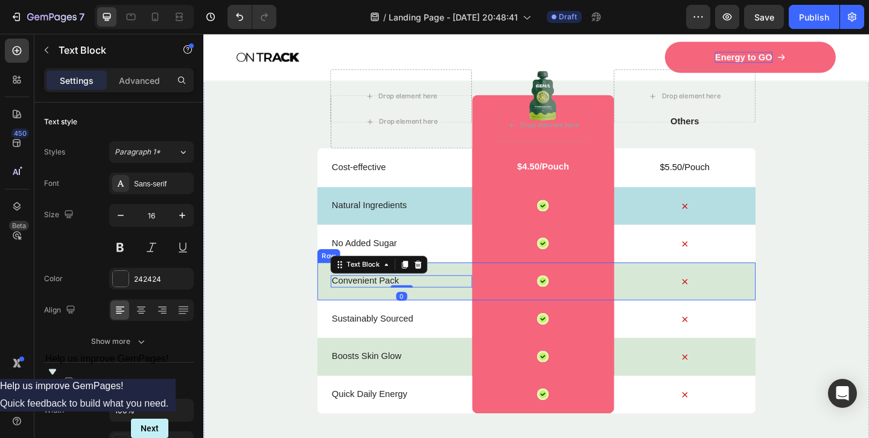
click at [335, 305] on div "Convenient Pack Text Block 0 Icon Row Icon Row" at bounding box center [565, 302] width 477 height 41
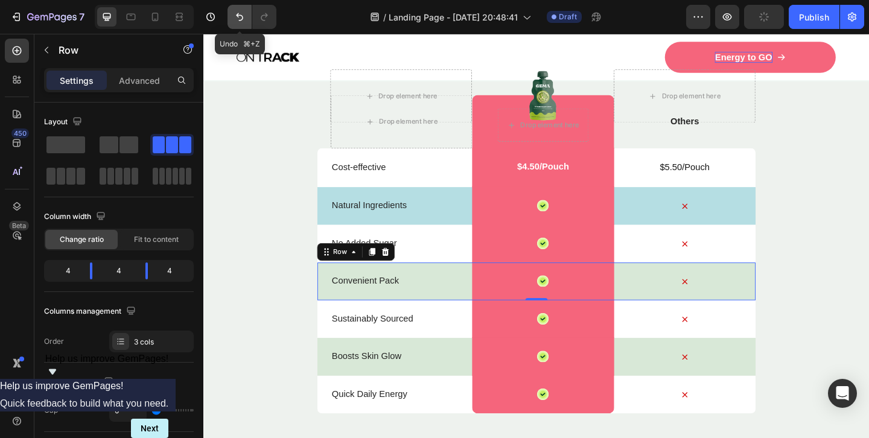
click at [240, 18] on icon "Undo/Redo" at bounding box center [240, 17] width 12 height 12
click at [241, 19] on icon "Undo/Redo" at bounding box center [240, 17] width 12 height 12
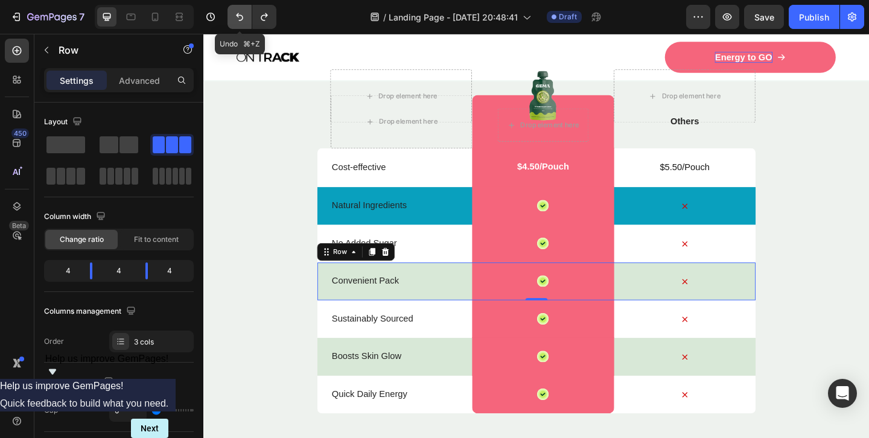
click at [241, 19] on icon "Undo/Redo" at bounding box center [240, 17] width 12 height 12
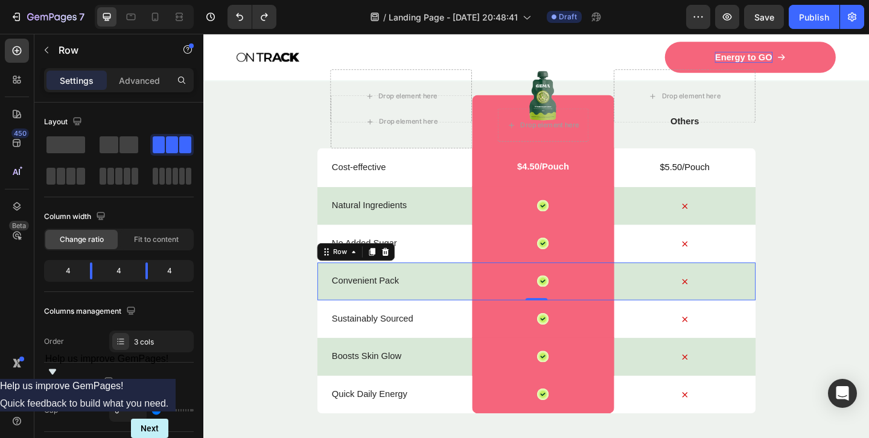
click at [318, 188] on div "Nature’s daily boost Text Block Row Match Glow Shot: Your daily boost Heading D…" at bounding box center [565, 259] width 724 height 623
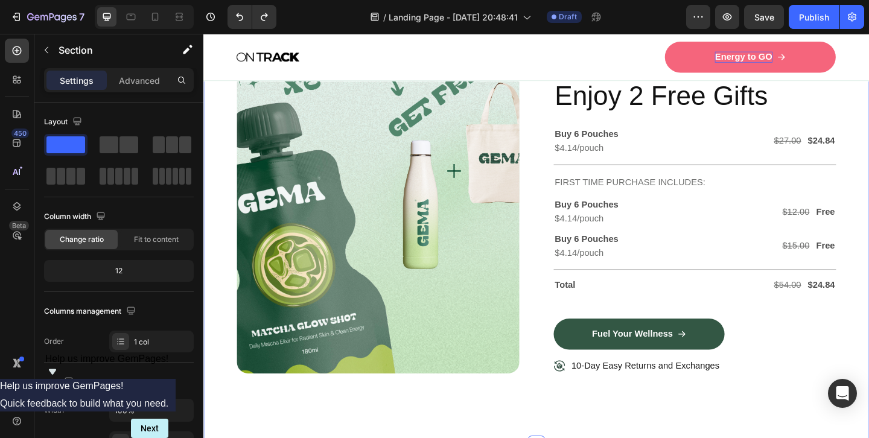
scroll to position [3175, 0]
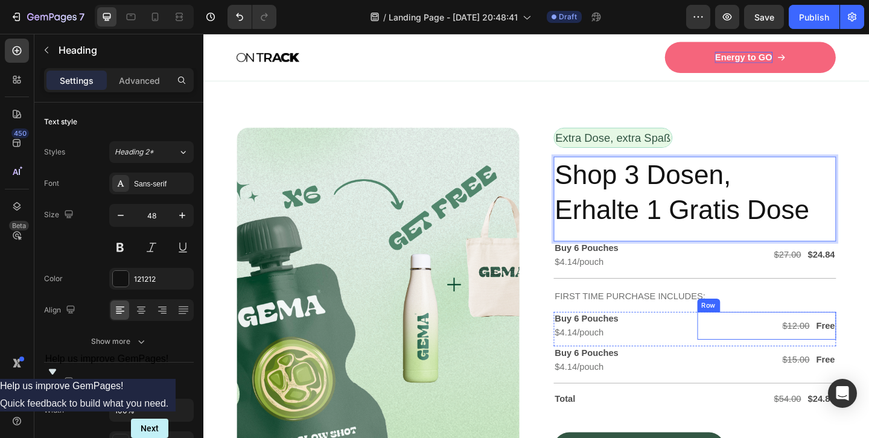
scroll to position [3257, 0]
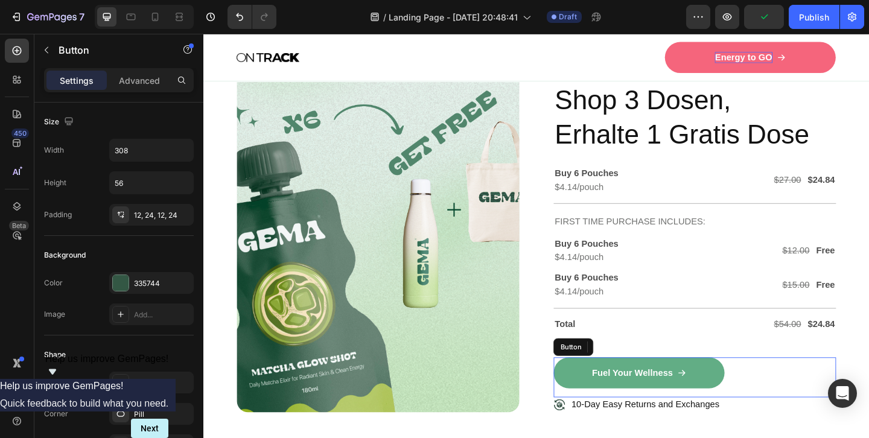
click at [717, 402] on div "Fuel Your Wellness" at bounding box center [677, 402] width 103 height 13
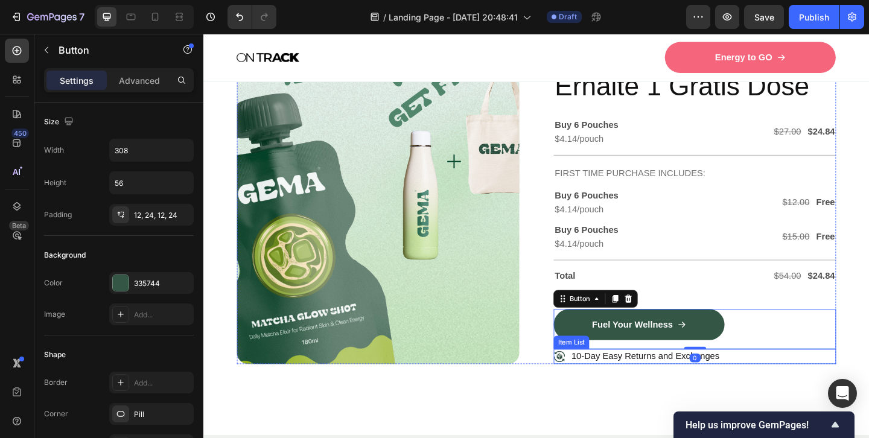
scroll to position [3309, 0]
click at [617, 378] on p "10-Day Easy Returns and Exchanges" at bounding box center [683, 384] width 161 height 13
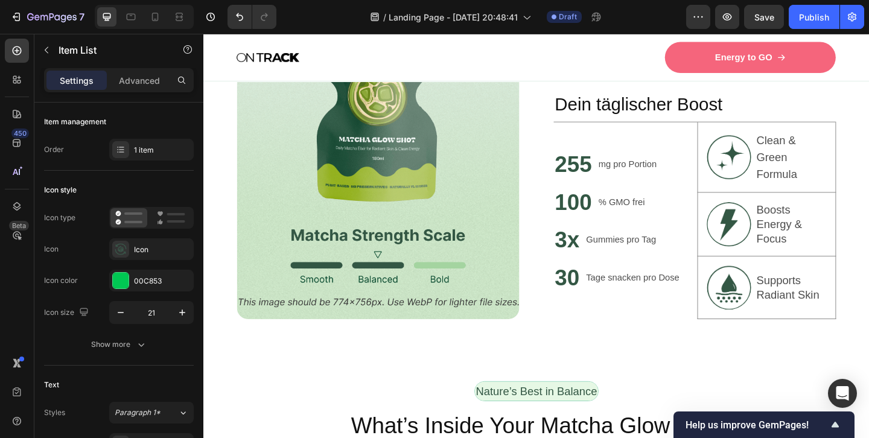
scroll to position [844, 0]
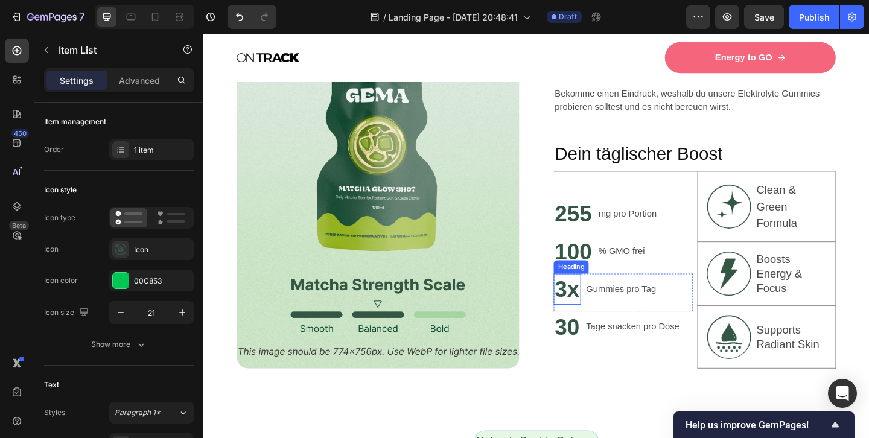
click at [608, 310] on h2 "3x" at bounding box center [599, 311] width 30 height 34
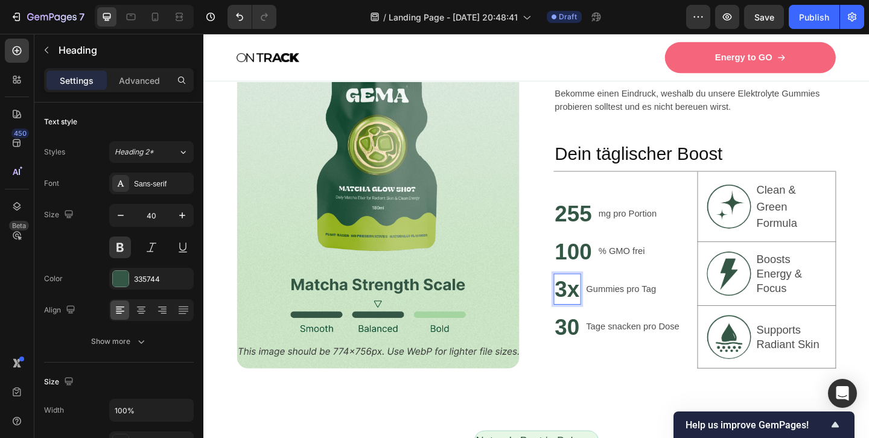
click at [608, 310] on p "3x" at bounding box center [598, 311] width 27 height 31
click at [587, 311] on p "3" at bounding box center [591, 311] width 13 height 31
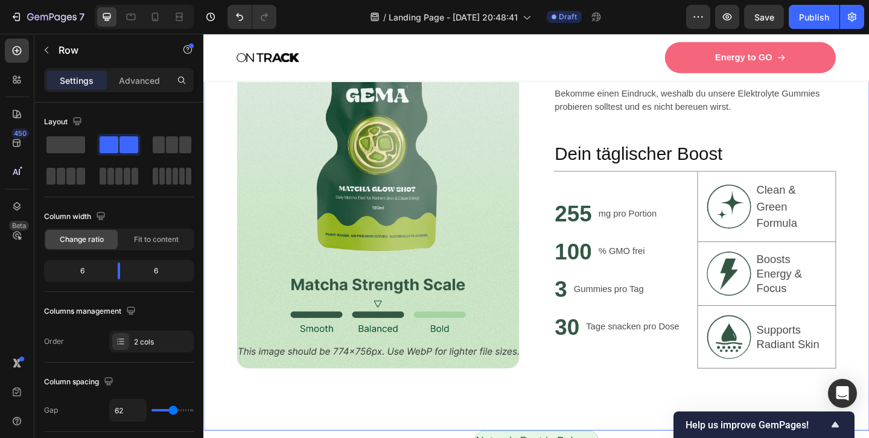
click at [567, 133] on div "Image Hole das Maximum aus deinem Körper raus Heading Bekomme einen Eindruck, w…" at bounding box center [565, 200] width 724 height 530
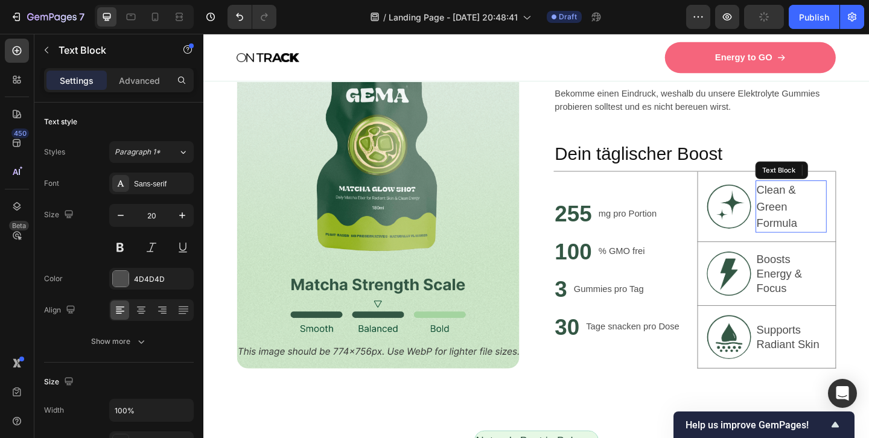
click at [835, 219] on p "Clean & Green Formula" at bounding box center [842, 221] width 75 height 54
click at [786, 221] on img at bounding box center [775, 221] width 48 height 48
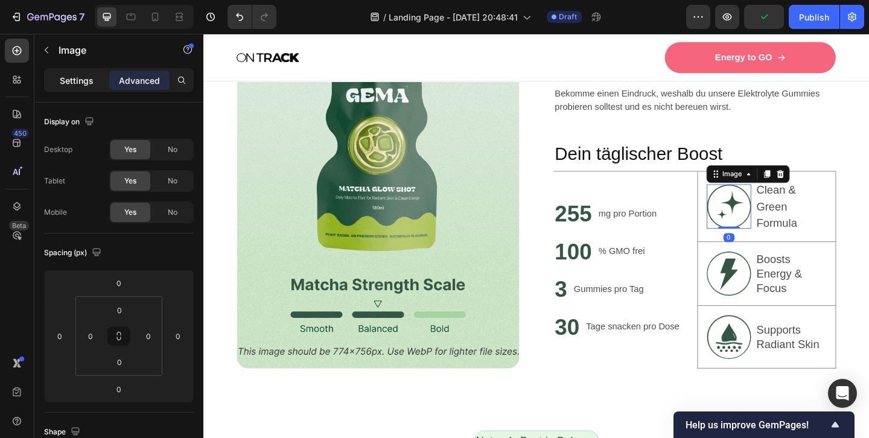
click at [71, 77] on p "Settings" at bounding box center [77, 80] width 34 height 13
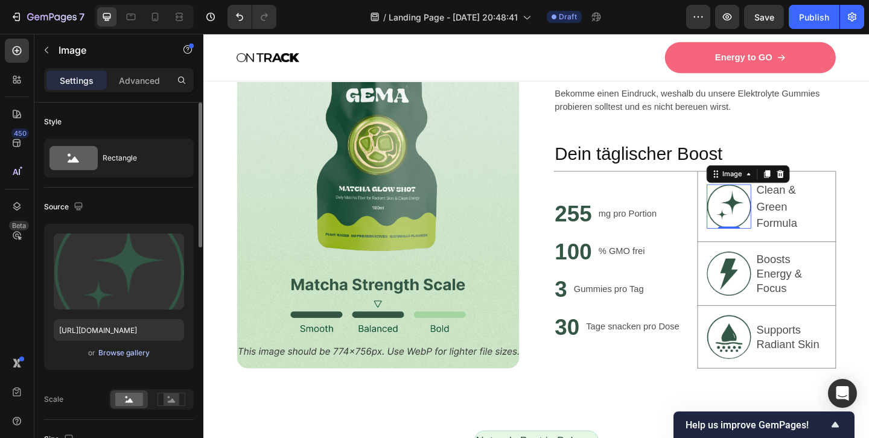
click at [116, 352] on div "Browse gallery" at bounding box center [123, 353] width 51 height 11
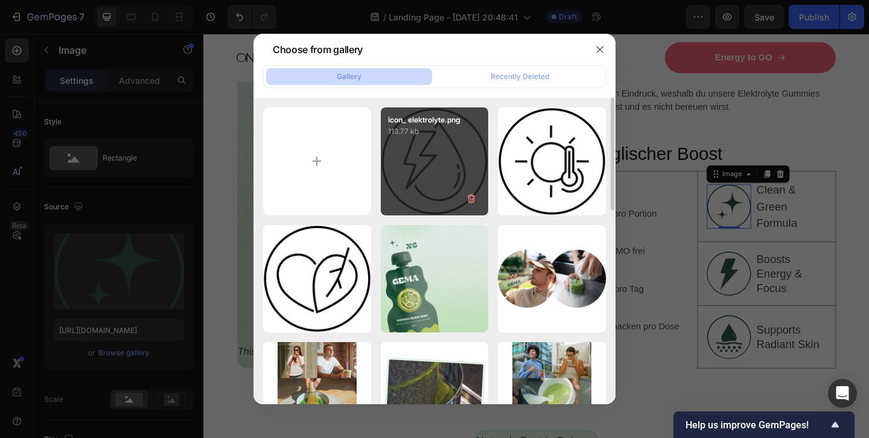
click at [449, 157] on div "icon_ elektrolyte.png 113.77 kb" at bounding box center [435, 161] width 108 height 108
type input "[URL][DOMAIN_NAME]"
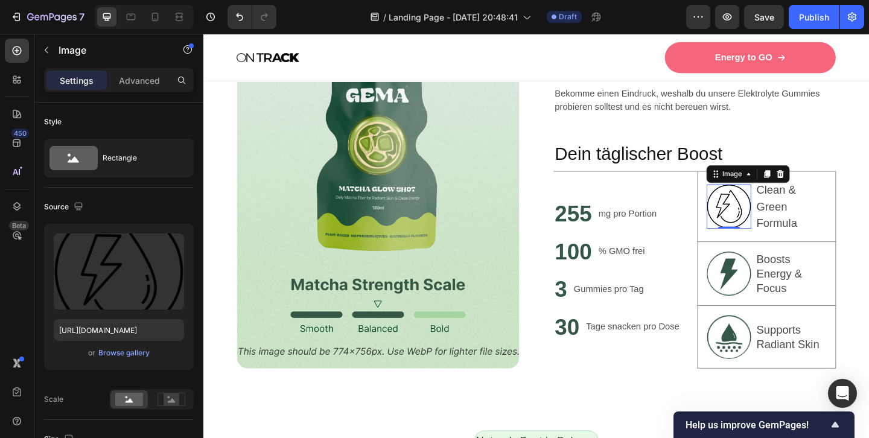
click at [783, 293] on img at bounding box center [775, 294] width 48 height 48
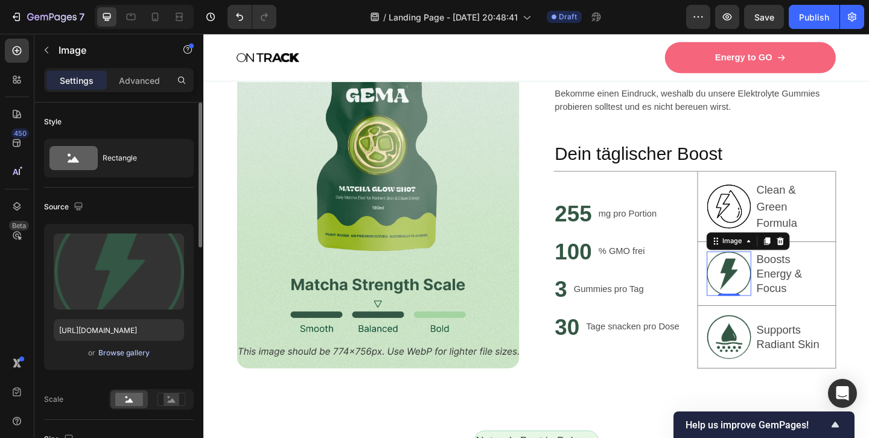
click at [122, 351] on div "Browse gallery" at bounding box center [123, 353] width 51 height 11
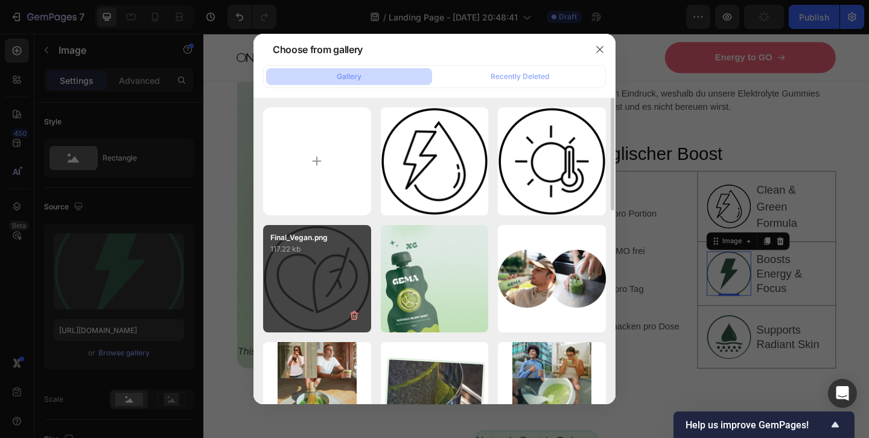
click at [311, 276] on div "Final_Vegan.png 117.22 kb" at bounding box center [317, 279] width 108 height 108
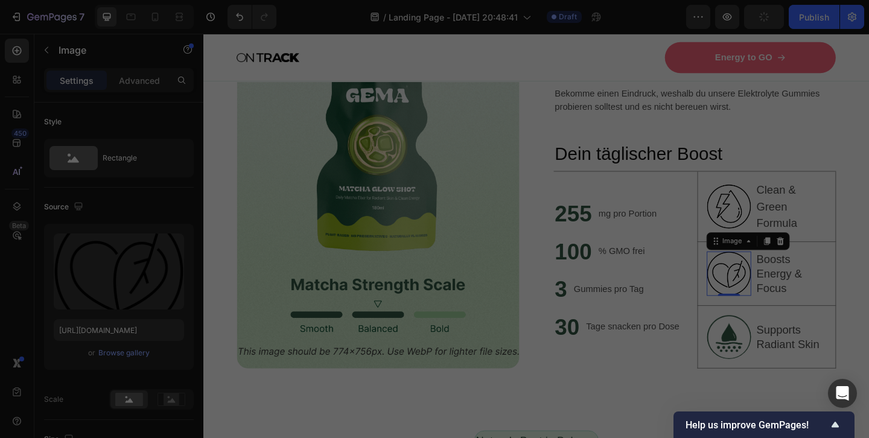
type input "[URL][DOMAIN_NAME]"
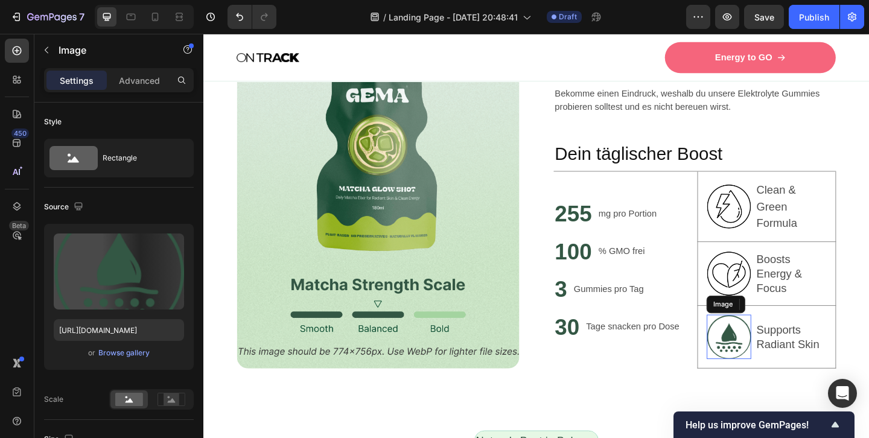
click at [778, 369] on img at bounding box center [775, 363] width 48 height 48
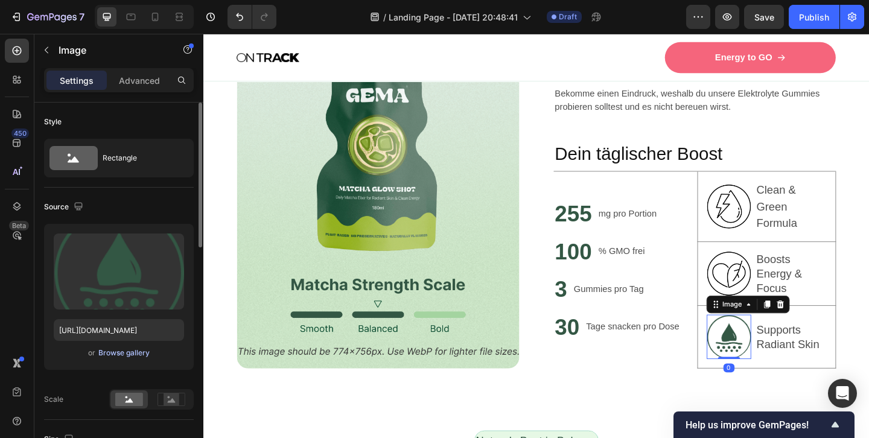
click at [124, 354] on div "Browse gallery" at bounding box center [123, 353] width 51 height 11
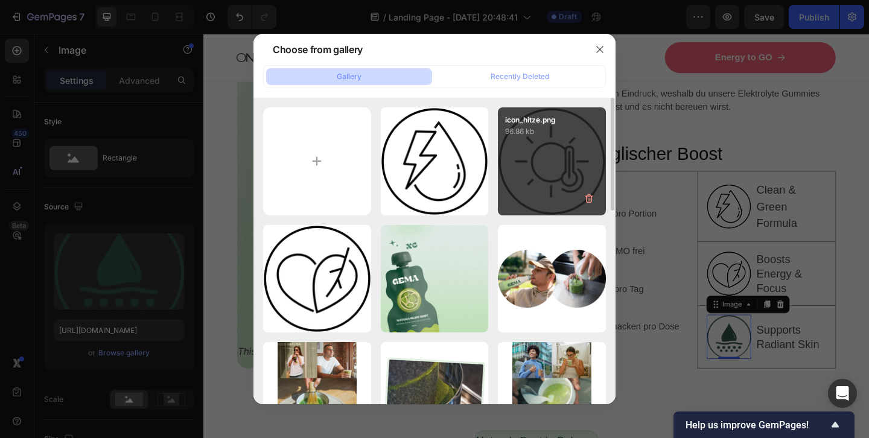
click at [549, 155] on div "icon_hitze.png 96.86 kb" at bounding box center [552, 161] width 108 height 108
type input "[URL][DOMAIN_NAME]"
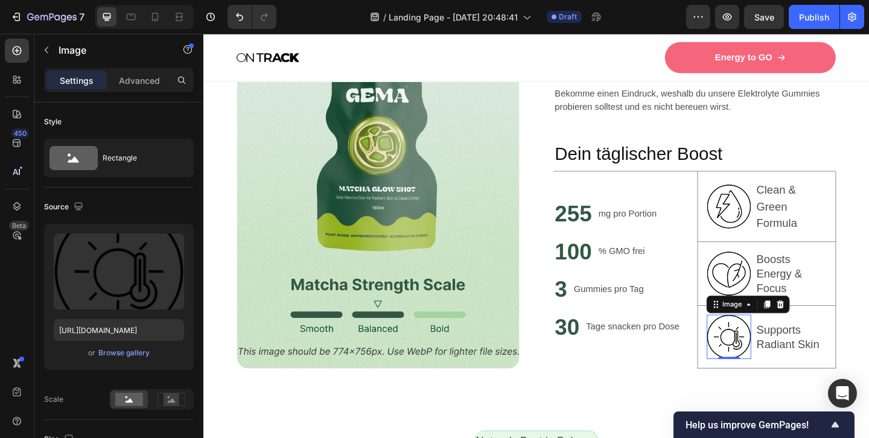
click at [830, 217] on p "Clean & Green Formula" at bounding box center [842, 221] width 75 height 54
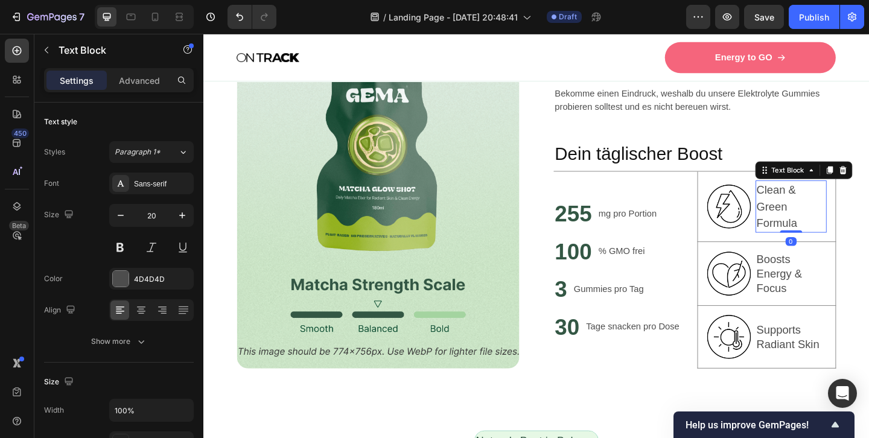
click at [830, 217] on p "Clean & Green Formula" at bounding box center [842, 221] width 75 height 54
click at [809, 198] on p "Clean & Green Formula" at bounding box center [842, 221] width 75 height 54
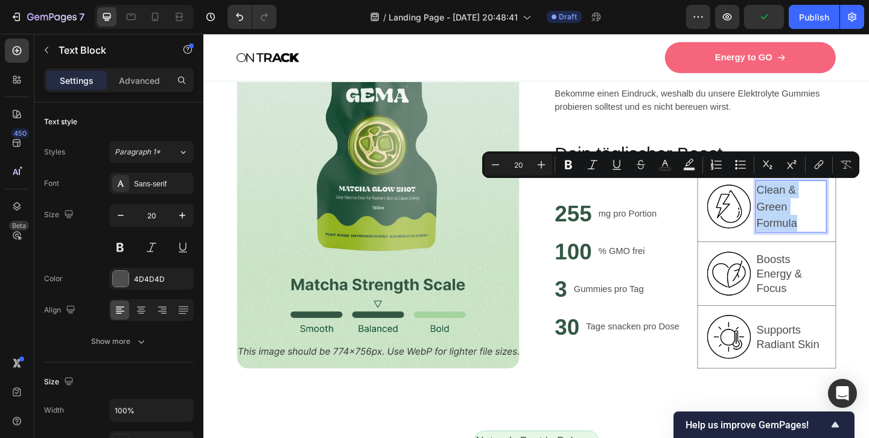
drag, startPoint x: 807, startPoint y: 199, endPoint x: 853, endPoint y: 233, distance: 57.3
click at [853, 233] on p "Clean & Green Formula" at bounding box center [842, 221] width 75 height 54
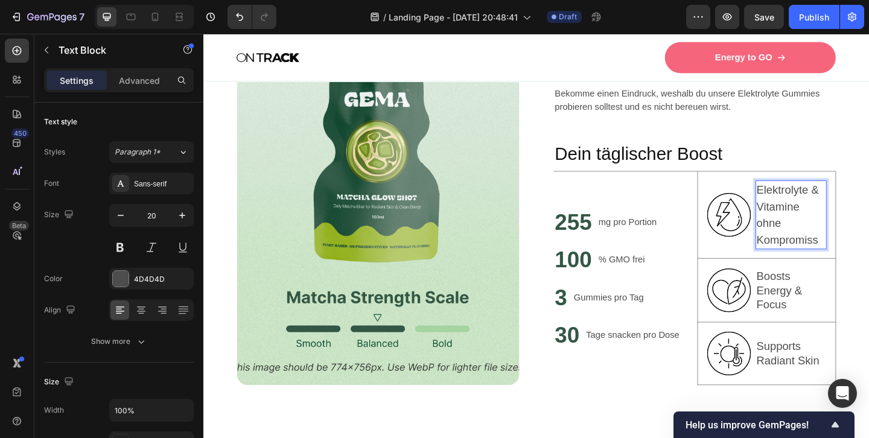
click at [818, 237] on p "Elektrolyte & Vitamine ohne Kompromiss" at bounding box center [842, 230] width 75 height 72
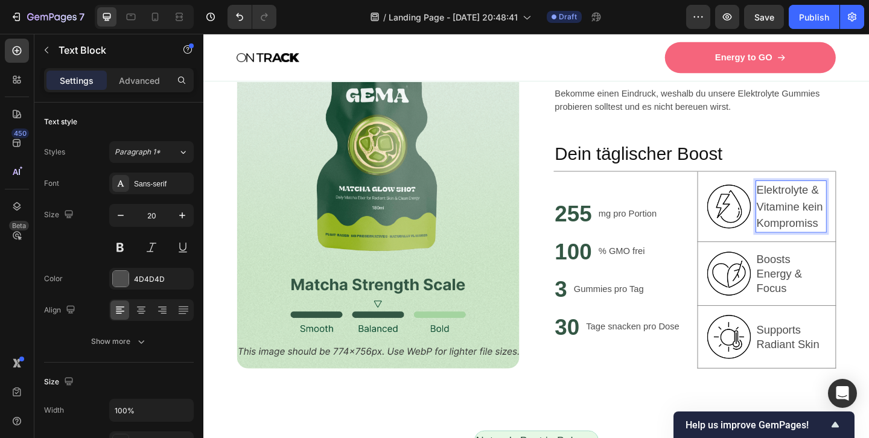
click at [850, 223] on p "Elektrolyte & Vitamine kein Kompromiss" at bounding box center [842, 221] width 75 height 54
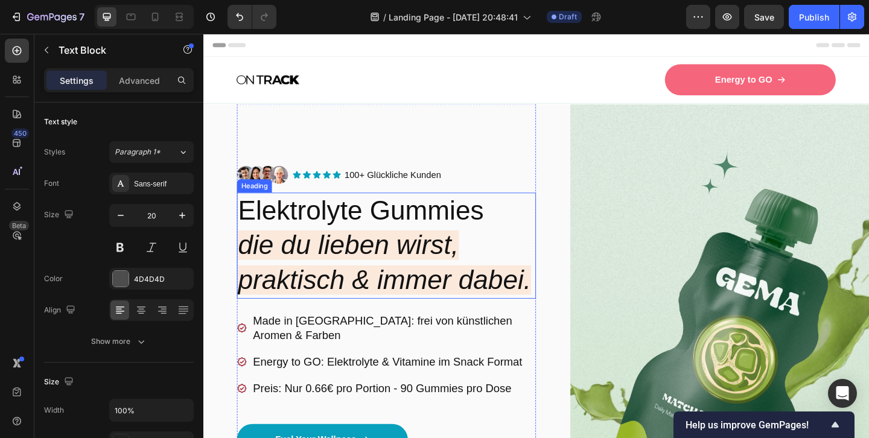
scroll to position [65, 0]
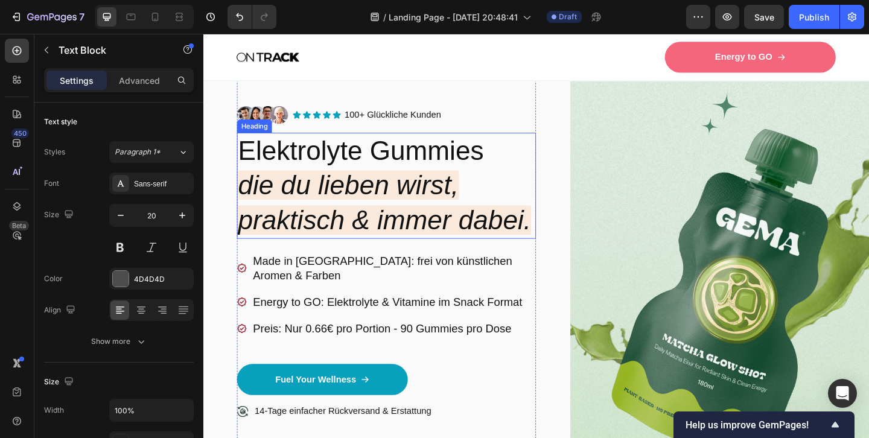
click at [249, 194] on icon "die du lieben wirst," at bounding box center [361, 198] width 240 height 32
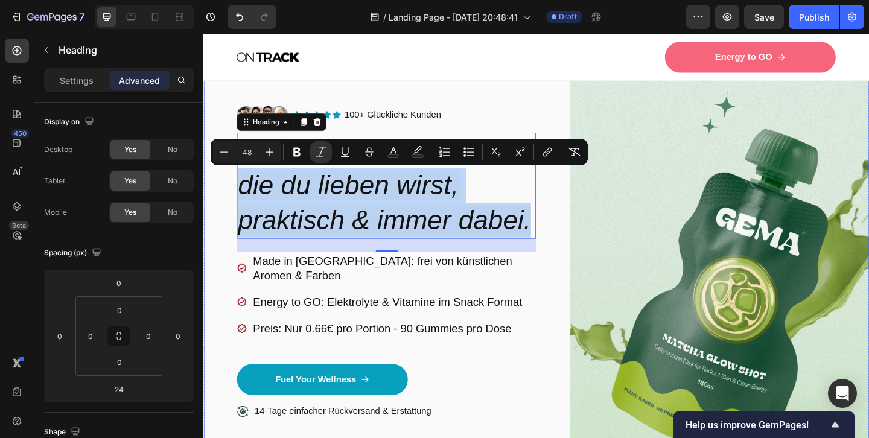
drag, startPoint x: 244, startPoint y: 192, endPoint x: 592, endPoint y: 232, distance: 350.4
click at [592, 232] on div "Image Icon Icon Icon Icon Icon Icon List 100+ Glückliche Kunden Text Block Row …" at bounding box center [565, 312] width 724 height 535
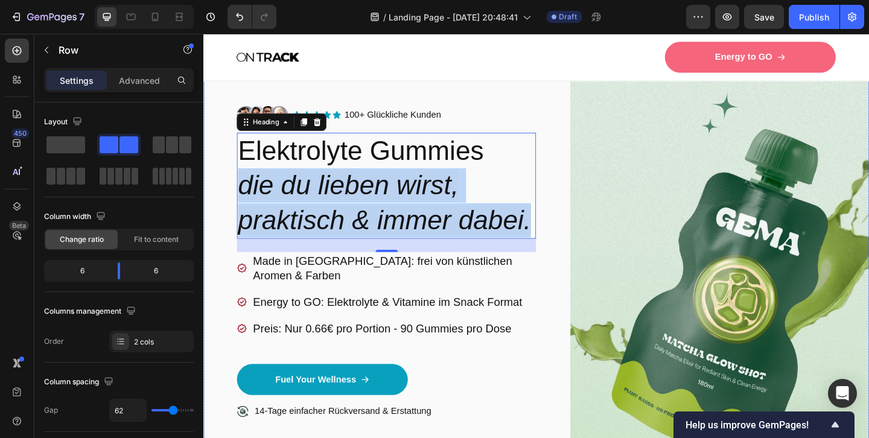
click at [565, 334] on div "Image Icon Icon Icon Icon Icon Icon List 100+ Glückliche Kunden Text Block Row …" at bounding box center [565, 312] width 724 height 535
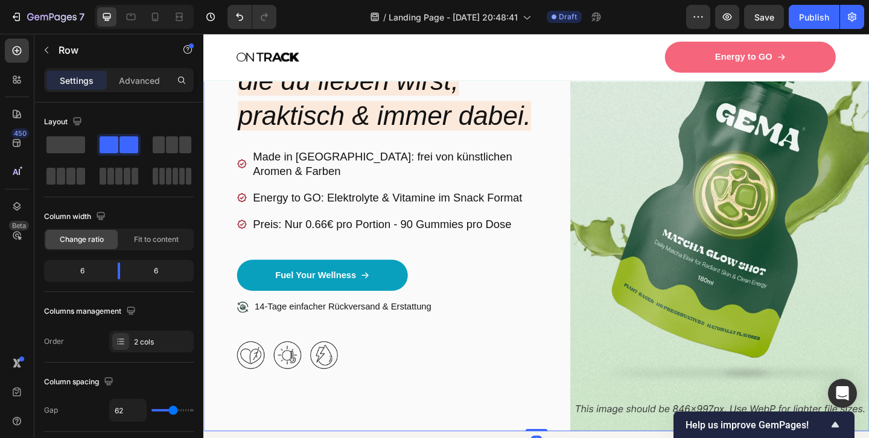
scroll to position [260, 0]
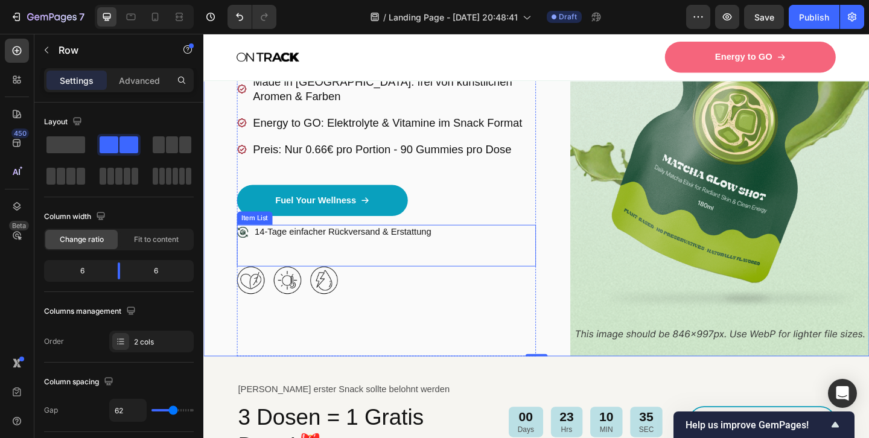
click at [246, 244] on icon at bounding box center [246, 250] width 12 height 12
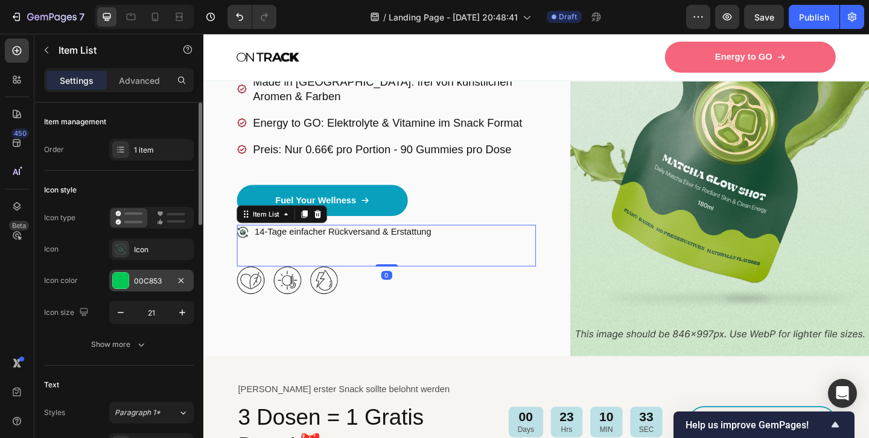
click at [162, 278] on div "00C853" at bounding box center [151, 281] width 35 height 11
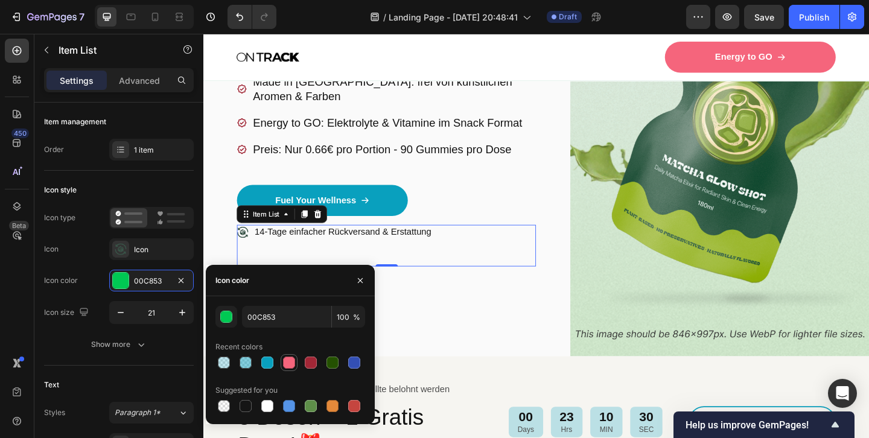
click at [291, 363] on div at bounding box center [289, 363] width 12 height 12
type input "F5657C"
click at [361, 281] on icon "button" at bounding box center [360, 280] width 5 height 5
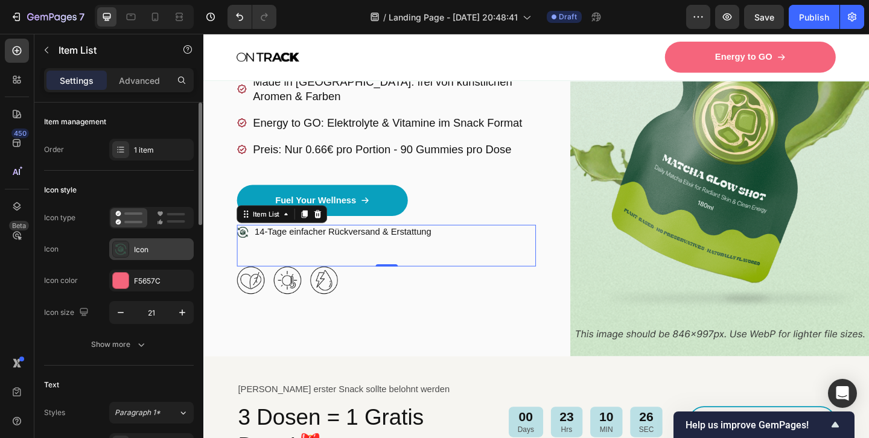
click at [169, 246] on div "Icon" at bounding box center [162, 249] width 57 height 11
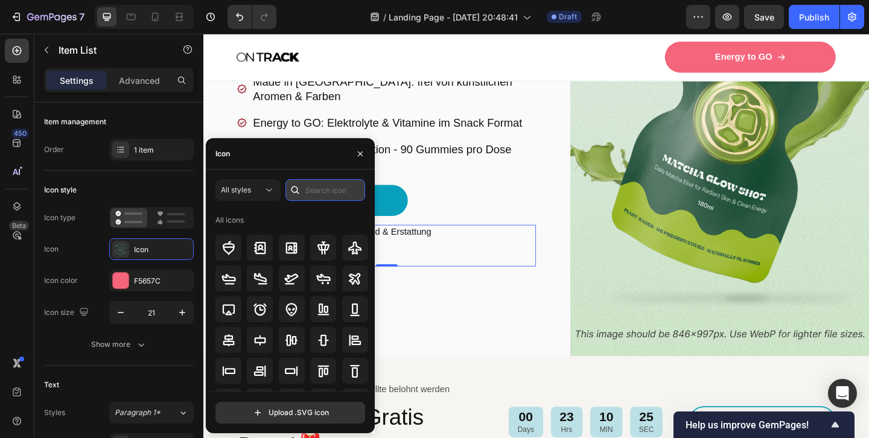
click at [307, 198] on input "text" at bounding box center [325, 190] width 80 height 22
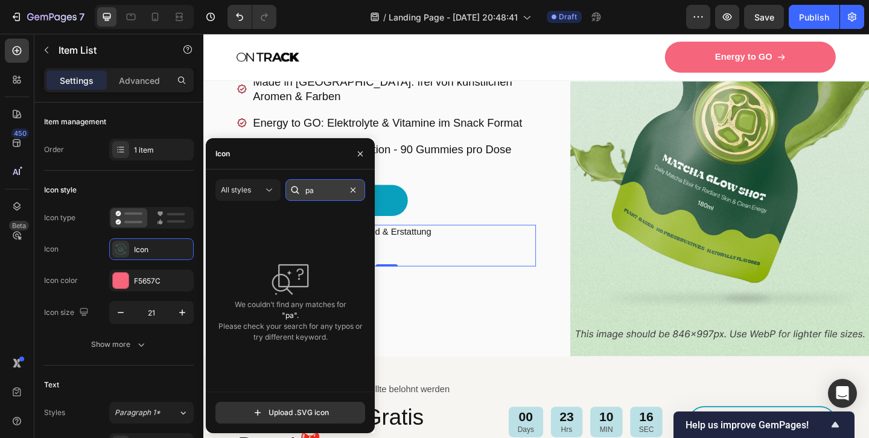
type input "p"
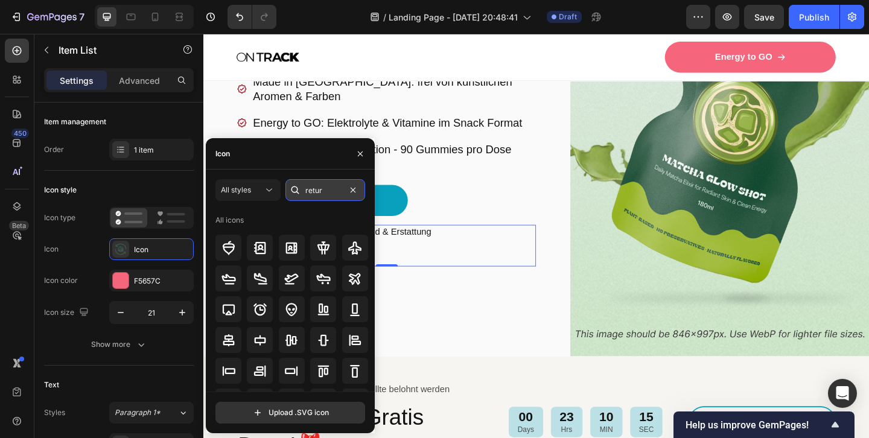
type input "return"
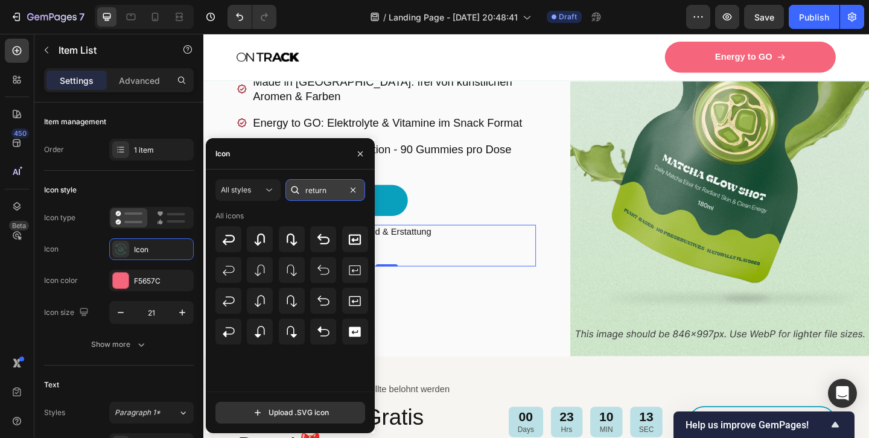
click at [317, 194] on input "return" at bounding box center [325, 190] width 80 height 22
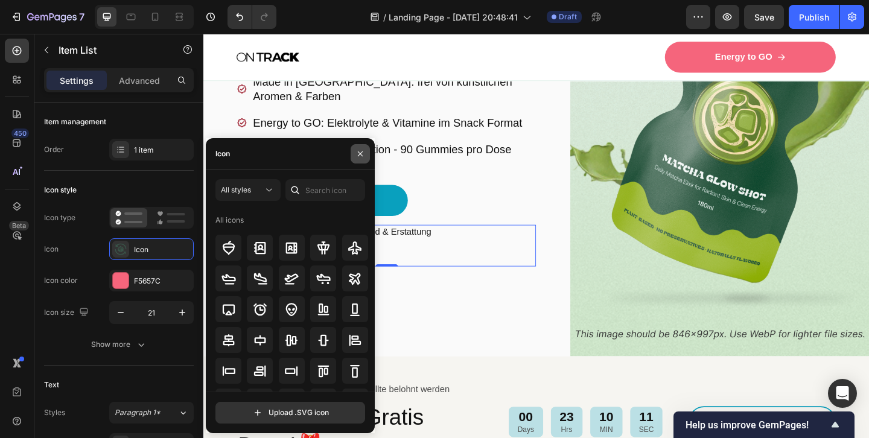
click at [361, 153] on icon "button" at bounding box center [360, 153] width 5 height 5
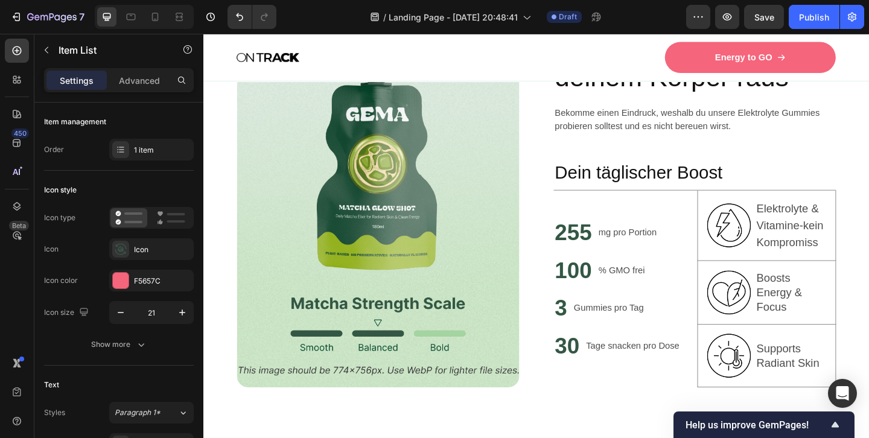
scroll to position [790, 0]
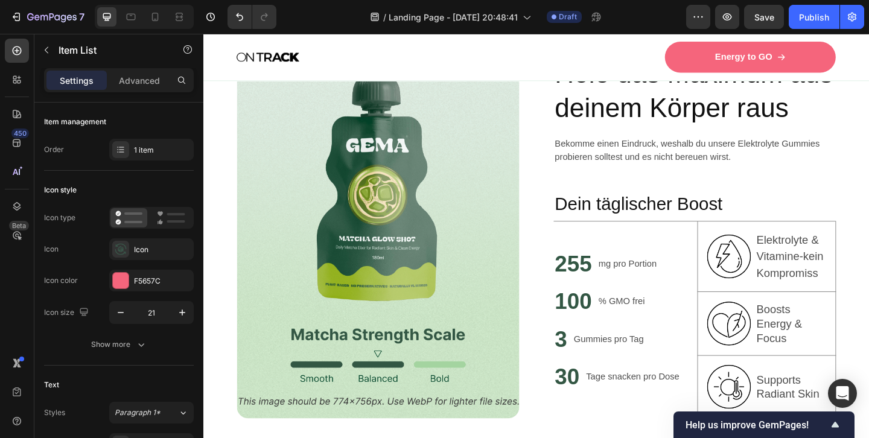
click at [609, 285] on h2 "255" at bounding box center [605, 284] width 43 height 34
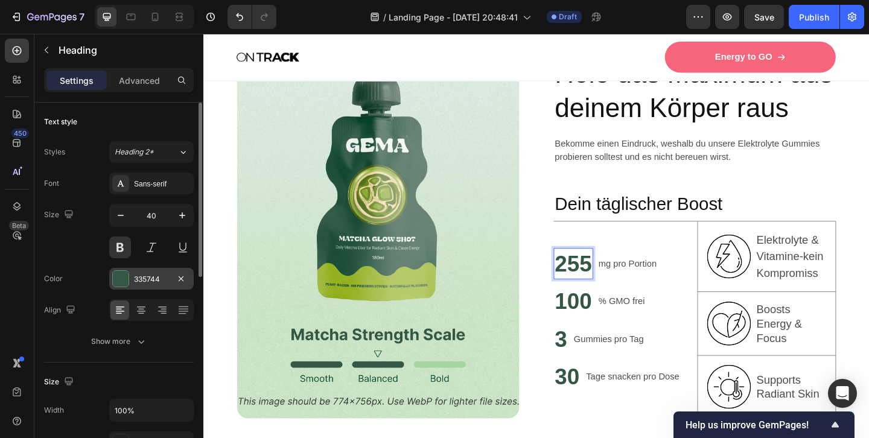
click at [154, 275] on div "335744" at bounding box center [151, 279] width 35 height 11
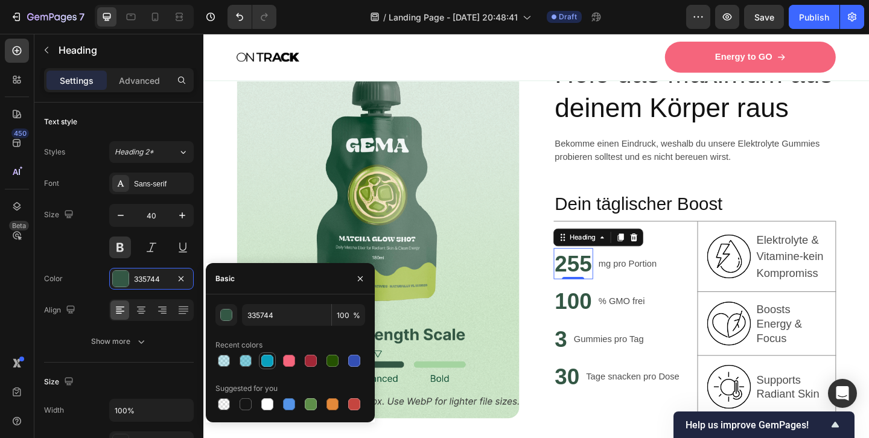
click at [267, 362] on div at bounding box center [267, 361] width 12 height 12
click at [291, 361] on div at bounding box center [289, 361] width 12 height 12
type input "F5657C"
click at [602, 323] on h2 "100" at bounding box center [605, 325] width 43 height 34
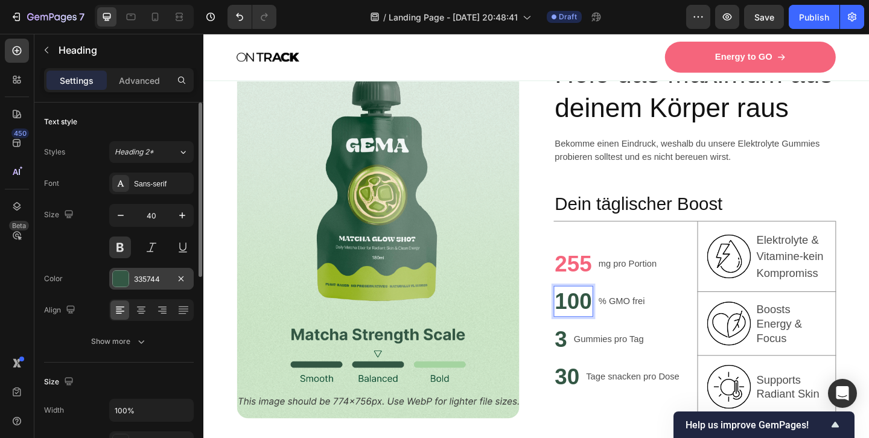
click at [163, 284] on div "335744" at bounding box center [151, 279] width 35 height 11
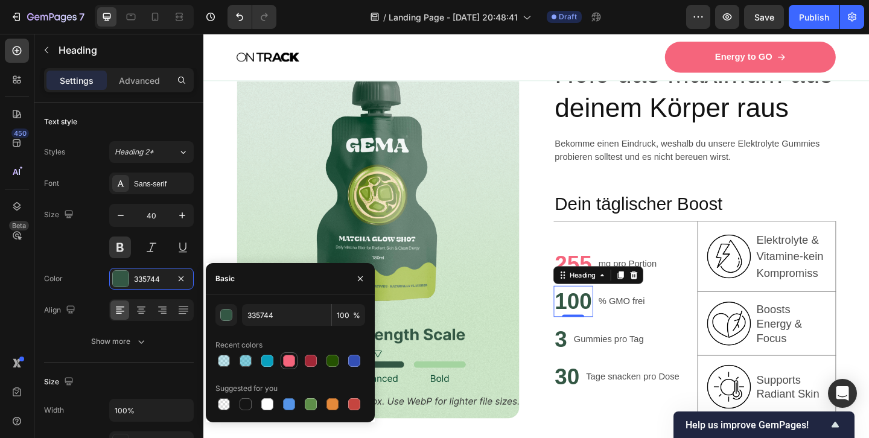
click at [288, 361] on div at bounding box center [289, 361] width 12 height 12
type input "F5657C"
click at [600, 367] on h2 "3" at bounding box center [592, 366] width 16 height 34
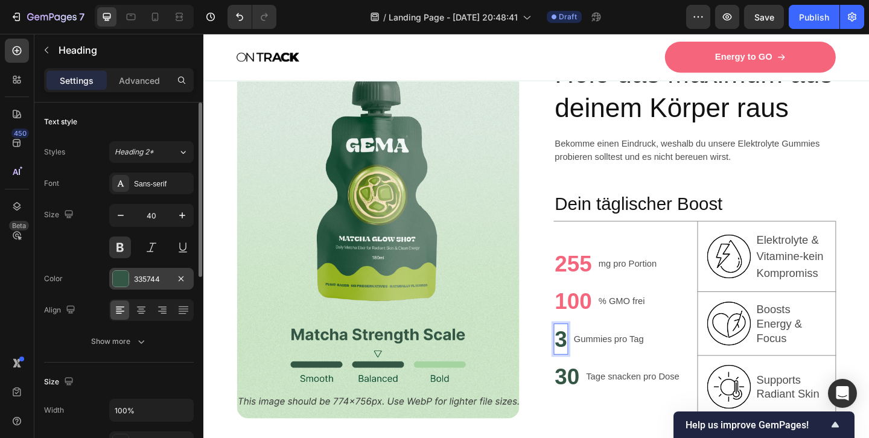
click at [159, 279] on div "335744" at bounding box center [151, 279] width 35 height 11
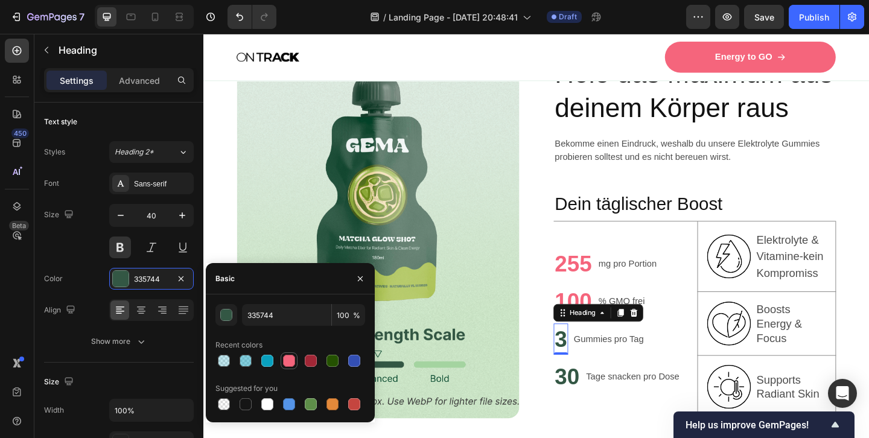
click at [288, 360] on div at bounding box center [289, 361] width 12 height 12
type input "F5657C"
click at [605, 402] on h2 "30" at bounding box center [599, 407] width 30 height 34
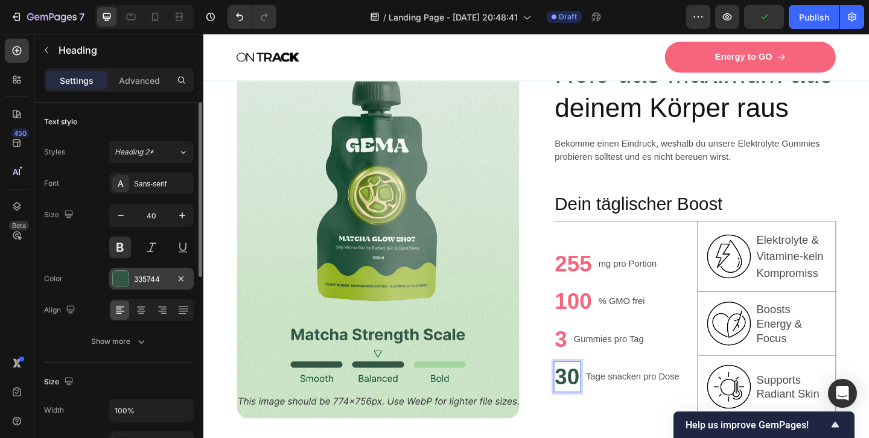
click at [140, 281] on div "335744" at bounding box center [151, 279] width 35 height 11
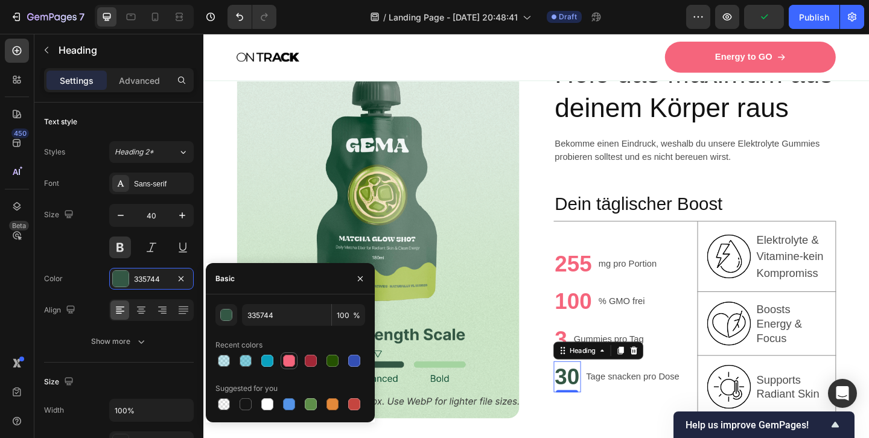
click at [292, 358] on div at bounding box center [289, 361] width 12 height 12
type input "F5657C"
click at [655, 405] on p "Tage snacken pro Dose" at bounding box center [670, 406] width 101 height 14
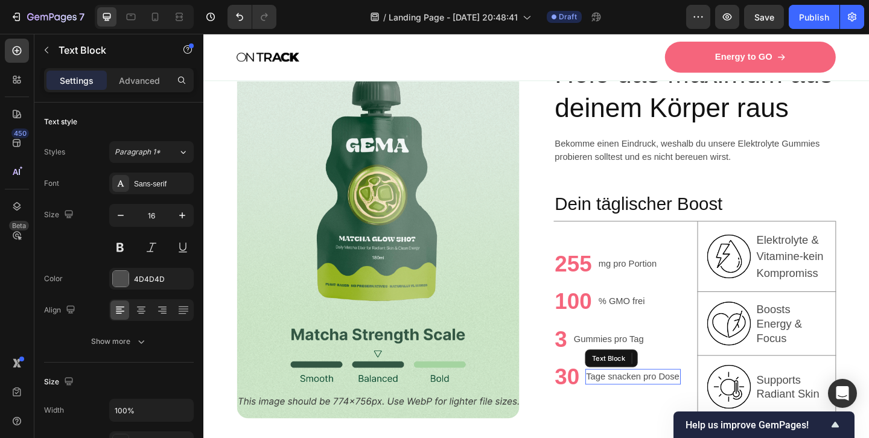
click at [655, 405] on p "Tage snacken pro Dose" at bounding box center [670, 406] width 101 height 14
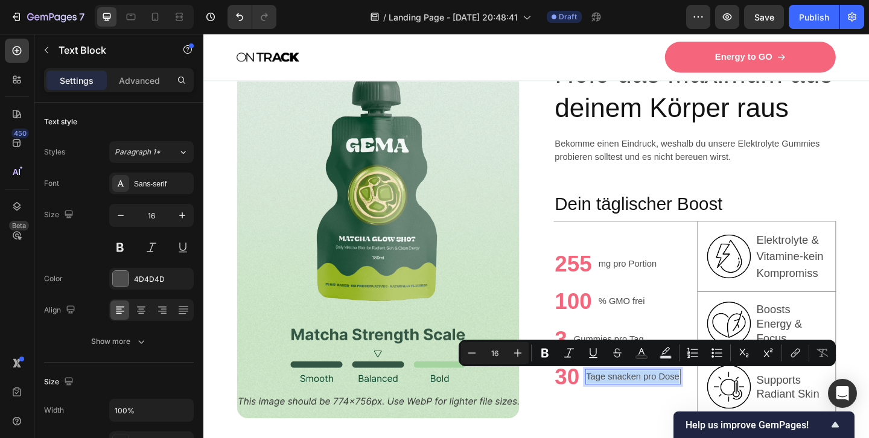
click at [655, 405] on p "Tage snacken pro Dose" at bounding box center [670, 406] width 101 height 14
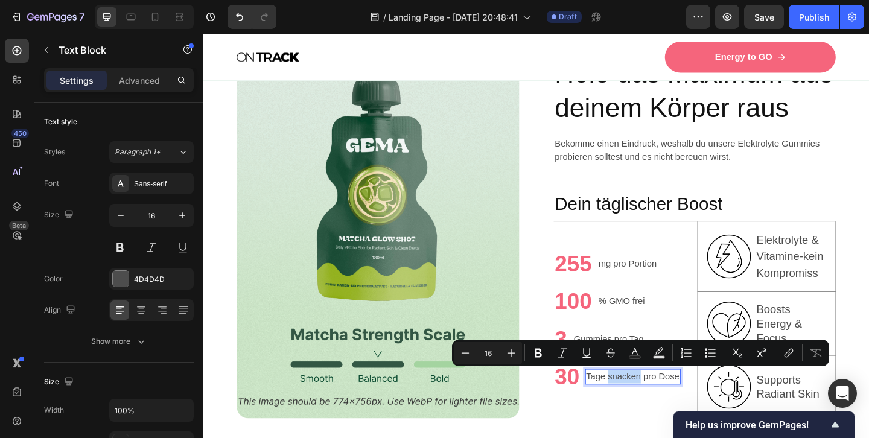
drag, startPoint x: 644, startPoint y: 405, endPoint x: 680, endPoint y: 406, distance: 35.6
click at [680, 406] on p "Tage snacken pro Dose" at bounding box center [670, 406] width 101 height 14
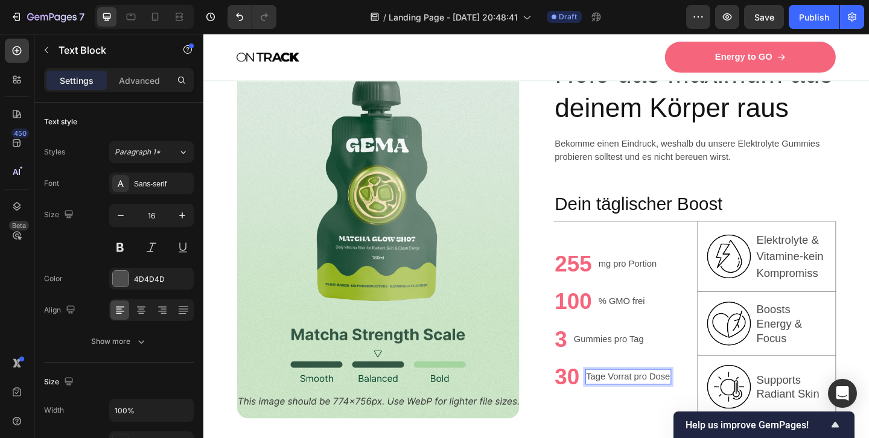
scroll to position [827, 0]
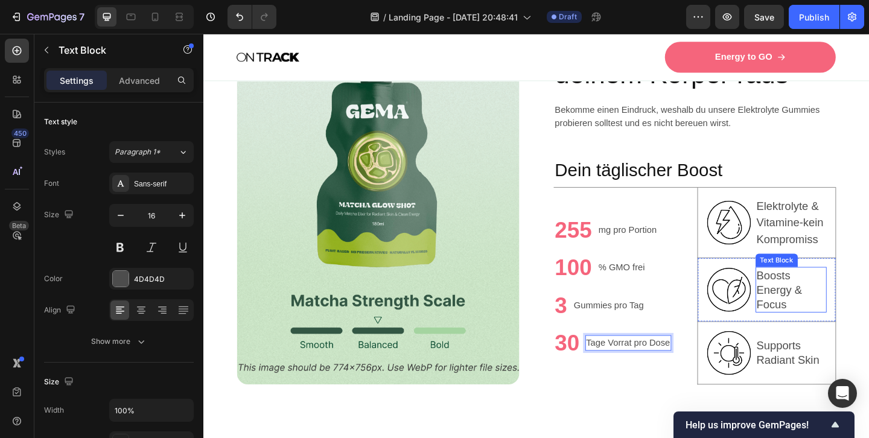
click at [824, 308] on p "Boosts Energy & Focus" at bounding box center [842, 311] width 75 height 47
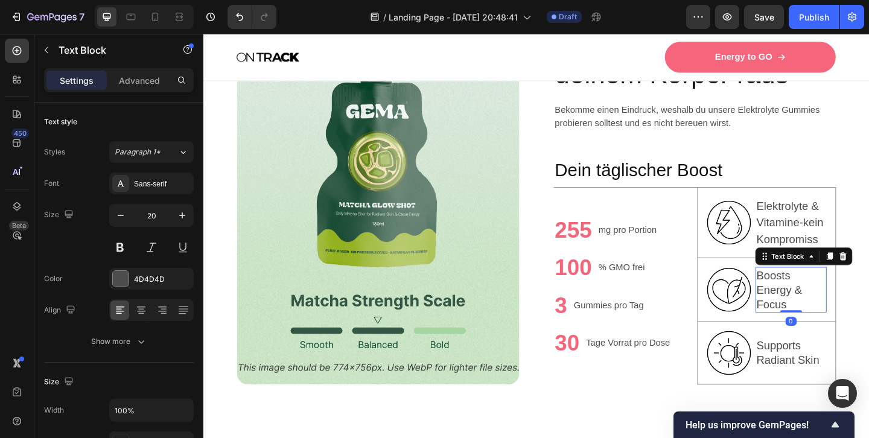
click at [824, 308] on p "Boosts Energy & Focus" at bounding box center [842, 311] width 75 height 47
click at [807, 294] on p "Boosts Energy & Focus" at bounding box center [842, 311] width 75 height 47
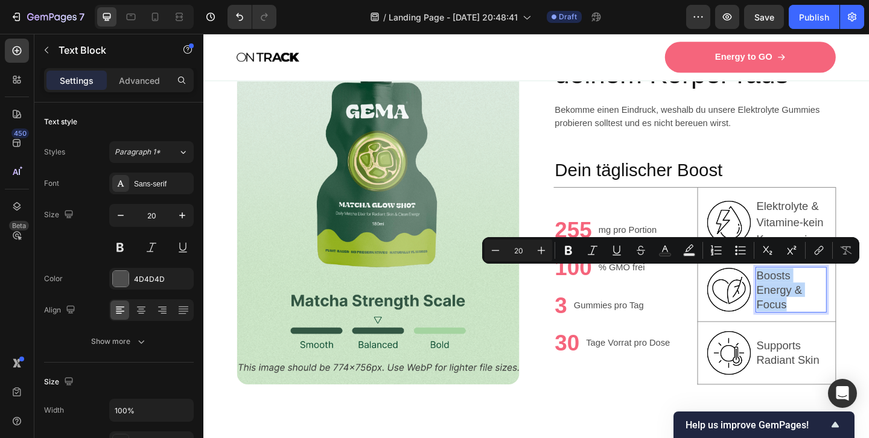
drag, startPoint x: 807, startPoint y: 294, endPoint x: 841, endPoint y: 325, distance: 45.3
click at [841, 325] on p "Boosts Energy & Focus" at bounding box center [842, 311] width 75 height 47
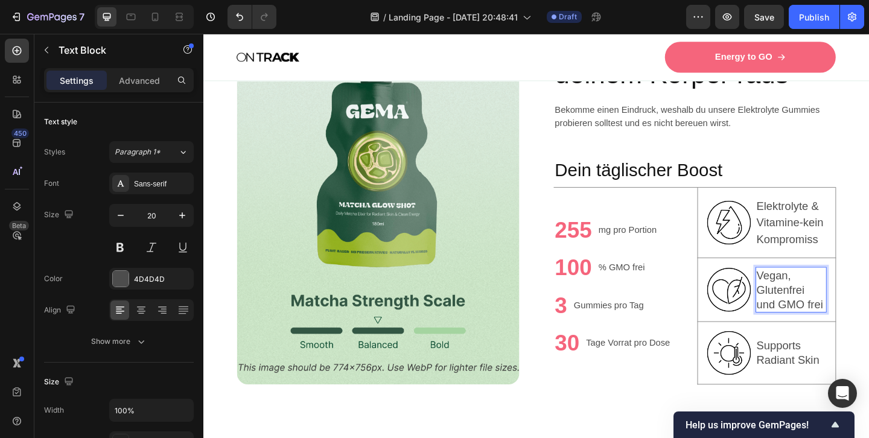
click at [816, 328] on p "Vegan, Glutenfrei und GMO frei" at bounding box center [842, 311] width 75 height 47
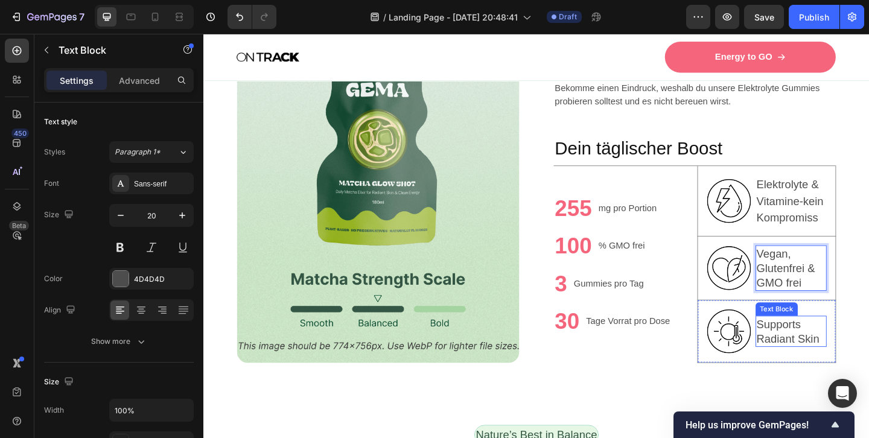
click at [833, 354] on p "Supports Radiant Skin" at bounding box center [842, 357] width 75 height 31
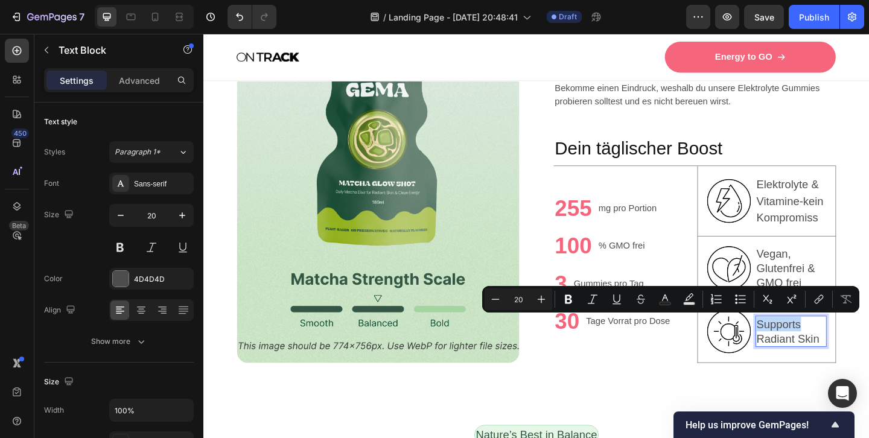
click at [833, 354] on p "Supports Radiant Skin" at bounding box center [842, 357] width 75 height 31
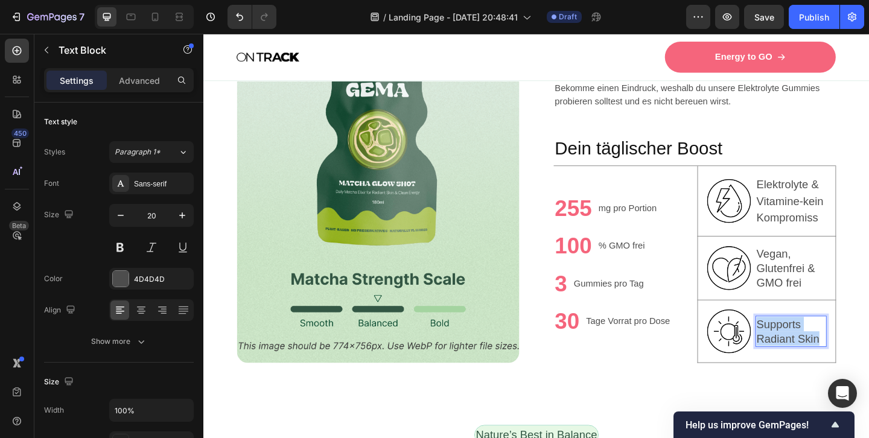
click at [833, 354] on p "Supports Radiant Skin" at bounding box center [842, 357] width 75 height 31
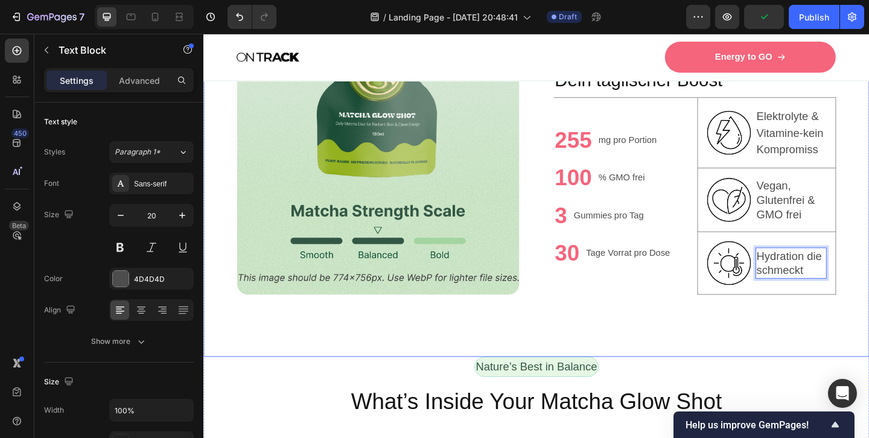
scroll to position [1030, 0]
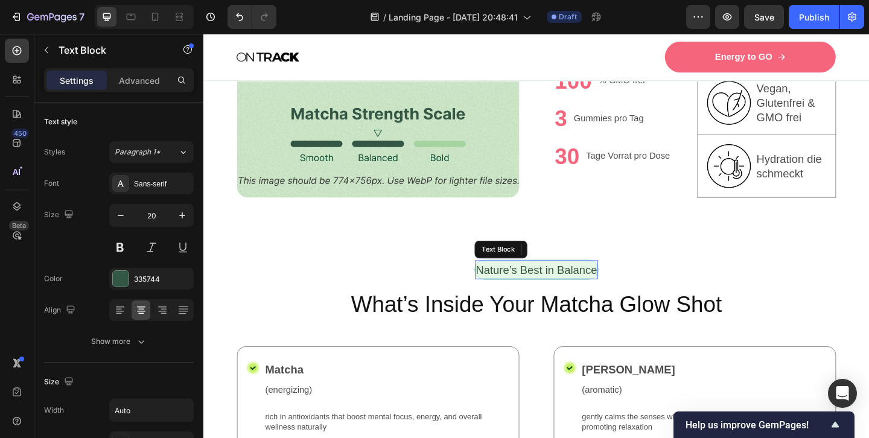
click at [571, 293] on p "Nature’s Best in Balance" at bounding box center [566, 290] width 132 height 18
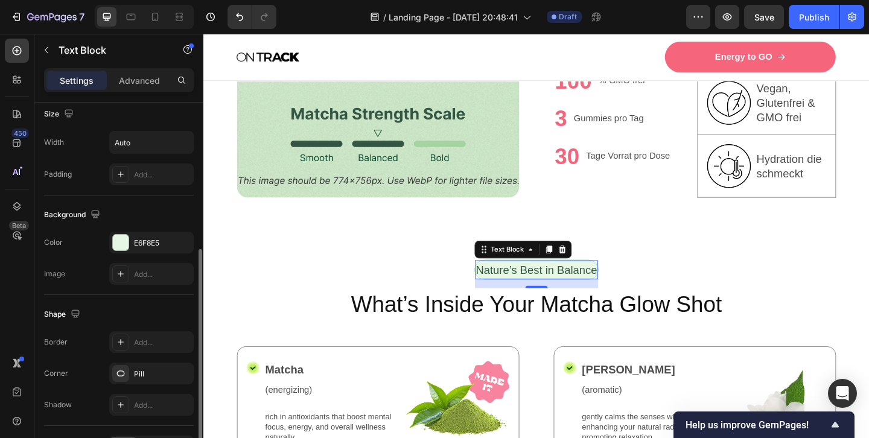
scroll to position [276, 0]
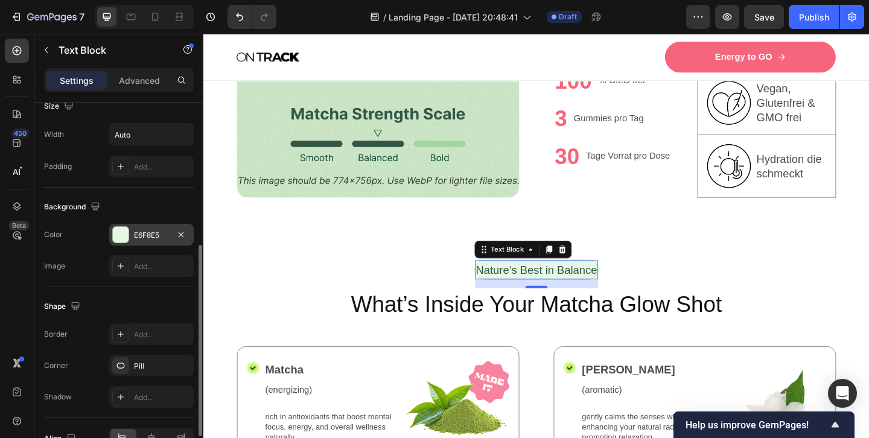
click at [154, 234] on div "E6F8E5" at bounding box center [151, 235] width 35 height 11
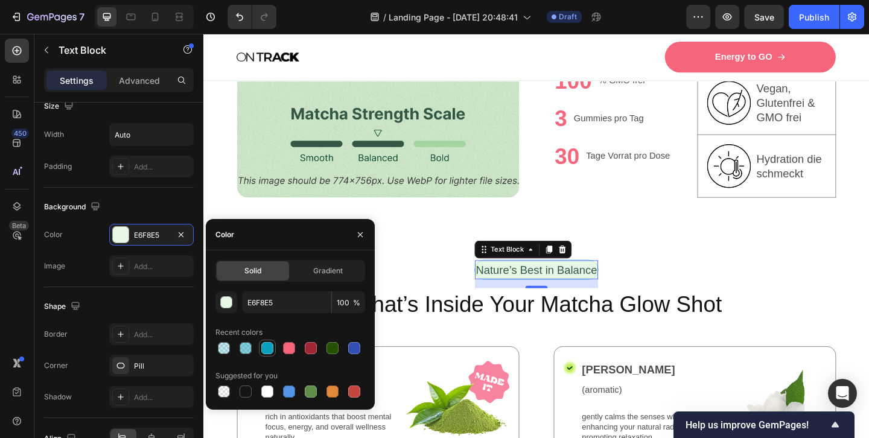
click at [269, 348] on div at bounding box center [267, 348] width 12 height 12
type input "09A0BE"
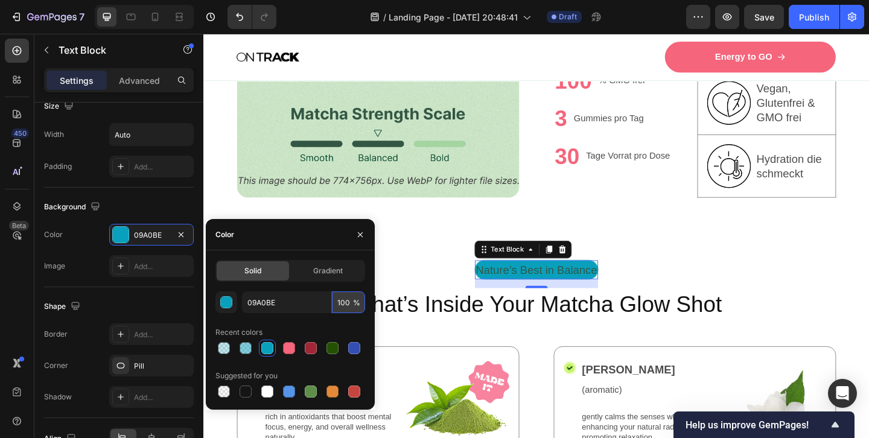
click at [346, 304] on input "100" at bounding box center [348, 302] width 33 height 22
type input "10"
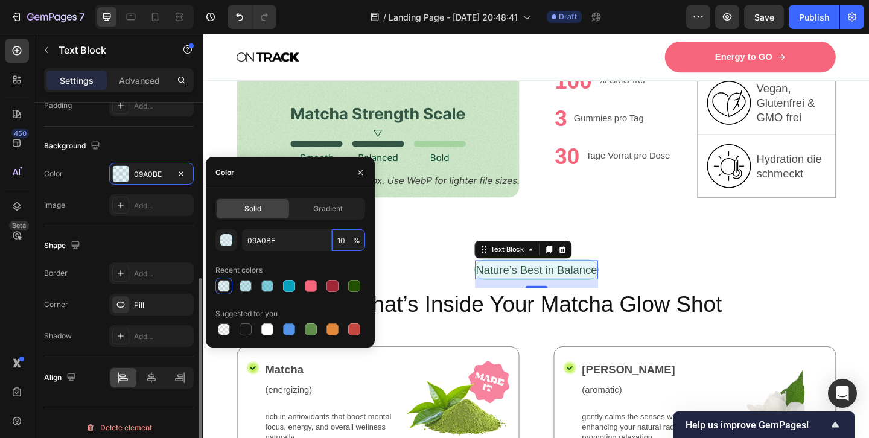
scroll to position [338, 0]
click at [144, 312] on div "Pill" at bounding box center [151, 304] width 84 height 22
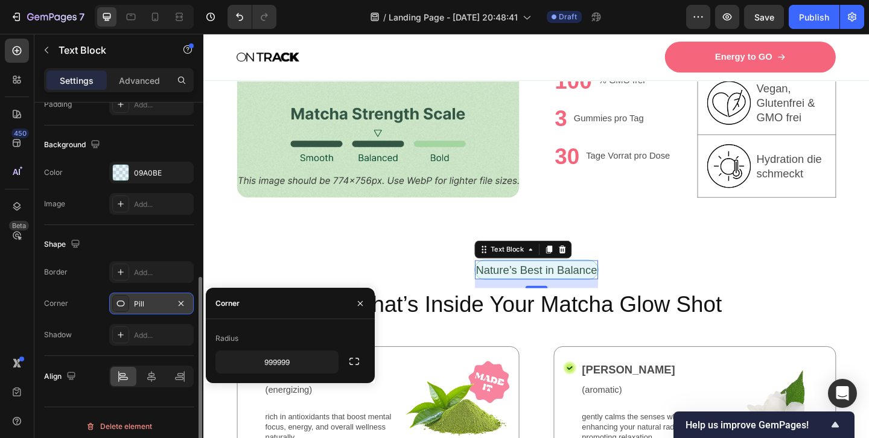
click at [121, 305] on icon at bounding box center [121, 304] width 10 height 10
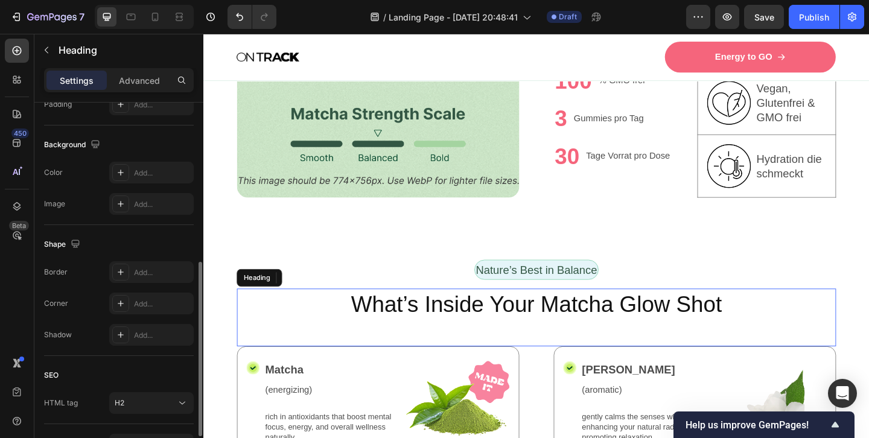
click at [471, 311] on h2 "What’s Inside Your Matcha Glow Shot" at bounding box center [566, 328] width 652 height 34
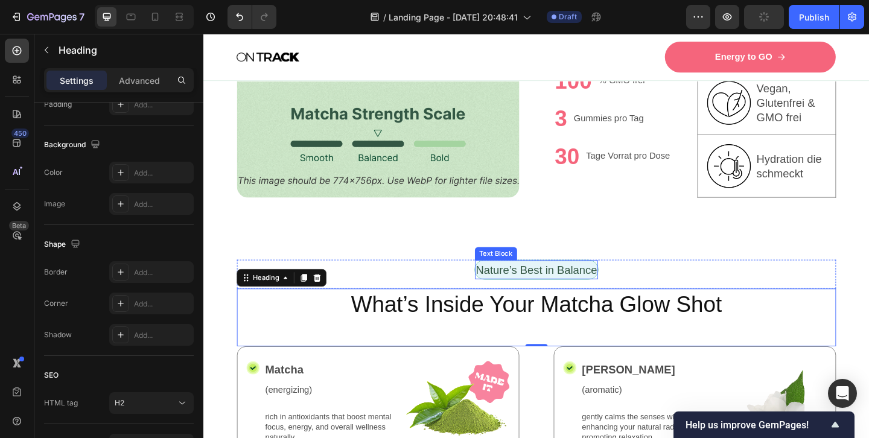
scroll to position [0, 0]
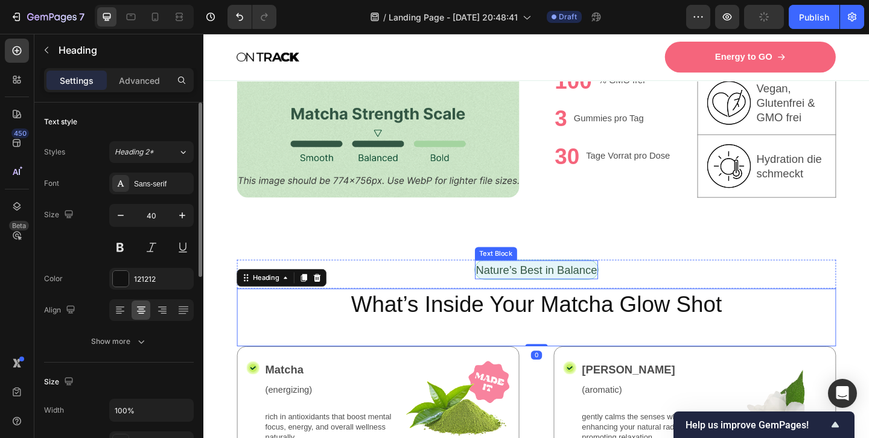
click at [517, 287] on p "Nature’s Best in Balance" at bounding box center [566, 290] width 132 height 18
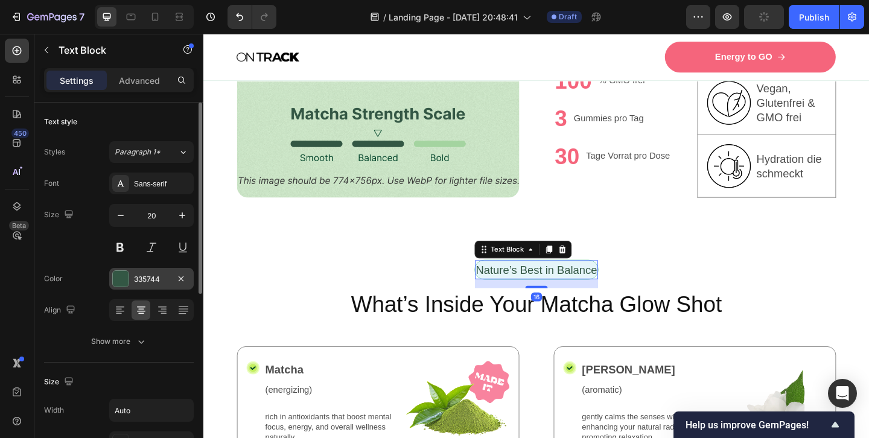
click at [120, 275] on div at bounding box center [121, 279] width 16 height 16
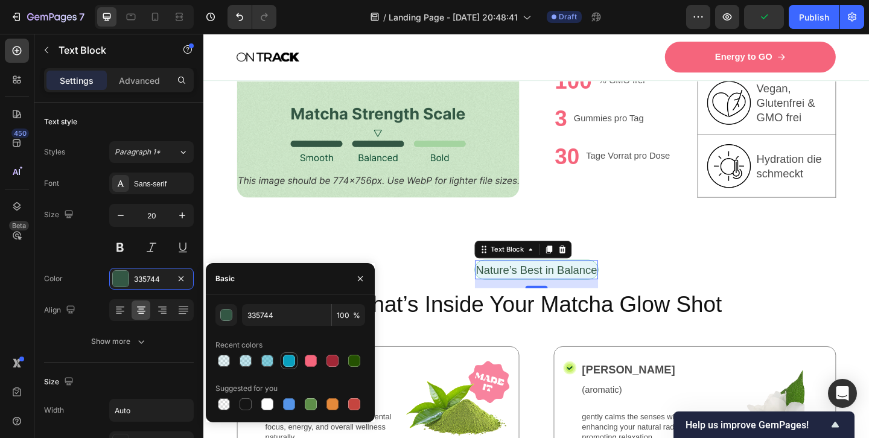
click at [290, 358] on div at bounding box center [289, 361] width 12 height 12
type input "09A0BE"
click at [526, 288] on p "Nature’s Best in Balance" at bounding box center [566, 290] width 132 height 18
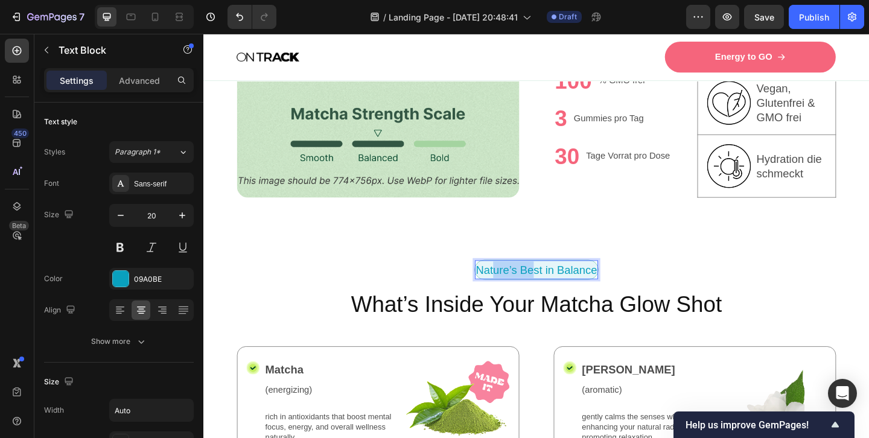
click at [526, 288] on p "Nature’s Best in Balance" at bounding box center [566, 290] width 132 height 18
click at [571, 289] on p "Hydration und Energie" at bounding box center [565, 290] width 120 height 18
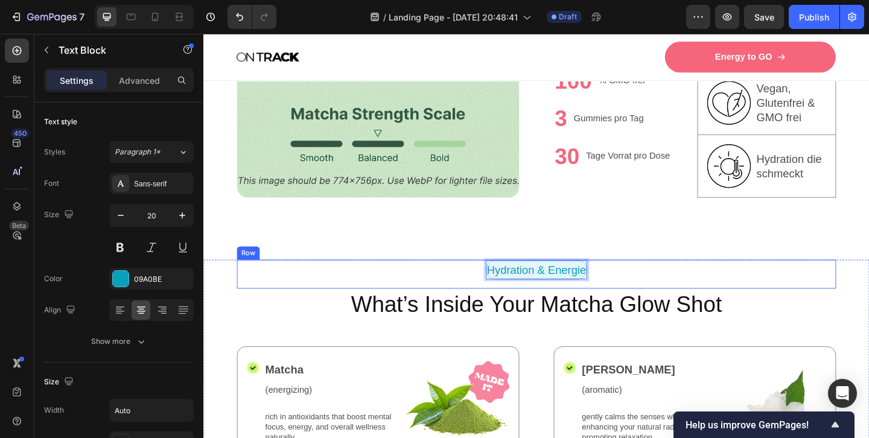
click at [650, 288] on div "Hydration & Energie Text Block 16 Row" at bounding box center [566, 294] width 652 height 31
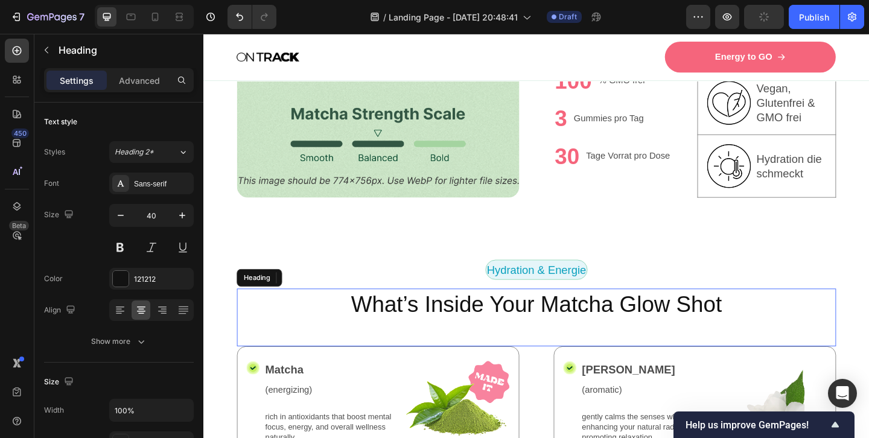
click at [489, 334] on h2 "What’s Inside Your Matcha Glow Shot" at bounding box center [566, 328] width 652 height 34
click at [473, 328] on p "What’s Inside Your Matcha Glow Shot" at bounding box center [565, 327] width 649 height 31
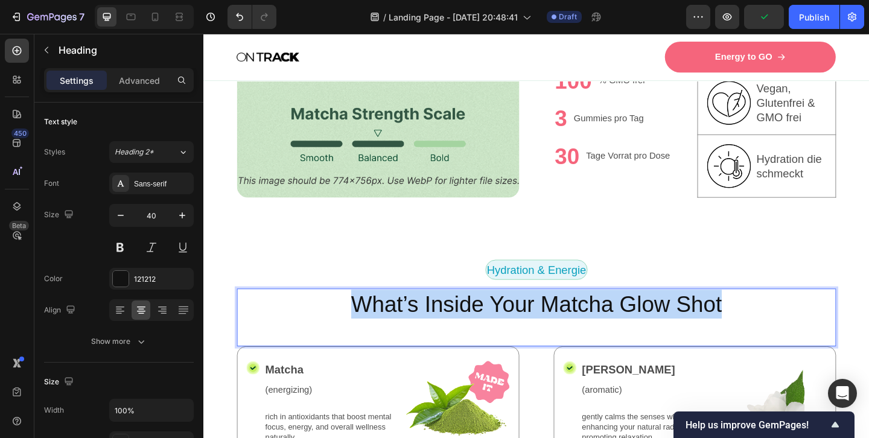
click at [473, 328] on p "What’s Inside Your Matcha Glow Shot" at bounding box center [565, 327] width 649 height 31
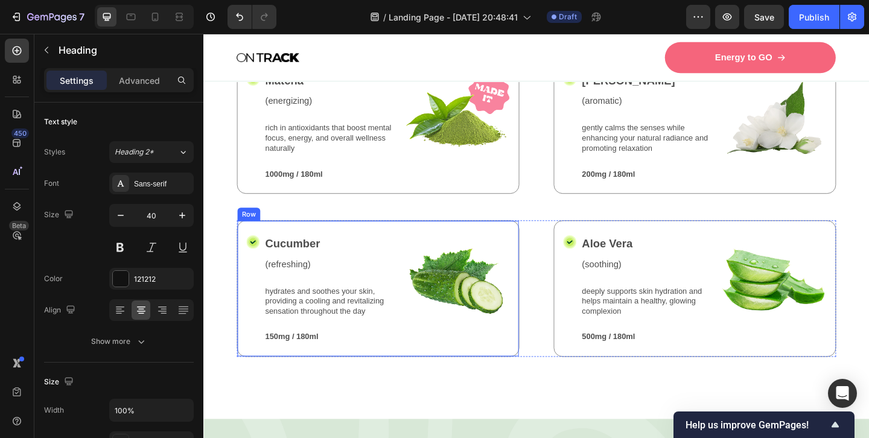
scroll to position [1019, 0]
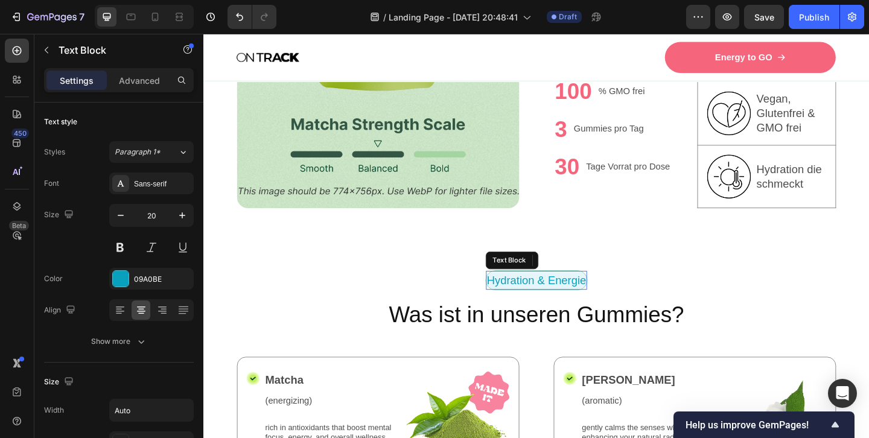
click at [535, 296] on p "Hydration & Energie" at bounding box center [566, 302] width 108 height 18
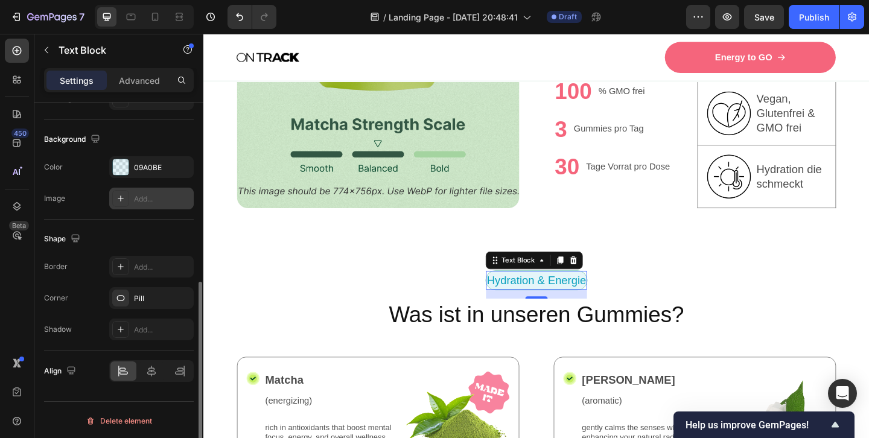
scroll to position [345, 0]
click at [116, 298] on icon at bounding box center [121, 297] width 10 height 10
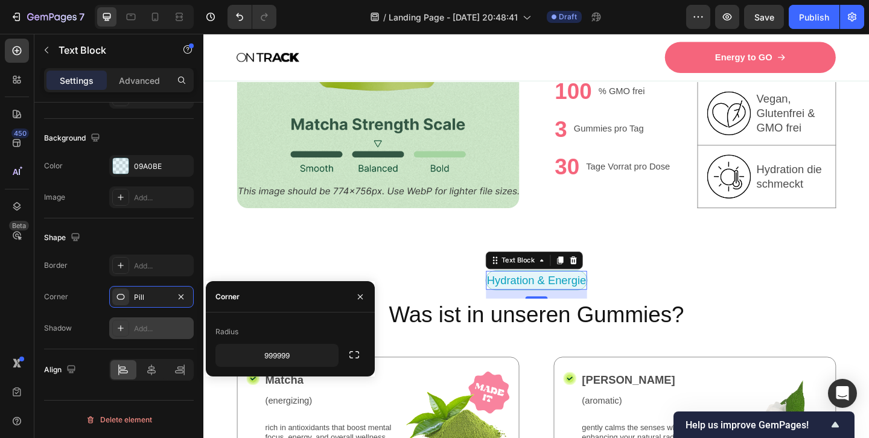
scroll to position [345, 0]
click at [144, 80] on p "Advanced" at bounding box center [139, 80] width 41 height 13
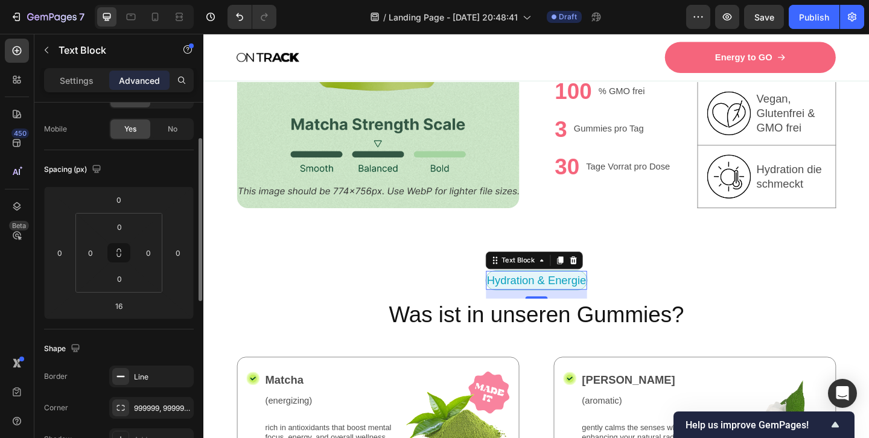
scroll to position [83, 0]
click at [119, 377] on rect at bounding box center [121, 377] width 8 height 1
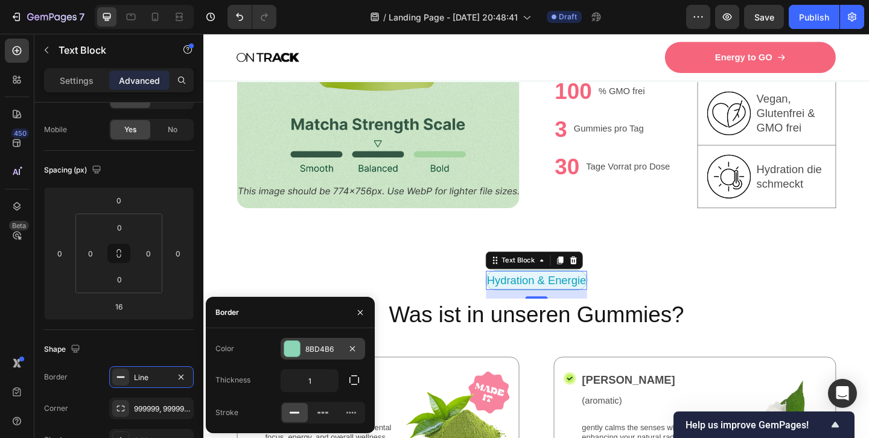
click at [293, 352] on div at bounding box center [292, 349] width 16 height 16
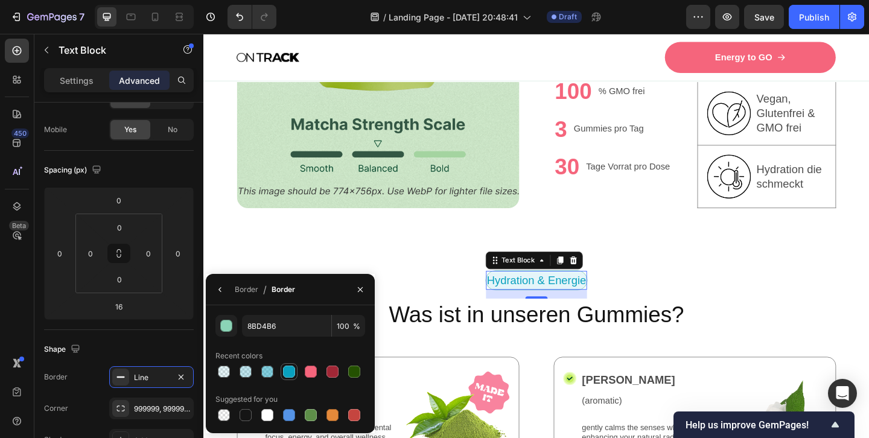
click at [291, 368] on div at bounding box center [289, 372] width 12 height 12
type input "09A0BE"
click at [364, 287] on icon "button" at bounding box center [360, 290] width 10 height 10
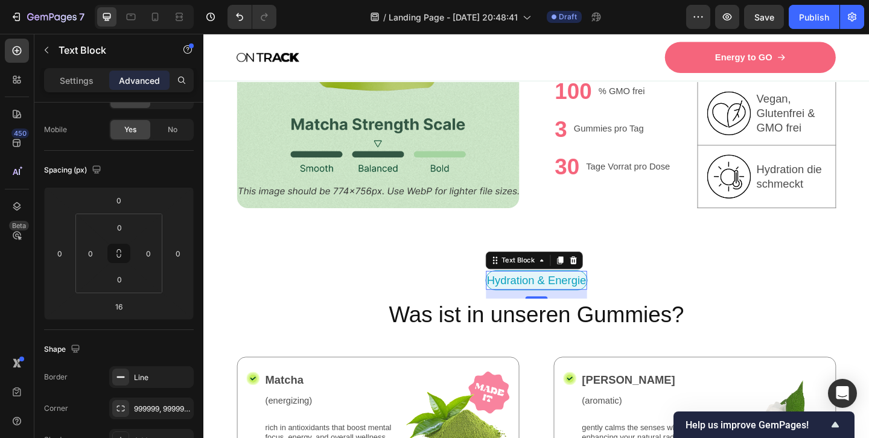
click at [712, 296] on div "Hydration & Energie Text Block 16 Row" at bounding box center [566, 306] width 652 height 31
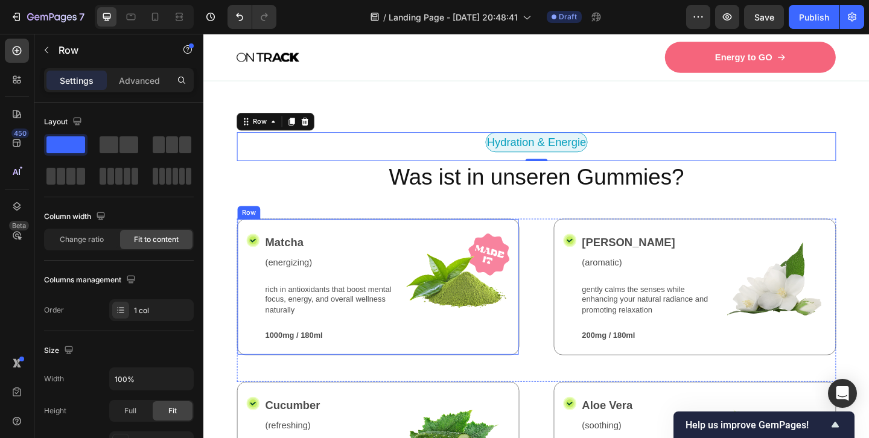
scroll to position [1184, 0]
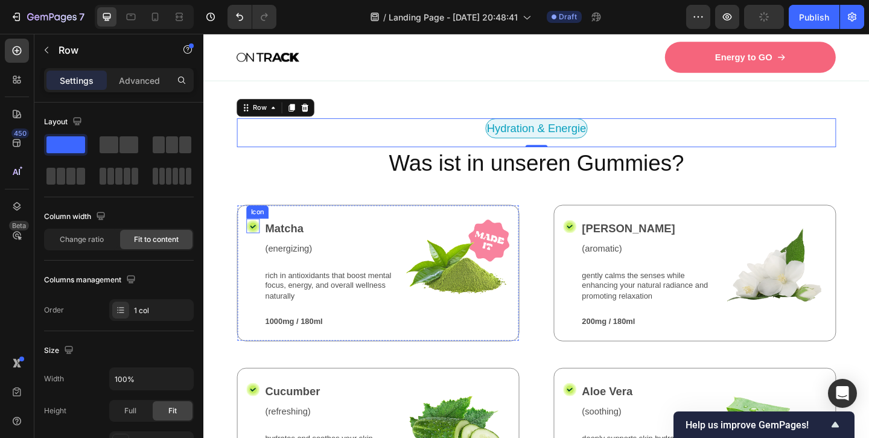
click at [256, 241] on icon at bounding box center [257, 243] width 8 height 8
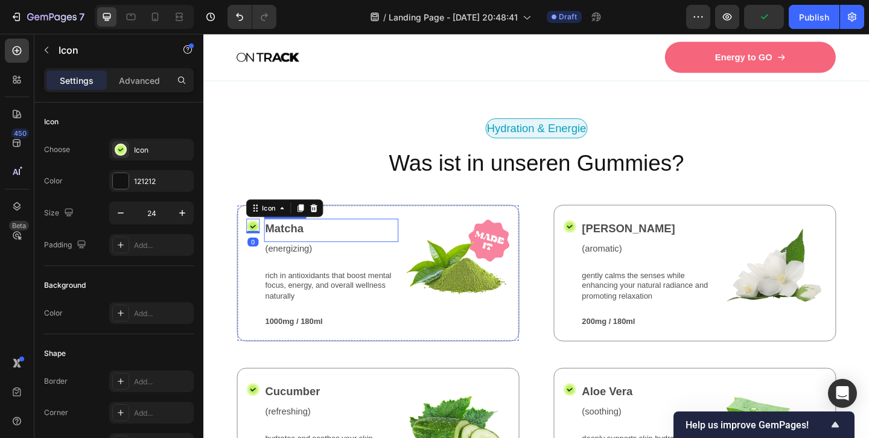
click at [285, 246] on p "Matcha" at bounding box center [342, 245] width 144 height 18
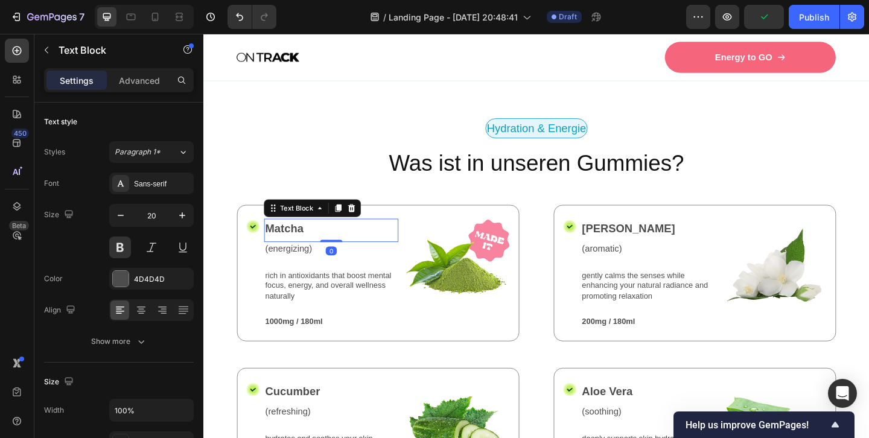
click at [285, 246] on p "Matcha" at bounding box center [342, 245] width 144 height 18
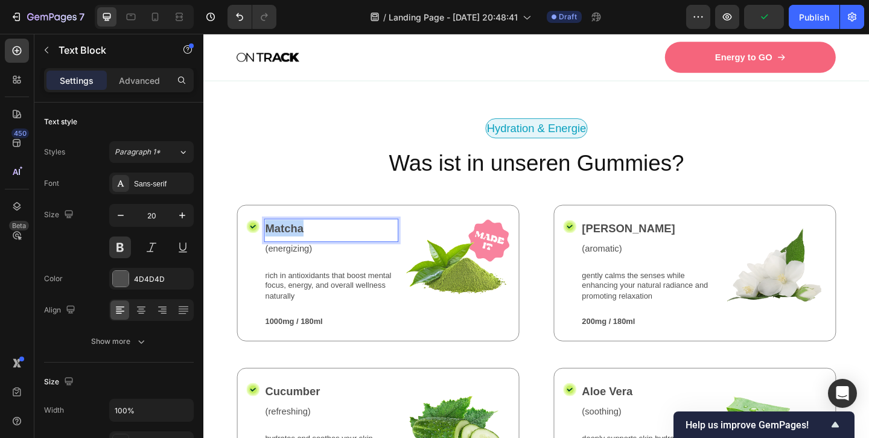
click at [285, 246] on p "Matcha" at bounding box center [342, 245] width 144 height 18
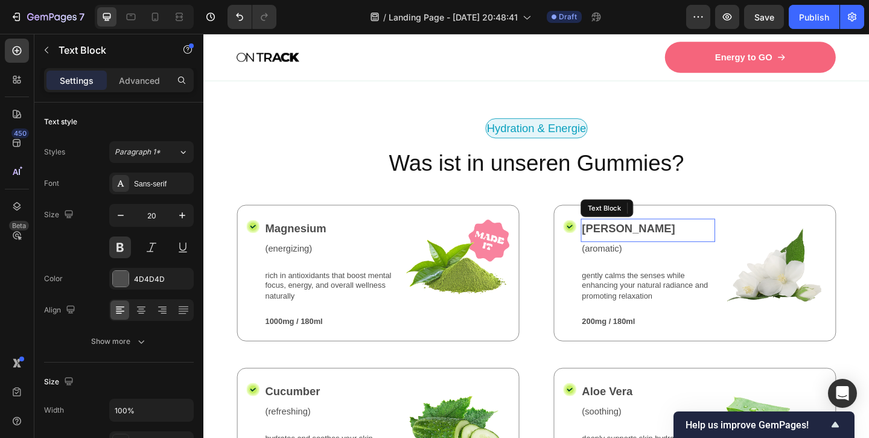
click at [634, 245] on p "[PERSON_NAME]" at bounding box center [687, 245] width 144 height 18
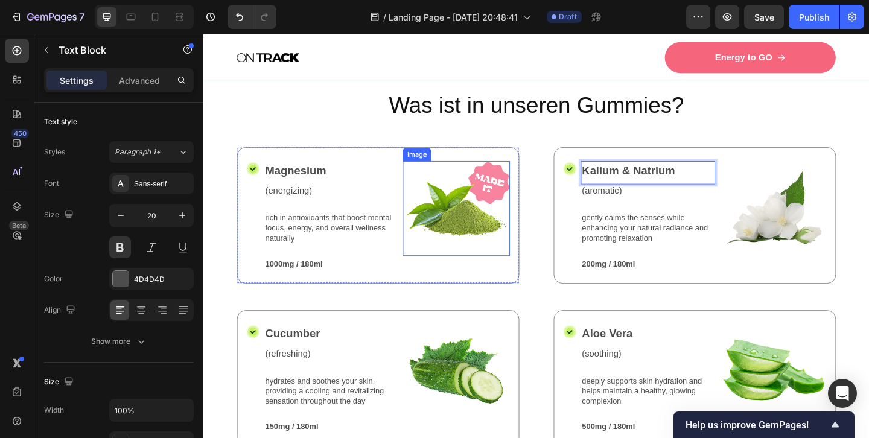
scroll to position [1250, 0]
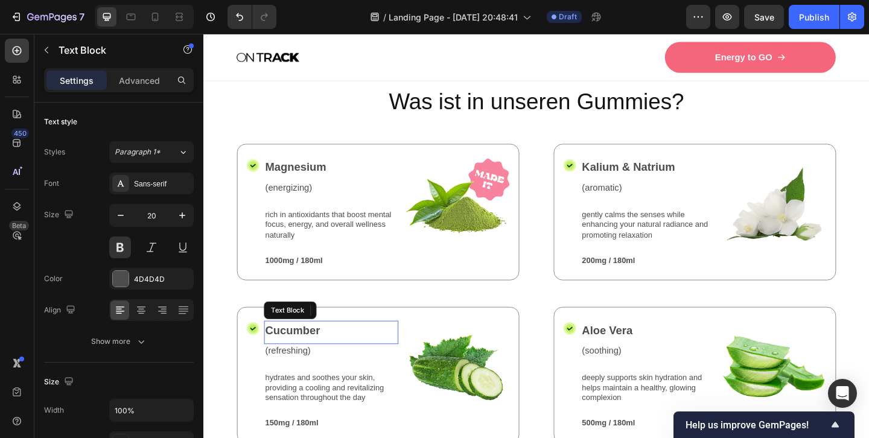
click at [313, 350] on p "Cucumber" at bounding box center [342, 356] width 144 height 18
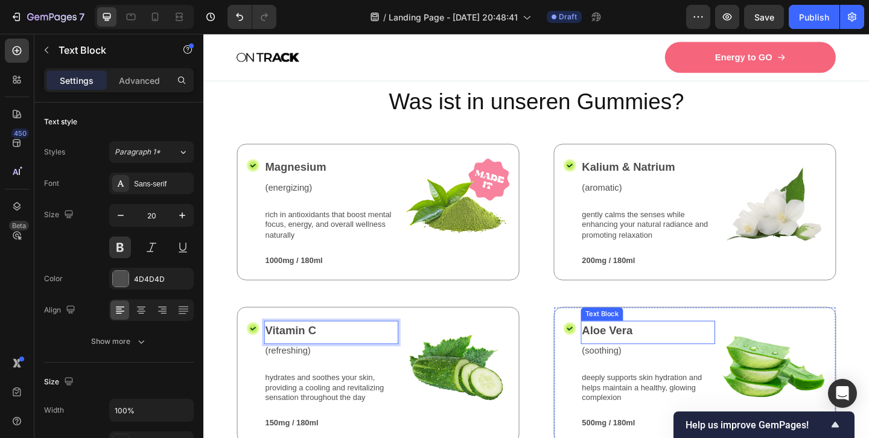
click at [649, 352] on p "Aloe Vera" at bounding box center [687, 356] width 144 height 18
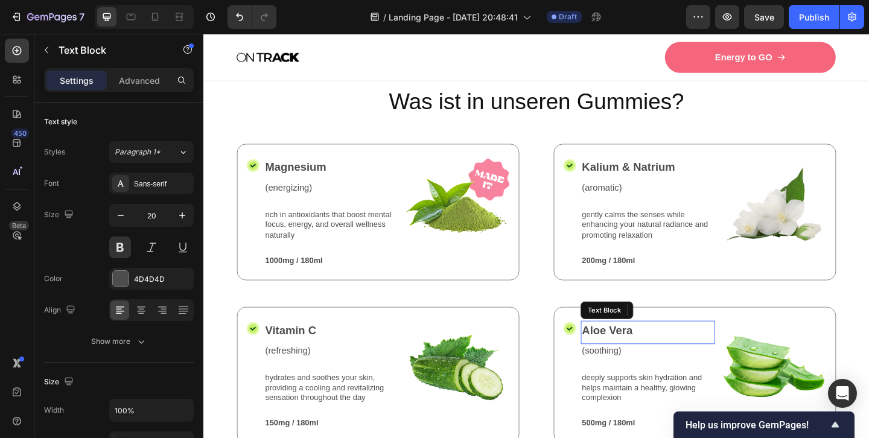
click at [649, 352] on p "Aloe Vera" at bounding box center [687, 356] width 144 height 18
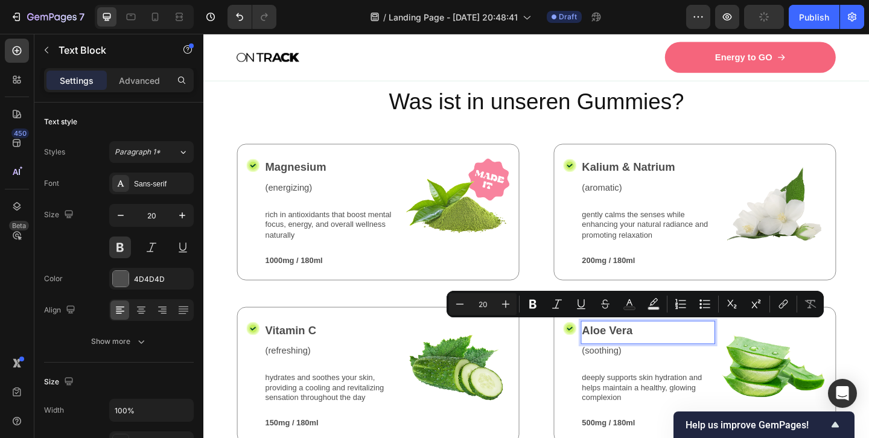
click at [631, 352] on p "Aloe Vera" at bounding box center [687, 356] width 144 height 18
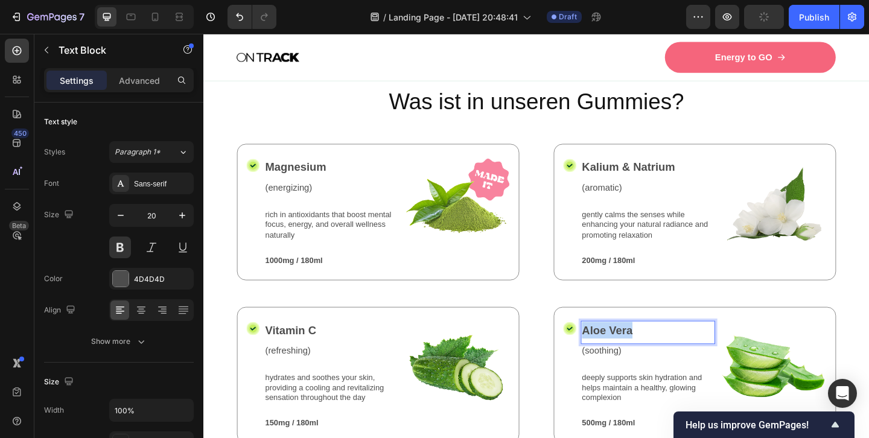
click at [631, 352] on p "Aloe Vera" at bounding box center [687, 356] width 144 height 18
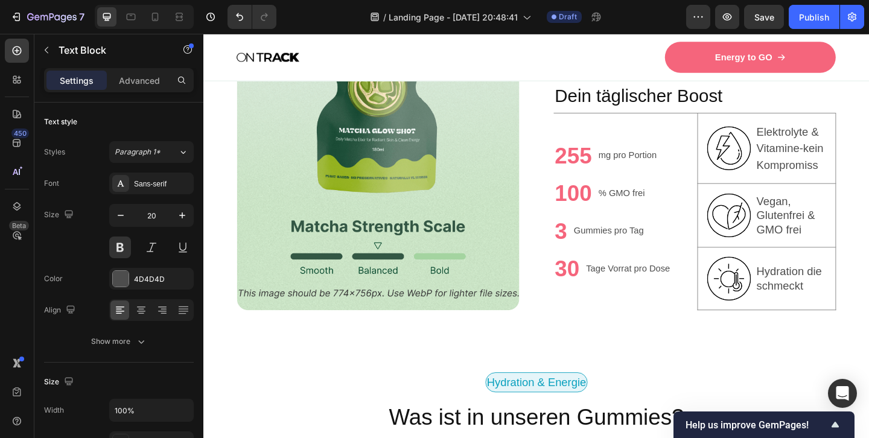
scroll to position [841, 0]
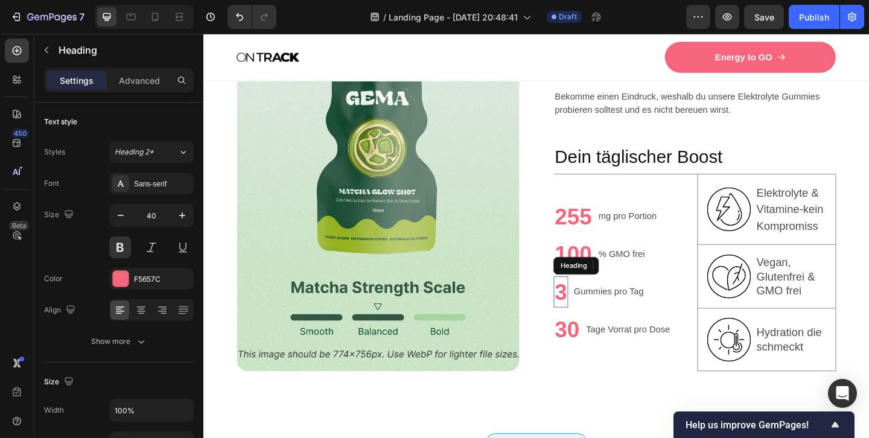
click at [600, 314] on h2 "3" at bounding box center [592, 314] width 16 height 34
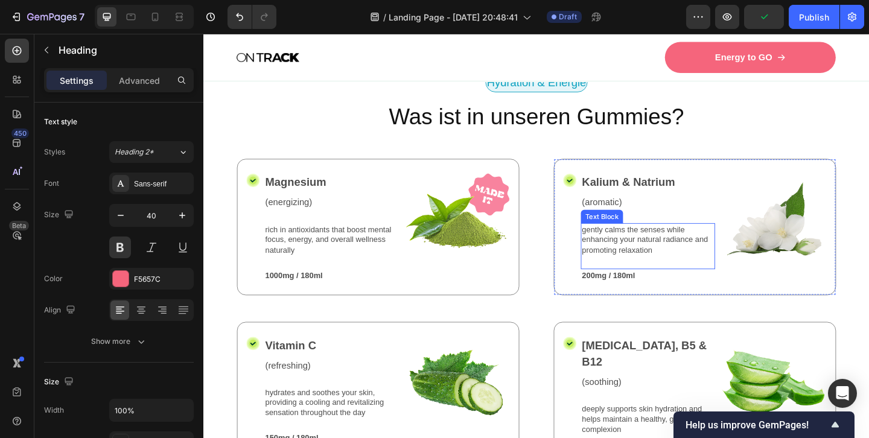
scroll to position [1253, 0]
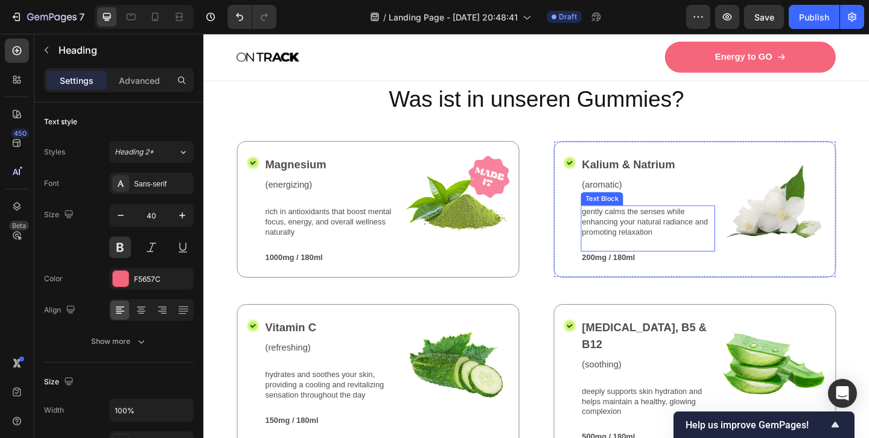
click at [674, 237] on p "gently calms the senses while enhancing your natural radiance and promoting rel…" at bounding box center [687, 237] width 144 height 33
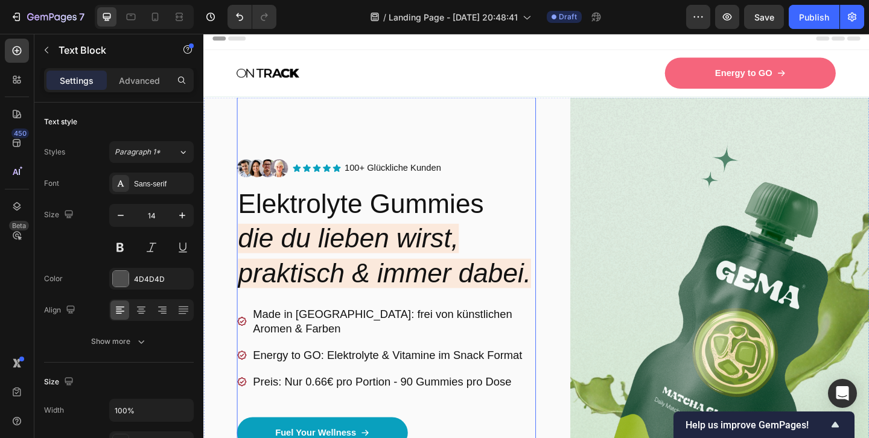
scroll to position [115, 0]
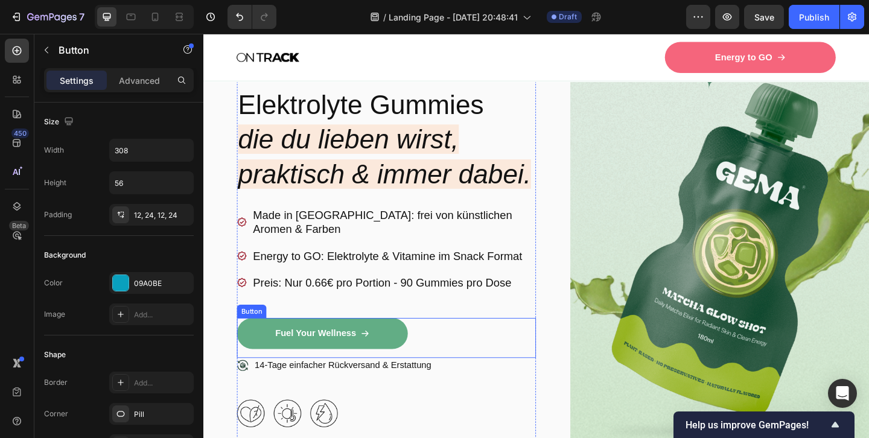
click at [392, 343] on link "Fuel Your Wellness" at bounding box center [333, 360] width 186 height 34
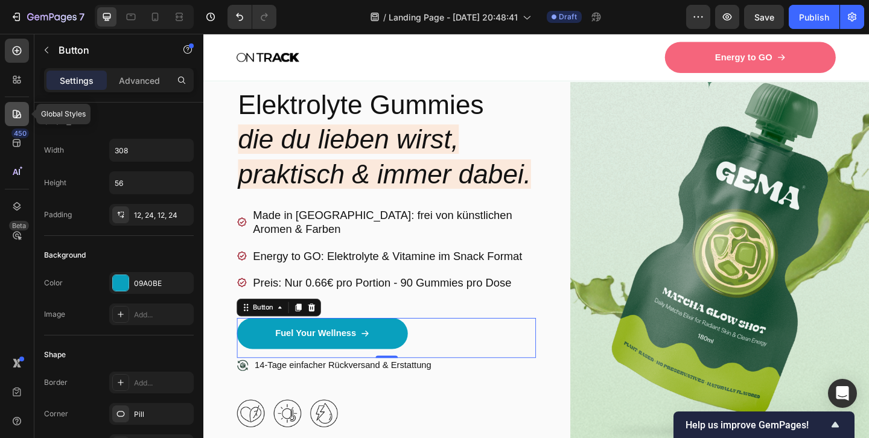
click at [14, 117] on icon at bounding box center [17, 114] width 8 height 8
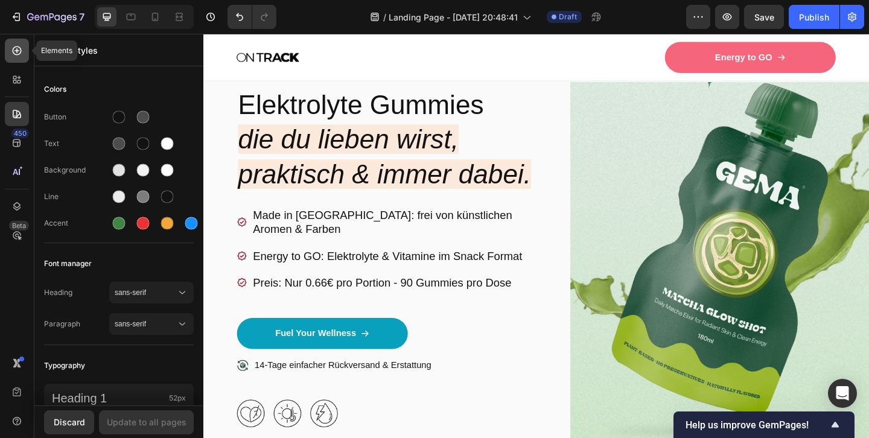
click at [16, 50] on icon at bounding box center [17, 51] width 12 height 12
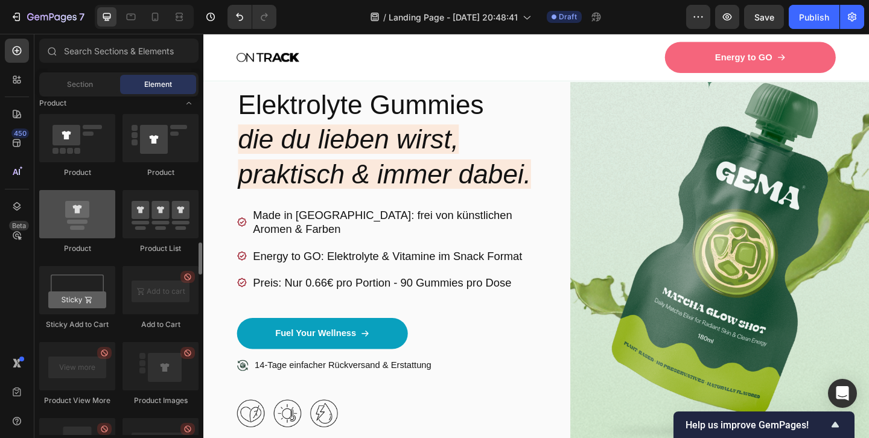
scroll to position [1545, 0]
click at [748, 281] on img at bounding box center [764, 262] width 325 height 535
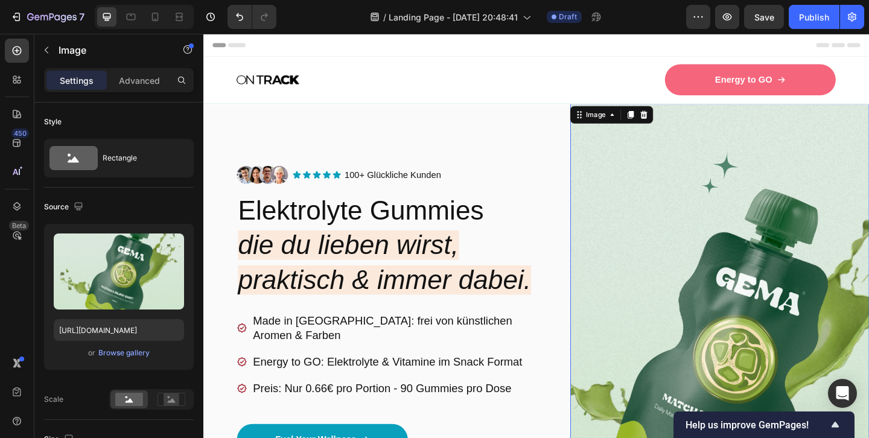
scroll to position [0, 0]
click at [684, 122] on icon at bounding box center [683, 122] width 8 height 8
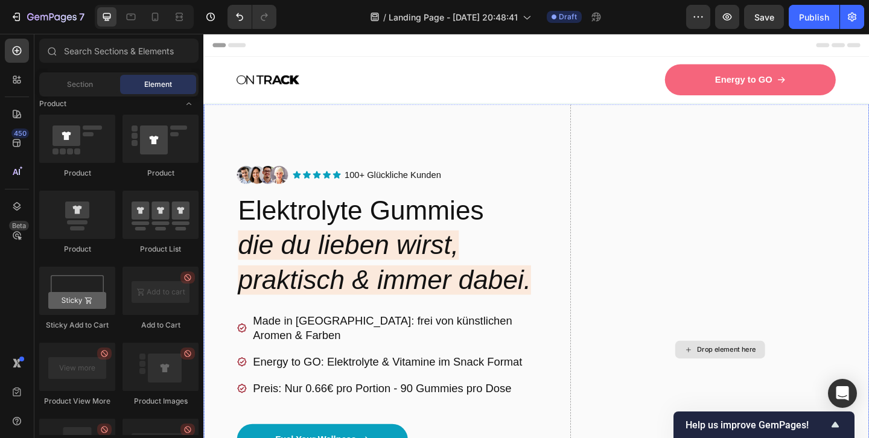
click at [750, 372] on div "Drop element here" at bounding box center [772, 377] width 64 height 10
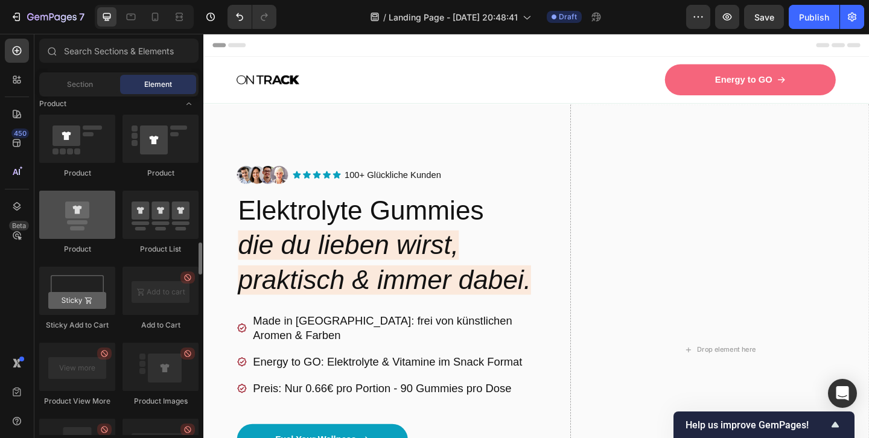
click at [87, 212] on div at bounding box center [77, 215] width 76 height 48
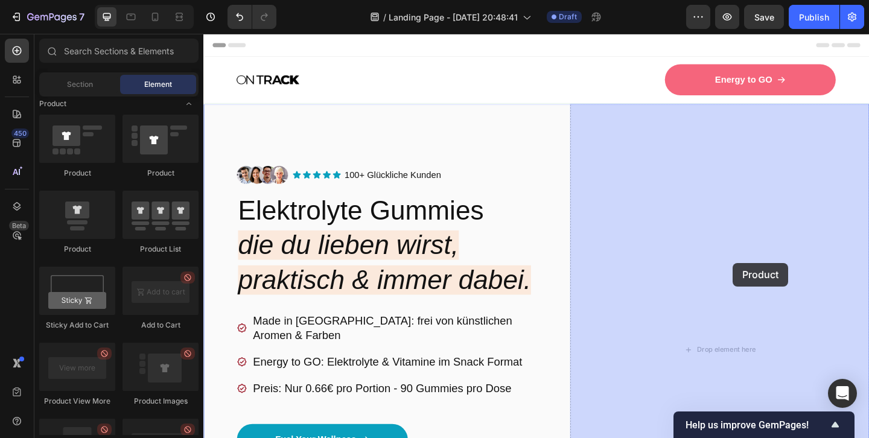
drag, startPoint x: 291, startPoint y: 252, endPoint x: 781, endPoint y: 285, distance: 490.5
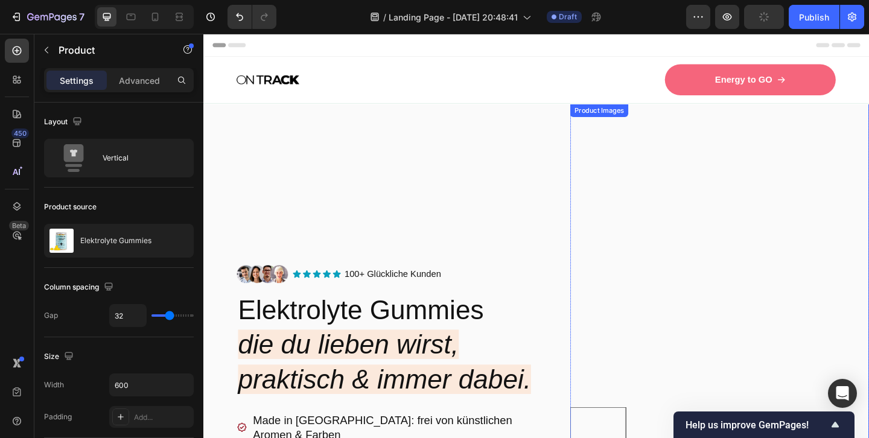
scroll to position [109, 0]
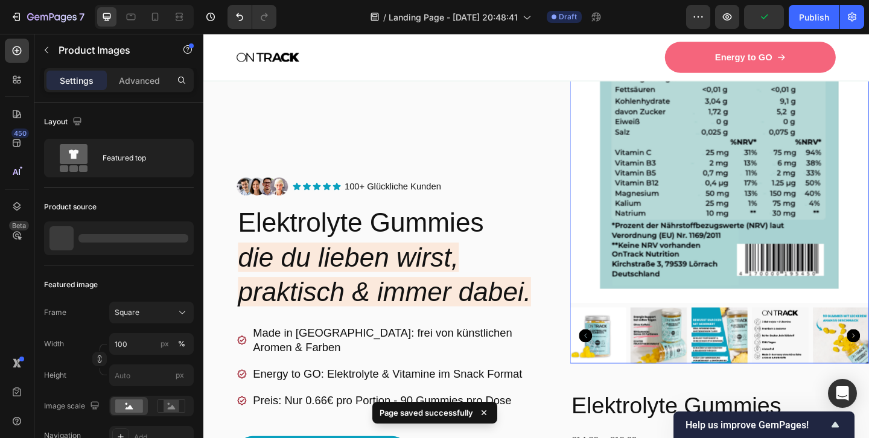
click at [642, 354] on img at bounding box center [632, 361] width 61 height 61
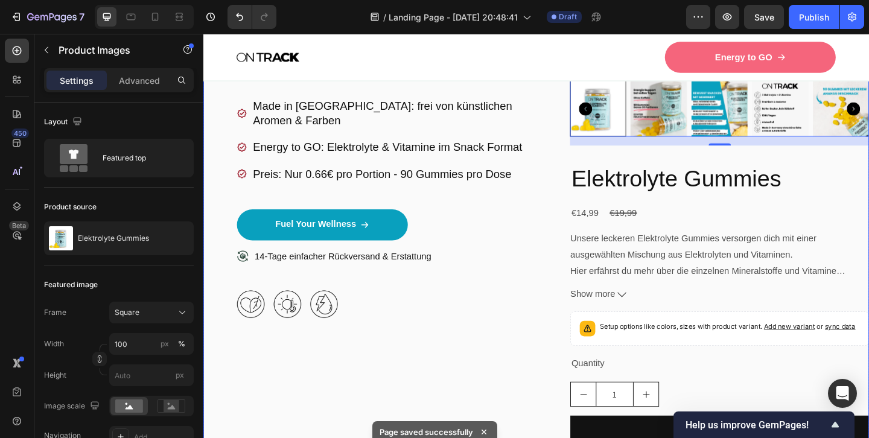
scroll to position [378, 0]
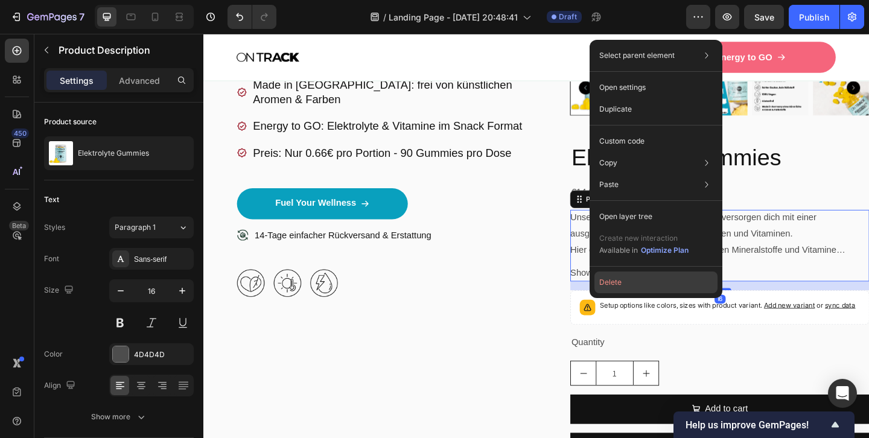
click at [612, 278] on button "Delete" at bounding box center [655, 283] width 123 height 22
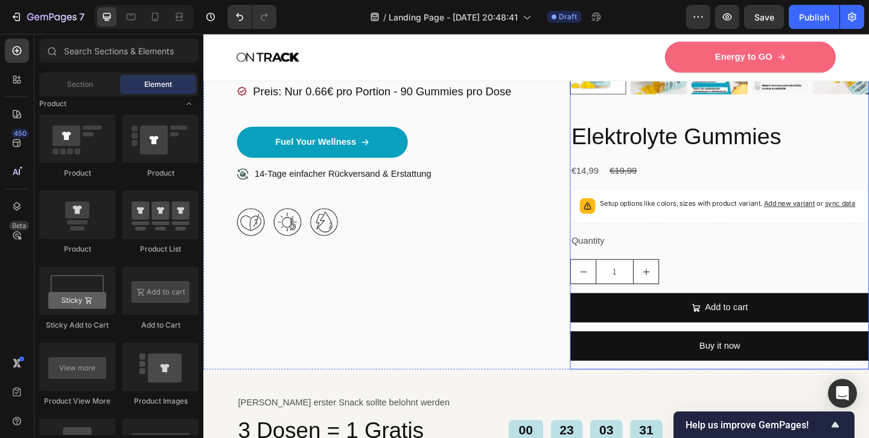
scroll to position [439, 0]
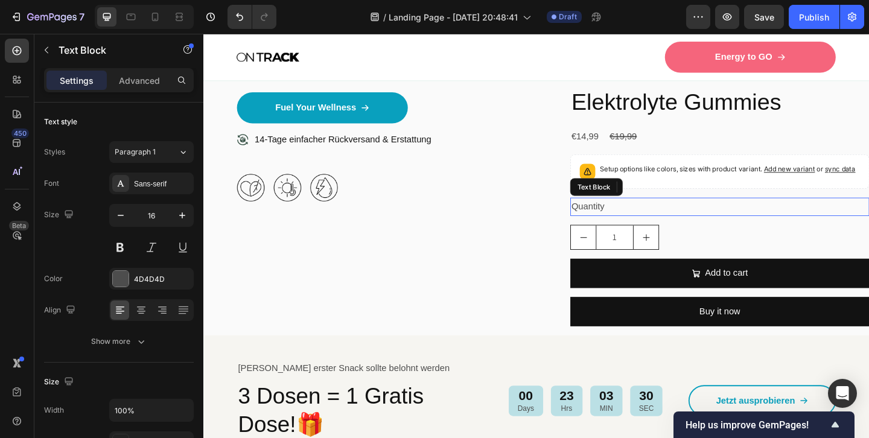
click at [621, 220] on div "Quantity" at bounding box center [764, 222] width 325 height 20
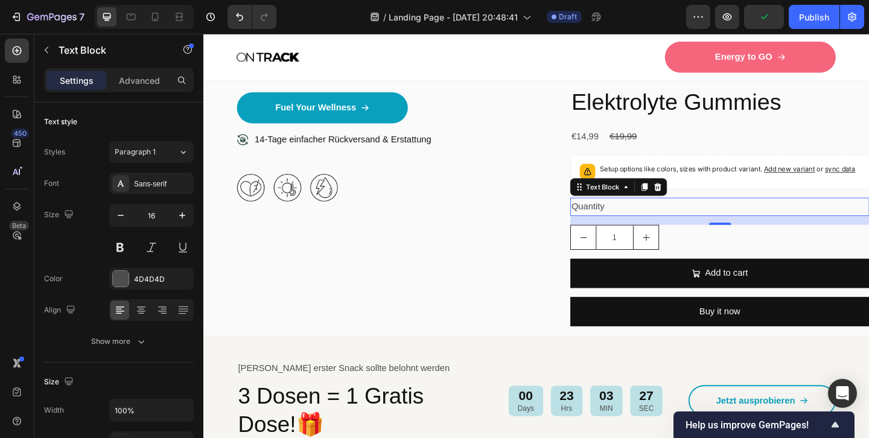
click at [631, 213] on div "Quantity" at bounding box center [764, 222] width 325 height 20
click at [629, 214] on p "Quantity" at bounding box center [764, 221] width 323 height 17
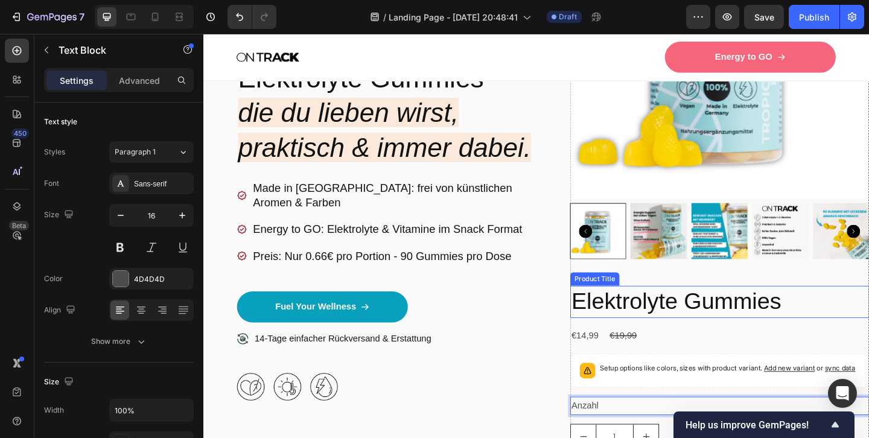
scroll to position [244, 0]
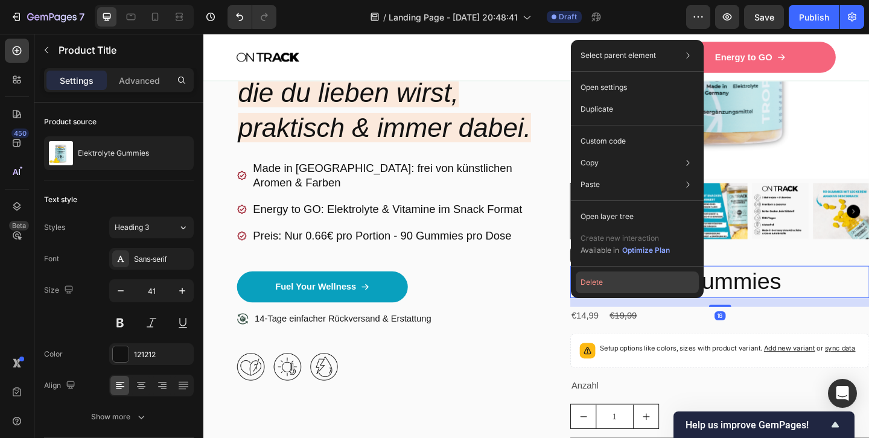
click at [599, 284] on button "Delete" at bounding box center [637, 283] width 123 height 22
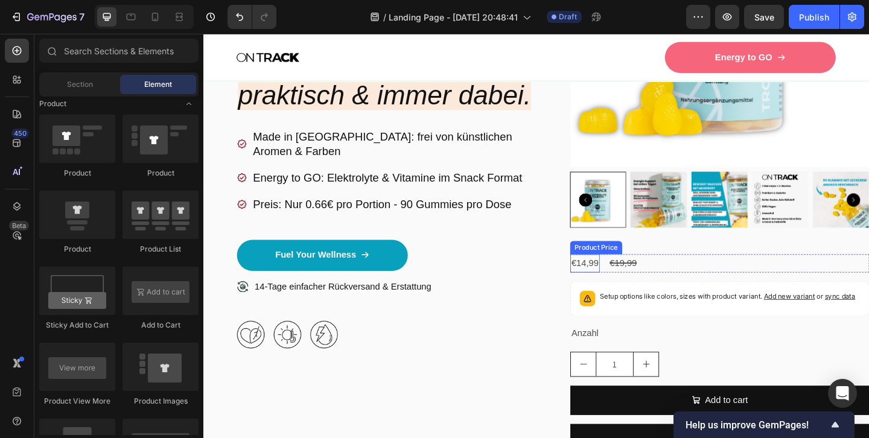
scroll to position [334, 0]
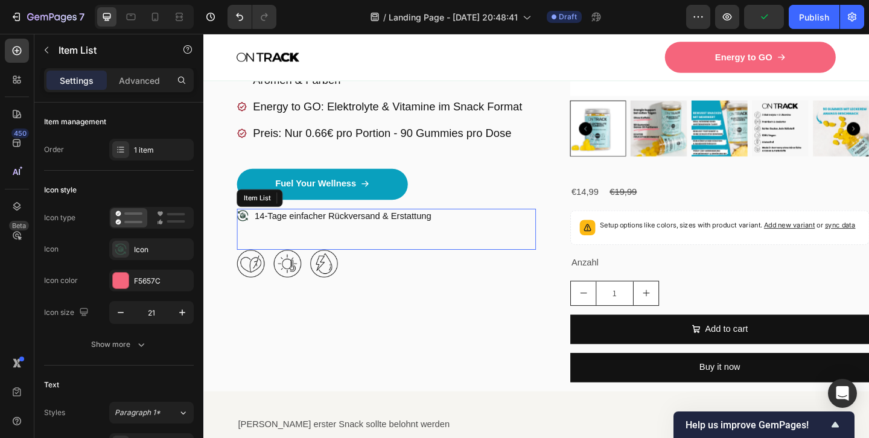
click at [538, 251] on div "14-Tage einfacher Rückversand & Erstattung" at bounding box center [402, 246] width 325 height 45
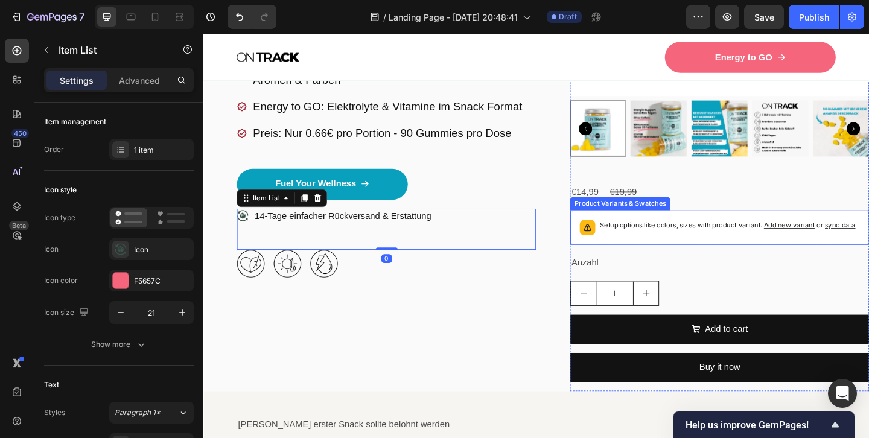
click at [681, 242] on p "Setup options like colors, sizes with product variant. Add new variant or sync …" at bounding box center [773, 242] width 278 height 12
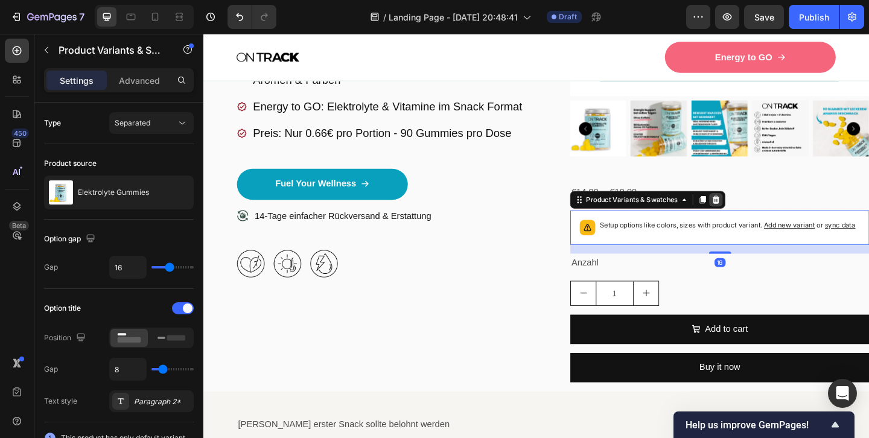
click at [762, 214] on icon at bounding box center [761, 214] width 8 height 8
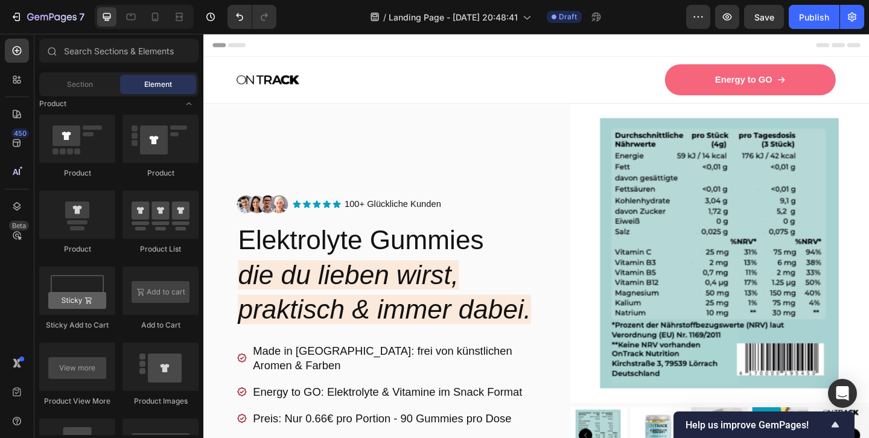
scroll to position [108, 0]
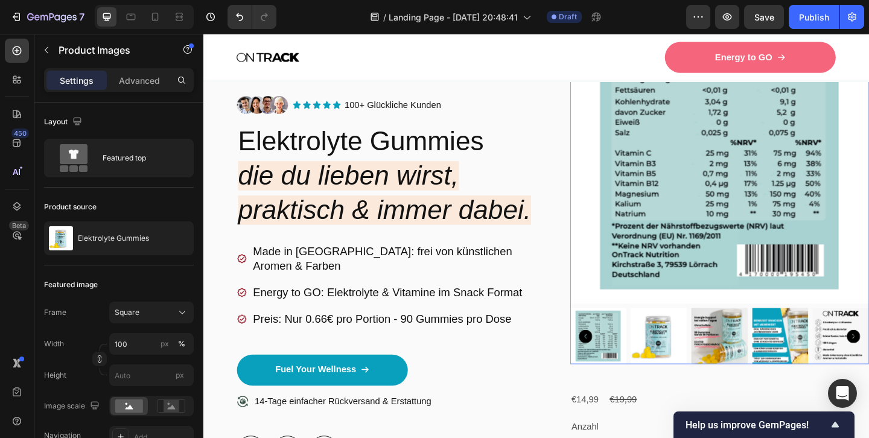
click at [711, 355] on img at bounding box center [698, 362] width 61 height 61
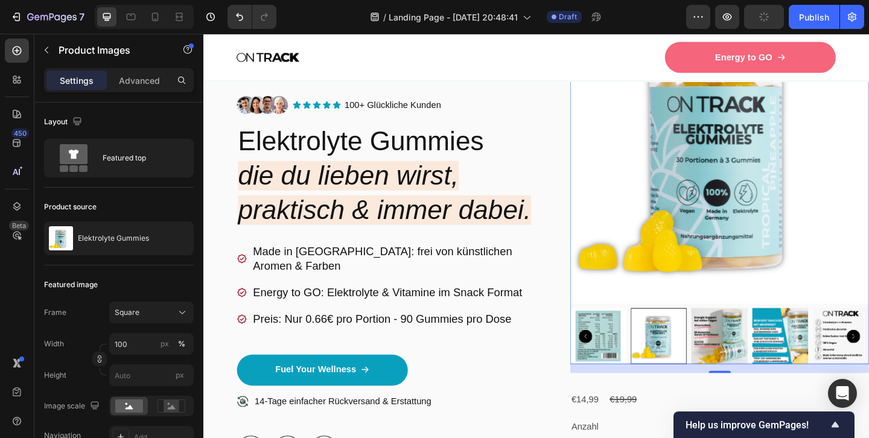
scroll to position [0, 0]
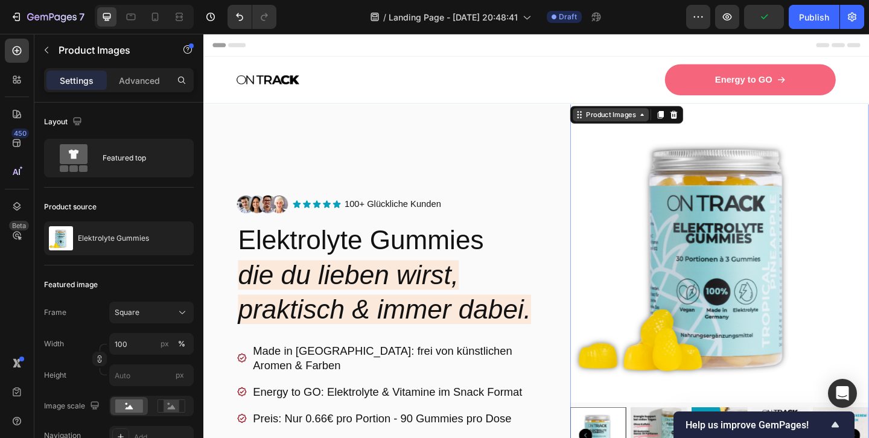
click at [675, 121] on div "Product Images" at bounding box center [646, 121] width 59 height 11
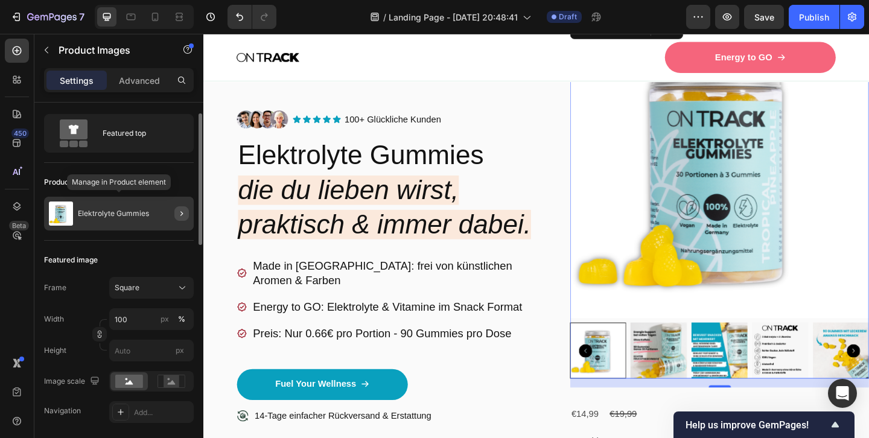
scroll to position [27, 0]
click at [185, 212] on icon "button" at bounding box center [182, 212] width 10 height 10
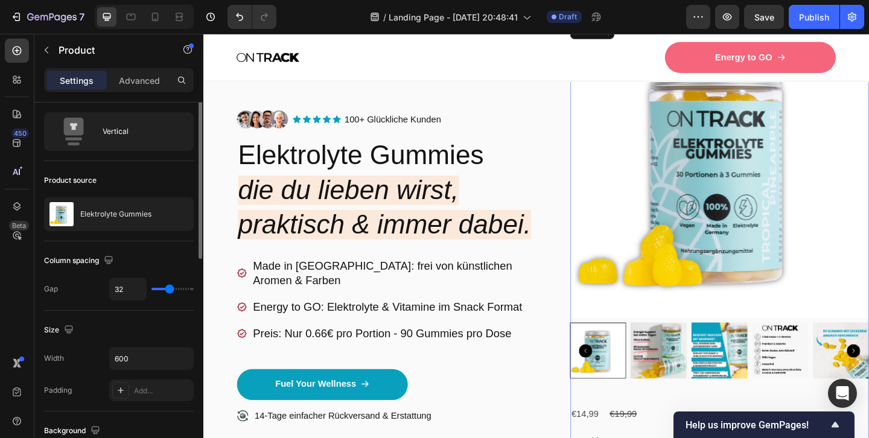
scroll to position [0, 0]
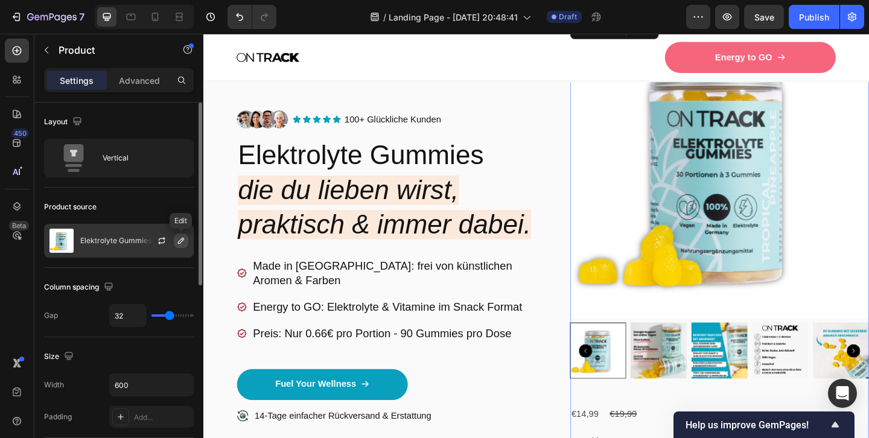
click at [182, 238] on icon "button" at bounding box center [181, 241] width 6 height 6
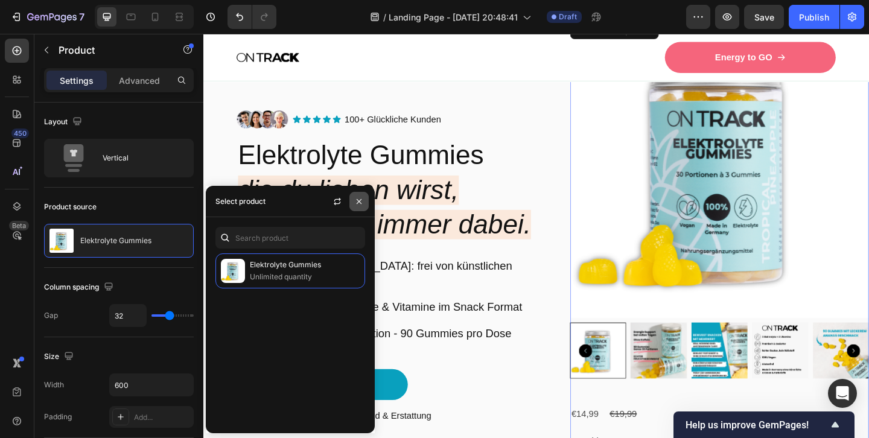
click at [361, 201] on icon "button" at bounding box center [359, 202] width 10 height 10
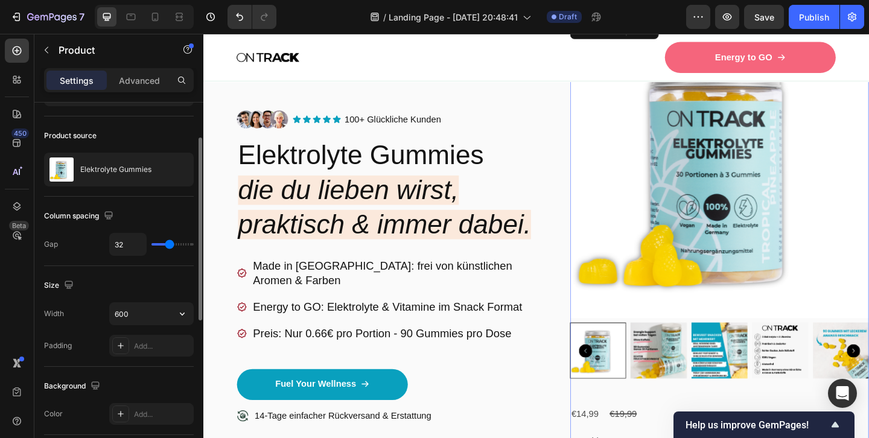
scroll to position [72, 0]
type input "23"
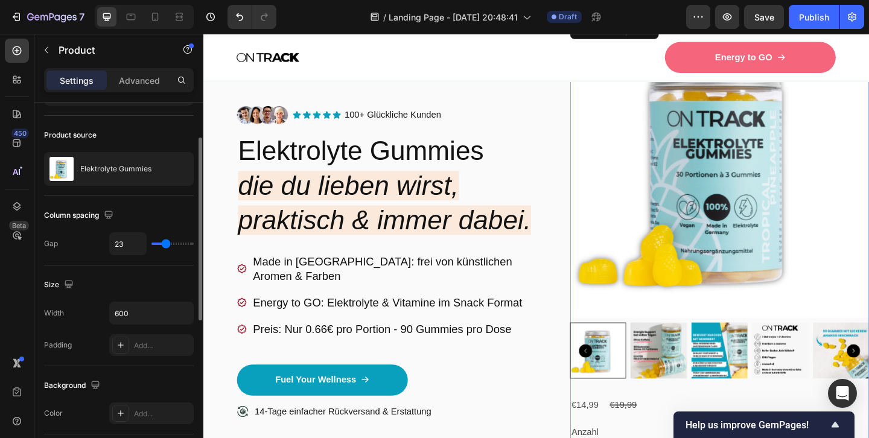
type input "16"
type input "6"
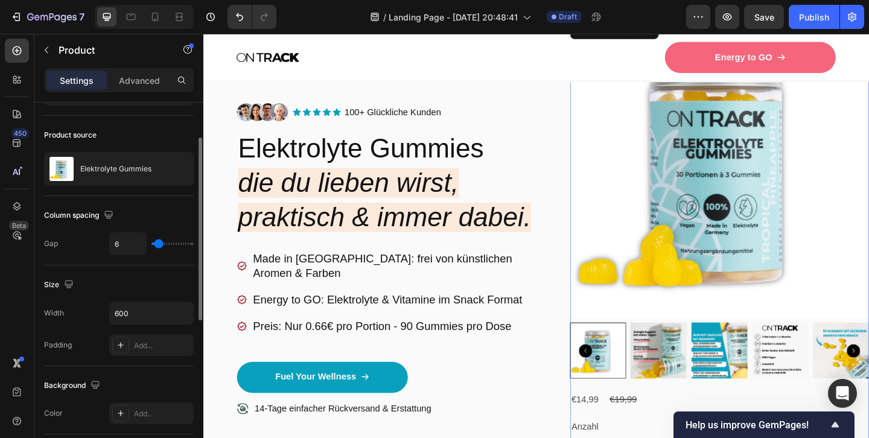
type input "8"
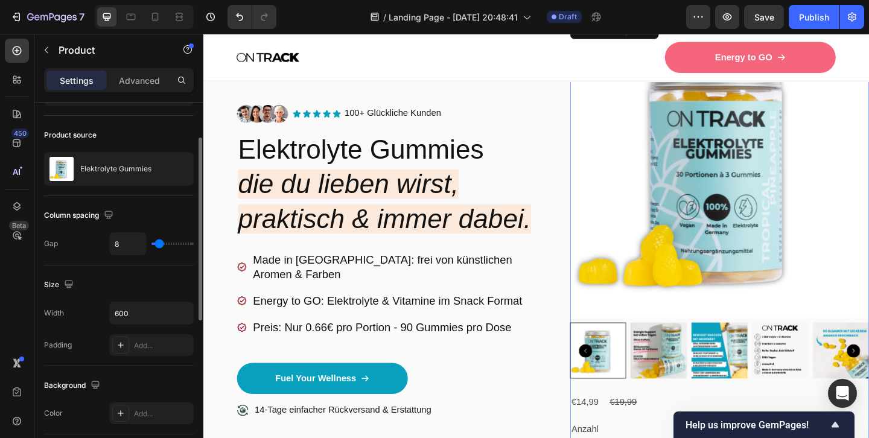
type input "11"
type input "78"
type input "80"
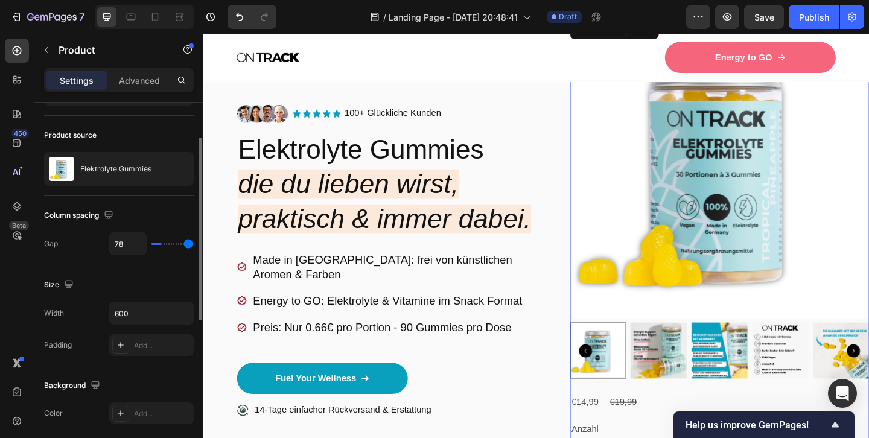
type input "80"
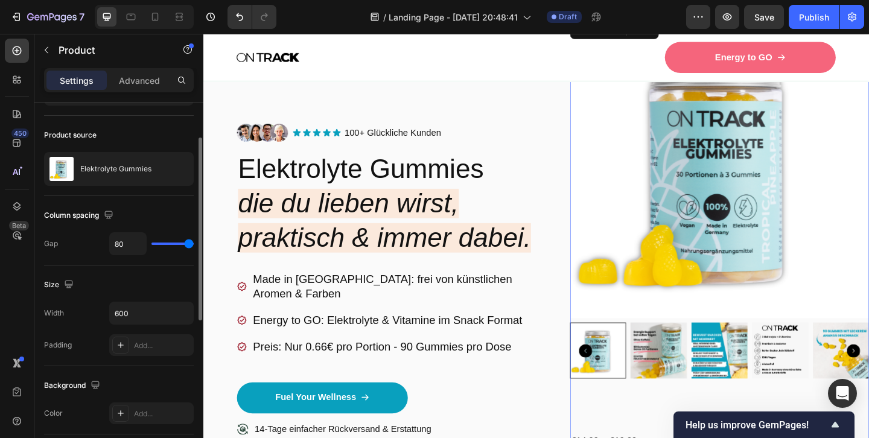
type input "74"
type input "39"
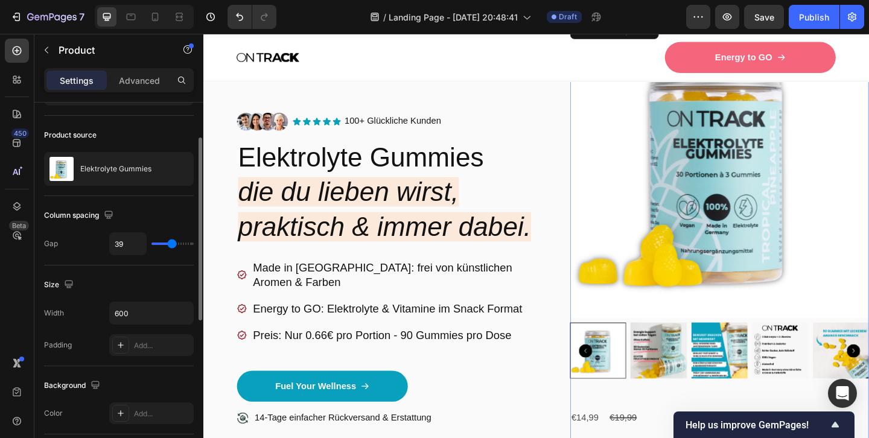
type input "0"
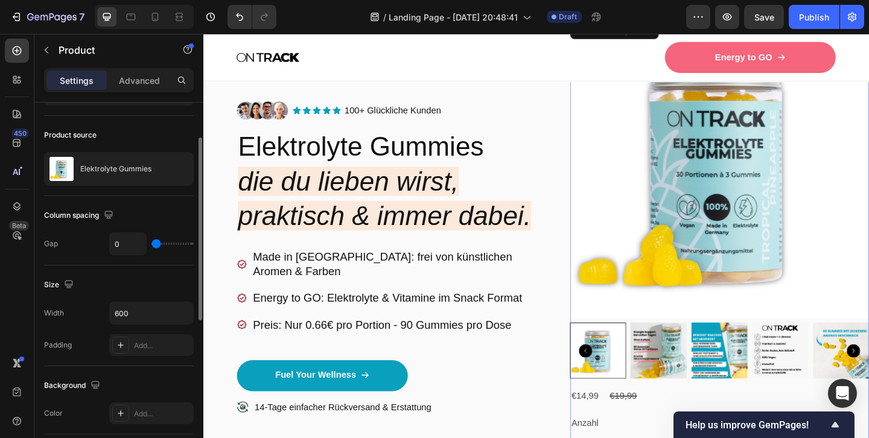
drag, startPoint x: 165, startPoint y: 244, endPoint x: 142, endPoint y: 246, distance: 23.0
click at [151, 245] on input "range" at bounding box center [172, 244] width 42 height 2
type input "22"
type input "80"
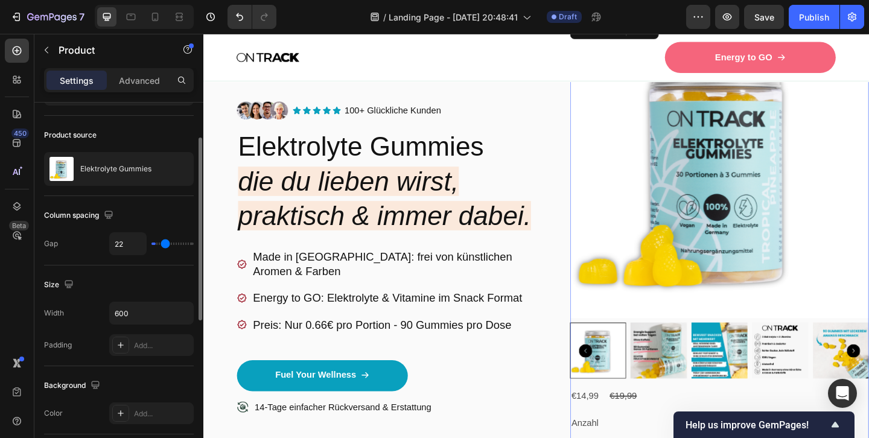
type input "80"
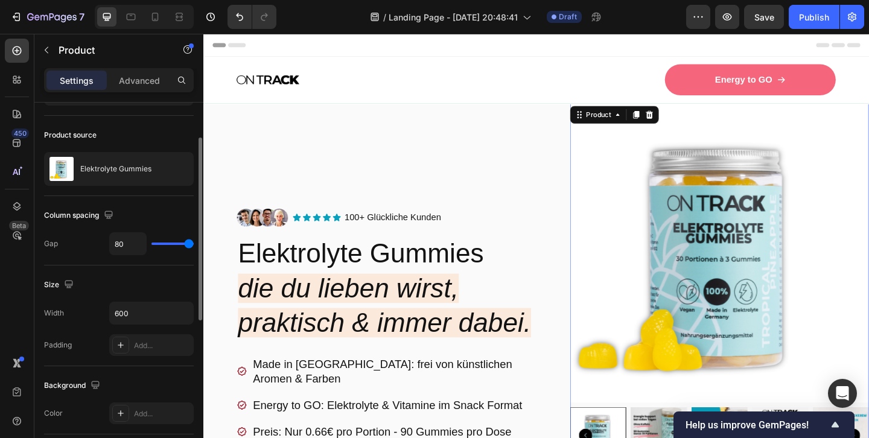
scroll to position [58, 0]
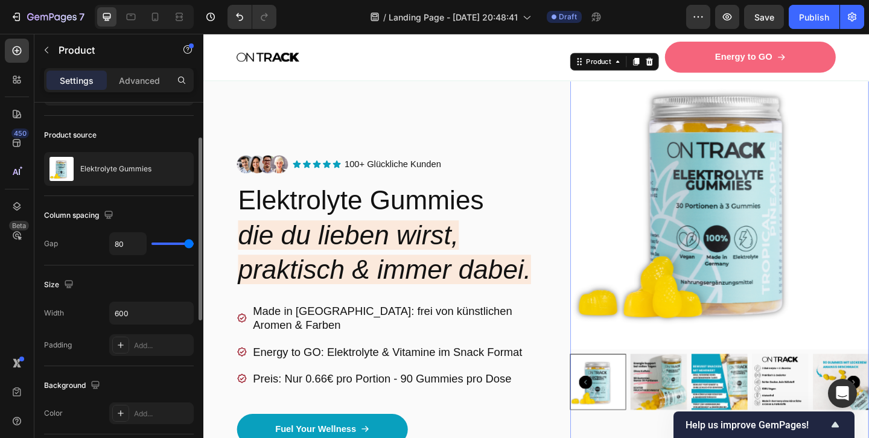
click at [361, 101] on div "Image Icon Icon Icon Icon Icon Icon List 100+ Glückliche Kunden Text Block Row …" at bounding box center [402, 366] width 325 height 628
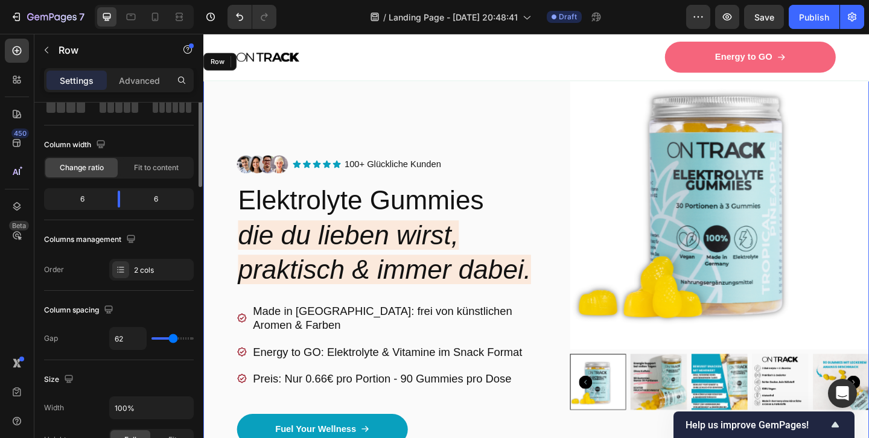
scroll to position [0, 0]
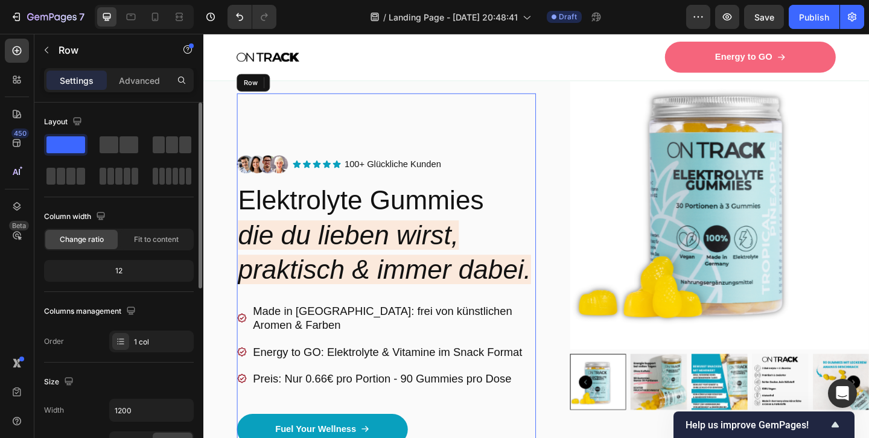
click at [367, 134] on div "Image Icon Icon Icon Icon Icon Icon List 100+ Glückliche Kunden Text Block Row …" at bounding box center [402, 365] width 325 height 535
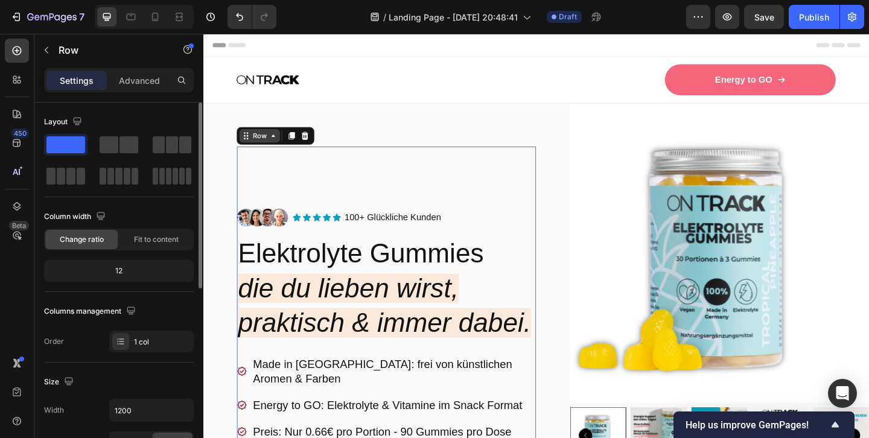
click at [281, 150] on icon at bounding box center [280, 145] width 10 height 10
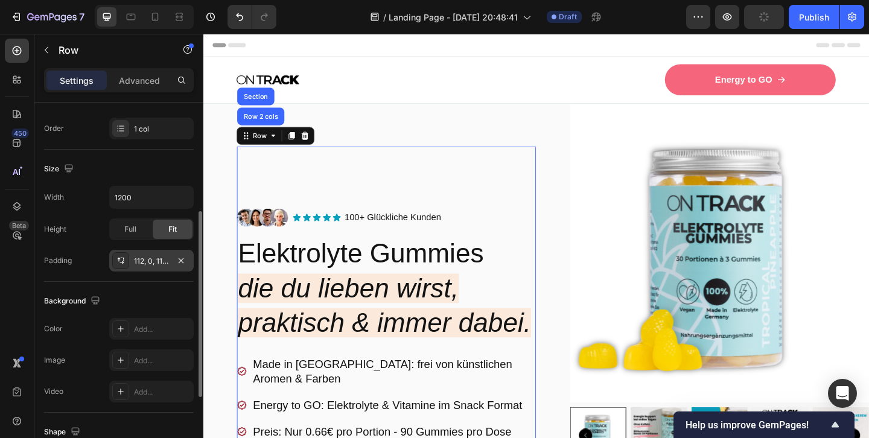
scroll to position [214, 0]
click at [138, 262] on div "112, 0, 112, 0" at bounding box center [151, 260] width 35 height 11
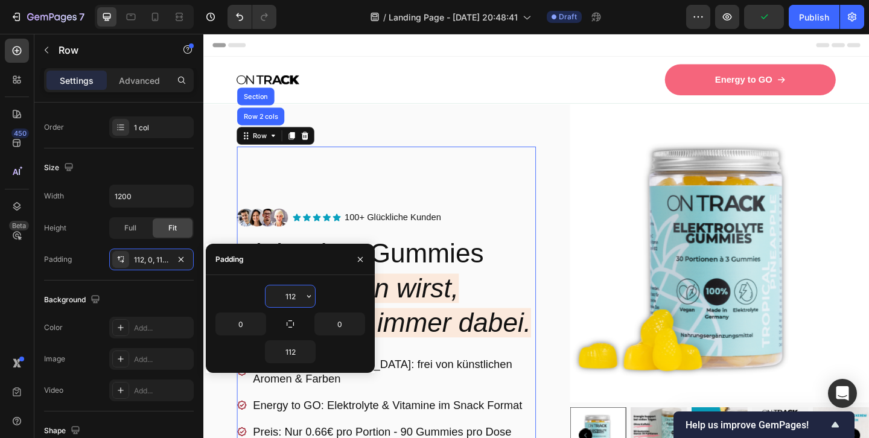
click at [288, 297] on input "112" at bounding box center [290, 296] width 49 height 22
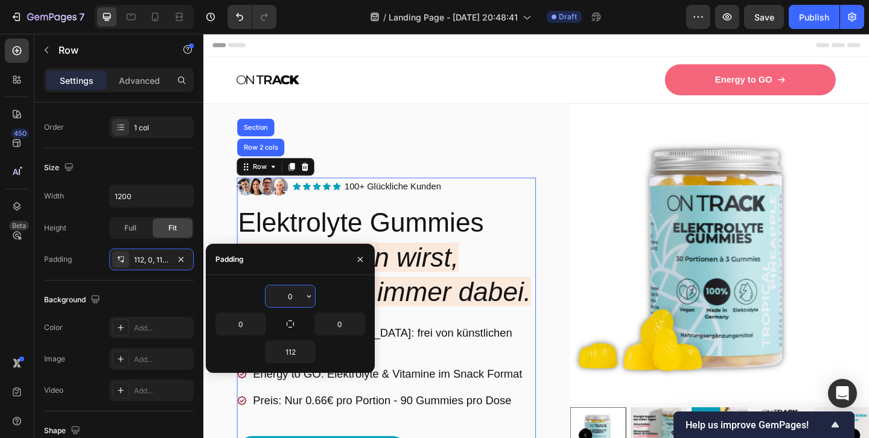
type input "0"
click at [287, 350] on input "112" at bounding box center [290, 352] width 49 height 22
type input "0"
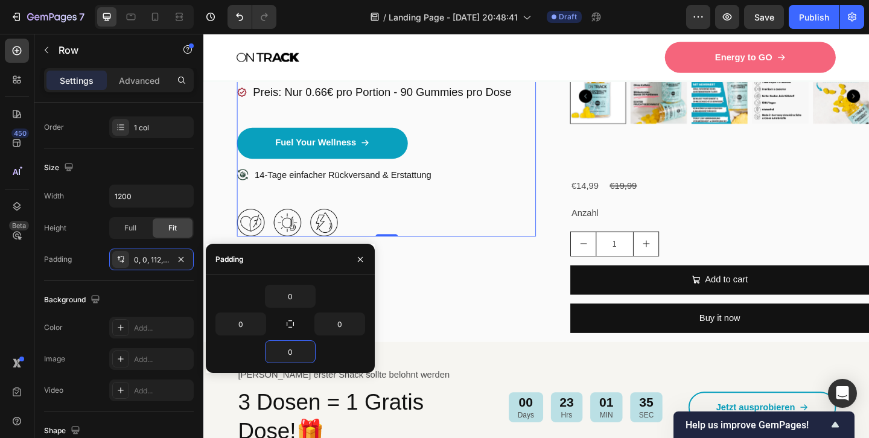
scroll to position [371, 0]
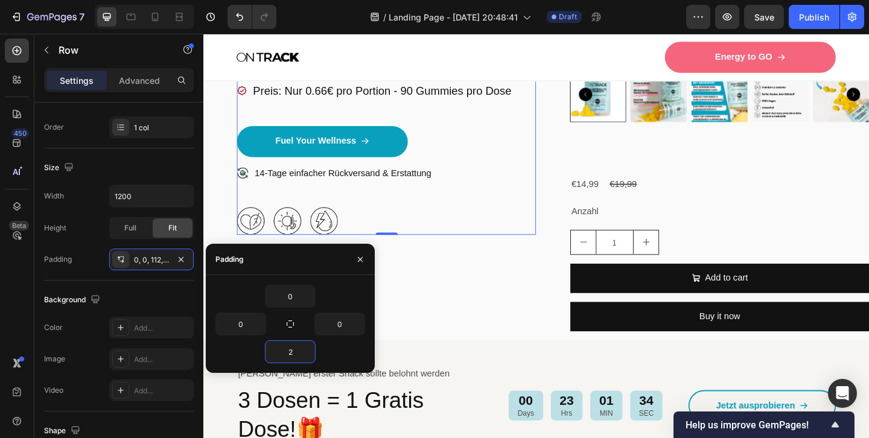
type input "20"
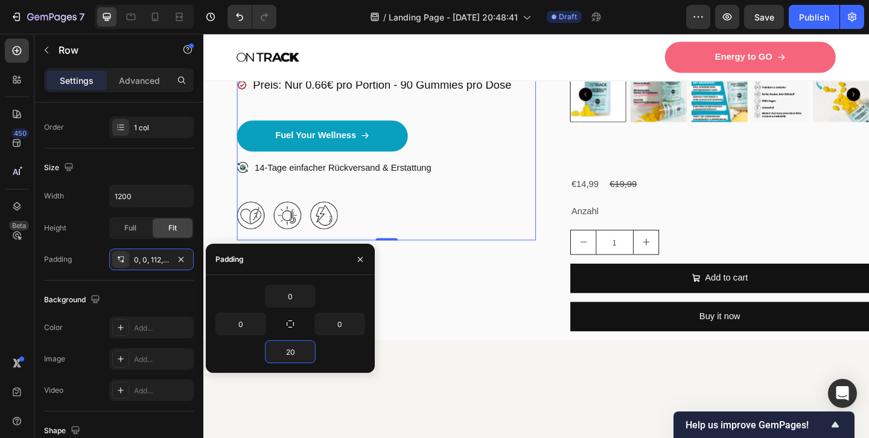
scroll to position [0, 0]
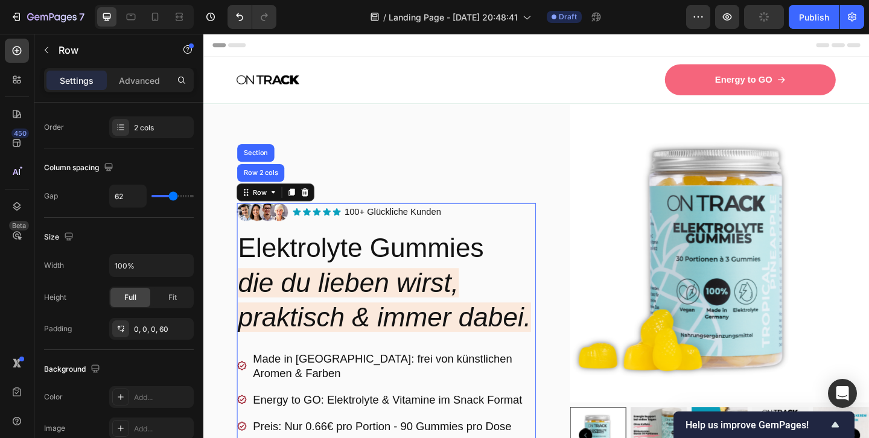
click at [359, 186] on div "Image Icon Icon Icon Icon Icon Icon List 100+ Glückliche Kunden Text Block Row …" at bounding box center [402, 424] width 325 height 628
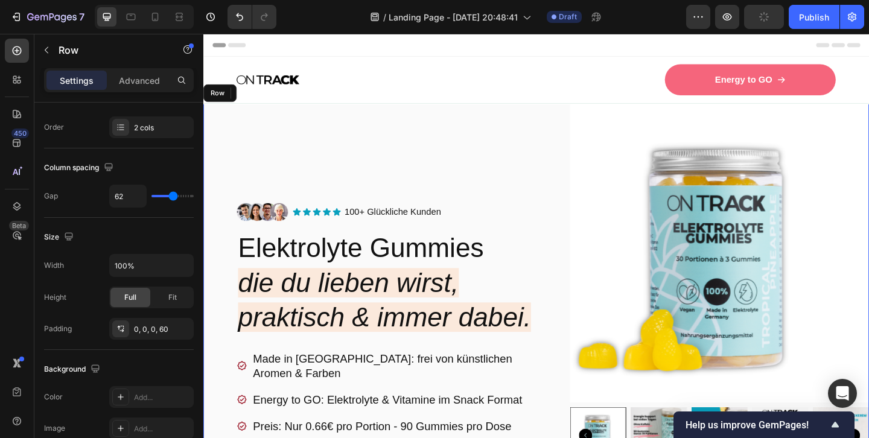
click at [364, 173] on div "Image Icon Icon Icon Icon Icon Icon List 100+ Glückliche Kunden Text Block Row …" at bounding box center [402, 424] width 325 height 628
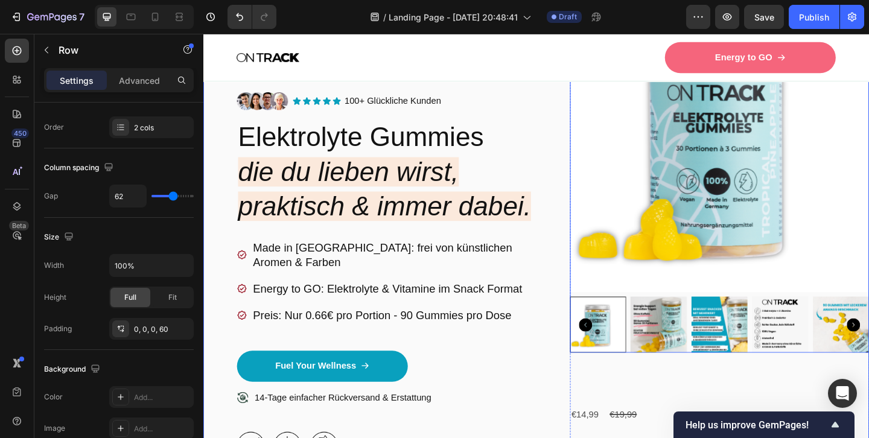
scroll to position [237, 0]
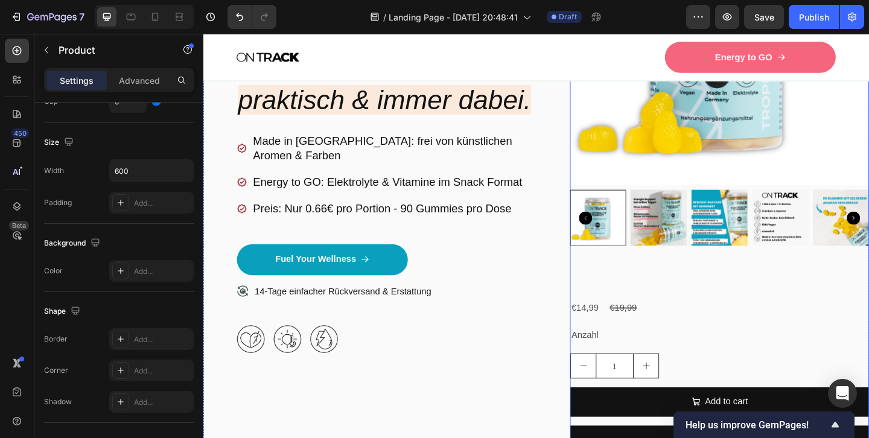
click at [651, 300] on div "Product Images €14,99 Product Price Product Price €19,99 Product Price Product …" at bounding box center [764, 187] width 325 height 628
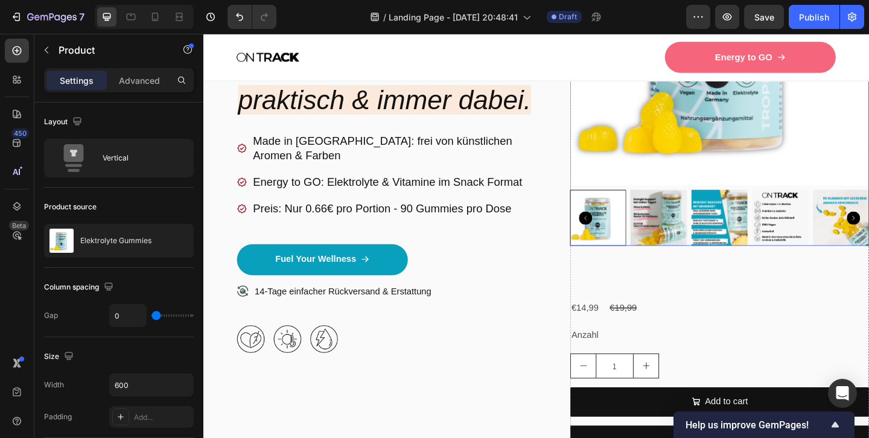
click at [676, 248] on img at bounding box center [698, 233] width 61 height 61
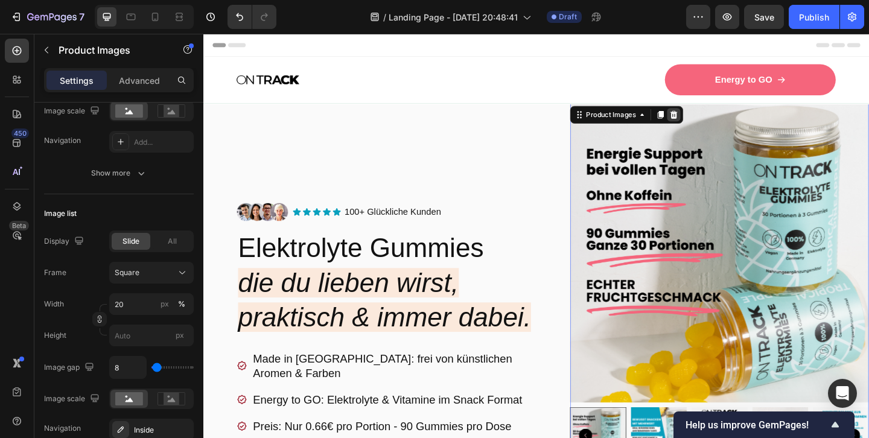
click at [717, 118] on icon at bounding box center [715, 122] width 10 height 10
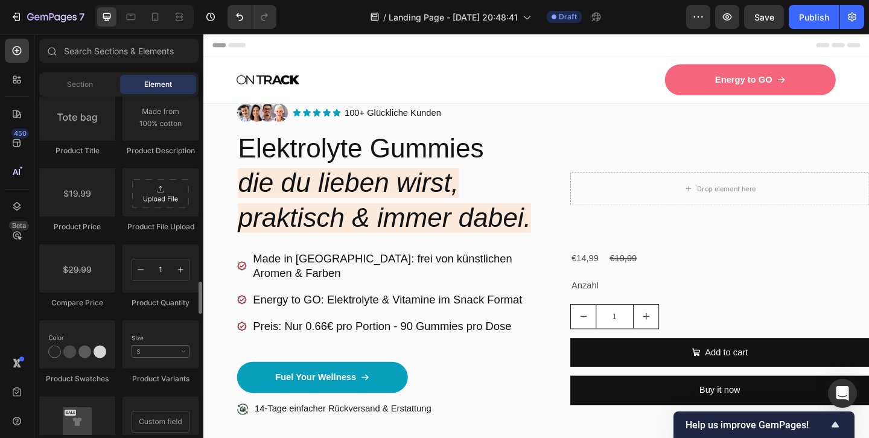
scroll to position [1948, 0]
click at [643, 299] on p "Anzahl" at bounding box center [764, 307] width 323 height 17
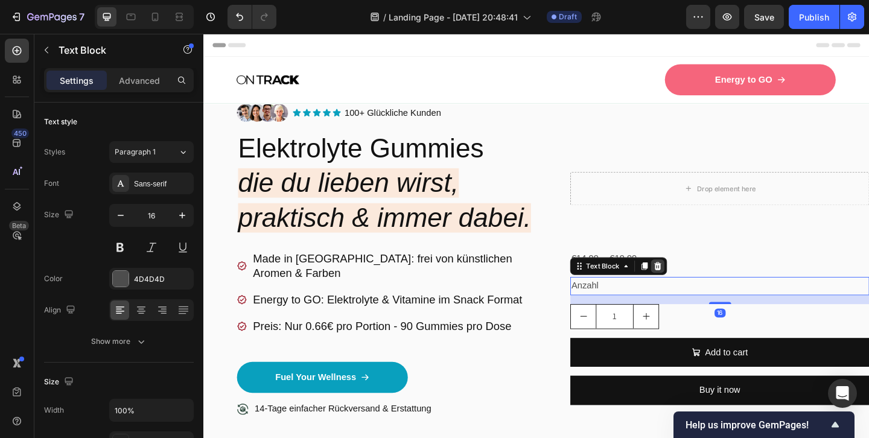
click at [699, 282] on icon at bounding box center [698, 287] width 10 height 10
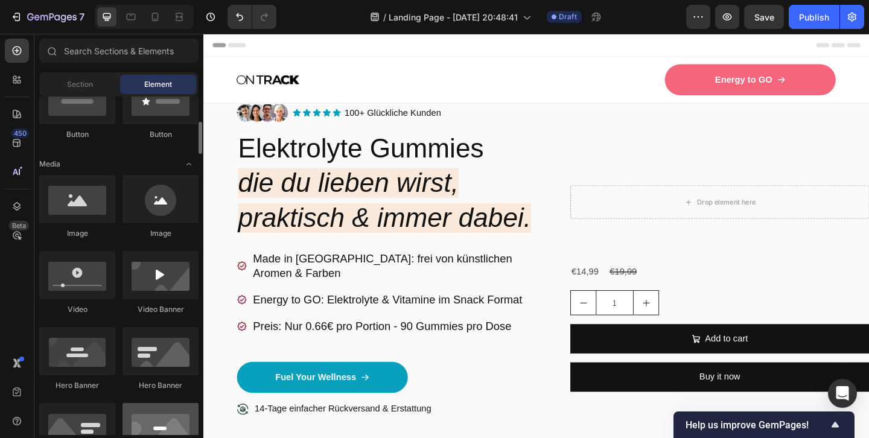
scroll to position [307, 0]
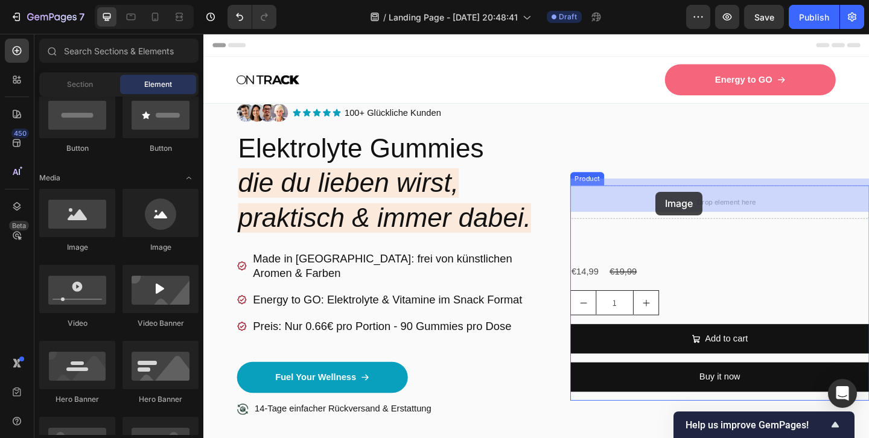
drag, startPoint x: 278, startPoint y: 245, endPoint x: 695, endPoint y: 206, distance: 419.4
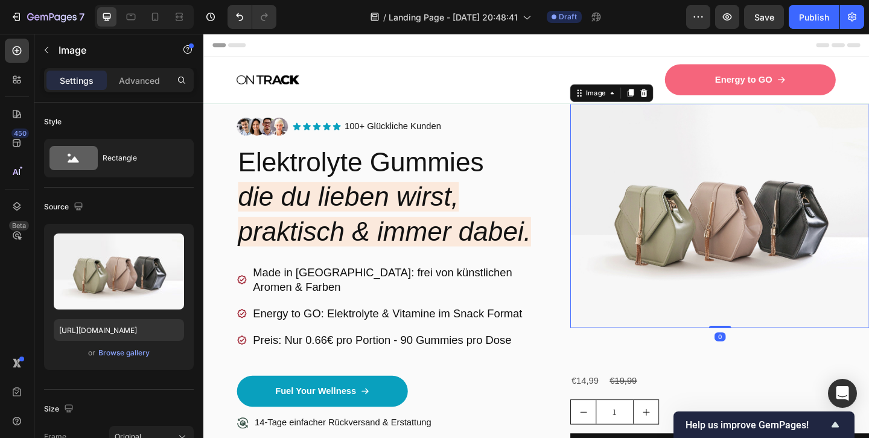
scroll to position [0, 0]
click at [127, 355] on div "Browse gallery" at bounding box center [123, 353] width 51 height 11
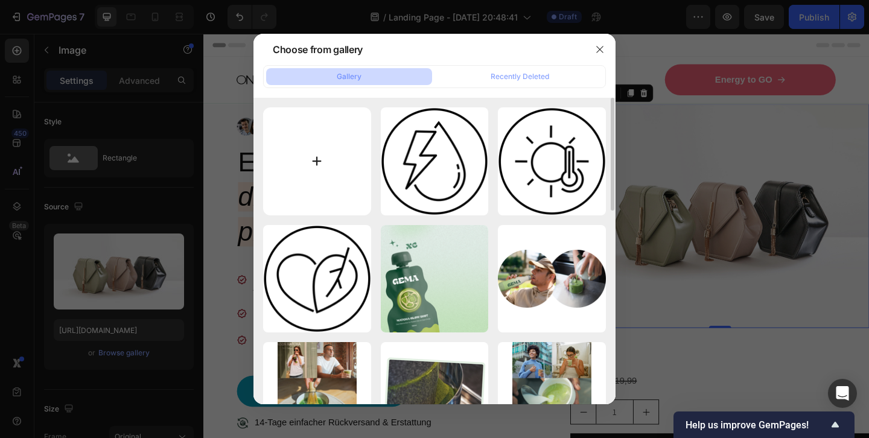
click at [314, 157] on input "file" at bounding box center [317, 161] width 108 height 108
click at [602, 51] on icon "button" at bounding box center [600, 50] width 10 height 10
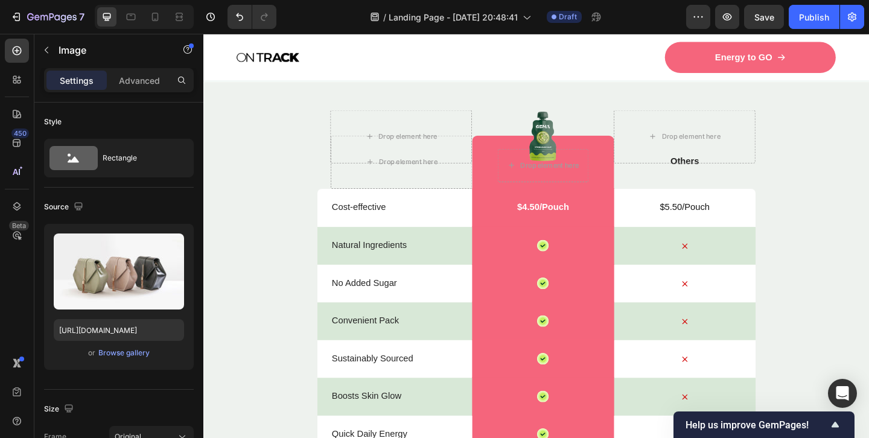
scroll to position [4226, 0]
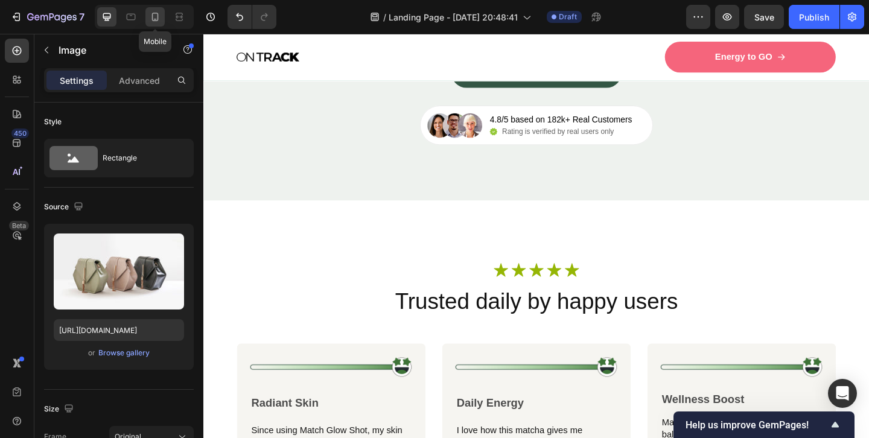
click at [154, 16] on icon at bounding box center [155, 17] width 12 height 12
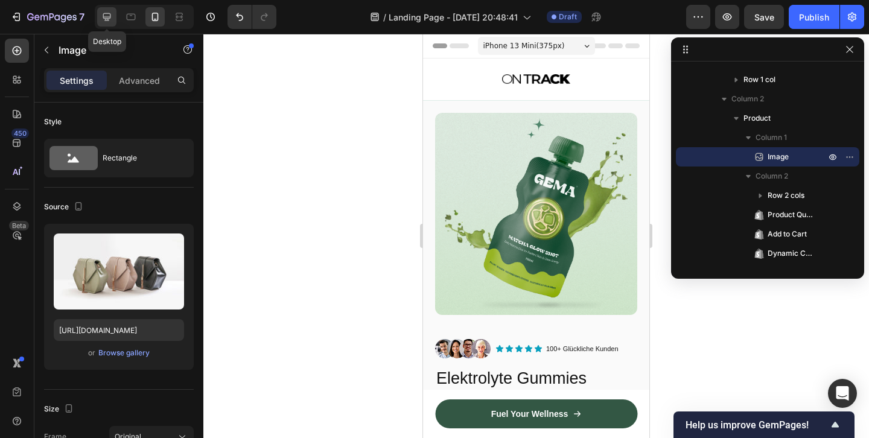
click at [108, 16] on icon at bounding box center [107, 17] width 12 height 12
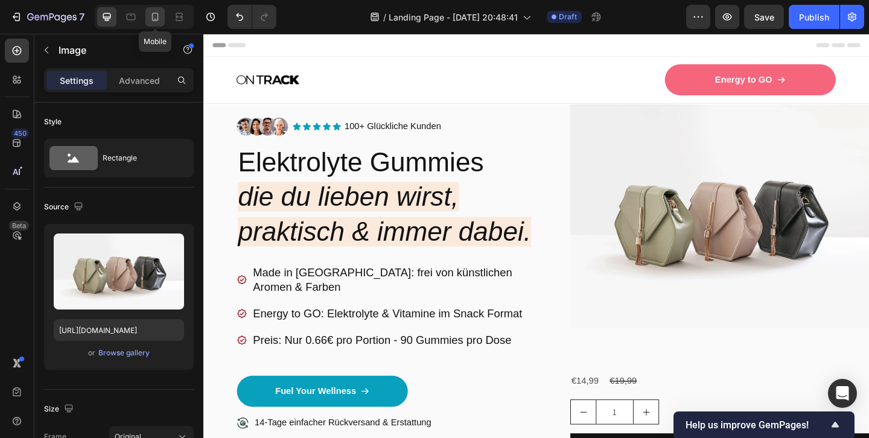
click at [156, 17] on icon at bounding box center [155, 17] width 12 height 12
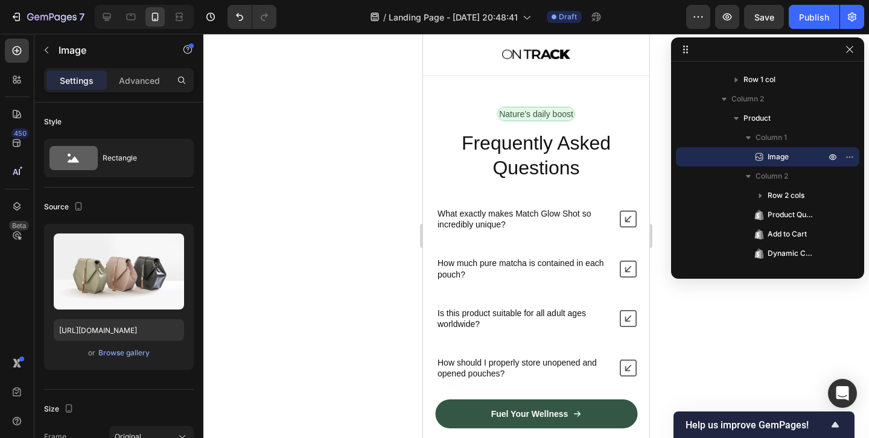
scroll to position [5528, 0]
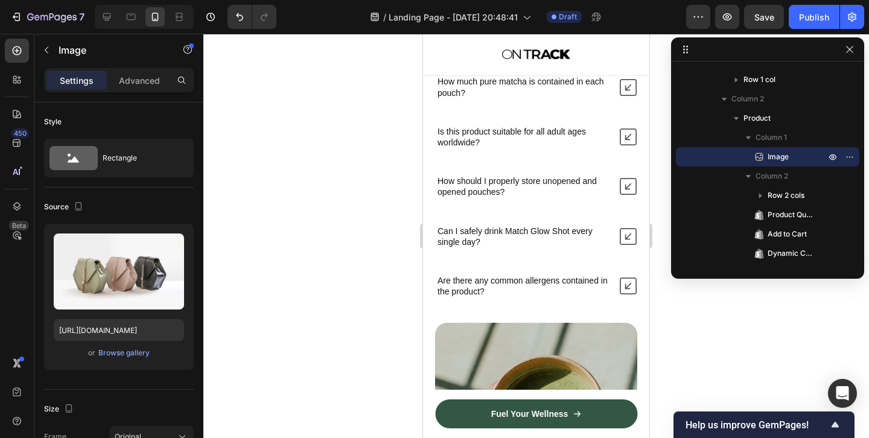
click at [629, 186] on icon at bounding box center [628, 186] width 17 height 17
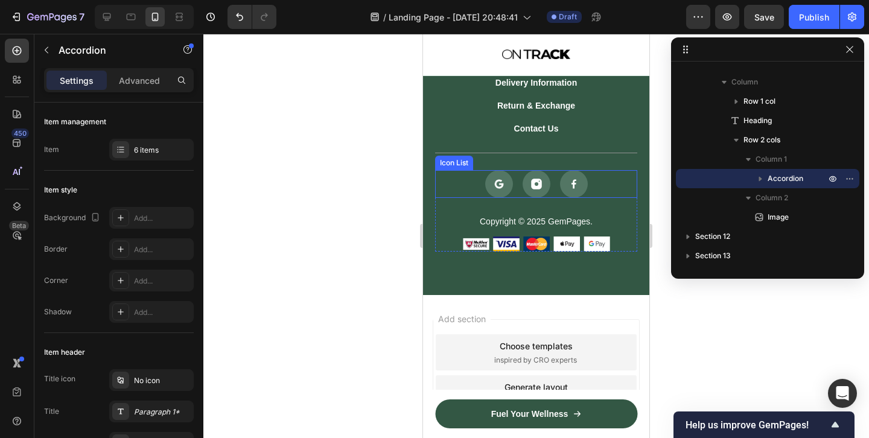
scroll to position [7015, 0]
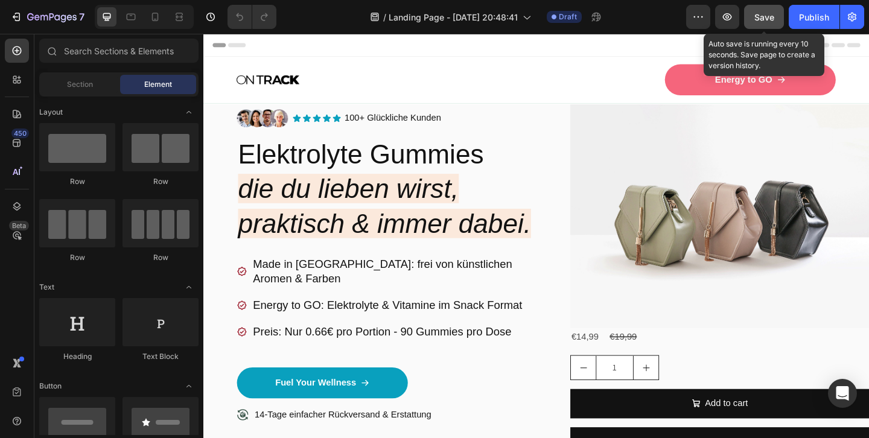
click at [763, 22] on span "Save" at bounding box center [764, 17] width 20 height 10
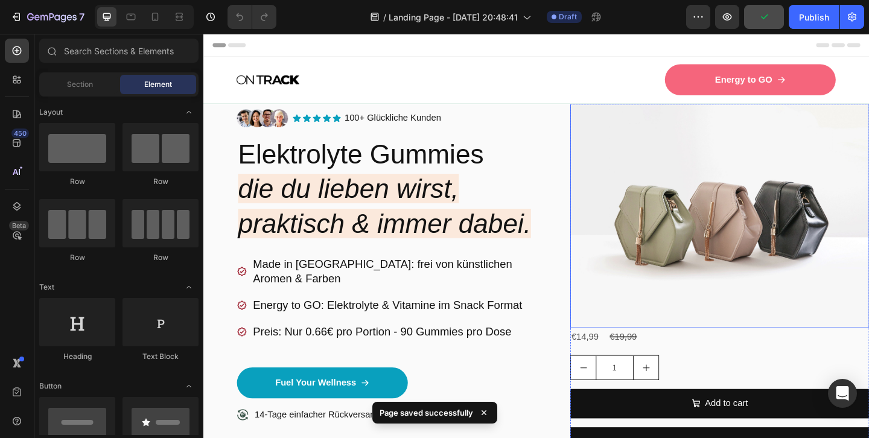
scroll to position [19, 0]
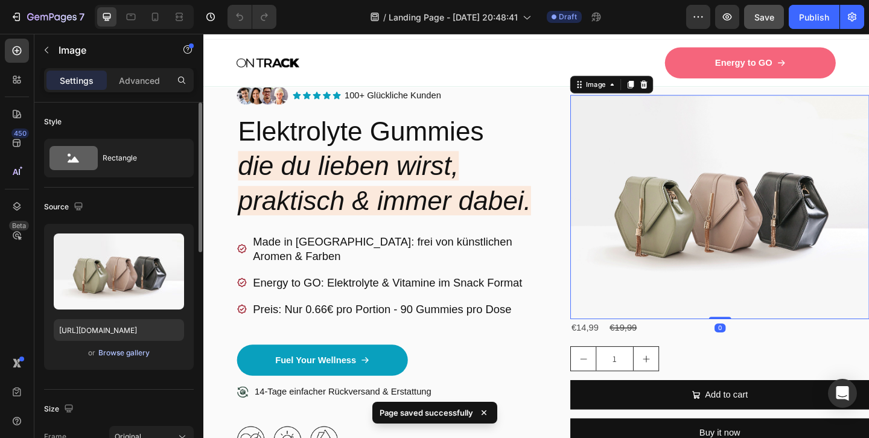
click at [113, 352] on div "Browse gallery" at bounding box center [123, 353] width 51 height 11
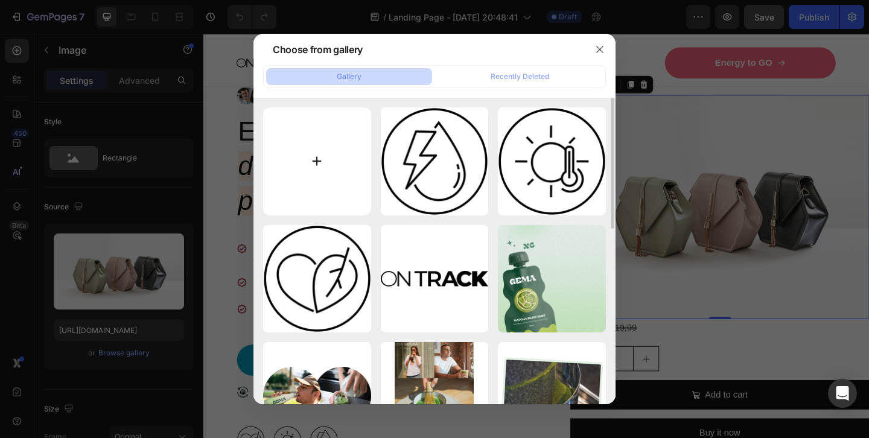
click at [324, 153] on input "file" at bounding box center [317, 161] width 108 height 108
type input "C:\fakepath\ONTRACK Freisteller (1 von 1).jpg"
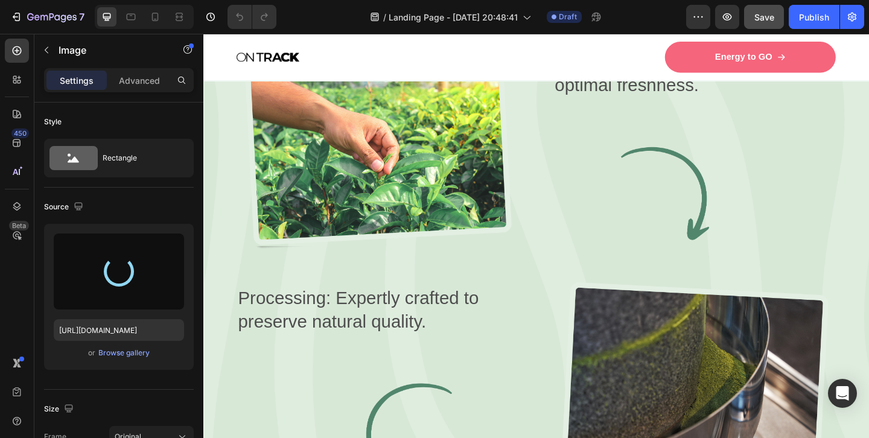
scroll to position [2257, 0]
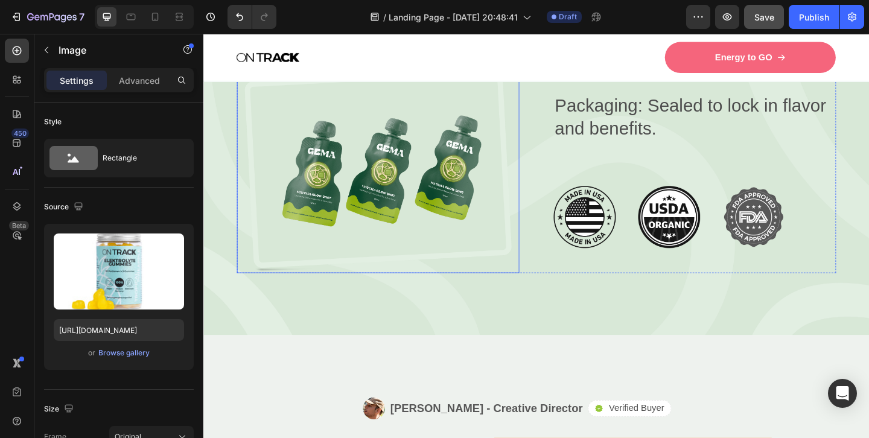
type input "https://cdn.shopify.com/s/files/1/0874/2571/2465/files/gempages_534418933642429…"
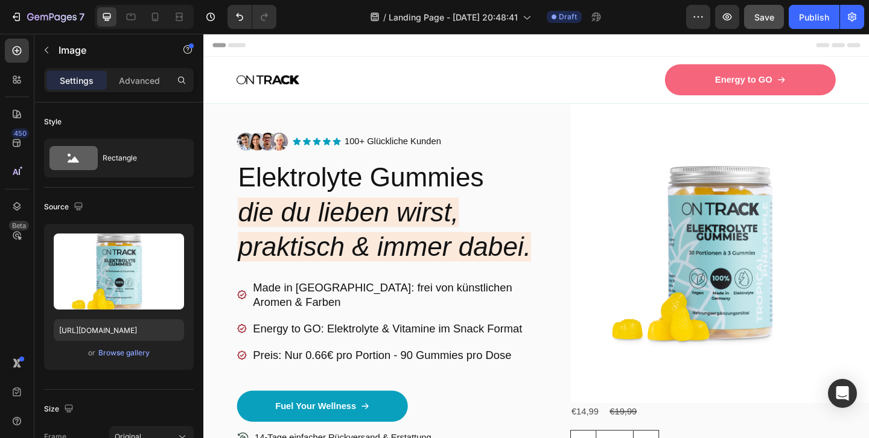
scroll to position [0, 0]
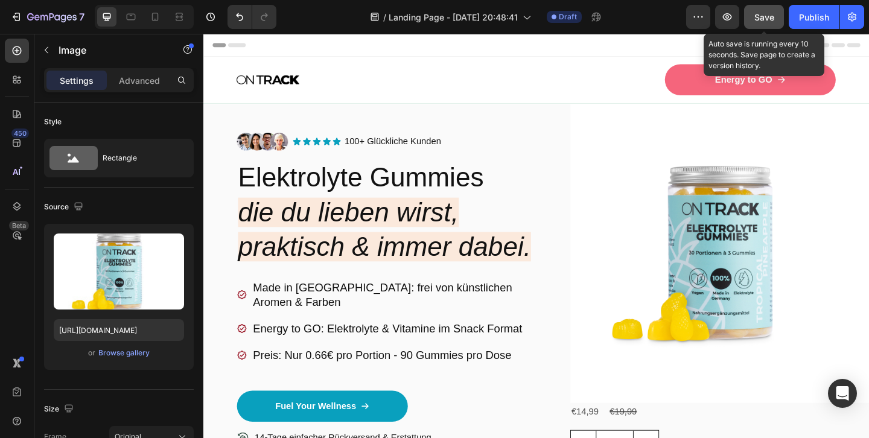
click at [762, 25] on button "Save" at bounding box center [764, 17] width 40 height 24
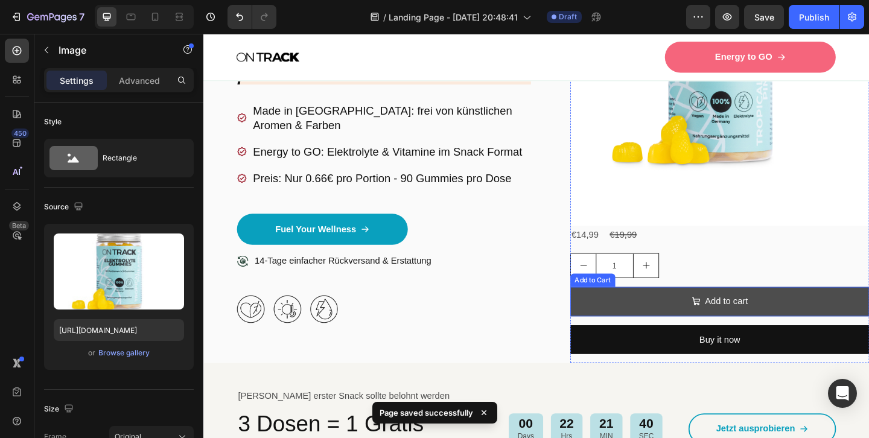
scroll to position [279, 0]
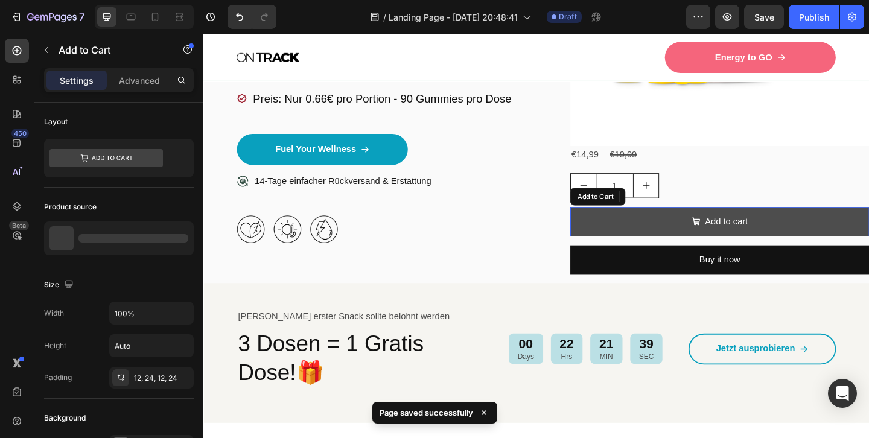
click at [669, 241] on button "Add to cart" at bounding box center [764, 238] width 325 height 32
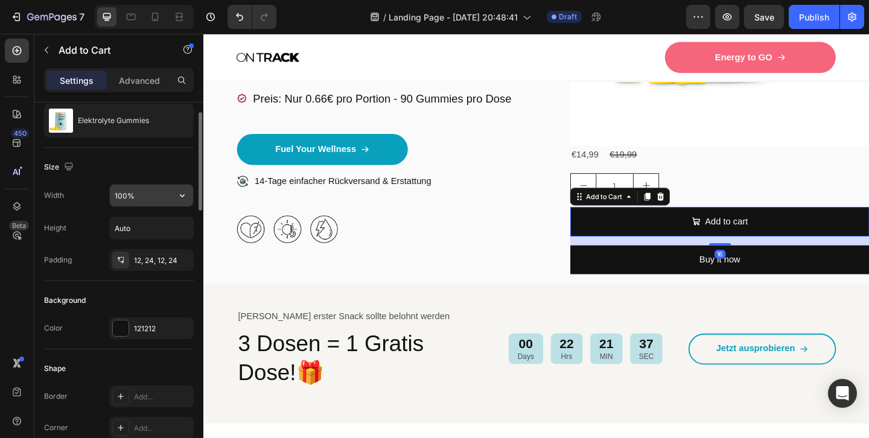
scroll to position [119, 0]
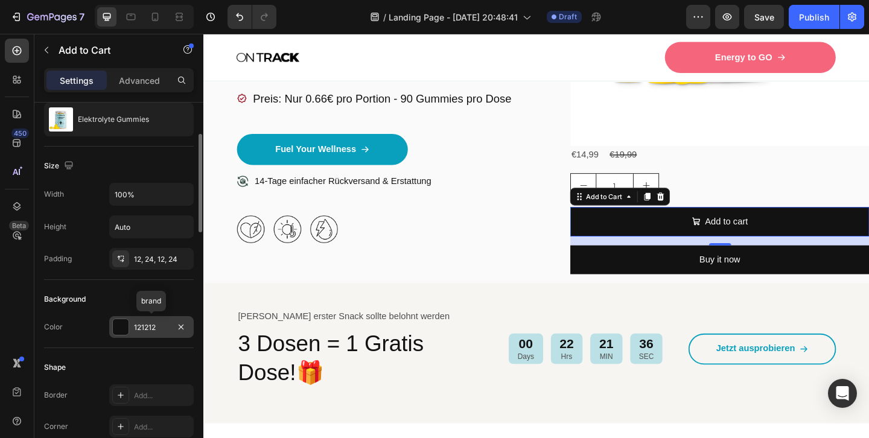
click at [121, 324] on div at bounding box center [121, 327] width 16 height 16
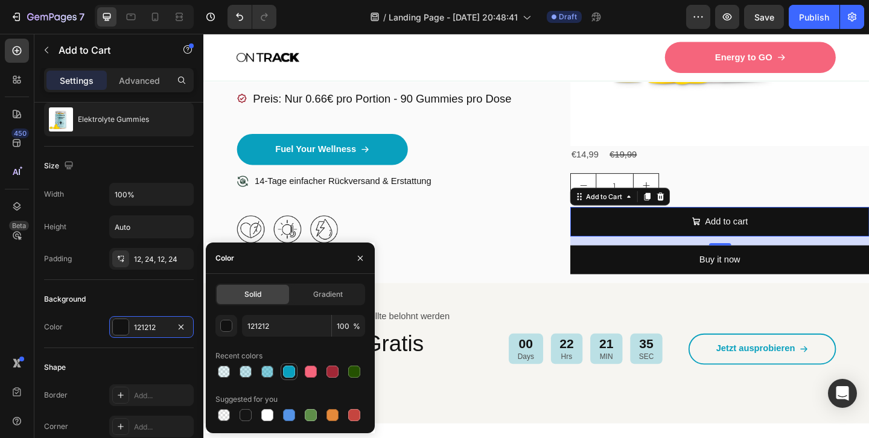
click at [292, 371] on div at bounding box center [289, 372] width 12 height 12
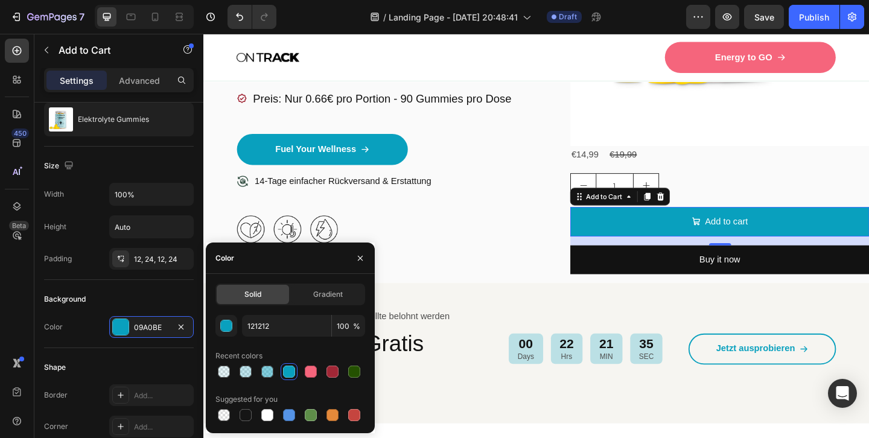
type input "09A0BE"
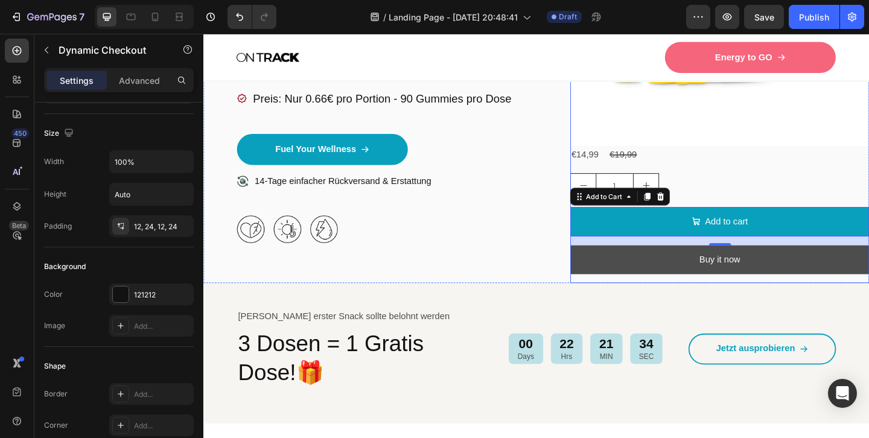
click at [634, 285] on button "Buy it now" at bounding box center [764, 280] width 325 height 32
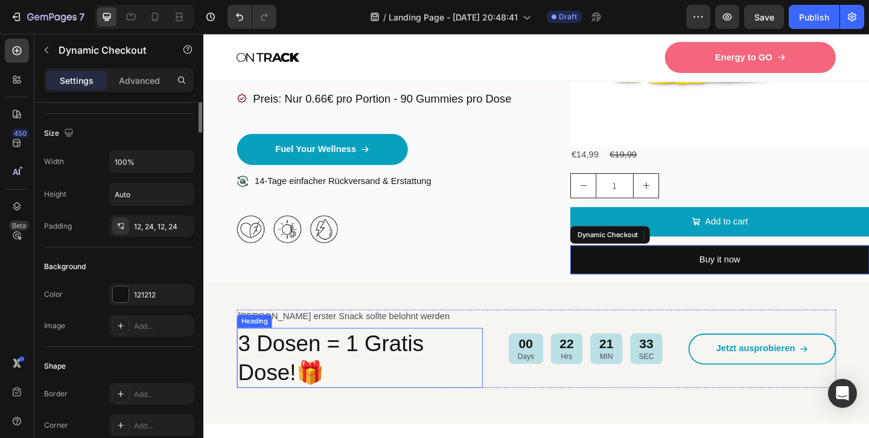
scroll to position [0, 0]
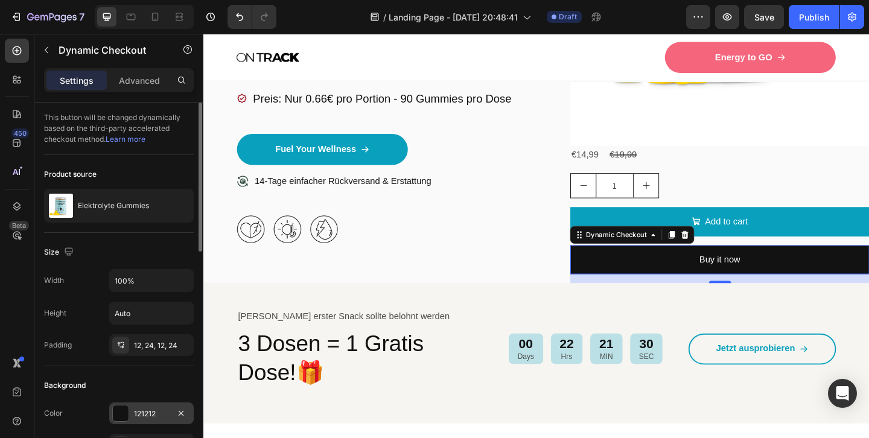
click at [142, 418] on div "121212" at bounding box center [151, 414] width 35 height 11
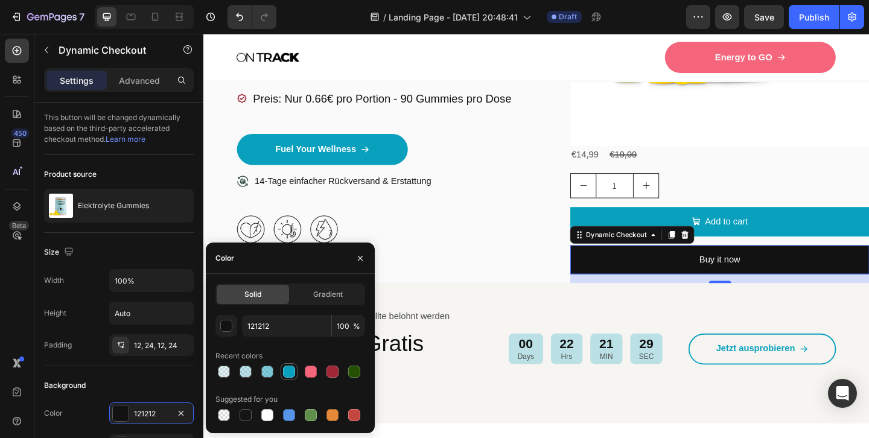
click at [288, 376] on div at bounding box center [289, 372] width 12 height 12
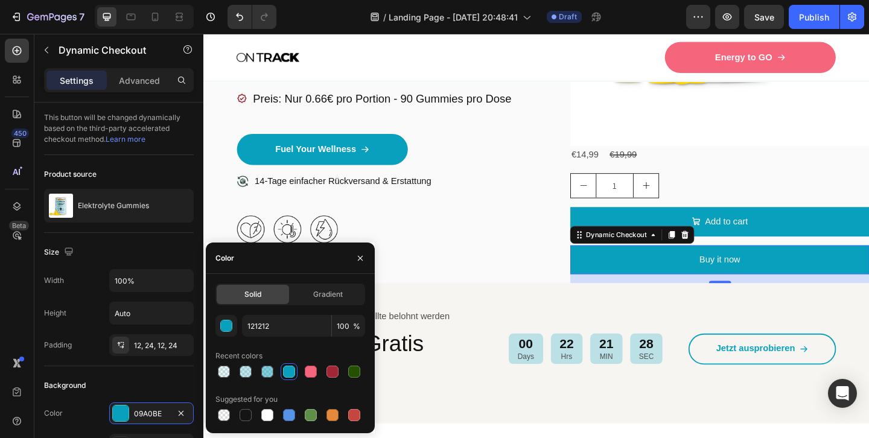
type input "09A0BE"
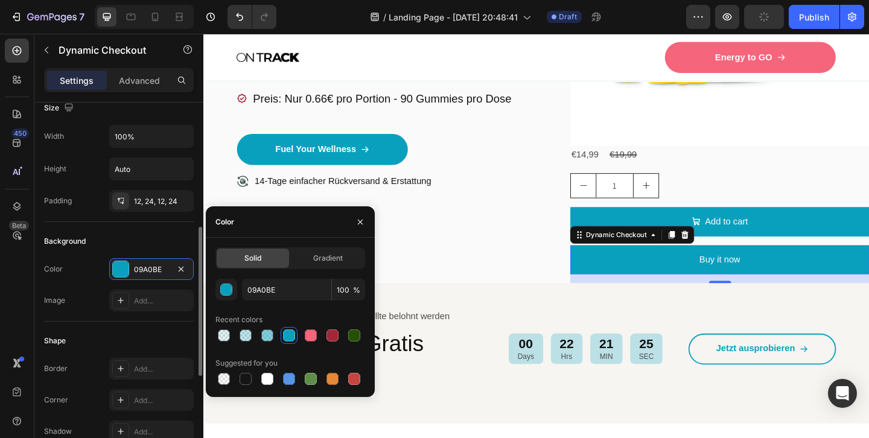
scroll to position [191, 0]
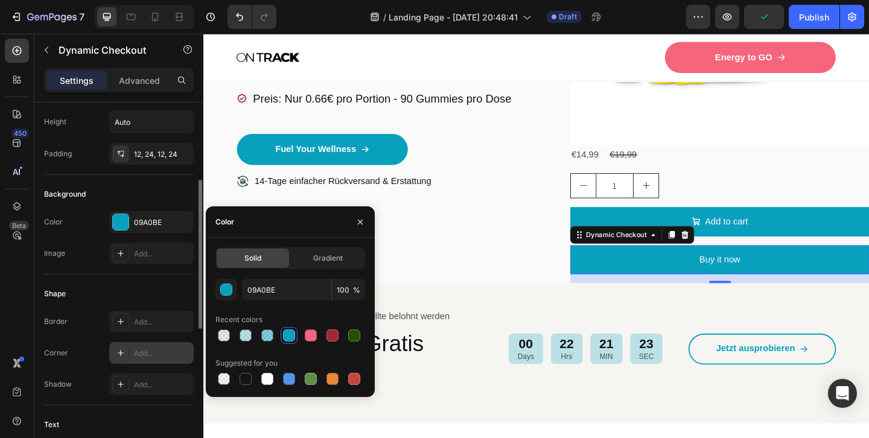
click at [121, 349] on icon at bounding box center [121, 353] width 10 height 10
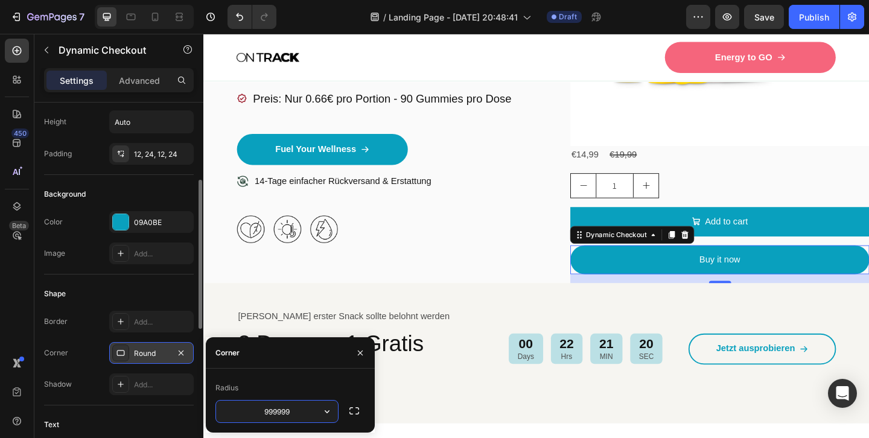
type input "9999999"
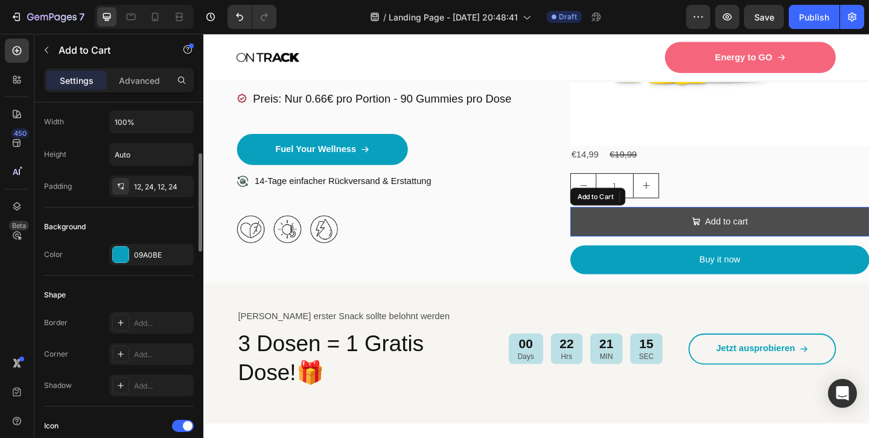
click at [637, 235] on button "Add to cart" at bounding box center [764, 238] width 325 height 32
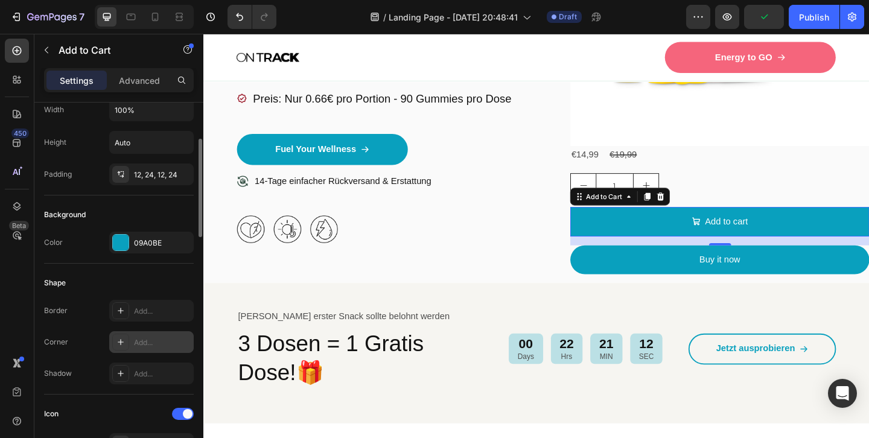
scroll to position [205, 0]
click at [128, 344] on div at bounding box center [120, 340] width 17 height 17
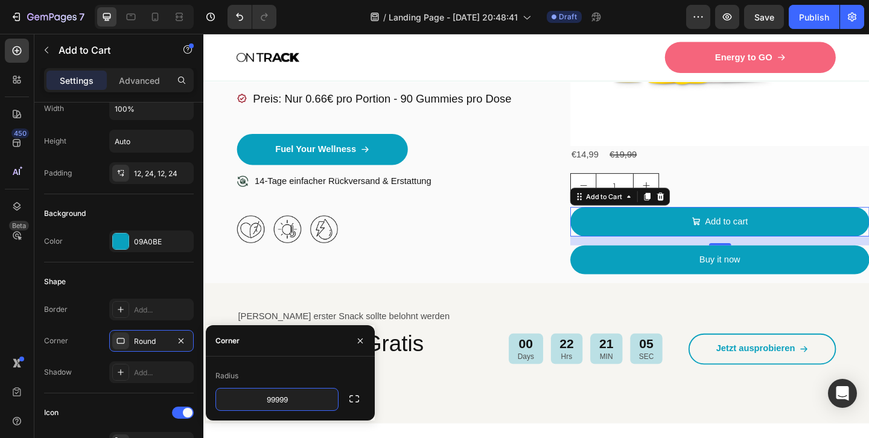
type input "999999"
click at [454, 309] on div "Dein erster Snack sollte belohnt werden Text Block 3 Dosen = 1 Gratis Dose!🎁 He…" at bounding box center [565, 381] width 724 height 153
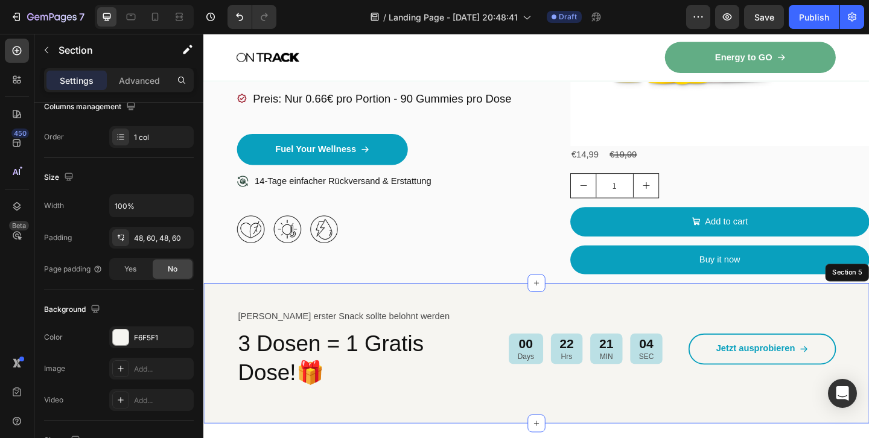
scroll to position [0, 0]
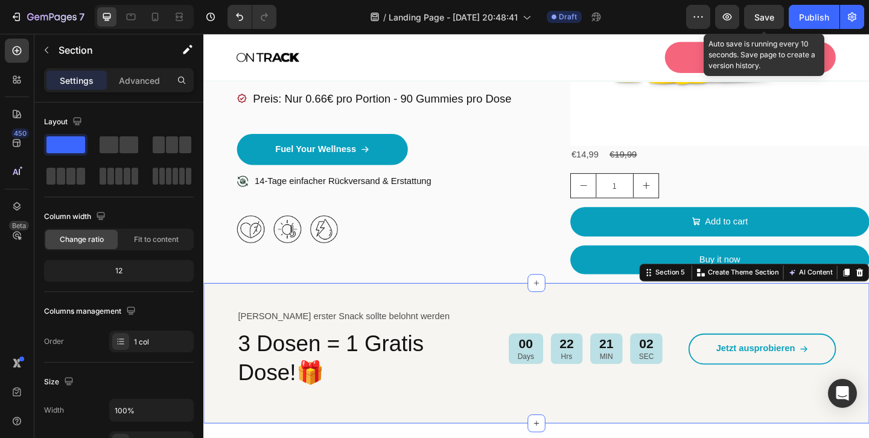
click at [763, 17] on span "Save" at bounding box center [764, 17] width 20 height 10
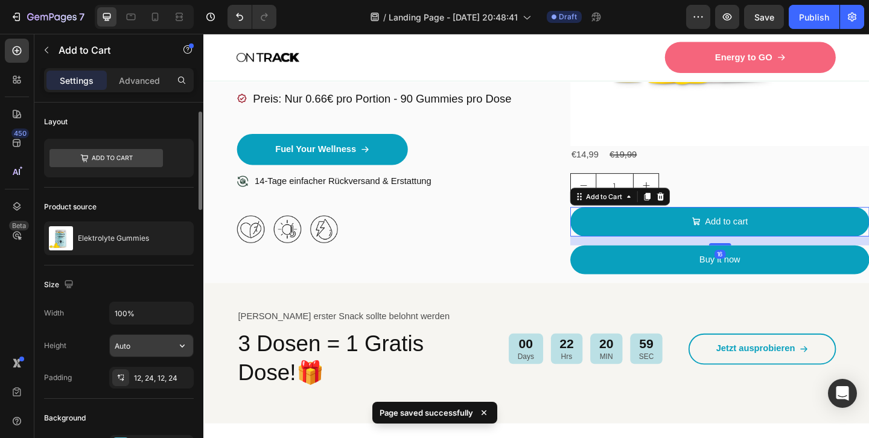
scroll to position [17, 0]
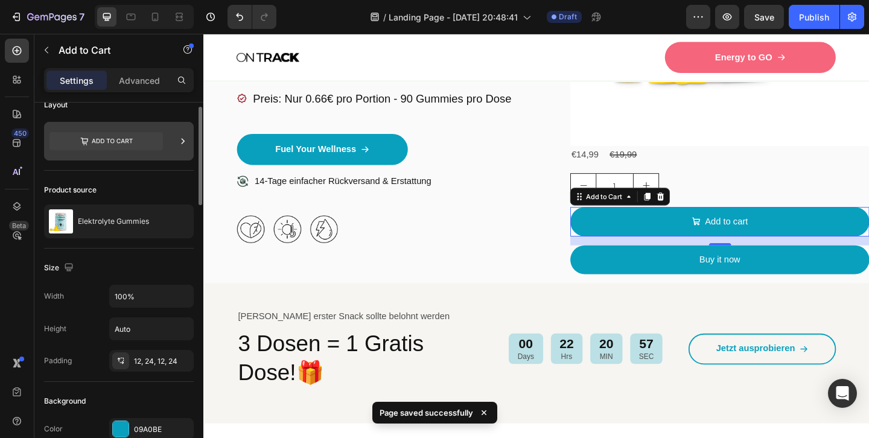
click at [183, 141] on icon at bounding box center [183, 140] width 3 height 5
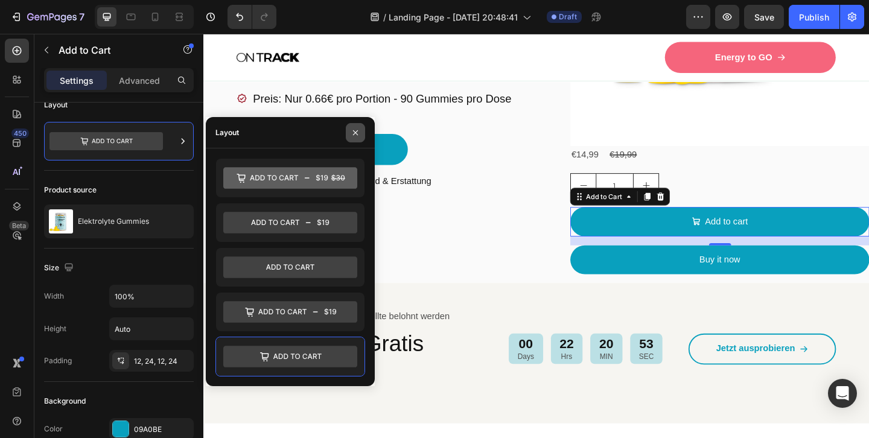
click at [357, 131] on icon "button" at bounding box center [355, 132] width 5 height 5
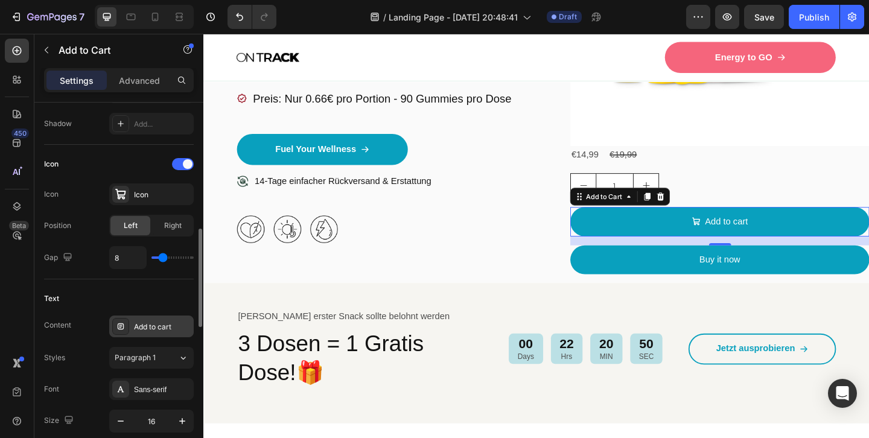
scroll to position [457, 0]
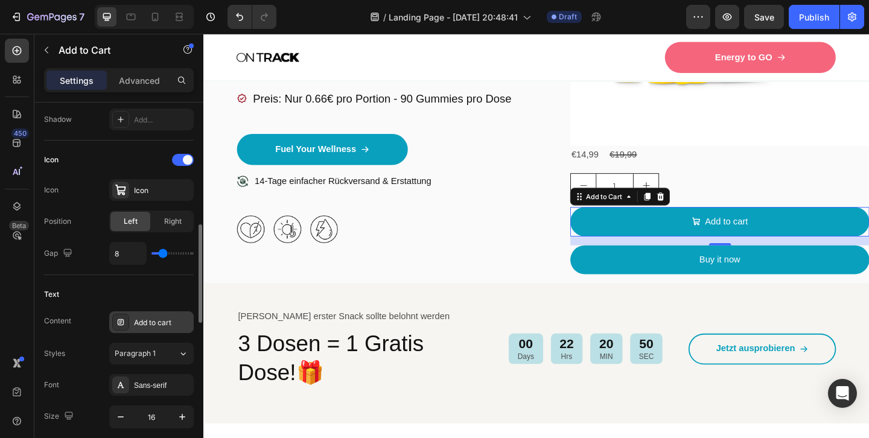
click at [156, 320] on div "Add to cart" at bounding box center [162, 322] width 57 height 11
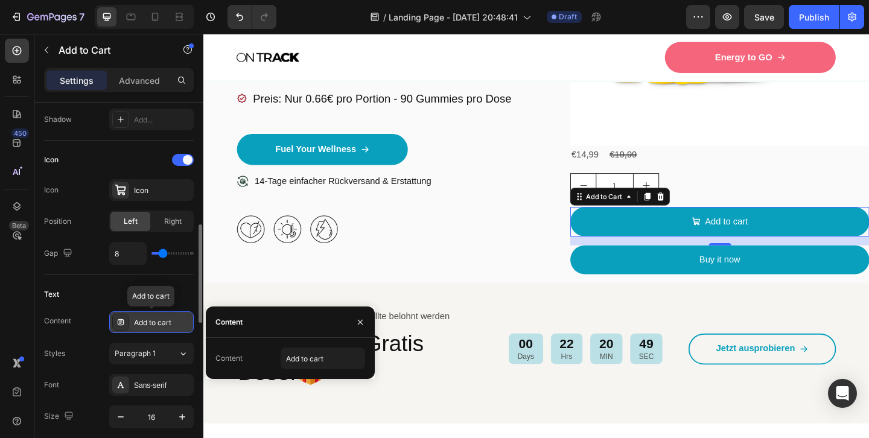
click at [156, 320] on div "Add to cart" at bounding box center [162, 322] width 57 height 11
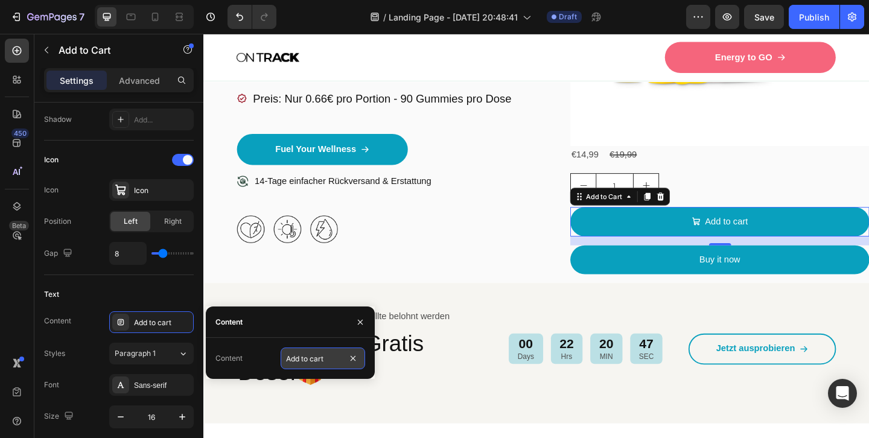
click at [302, 355] on input "Add to cart" at bounding box center [323, 359] width 84 height 22
type input "Zum Warenkorb hinzufügen"
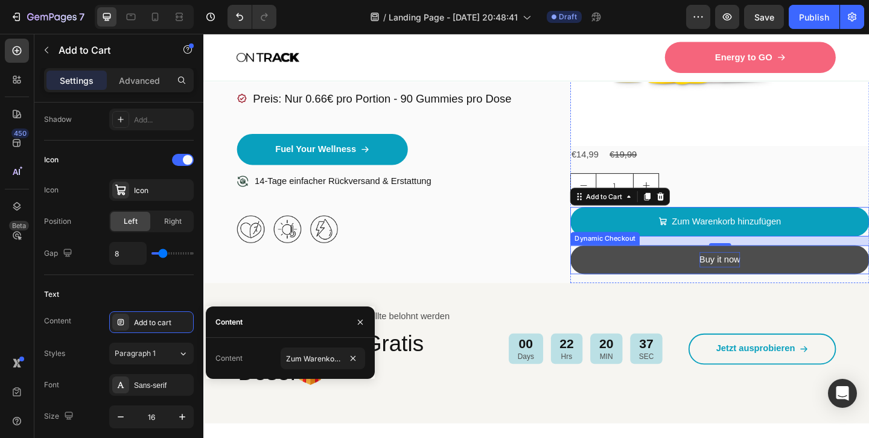
click at [763, 278] on div "Buy it now" at bounding box center [765, 279] width 45 height 17
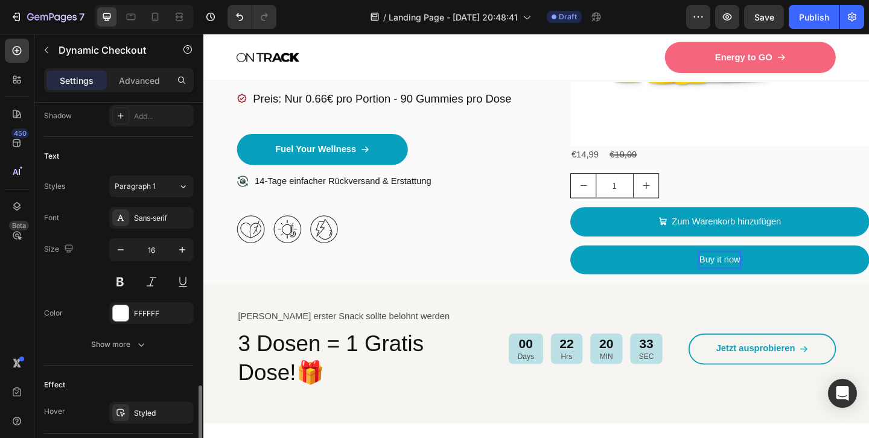
scroll to position [545, 0]
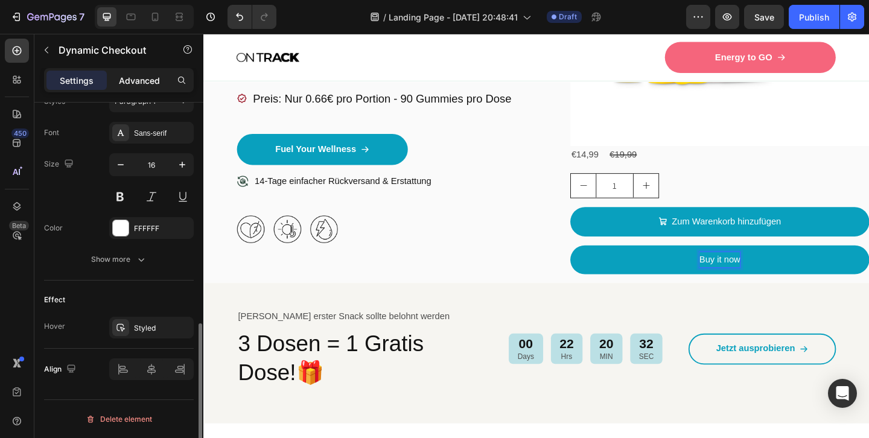
click at [145, 80] on p "Advanced" at bounding box center [139, 80] width 41 height 13
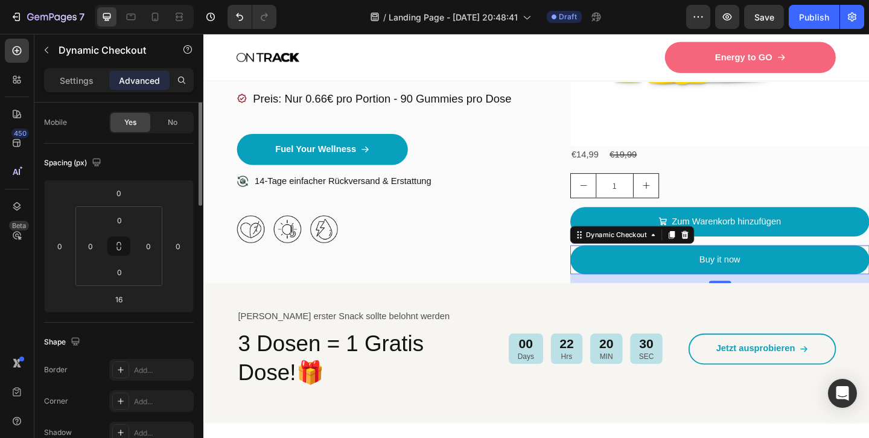
scroll to position [0, 0]
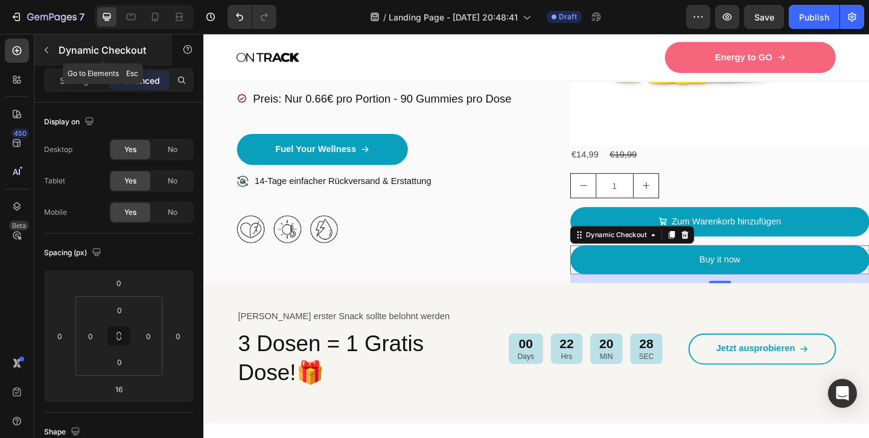
click at [48, 49] on icon "button" at bounding box center [47, 50] width 10 height 10
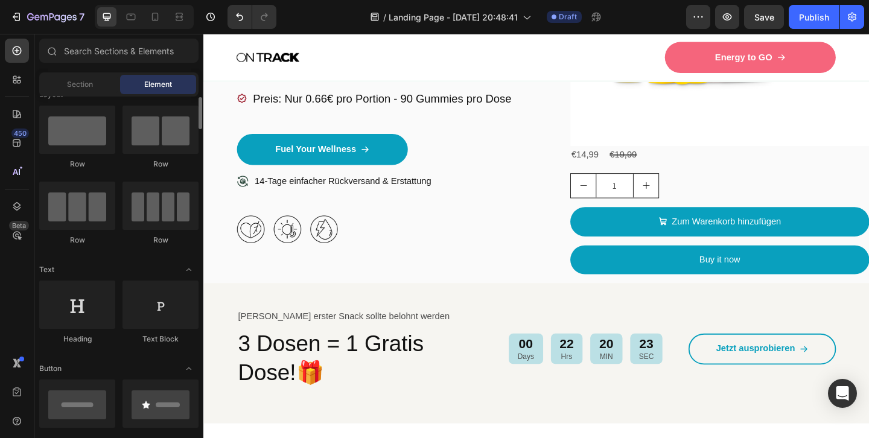
scroll to position [17, 0]
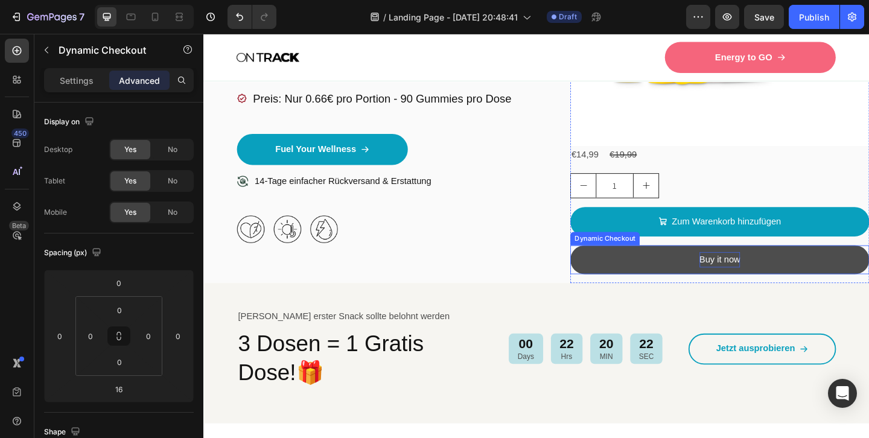
click at [766, 278] on p "Buy it now" at bounding box center [765, 279] width 45 height 17
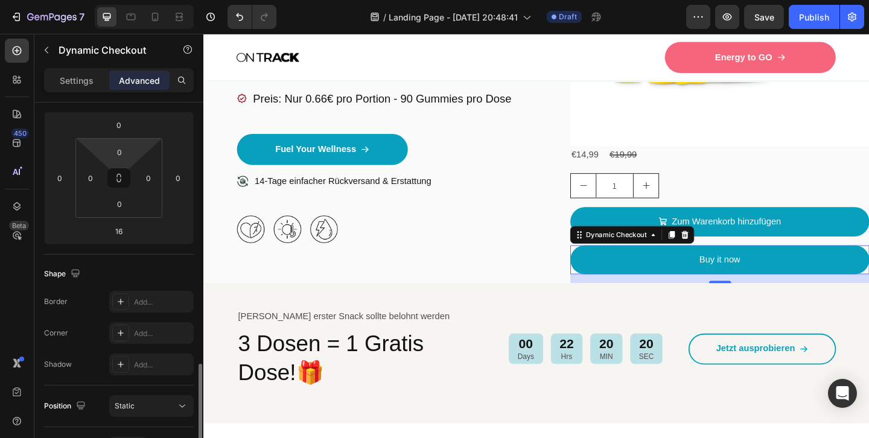
scroll to position [468, 0]
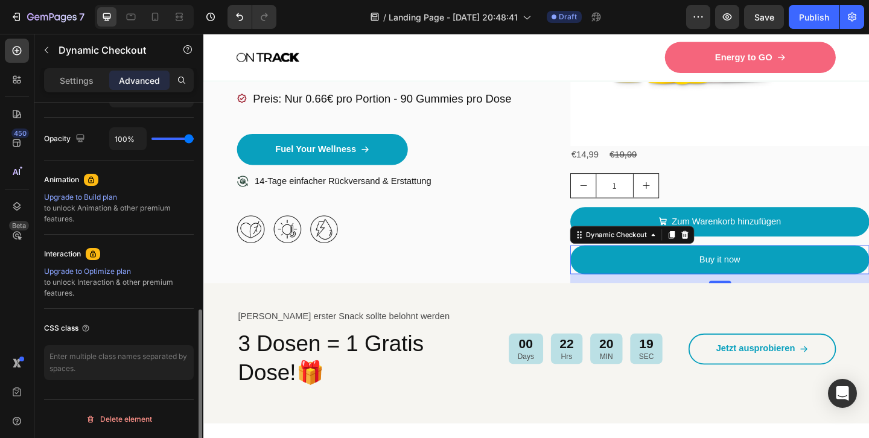
click at [72, 93] on div "Settings Advanced" at bounding box center [118, 85] width 169 height 34
click at [75, 86] on p "Settings" at bounding box center [77, 80] width 34 height 13
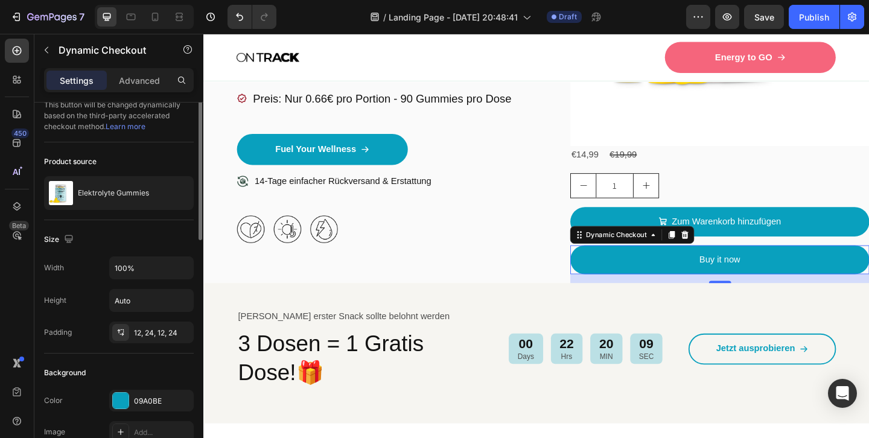
scroll to position [0, 0]
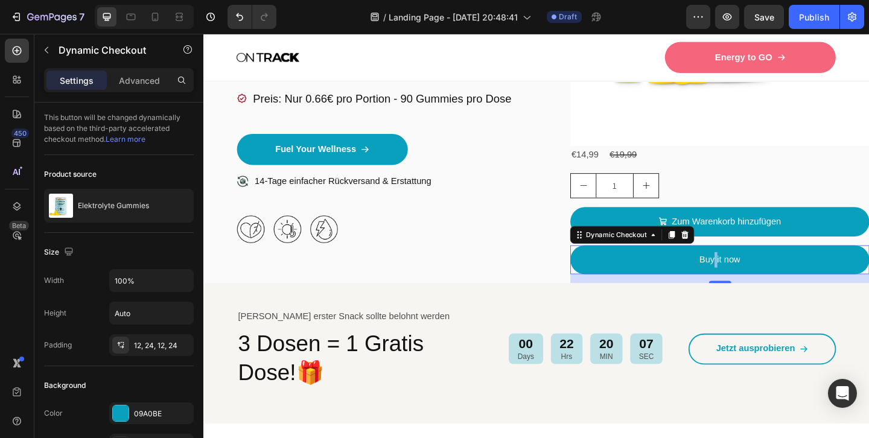
click at [760, 276] on p "Buy it now" at bounding box center [765, 279] width 45 height 17
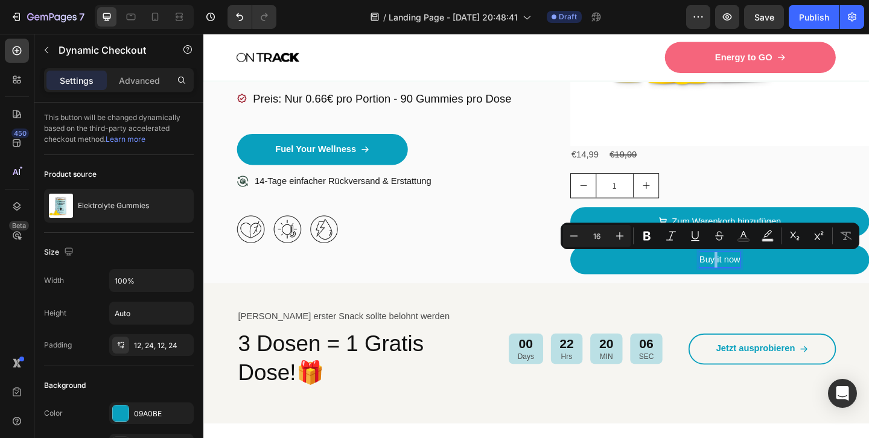
click at [760, 276] on p "Buy it now" at bounding box center [765, 279] width 45 height 17
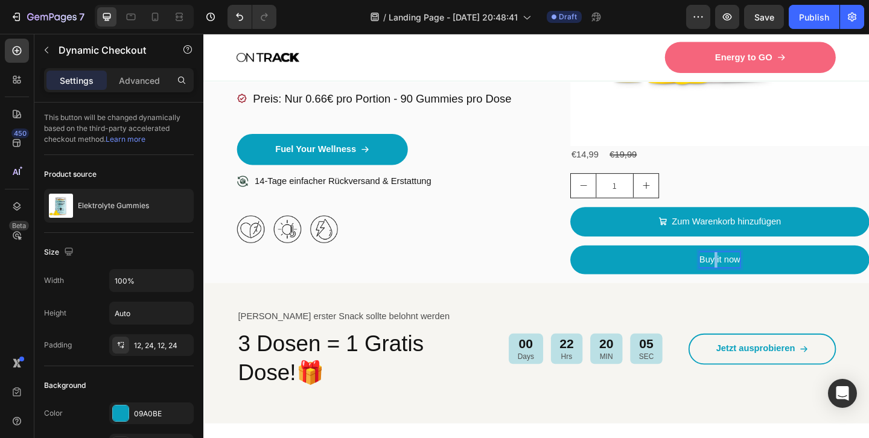
click at [760, 276] on p "Buy it now" at bounding box center [765, 279] width 45 height 17
click at [765, 278] on button "Jetzt" at bounding box center [764, 280] width 325 height 32
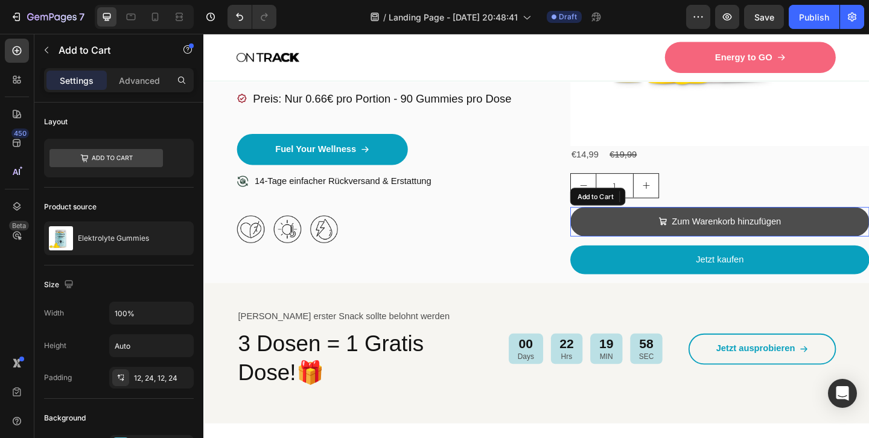
click at [639, 233] on button "Zum Warenkorb hinzufügen" at bounding box center [764, 238] width 325 height 32
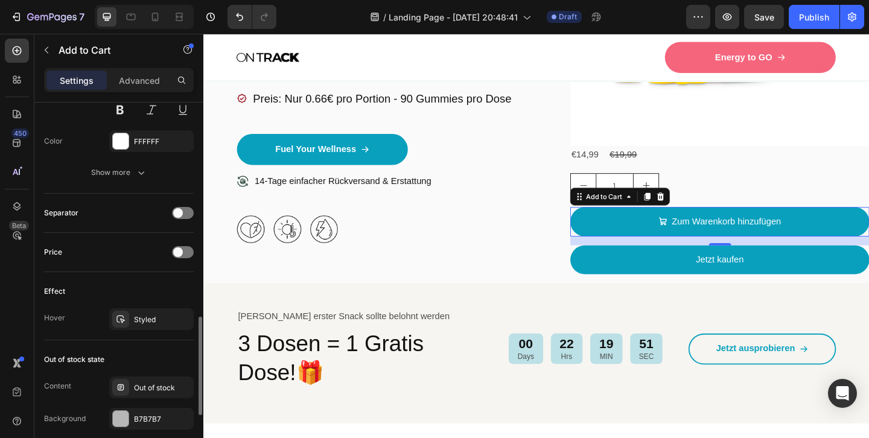
scroll to position [800, 0]
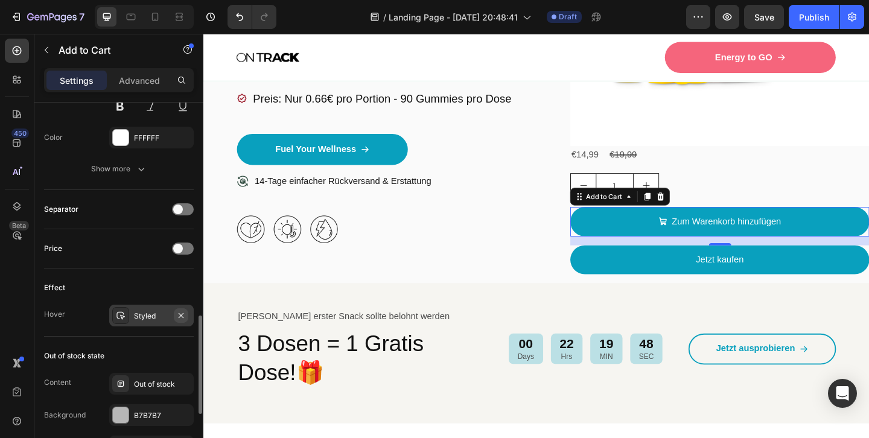
click at [183, 317] on icon "button" at bounding box center [181, 315] width 5 height 5
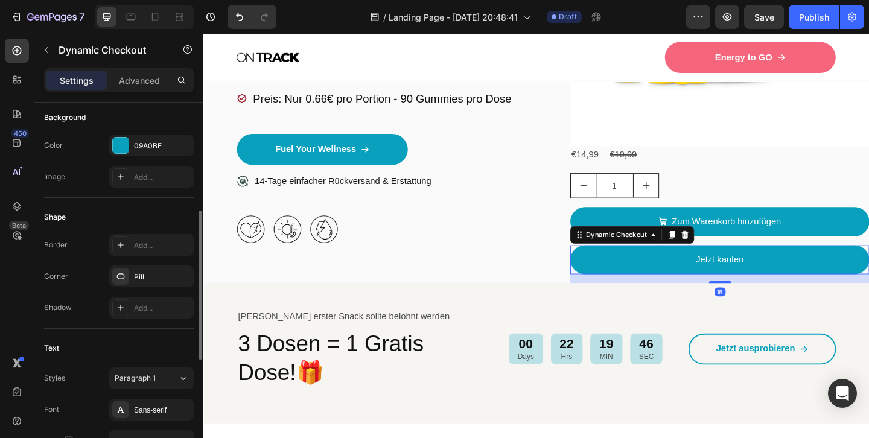
scroll to position [545, 0]
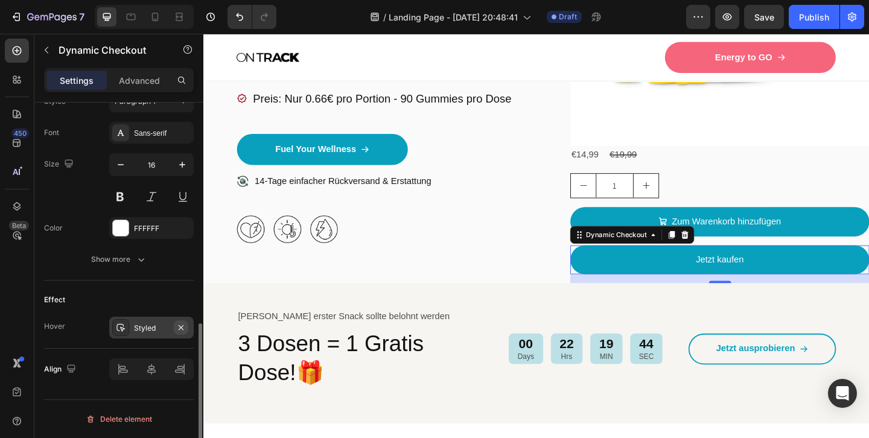
click at [182, 332] on icon "button" at bounding box center [181, 328] width 10 height 10
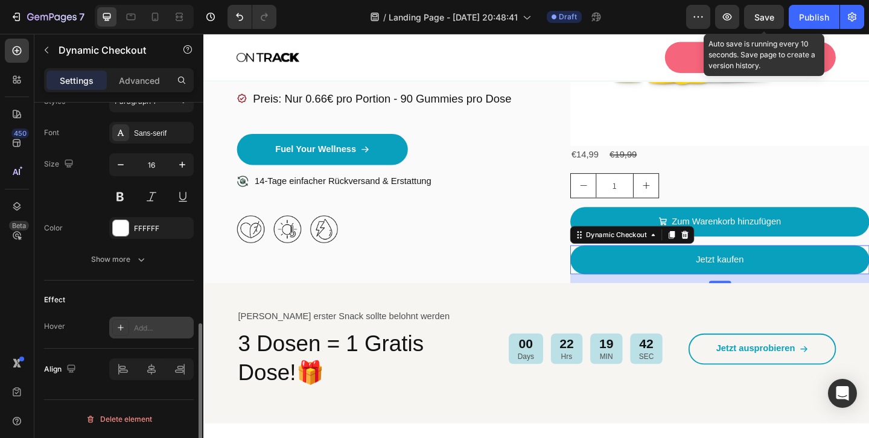
click at [756, 19] on span "Save" at bounding box center [764, 17] width 20 height 10
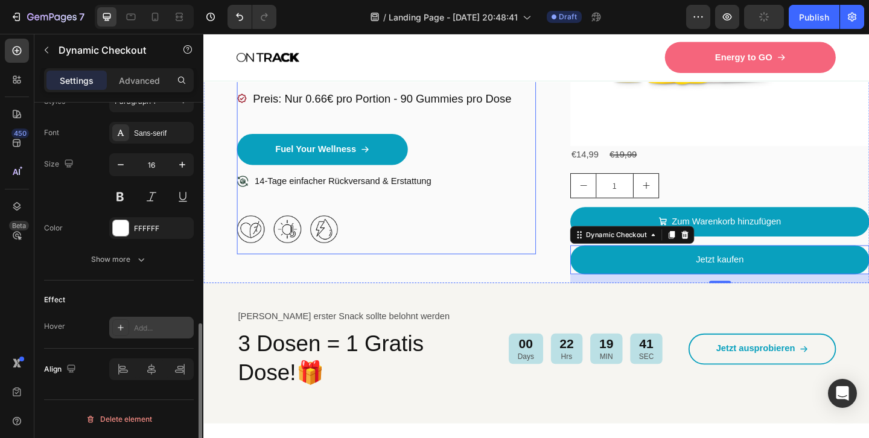
scroll to position [209, 0]
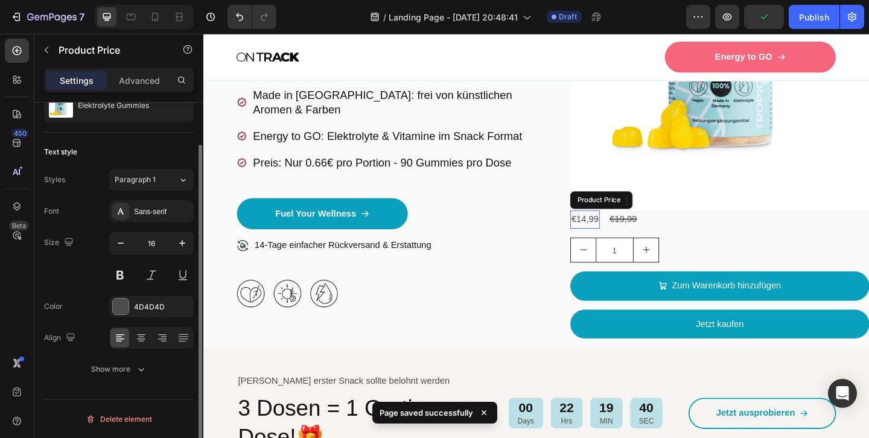
click at [622, 235] on div "€14,99" at bounding box center [618, 236] width 32 height 20
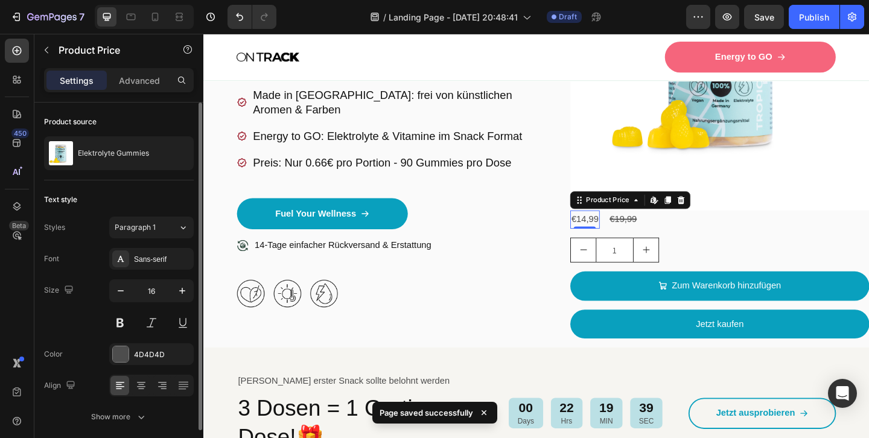
click at [622, 235] on div "€14,99" at bounding box center [618, 236] width 32 height 20
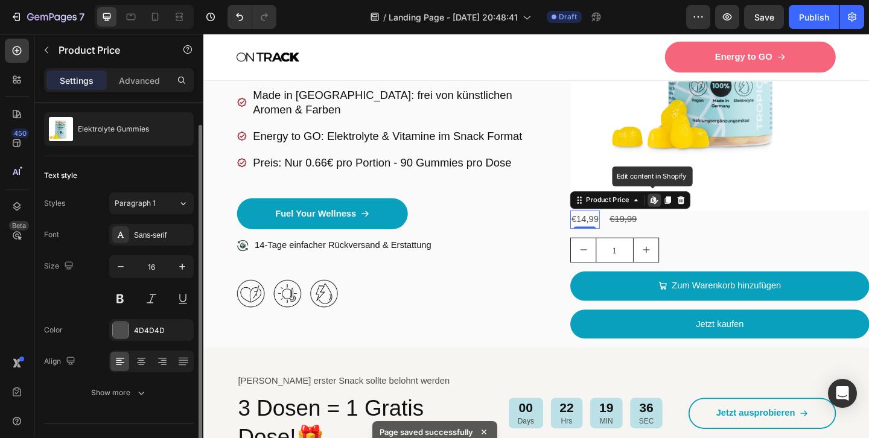
scroll to position [25, 0]
click at [123, 299] on button at bounding box center [120, 298] width 22 height 22
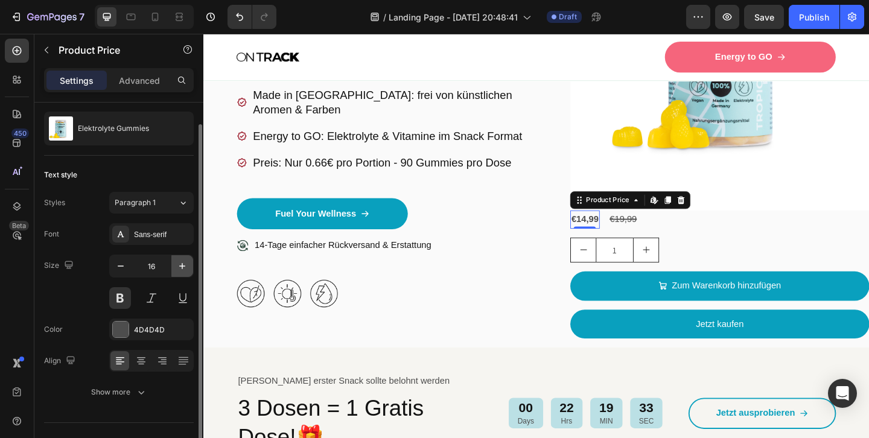
click at [183, 270] on icon "button" at bounding box center [182, 266] width 12 height 12
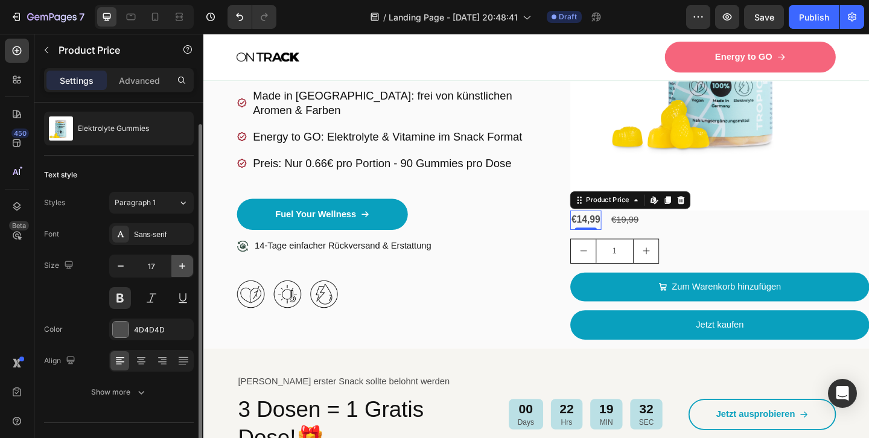
click at [183, 270] on icon "button" at bounding box center [182, 266] width 12 height 12
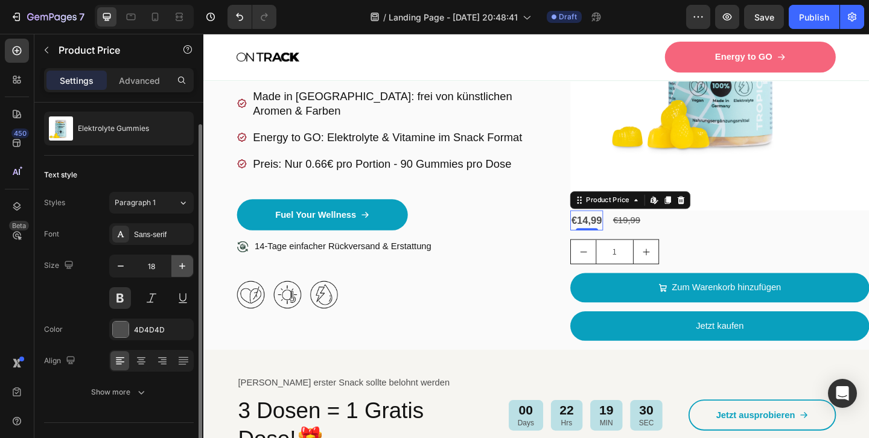
click at [183, 270] on icon "button" at bounding box center [182, 266] width 12 height 12
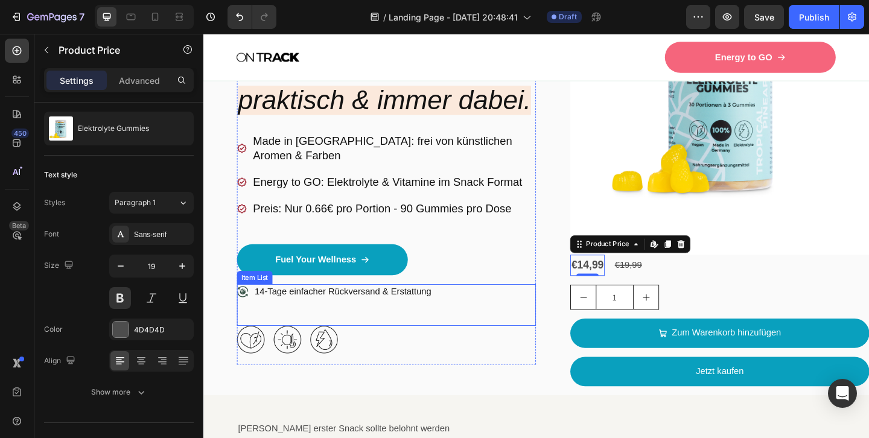
scroll to position [148, 0]
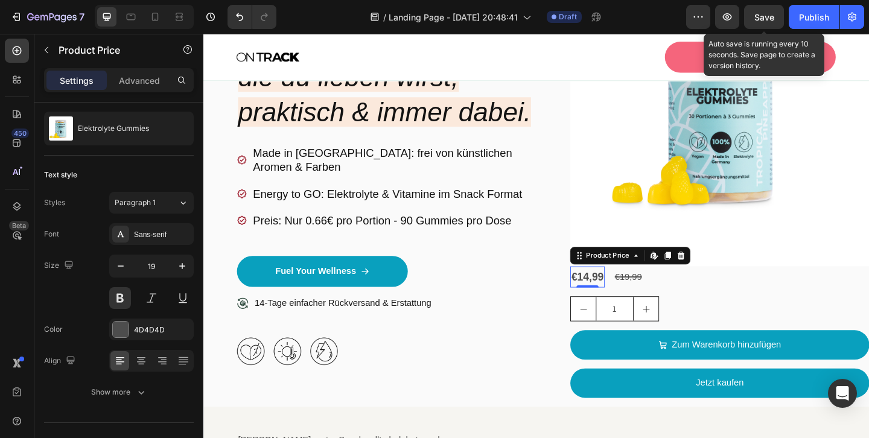
click at [765, 21] on span "Save" at bounding box center [764, 17] width 20 height 10
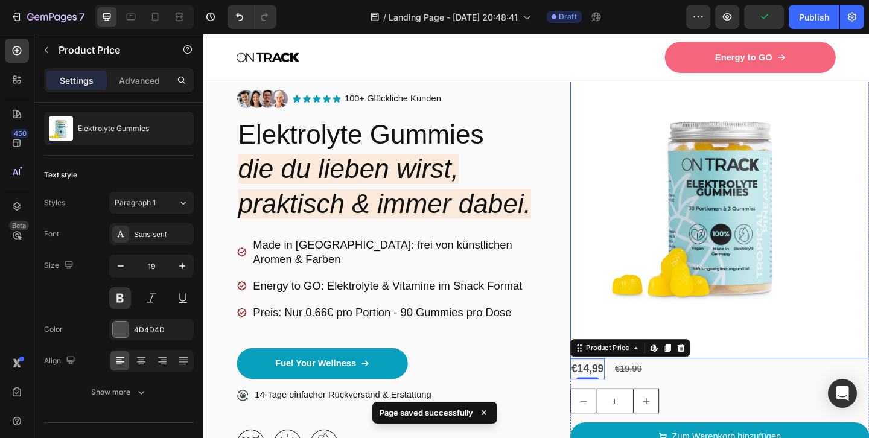
scroll to position [150, 0]
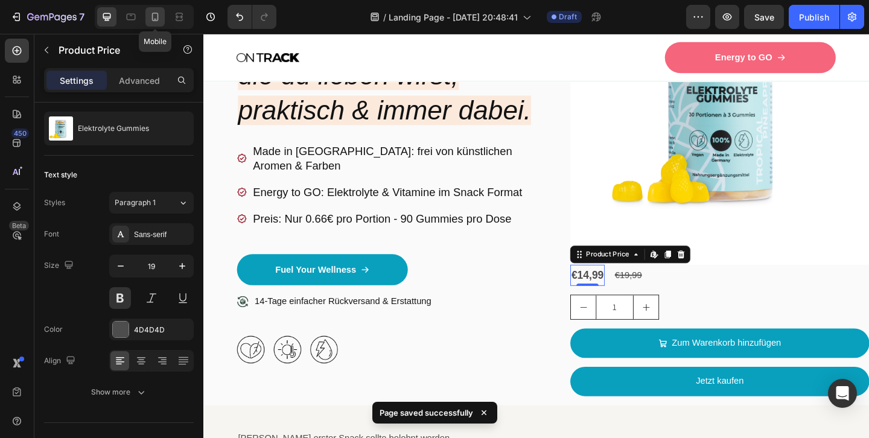
click at [156, 19] on icon at bounding box center [155, 19] width 3 height 1
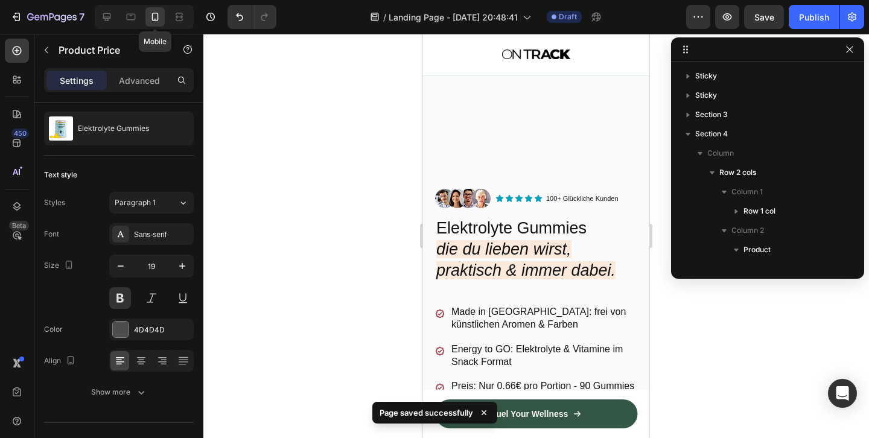
type input "14"
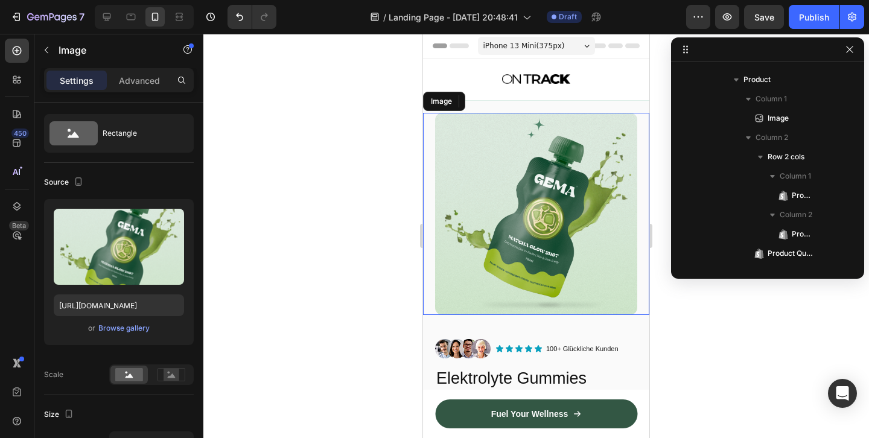
click at [507, 177] on img at bounding box center [536, 214] width 202 height 202
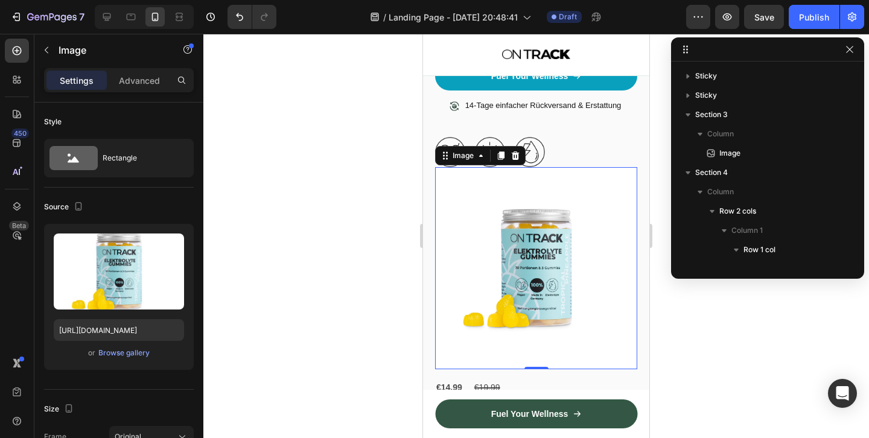
scroll to position [305, 0]
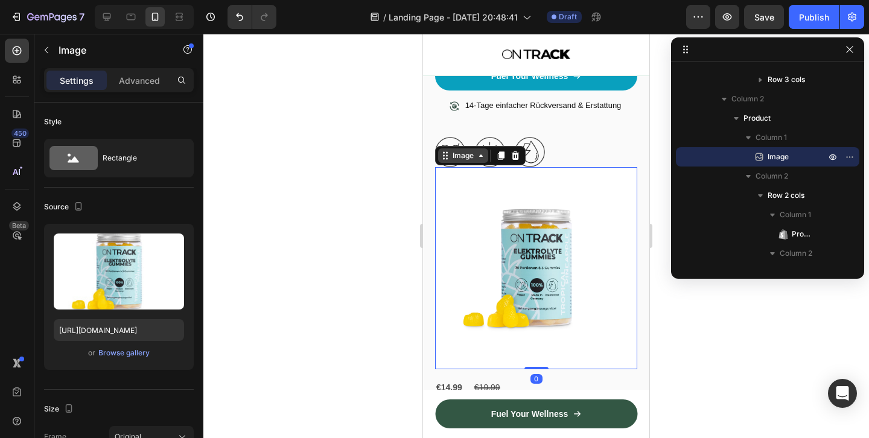
click at [480, 154] on icon at bounding box center [481, 156] width 10 height 10
click at [483, 154] on icon at bounding box center [481, 156] width 10 height 10
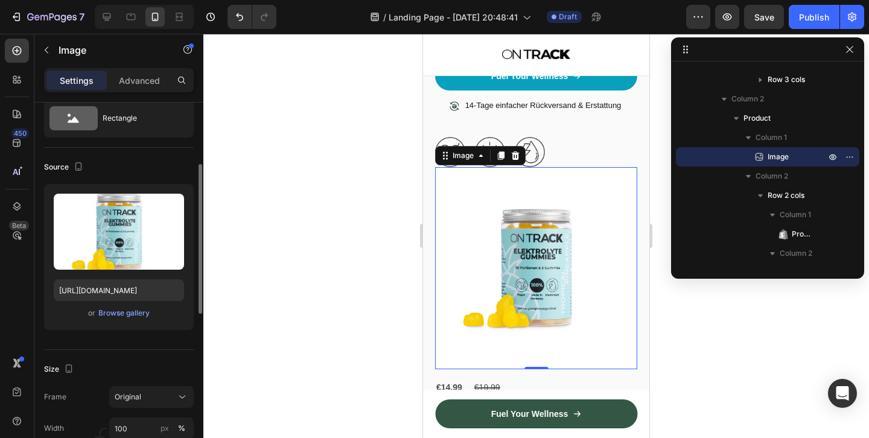
scroll to position [0, 0]
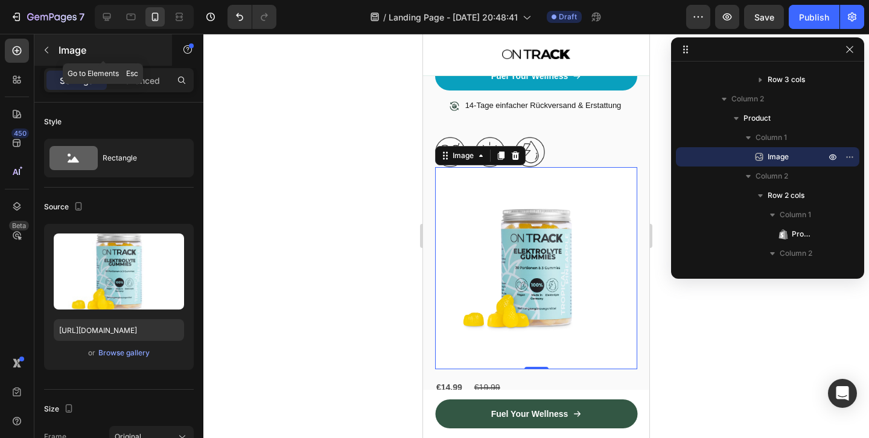
click at [46, 49] on icon "button" at bounding box center [47, 50] width 10 height 10
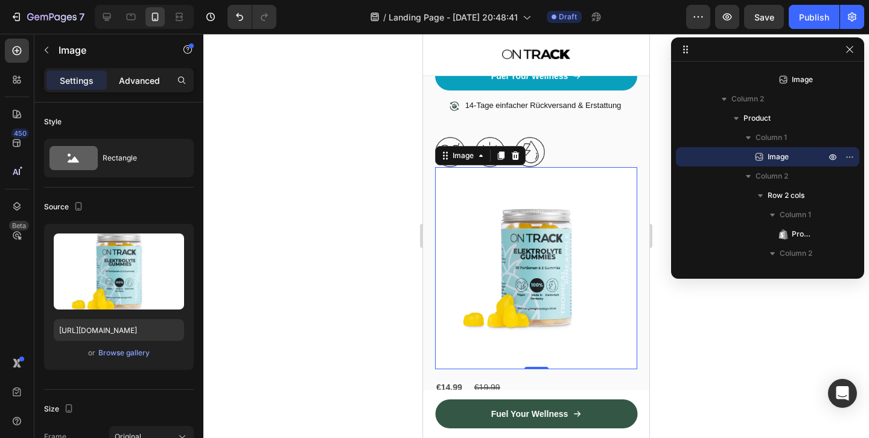
click at [151, 78] on p "Advanced" at bounding box center [139, 80] width 41 height 13
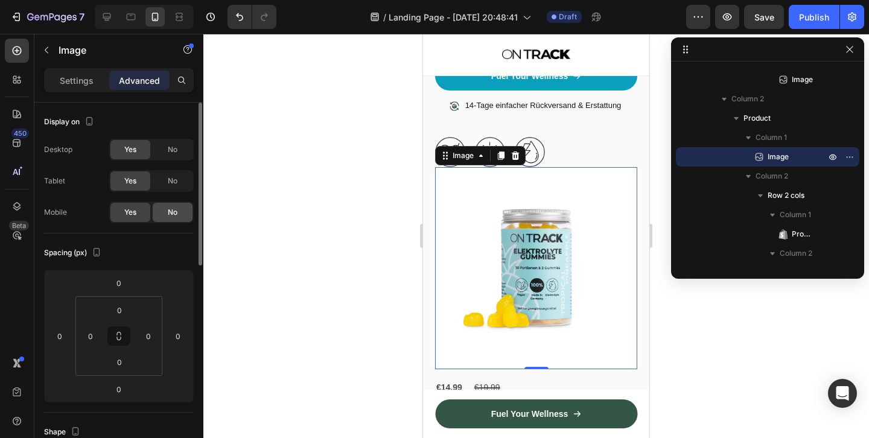
click at [167, 218] on div "No" at bounding box center [173, 212] width 40 height 19
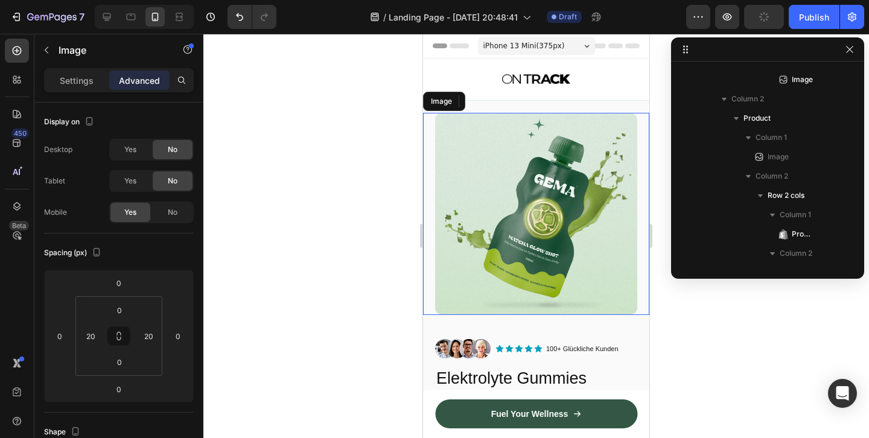
click at [561, 232] on img at bounding box center [536, 214] width 202 height 202
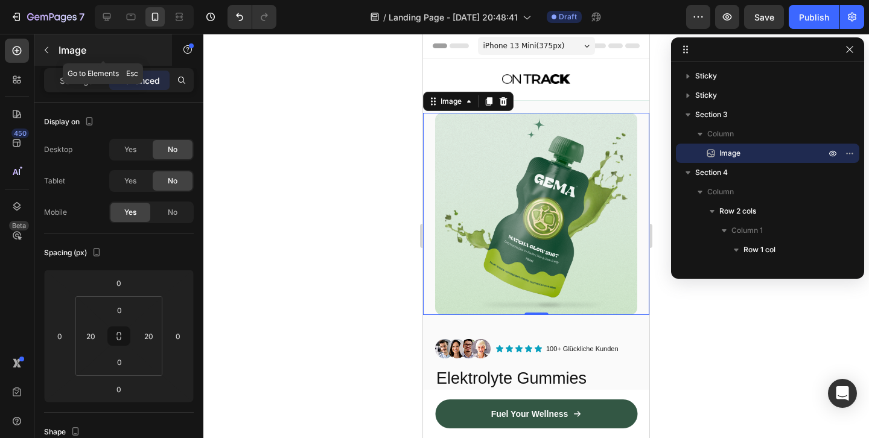
click at [50, 52] on icon "button" at bounding box center [47, 50] width 10 height 10
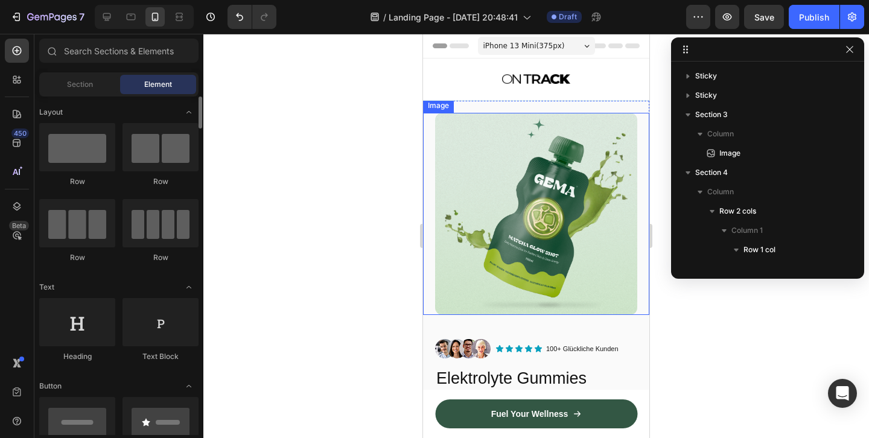
click at [542, 223] on img at bounding box center [536, 214] width 202 height 202
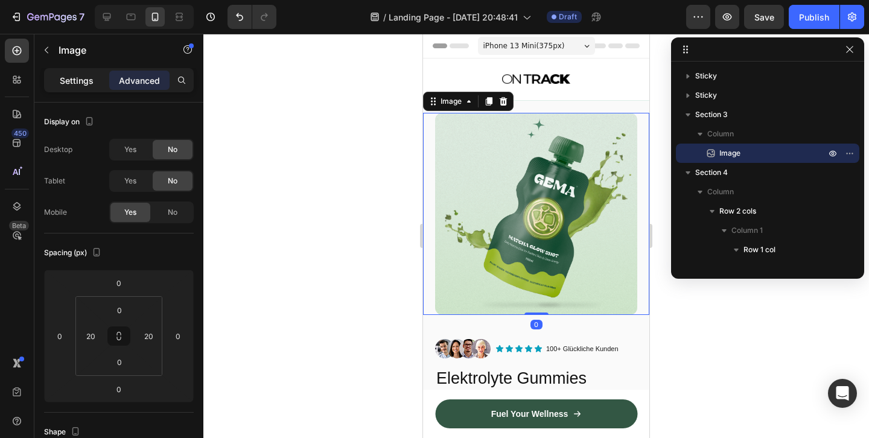
click at [80, 83] on p "Settings" at bounding box center [77, 80] width 34 height 13
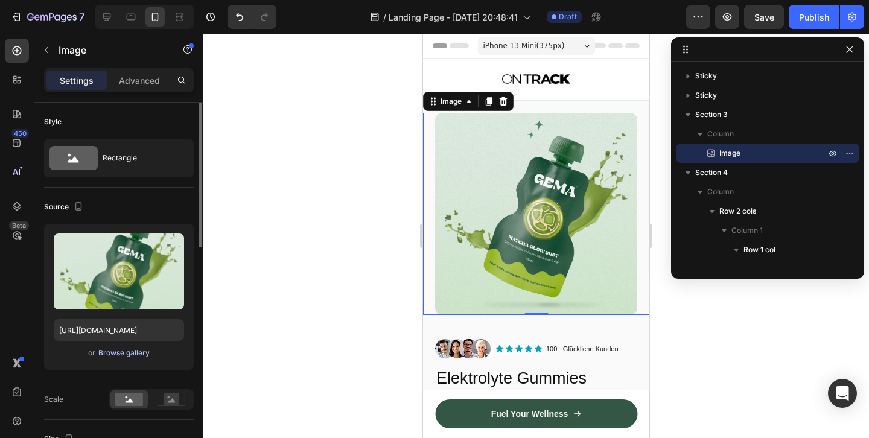
click at [115, 355] on div "Browse gallery" at bounding box center [123, 353] width 51 height 11
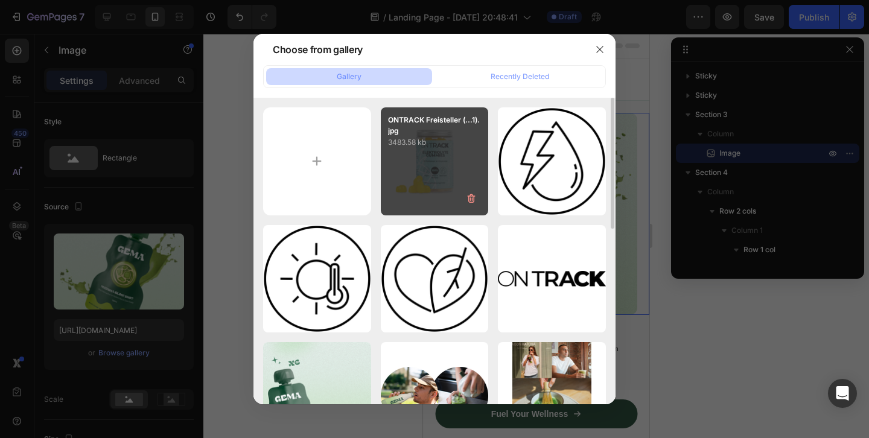
click at [438, 154] on div "ONTRACK Freisteller (...1).jpg 3483.58 kb" at bounding box center [435, 161] width 108 height 108
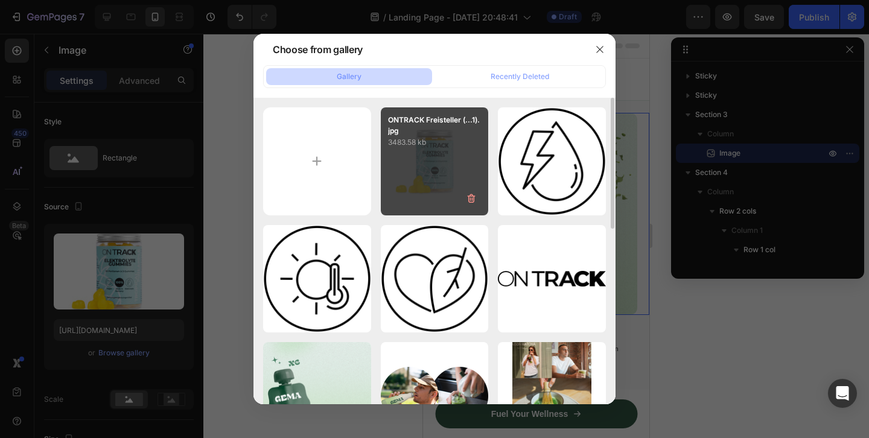
type input "https://cdn.shopify.com/s/files/1/0874/2571/2465/files/gempages_534418933642429…"
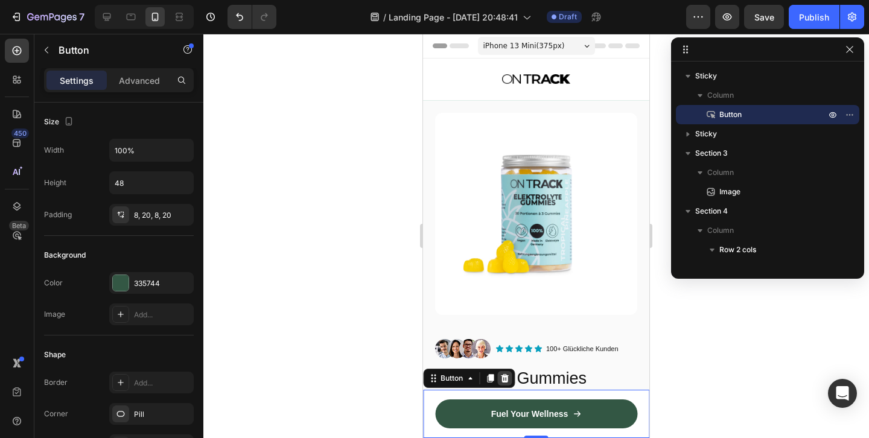
click at [504, 377] on icon at bounding box center [505, 378] width 8 height 8
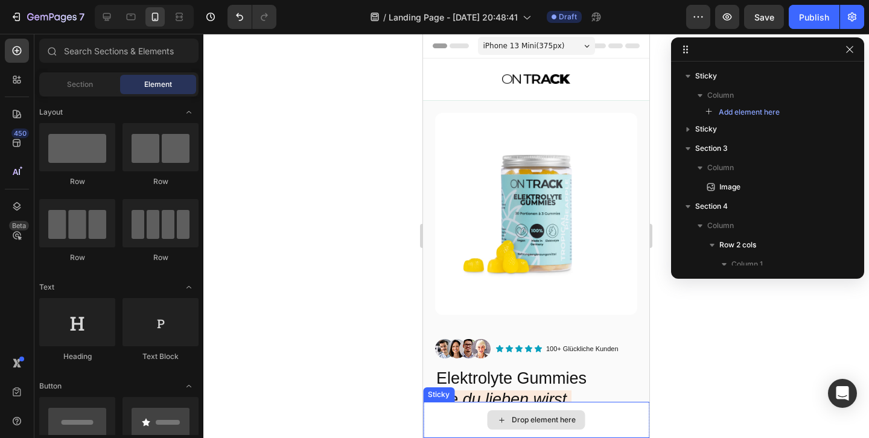
click at [529, 416] on div "Drop element here" at bounding box center [544, 420] width 64 height 10
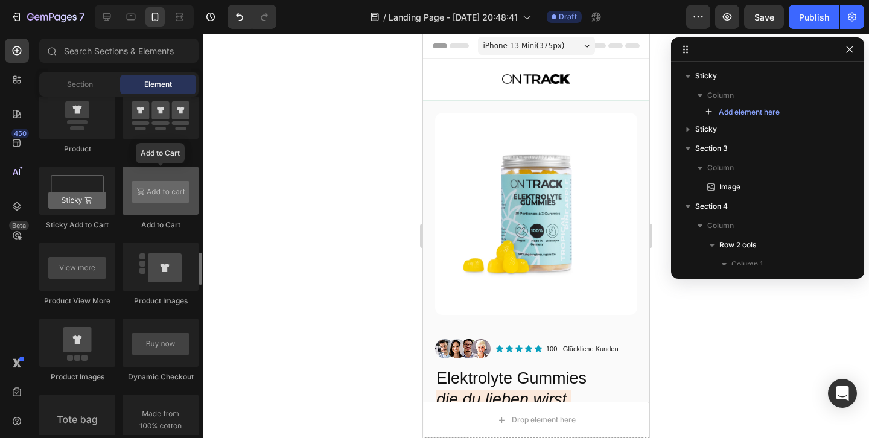
scroll to position [1646, 0]
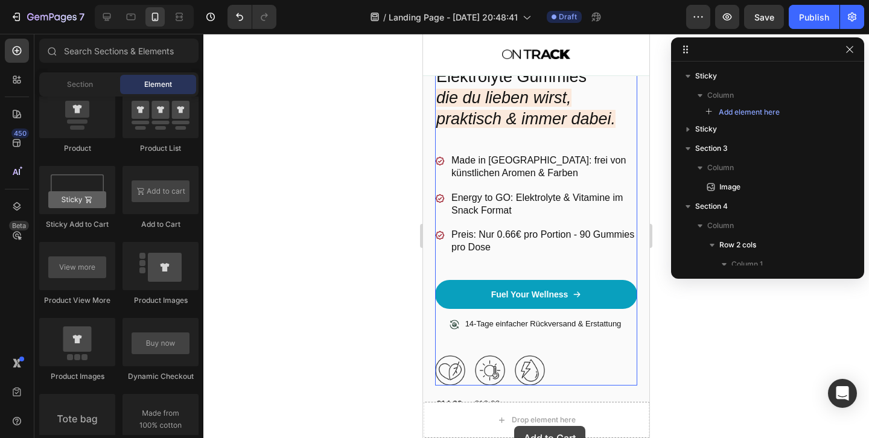
drag, startPoint x: 590, startPoint y: 234, endPoint x: 514, endPoint y: 425, distance: 205.6
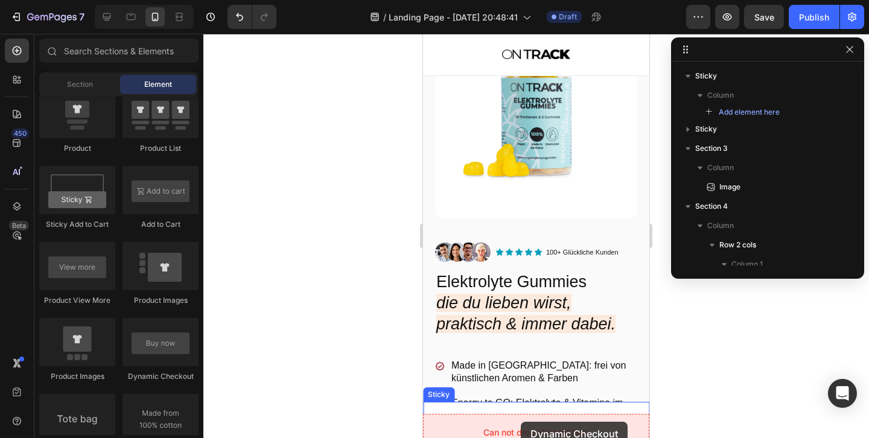
scroll to position [109, 0]
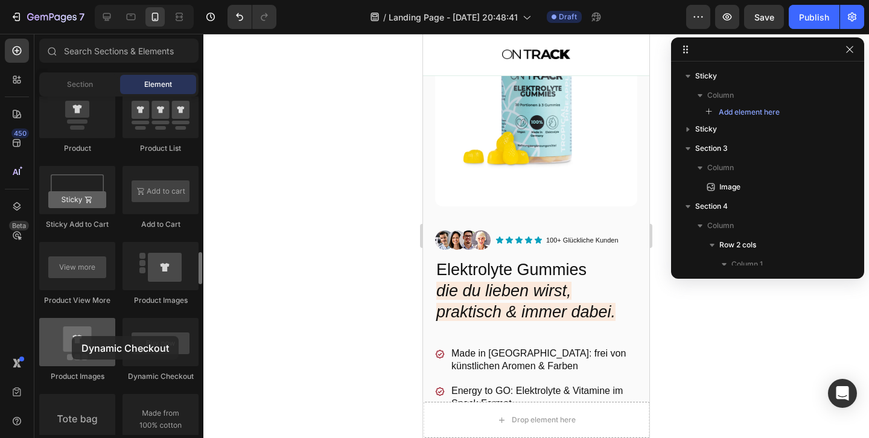
drag, startPoint x: 161, startPoint y: 351, endPoint x: 72, endPoint y: 336, distance: 89.9
click at [72, 336] on div "Product Product Product Product List Sticky Add to Cart Add to Cart Product Vie…" at bounding box center [118, 431] width 159 height 835
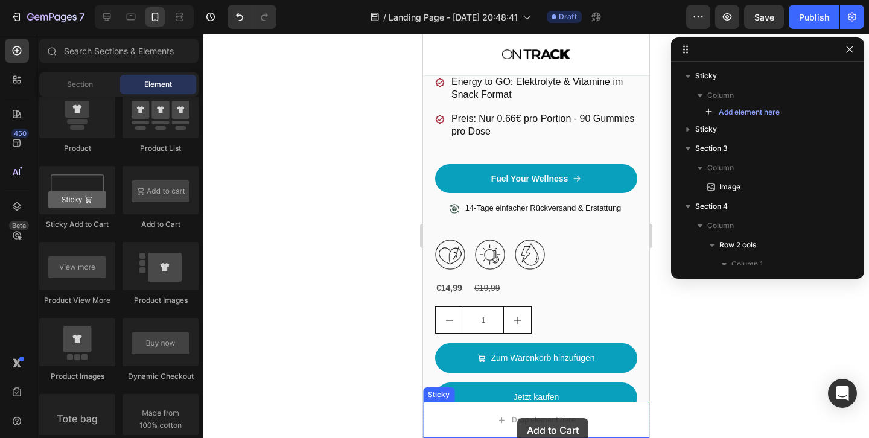
scroll to position [480, 0]
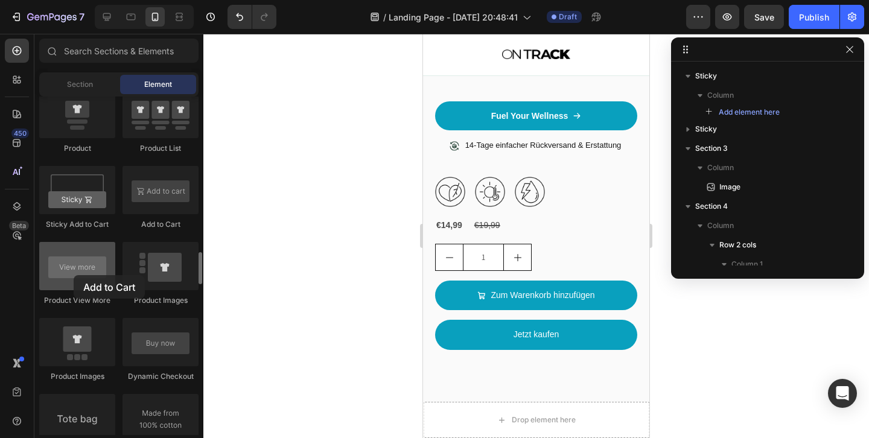
drag, startPoint x: 162, startPoint y: 205, endPoint x: 74, endPoint y: 275, distance: 112.1
click at [74, 275] on div "Product Product Product Product List Sticky Add to Cart Add to Cart Product Vie…" at bounding box center [118, 431] width 159 height 835
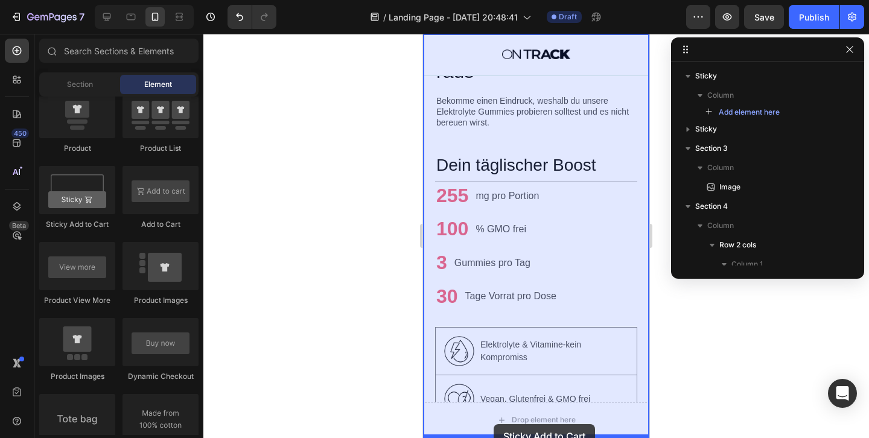
scroll to position [1203, 0]
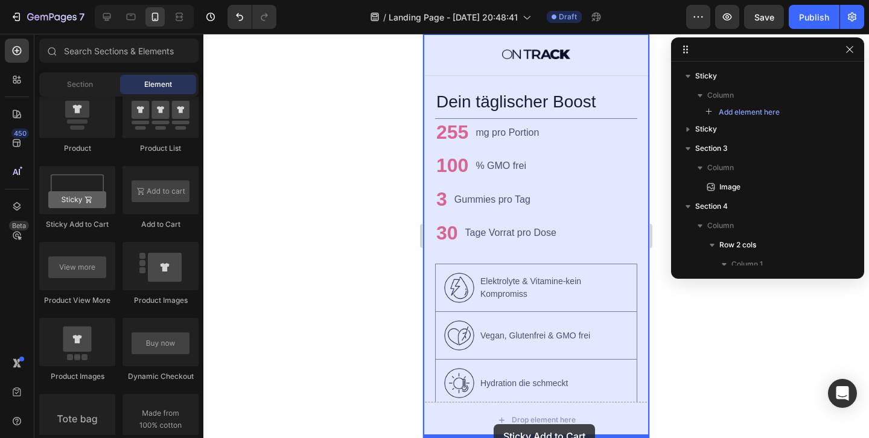
drag, startPoint x: 508, startPoint y: 231, endPoint x: 494, endPoint y: 424, distance: 193.6
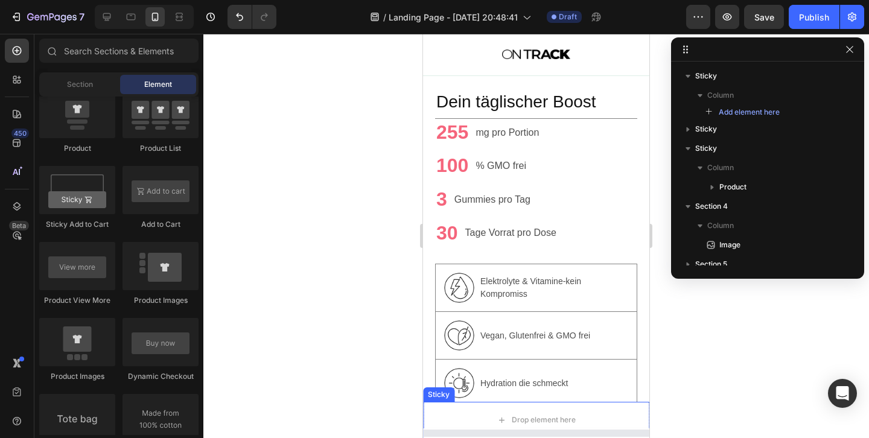
scroll to position [1257, 0]
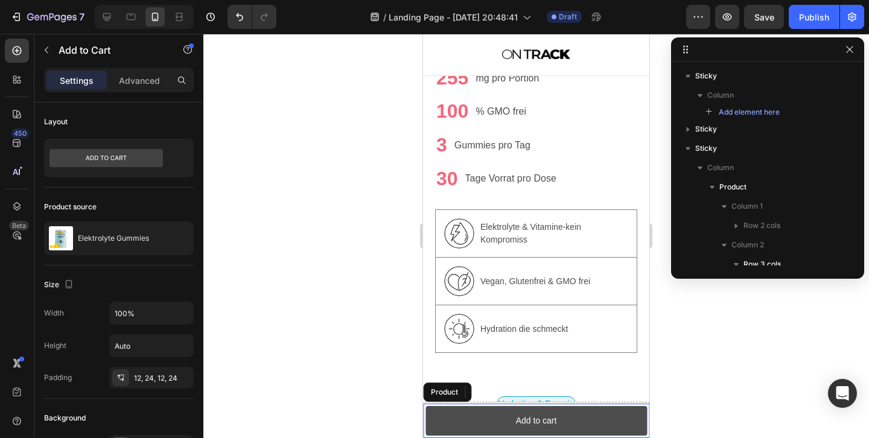
click at [570, 421] on button "Add to cart" at bounding box center [535, 421] width 221 height 30
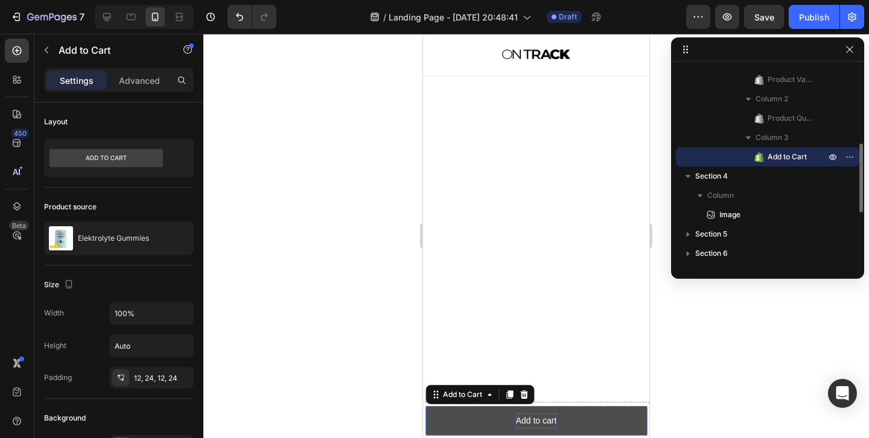
scroll to position [0, 0]
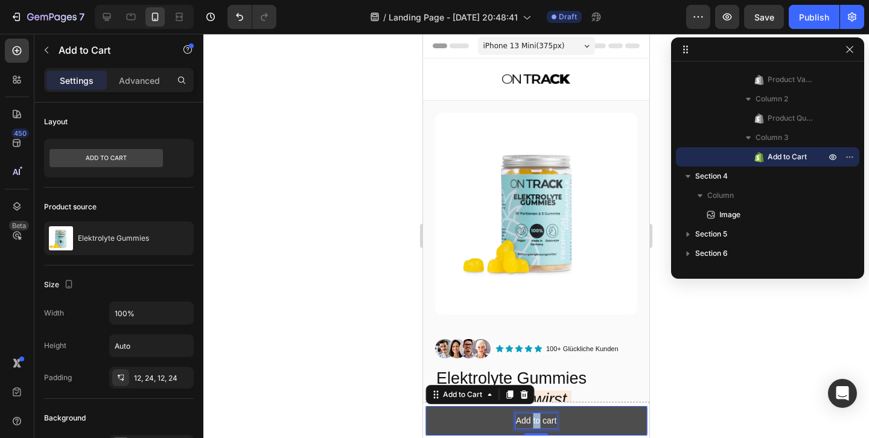
click at [536, 419] on p "Add to cart" at bounding box center [536, 420] width 41 height 15
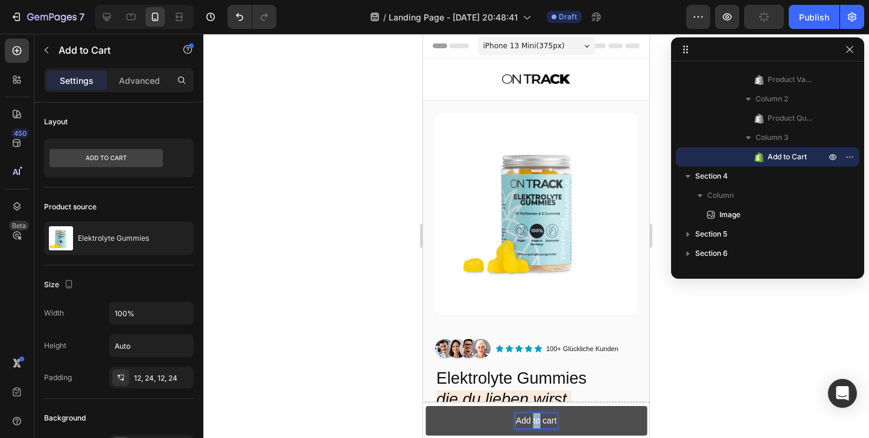
click at [536, 419] on p "Add to cart" at bounding box center [536, 420] width 41 height 15
click at [536, 421] on button "Zum" at bounding box center [535, 421] width 221 height 30
click at [536, 421] on button "Zum Warenkorb" at bounding box center [535, 421] width 221 height 30
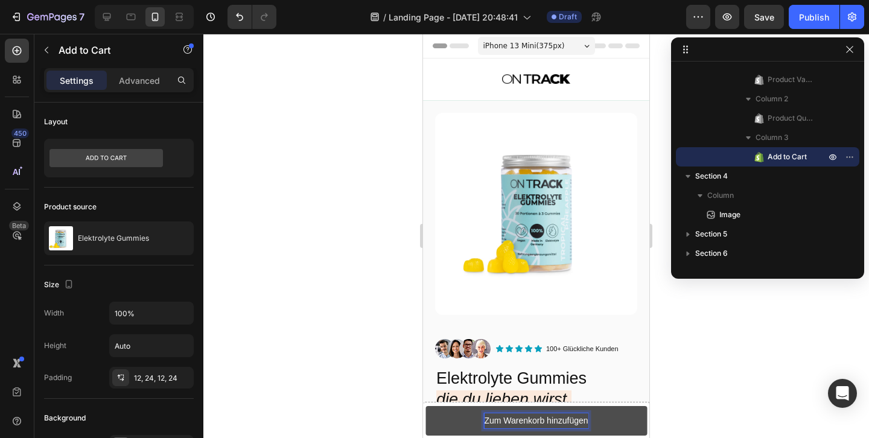
click at [626, 421] on button "Zum Warenkorb hinzufügen" at bounding box center [535, 421] width 221 height 30
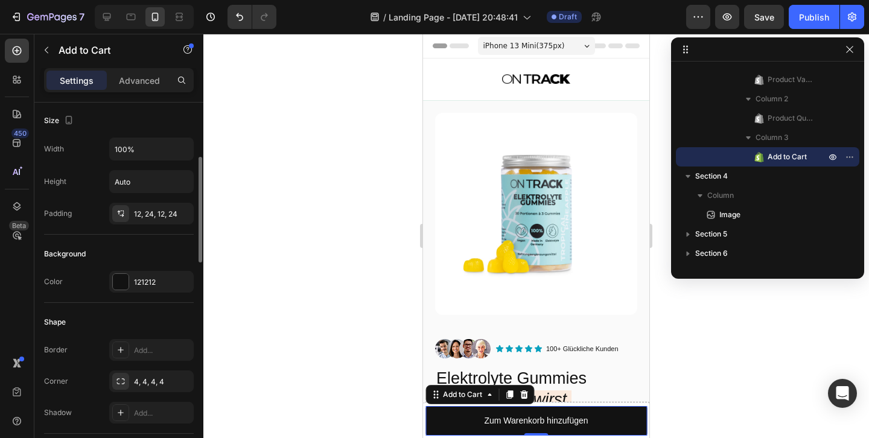
scroll to position [170, 0]
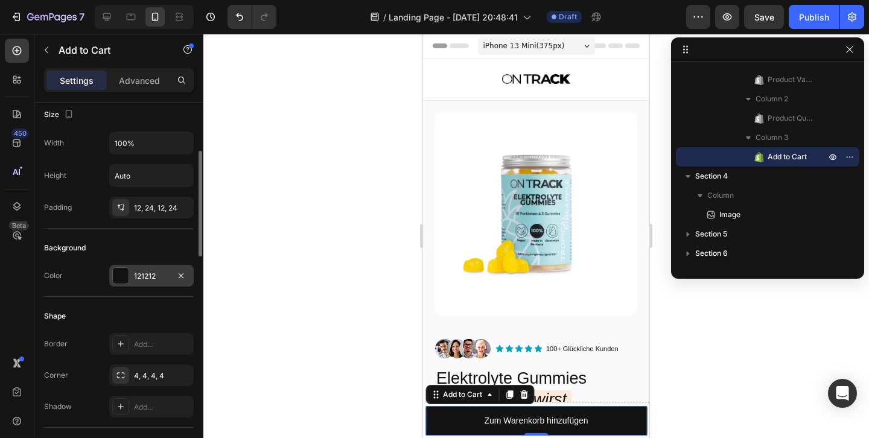
click at [118, 279] on div at bounding box center [121, 276] width 16 height 16
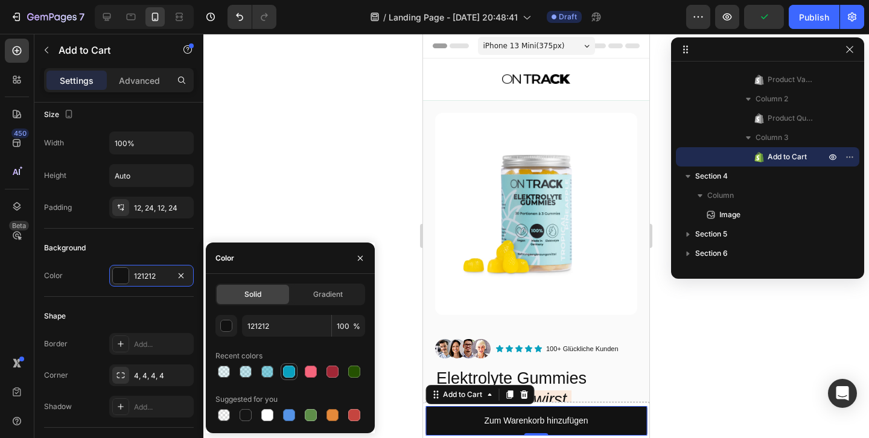
click at [294, 370] on div at bounding box center [289, 372] width 12 height 12
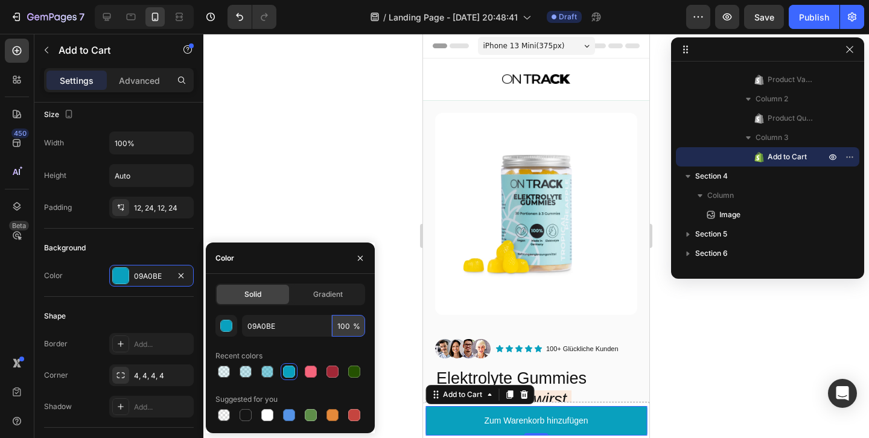
click at [338, 325] on input "100" at bounding box center [348, 326] width 33 height 22
click at [339, 325] on input "100" at bounding box center [348, 326] width 33 height 22
click at [310, 372] on div at bounding box center [311, 372] width 12 height 12
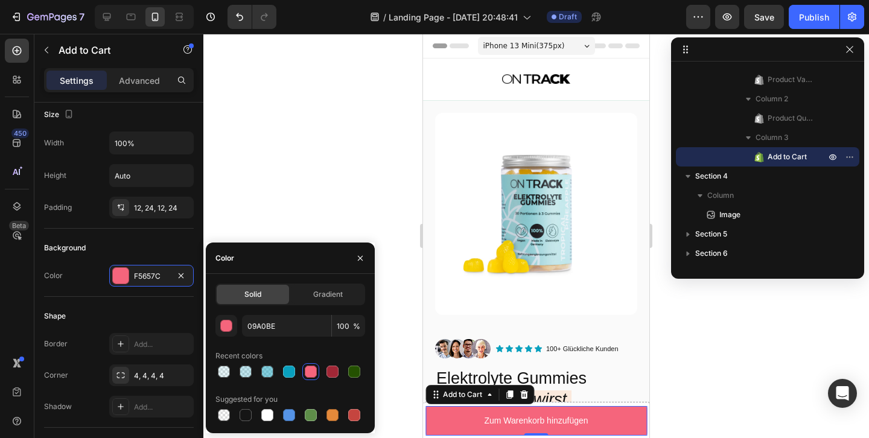
type input "F5657C"
click at [345, 329] on input "100" at bounding box center [348, 326] width 33 height 22
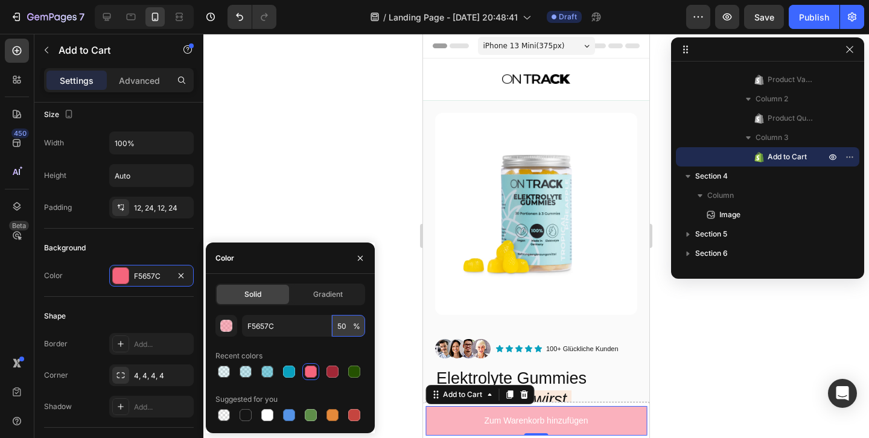
type input "5"
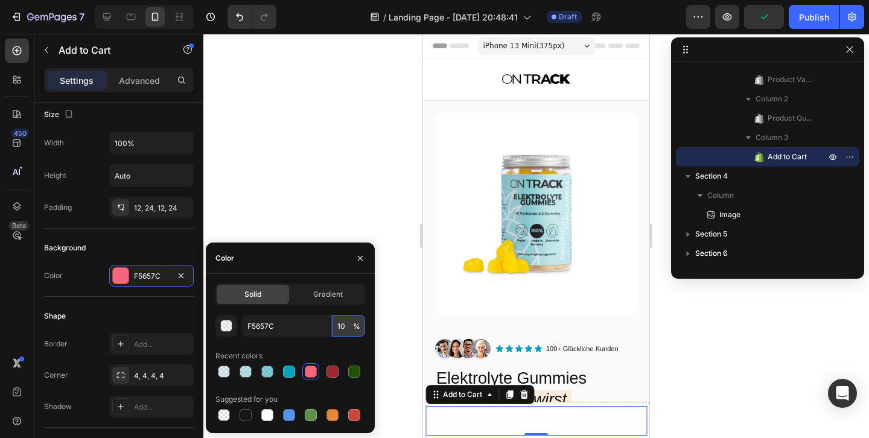
type input "100"
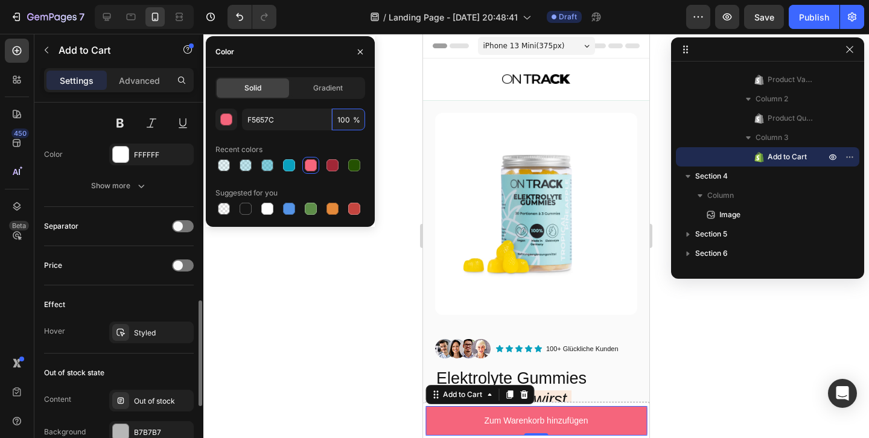
scroll to position [702, 0]
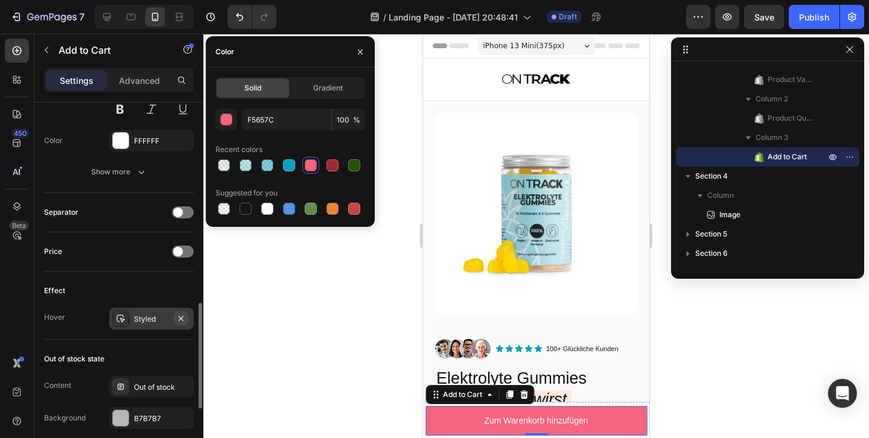
click at [182, 317] on icon "button" at bounding box center [181, 318] width 5 height 5
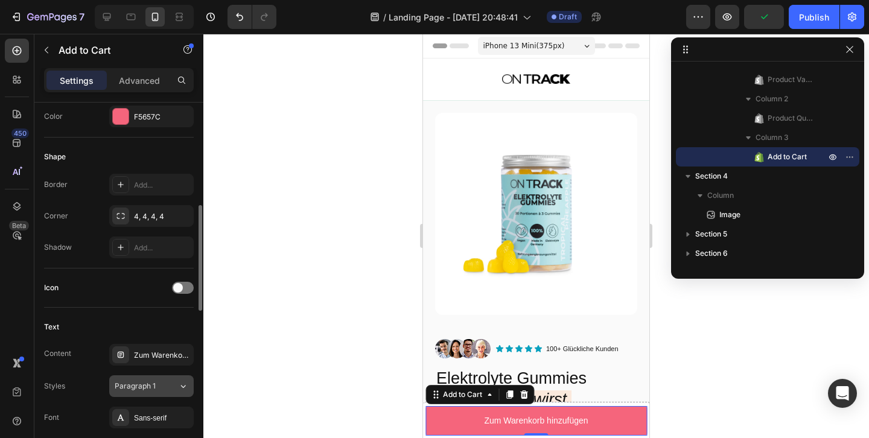
scroll to position [323, 0]
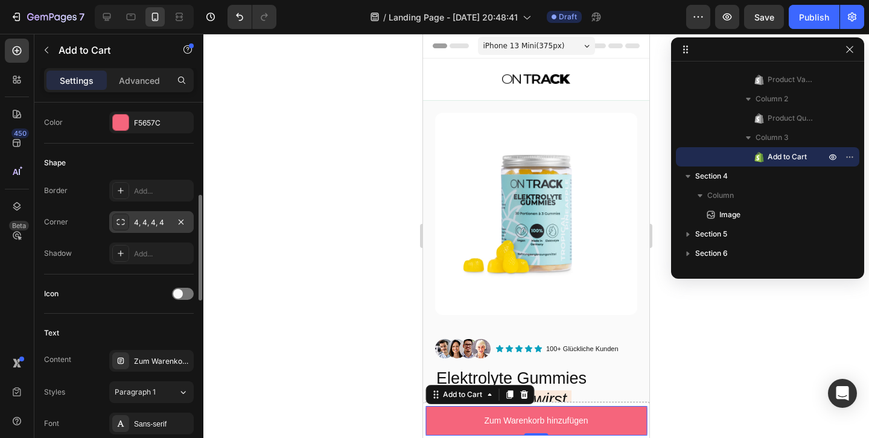
click at [122, 224] on icon at bounding box center [121, 222] width 10 height 10
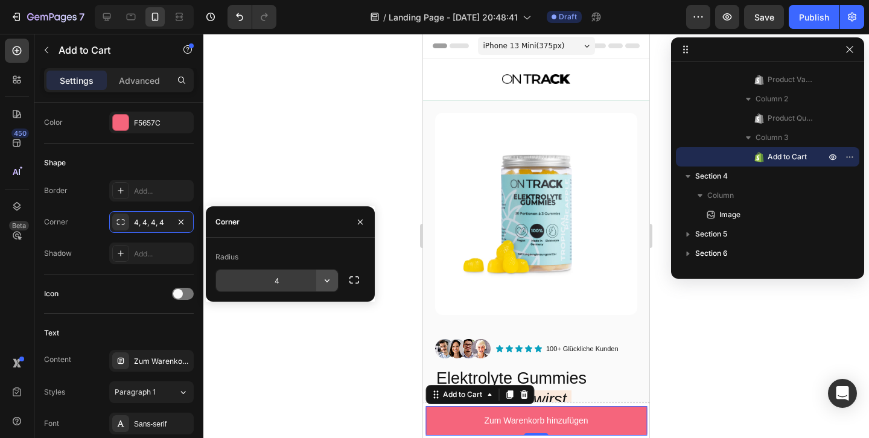
click at [327, 282] on icon "button" at bounding box center [327, 280] width 5 height 3
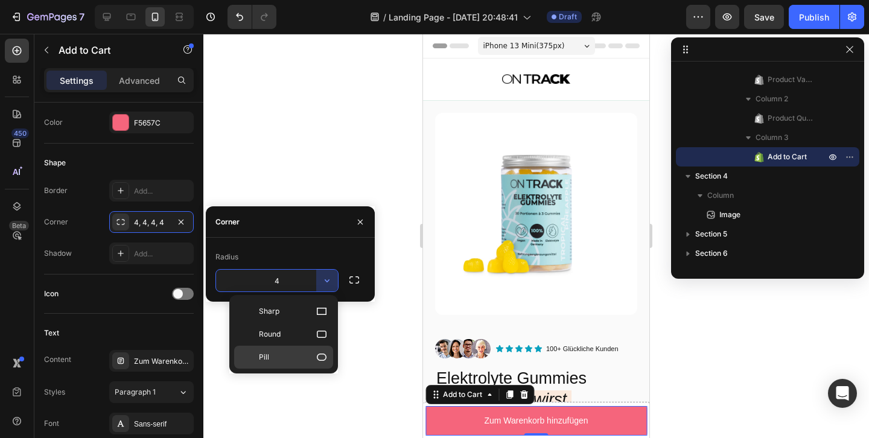
click at [323, 357] on icon at bounding box center [322, 357] width 12 height 12
type input "9999"
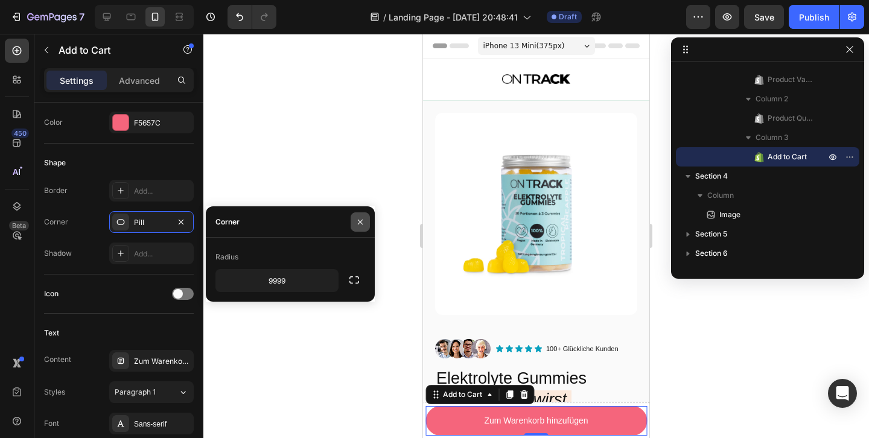
click at [360, 218] on icon "button" at bounding box center [360, 222] width 10 height 10
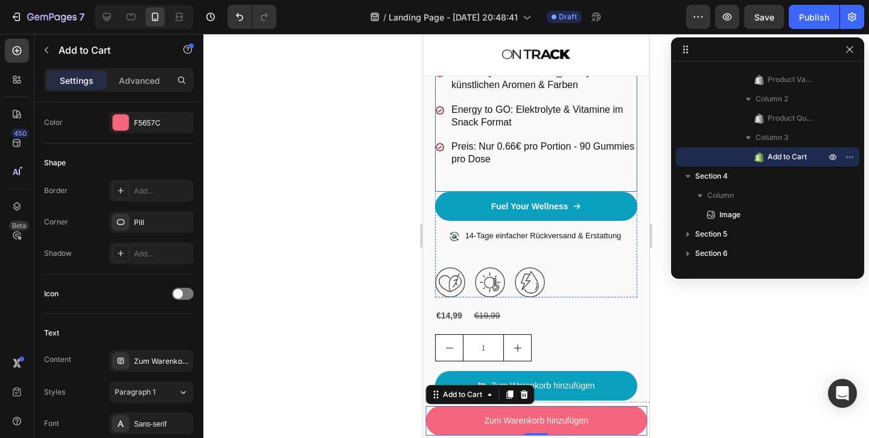
scroll to position [272, 0]
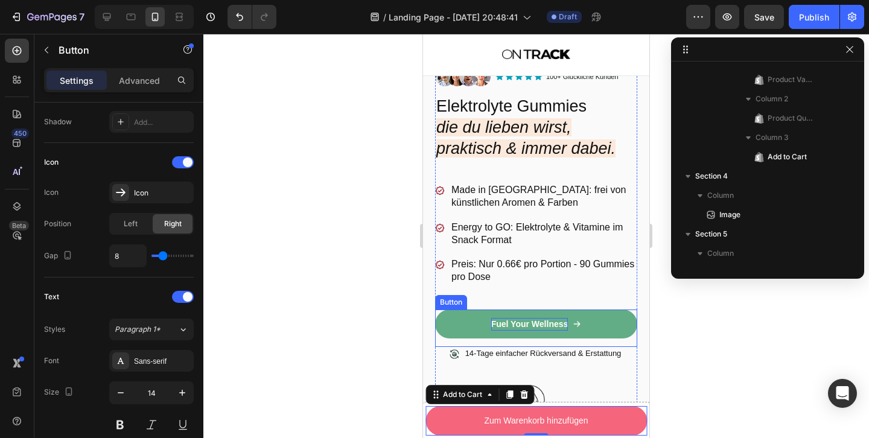
click at [503, 324] on p "Fuel Your Wellness" at bounding box center [529, 324] width 77 height 13
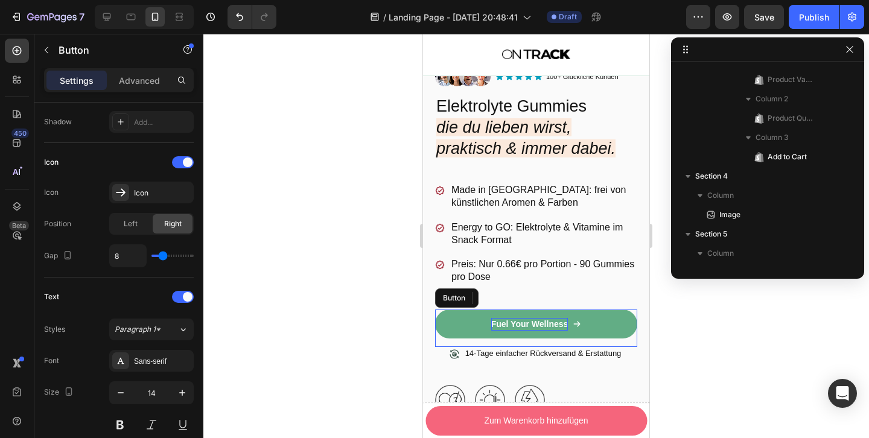
scroll to position [0, 0]
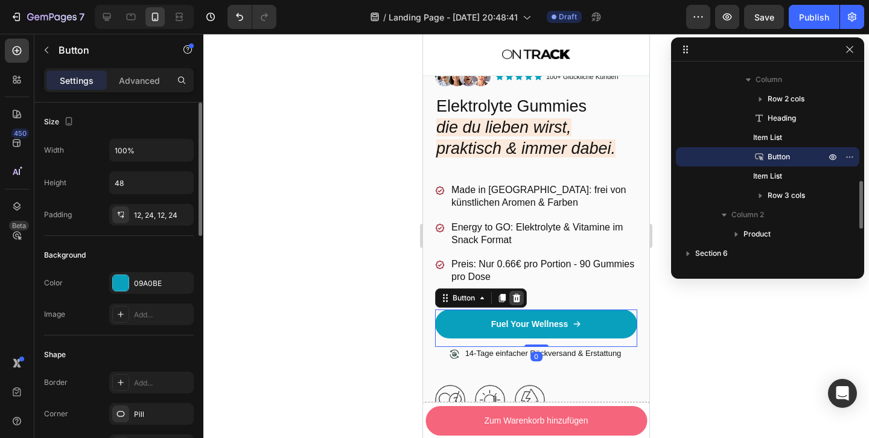
click at [517, 294] on icon at bounding box center [517, 298] width 8 height 8
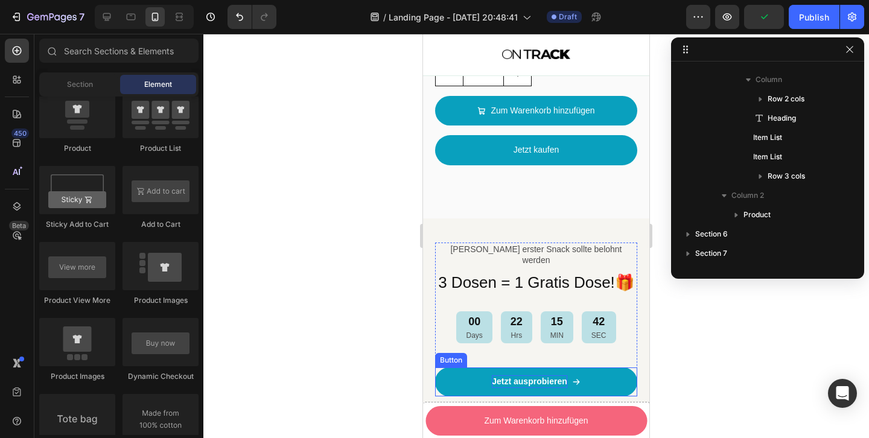
scroll to position [733, 0]
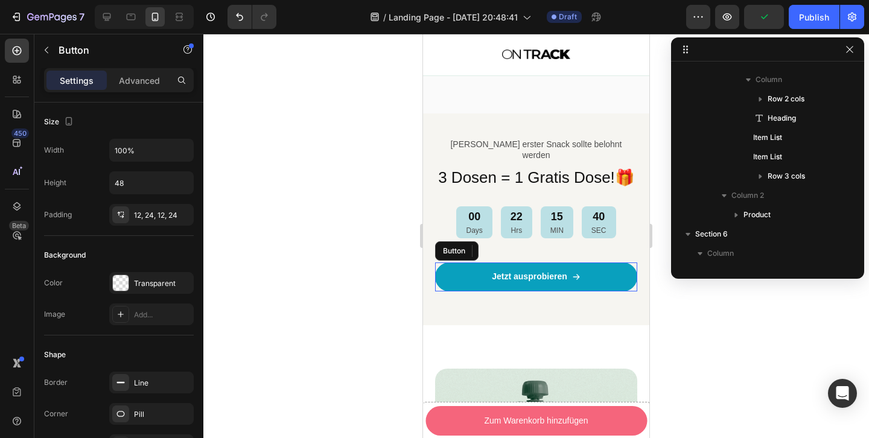
click at [603, 267] on link "Jetzt ausprobieren" at bounding box center [536, 276] width 202 height 29
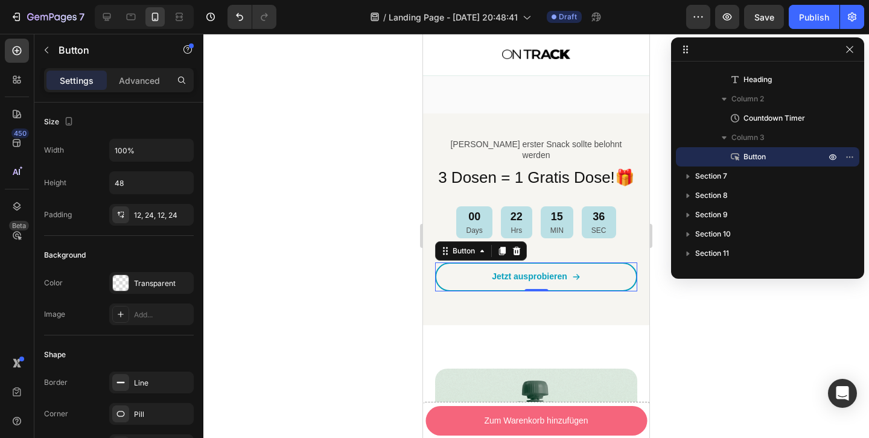
click at [690, 307] on div at bounding box center [536, 236] width 666 height 404
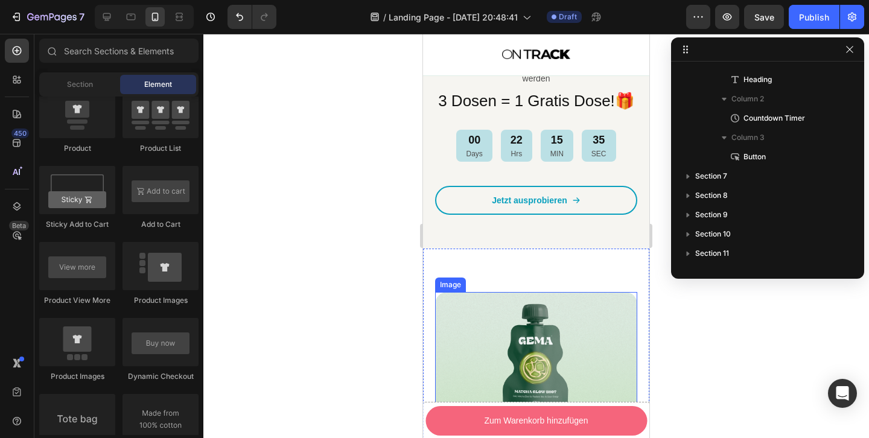
scroll to position [893, 0]
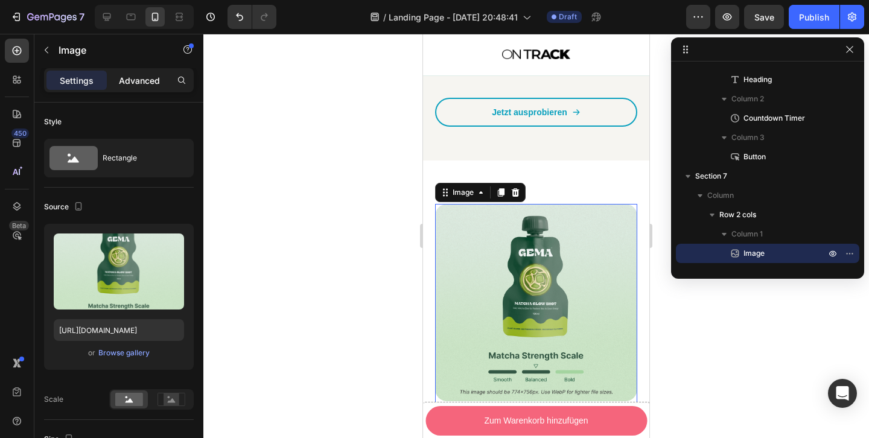
click at [129, 80] on p "Advanced" at bounding box center [139, 80] width 41 height 13
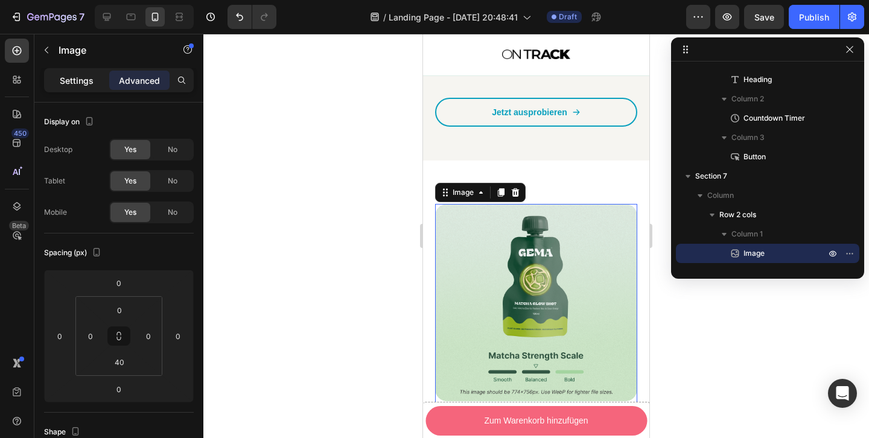
click at [81, 77] on p "Settings" at bounding box center [77, 80] width 34 height 13
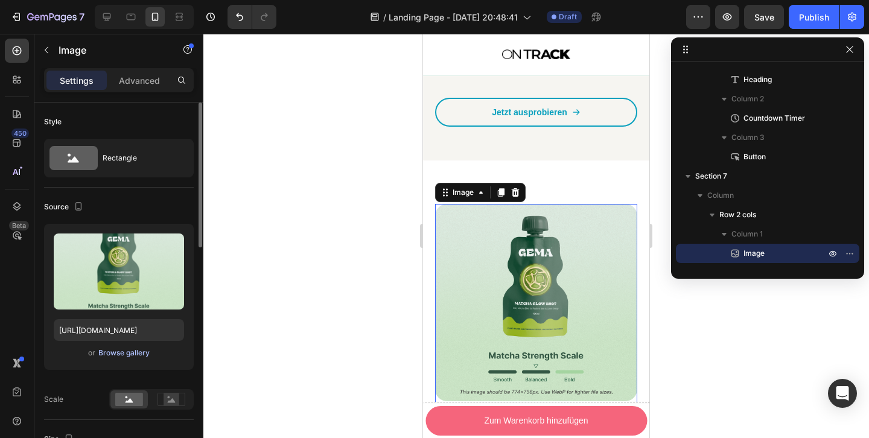
click at [122, 354] on div "Browse gallery" at bounding box center [123, 353] width 51 height 11
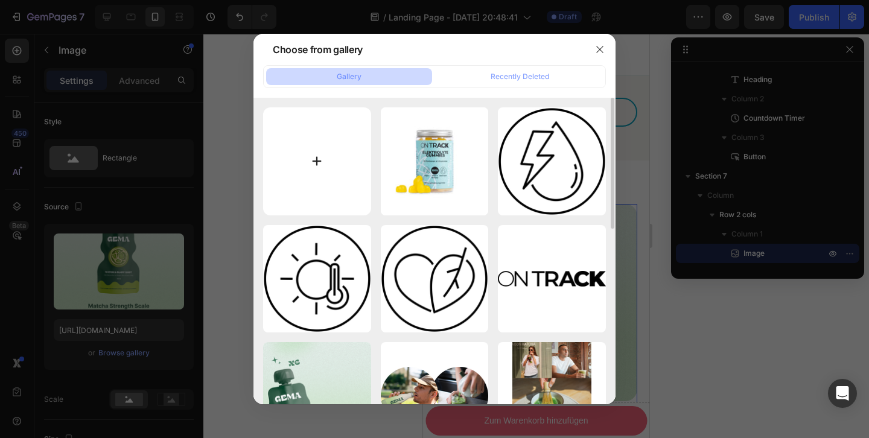
click at [311, 156] on input "file" at bounding box center [317, 161] width 108 height 108
type input "C:\fakepath\ONTRACK Mood (3 von 4).jpg"
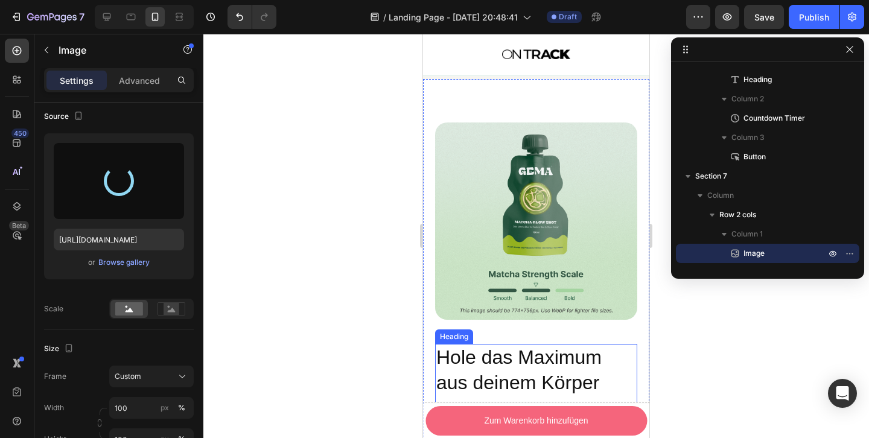
scroll to position [990, 0]
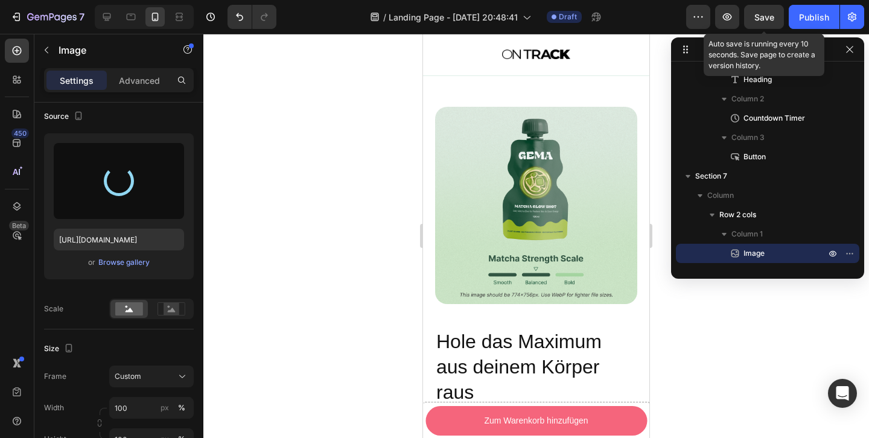
click at [768, 21] on span "Save" at bounding box center [764, 17] width 20 height 10
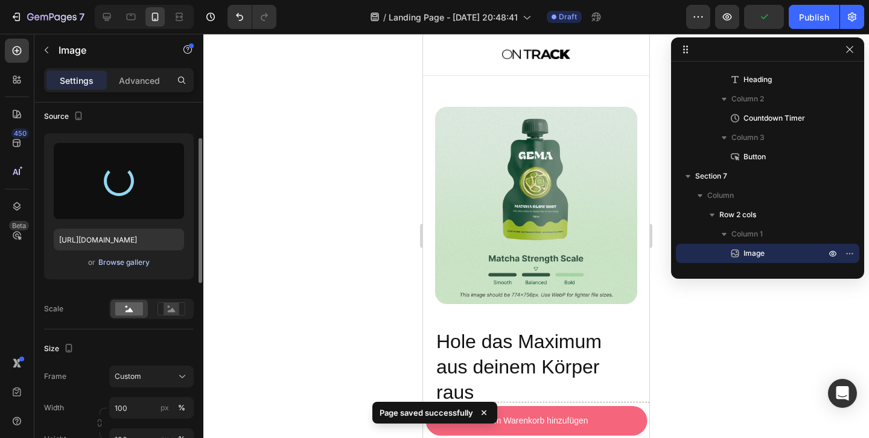
click at [108, 266] on div "Browse gallery" at bounding box center [123, 262] width 51 height 11
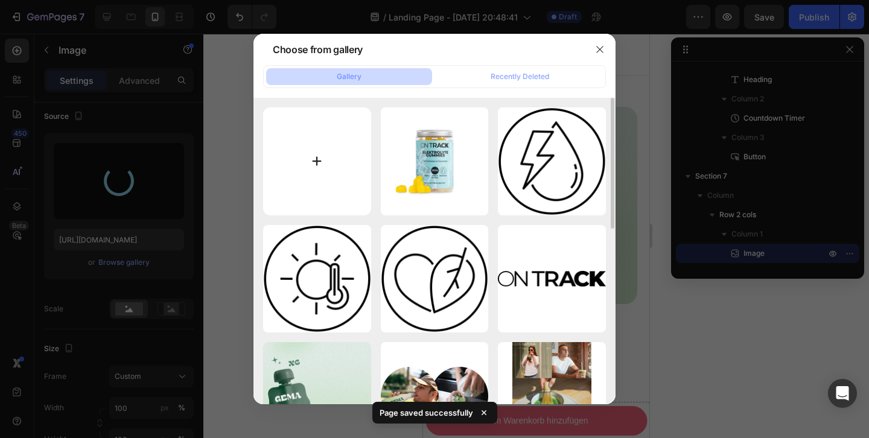
click at [316, 165] on input "file" at bounding box center [317, 161] width 108 height 108
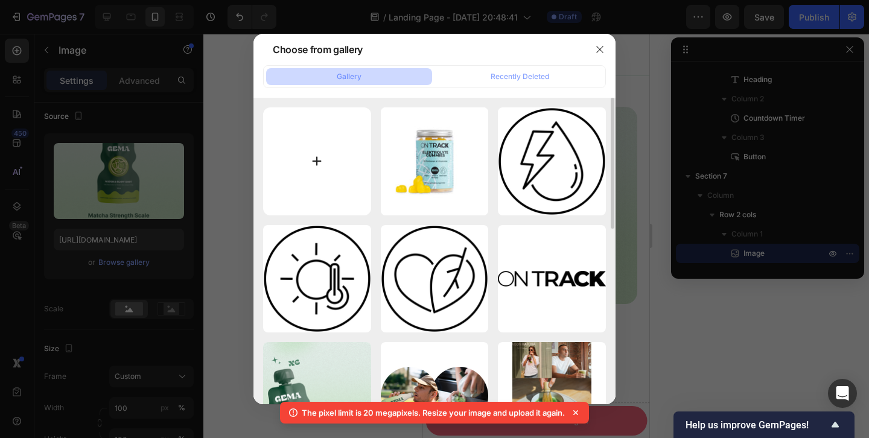
type input "C:\fakepath\13.png"
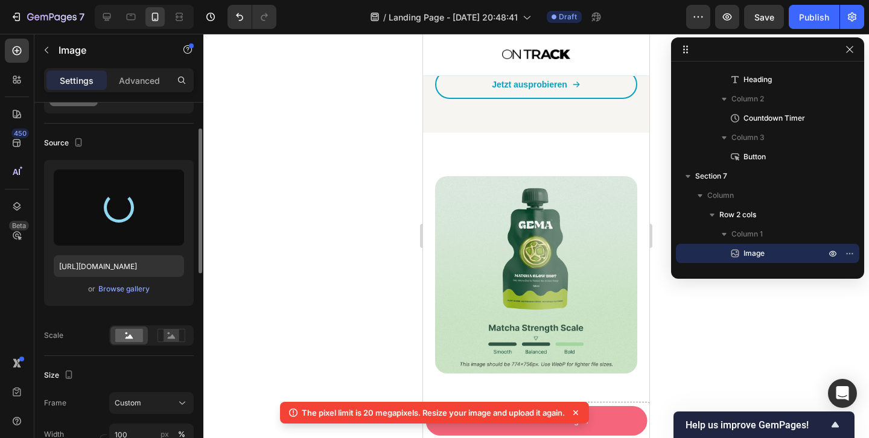
scroll to position [63, 0]
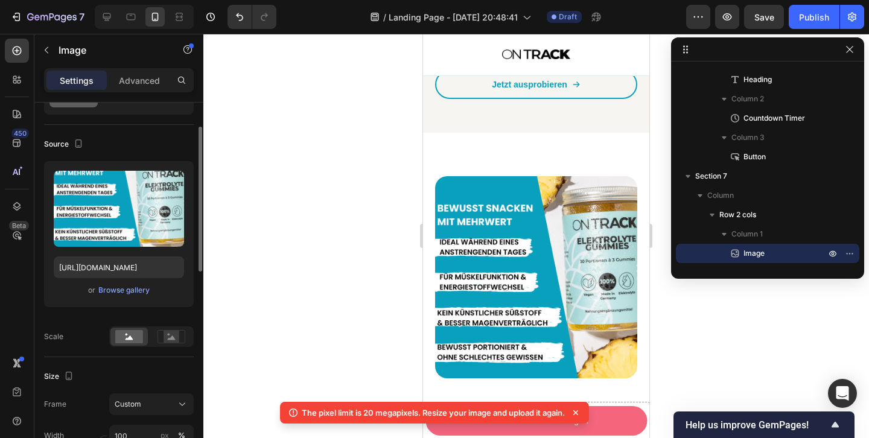
type input "https://cdn.shopify.com/s/files/1/0874/2571/2465/files/gempages_534418933642429…"
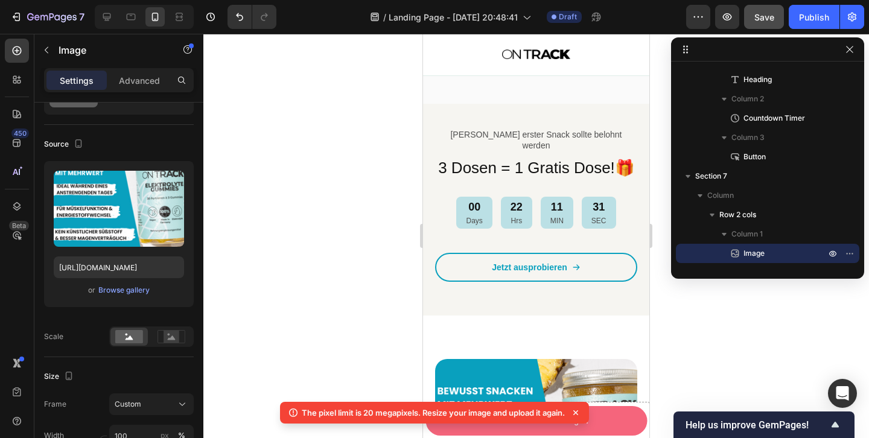
click at [762, 24] on button "Save" at bounding box center [764, 17] width 40 height 24
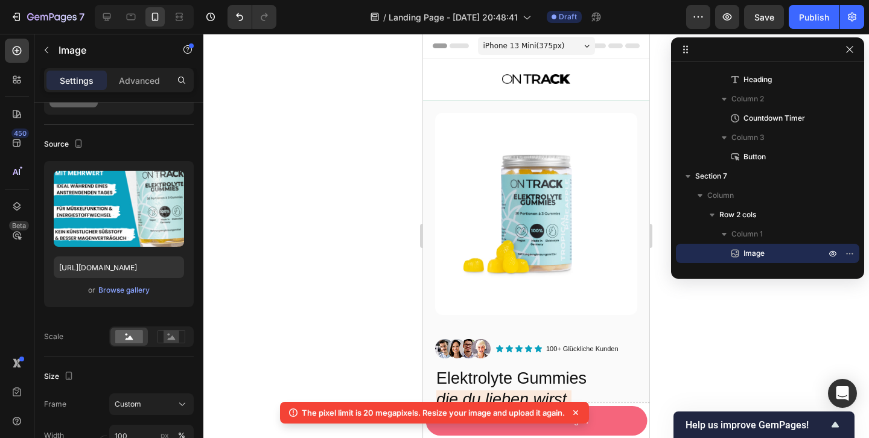
scroll to position [0, 0]
click at [848, 49] on icon "button" at bounding box center [850, 50] width 10 height 10
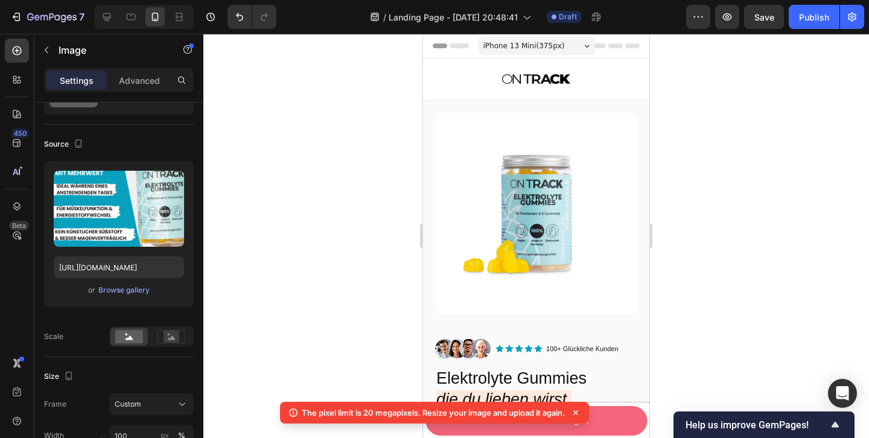
click at [577, 412] on icon at bounding box center [575, 412] width 5 height 5
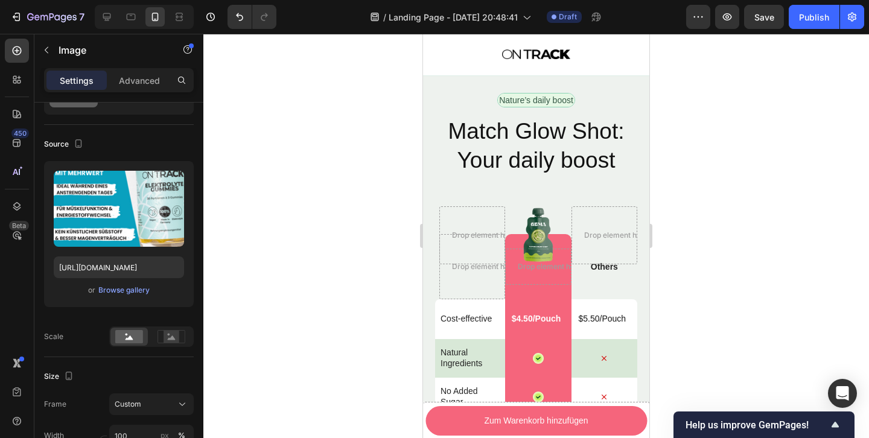
scroll to position [3615, 0]
